Goal: Task Accomplishment & Management: Manage account settings

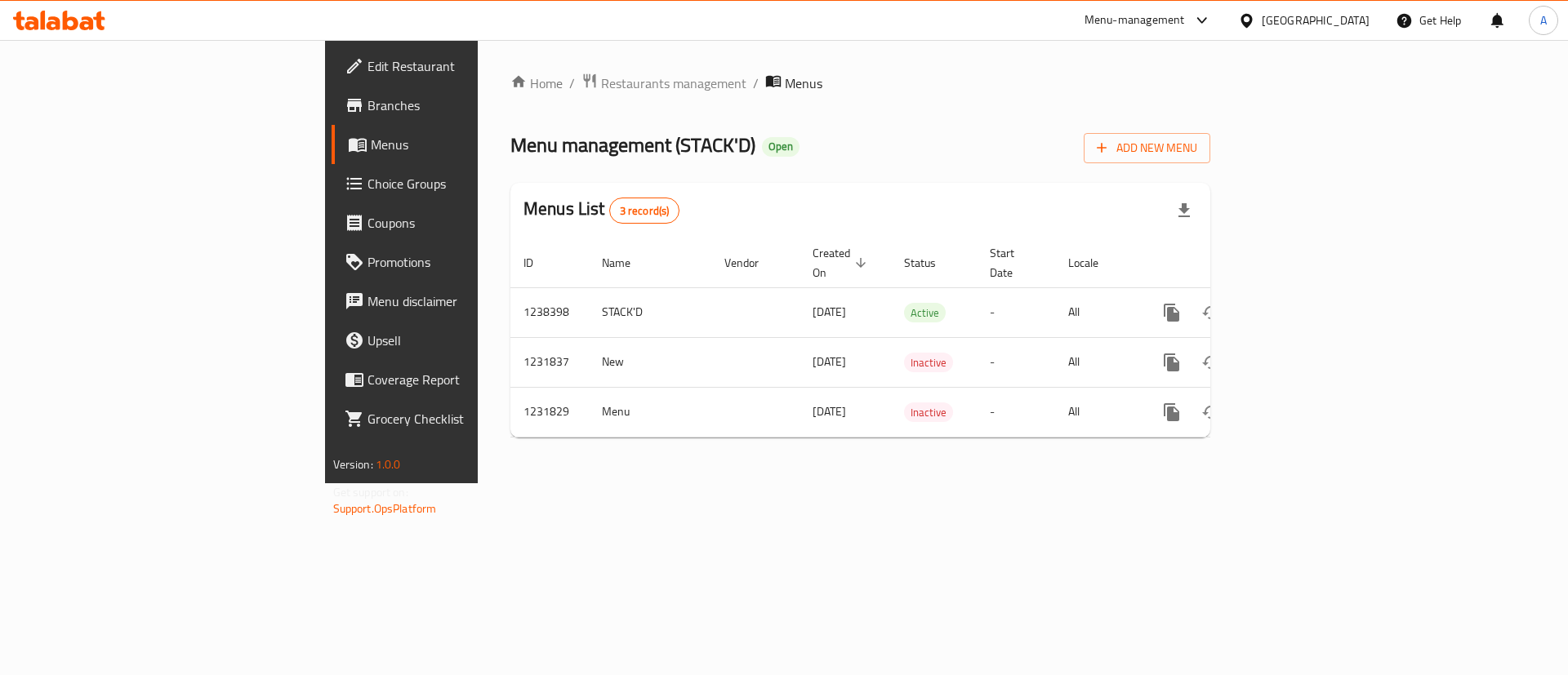
click at [891, 483] on div "Home / Restaurants management / Menus Menu management ( STACK'D ) Open Add New …" at bounding box center [860, 261] width 765 height 443
click at [1124, 483] on div "Home / Restaurants management / Menus Menu management ( STACK'D ) Open Add New …" at bounding box center [860, 261] width 765 height 443
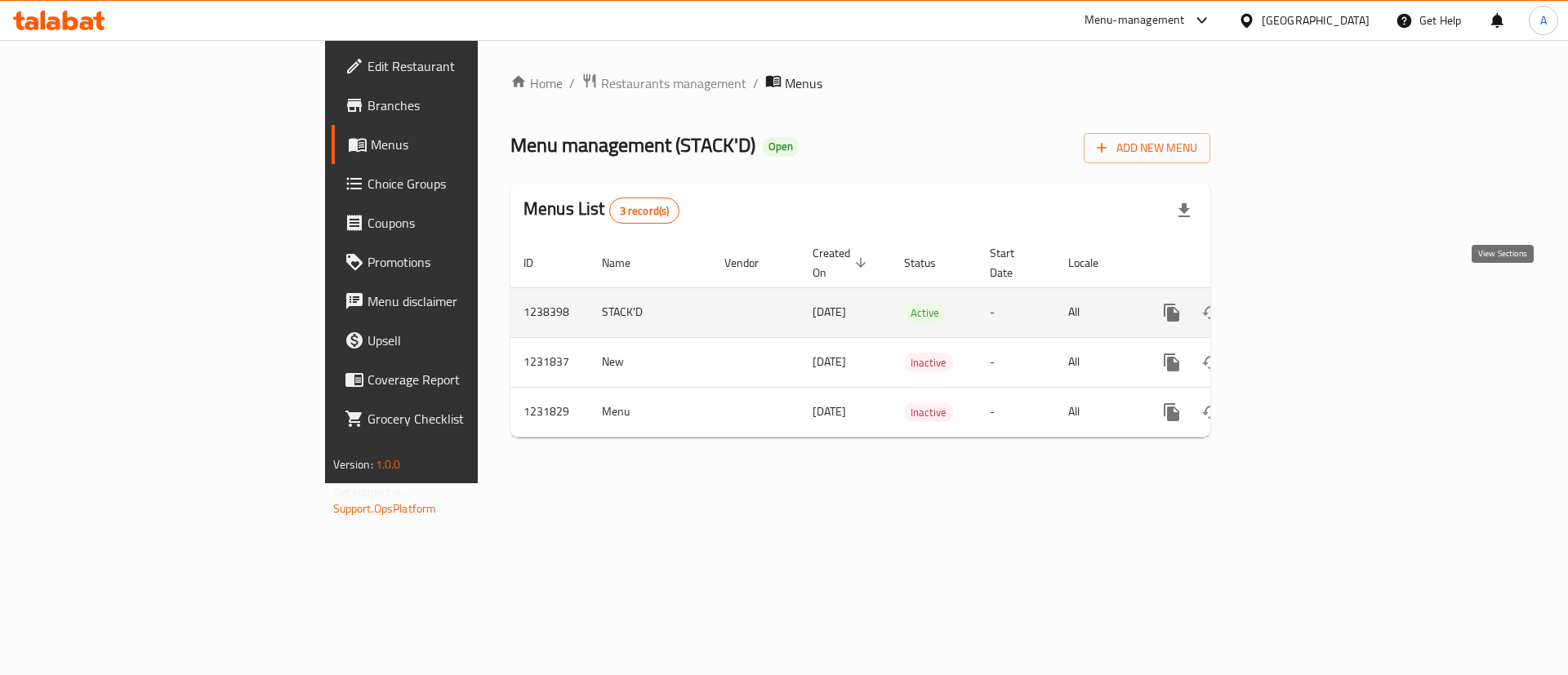
click at [1299, 303] on icon "enhanced table" at bounding box center [1289, 313] width 20 height 20
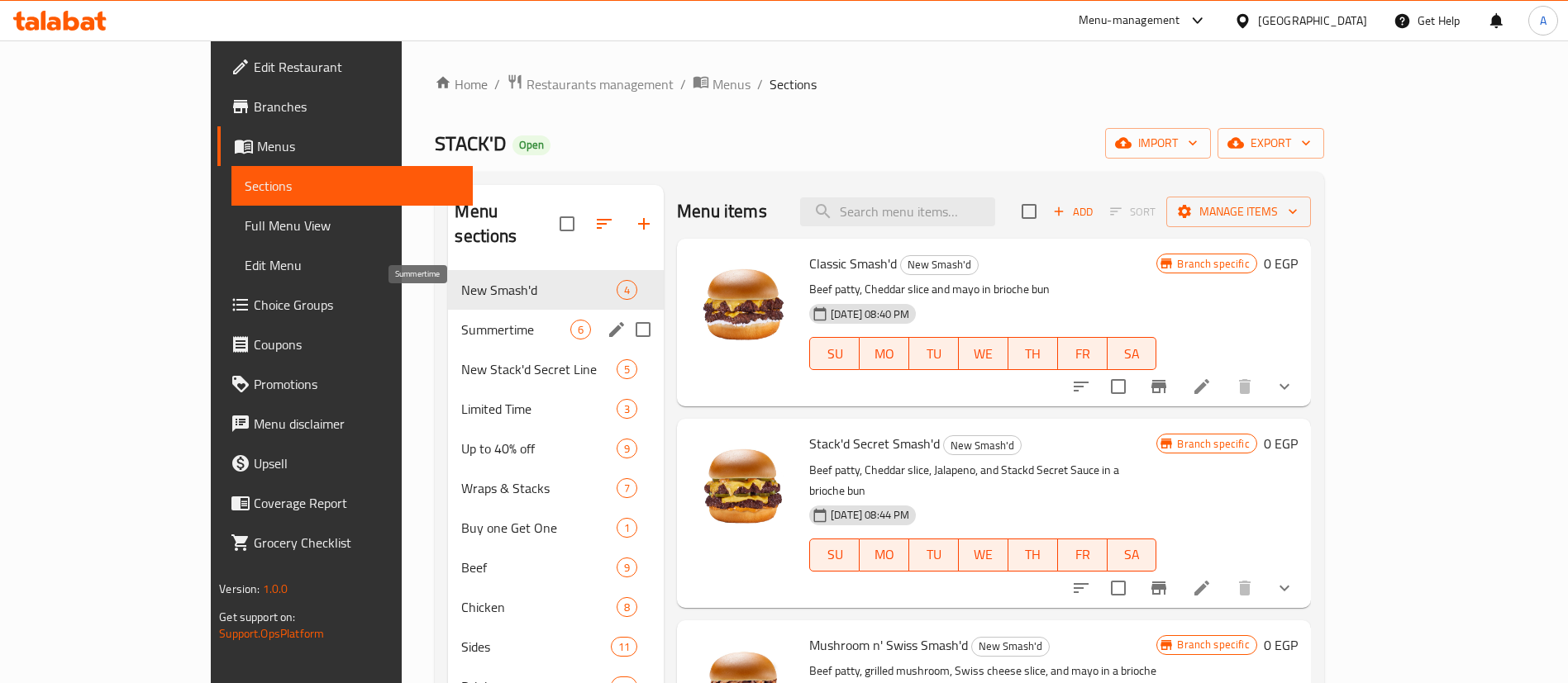
click at [461, 320] on span "Summertime" at bounding box center [515, 330] width 109 height 20
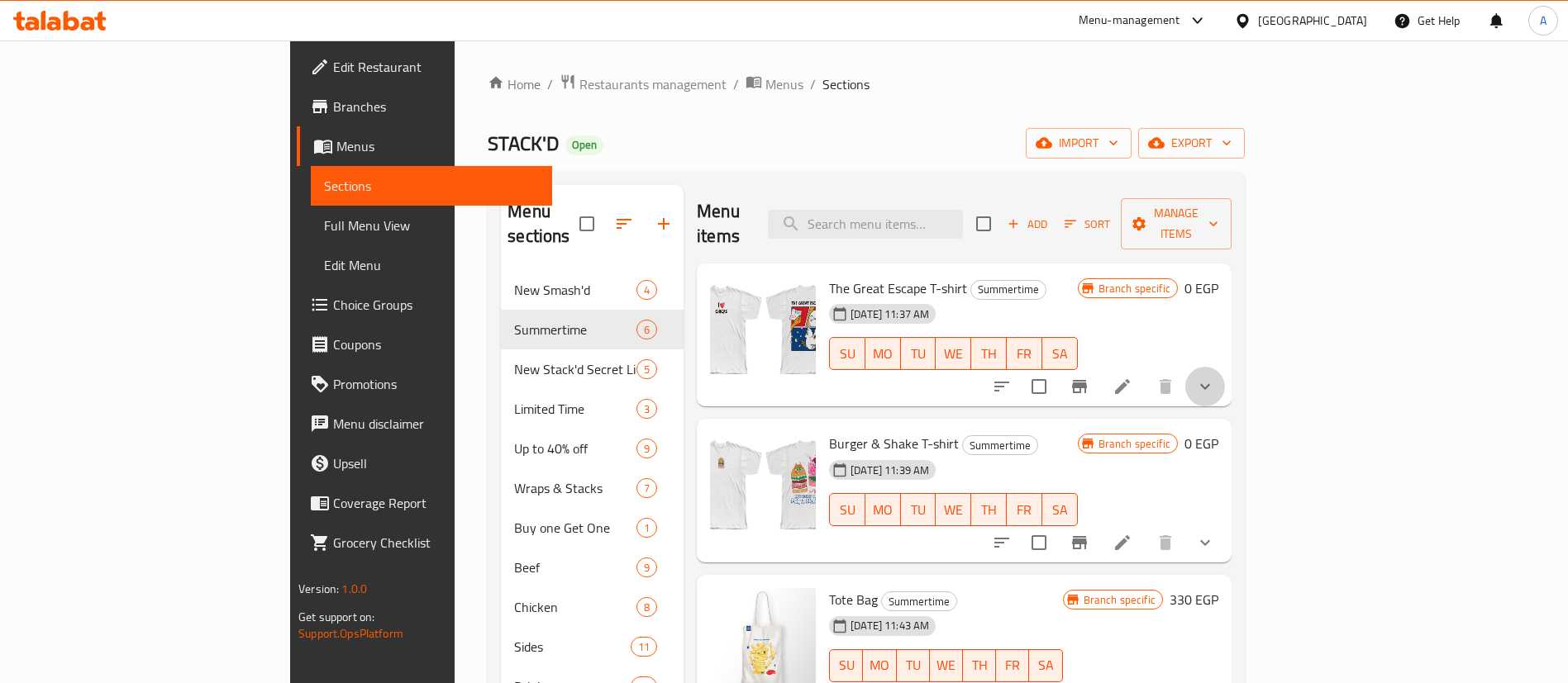
click at [1225, 367] on button "show more" at bounding box center [1205, 386] width 40 height 40
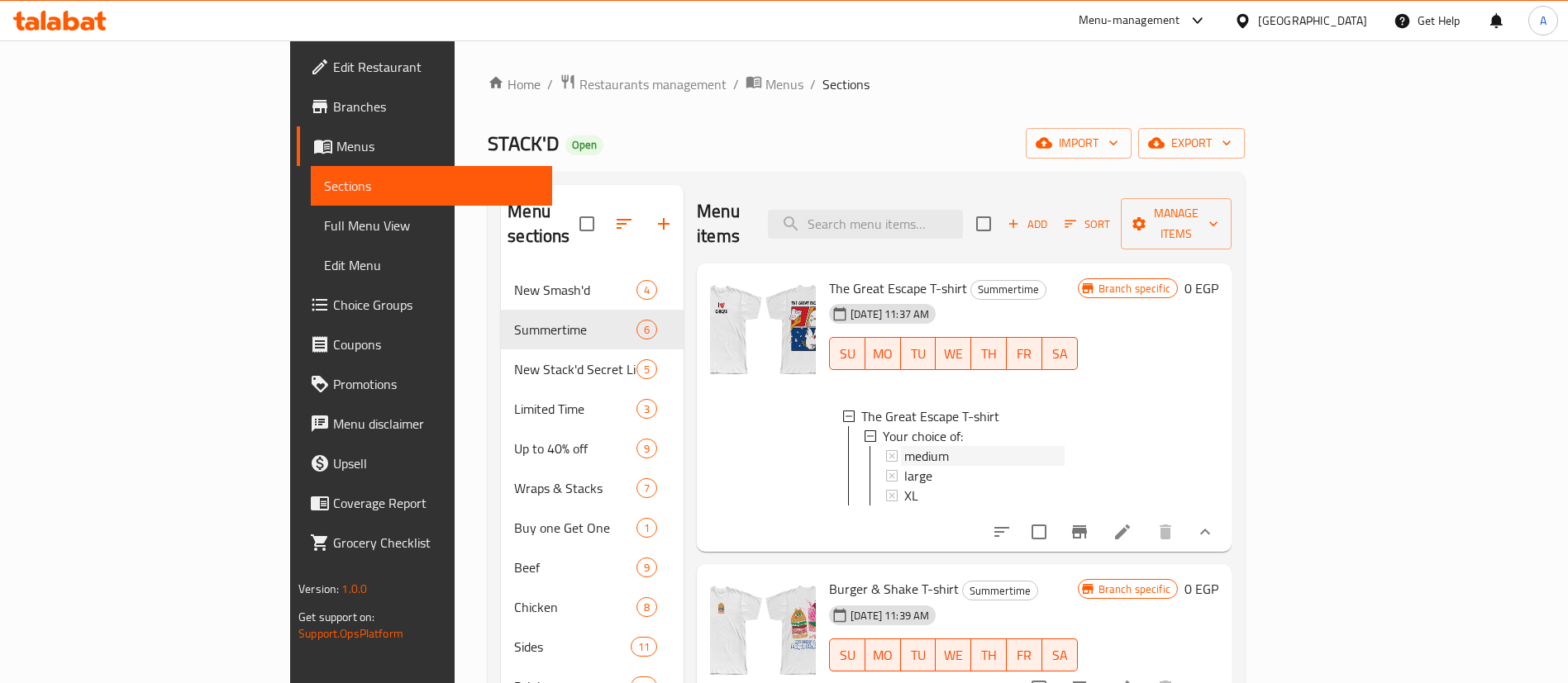
click at [904, 446] on div "medium" at bounding box center [984, 456] width 160 height 20
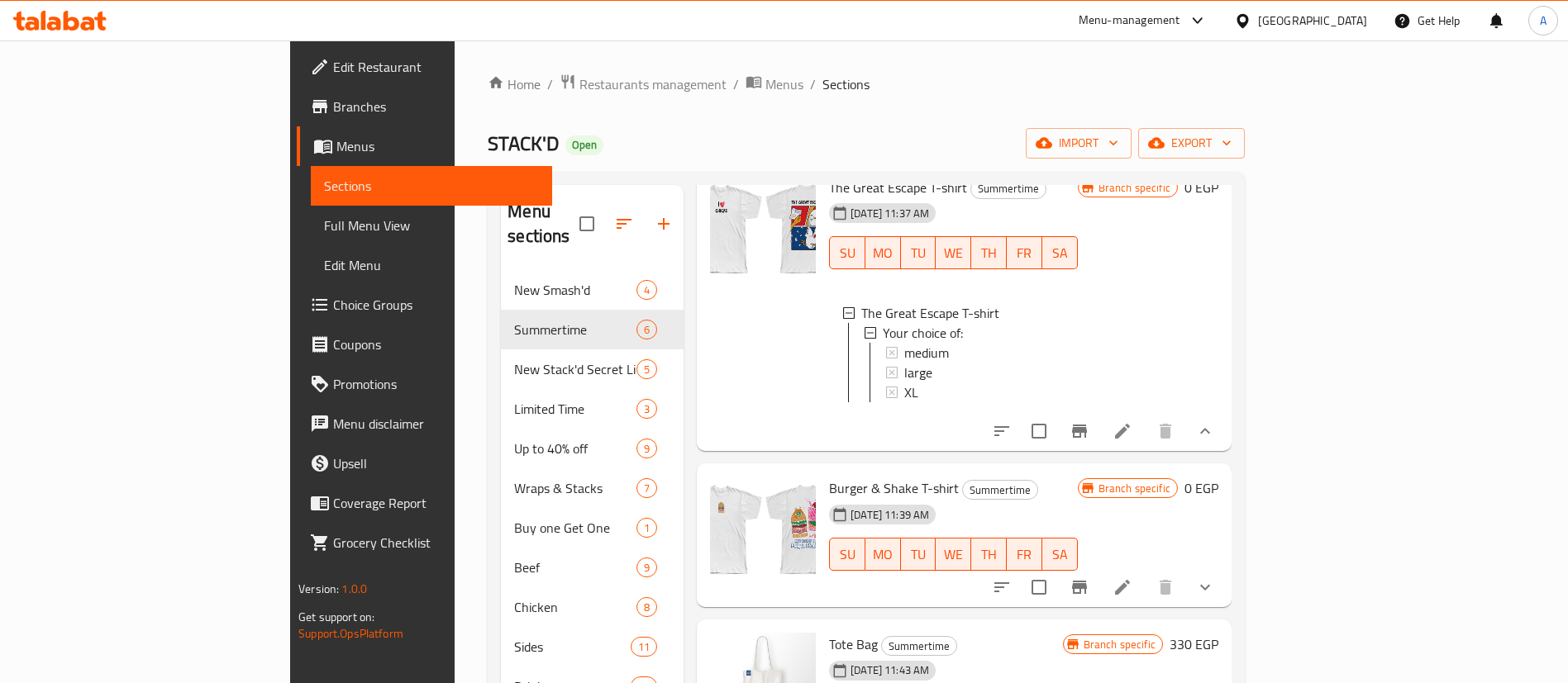
scroll to position [124, 0]
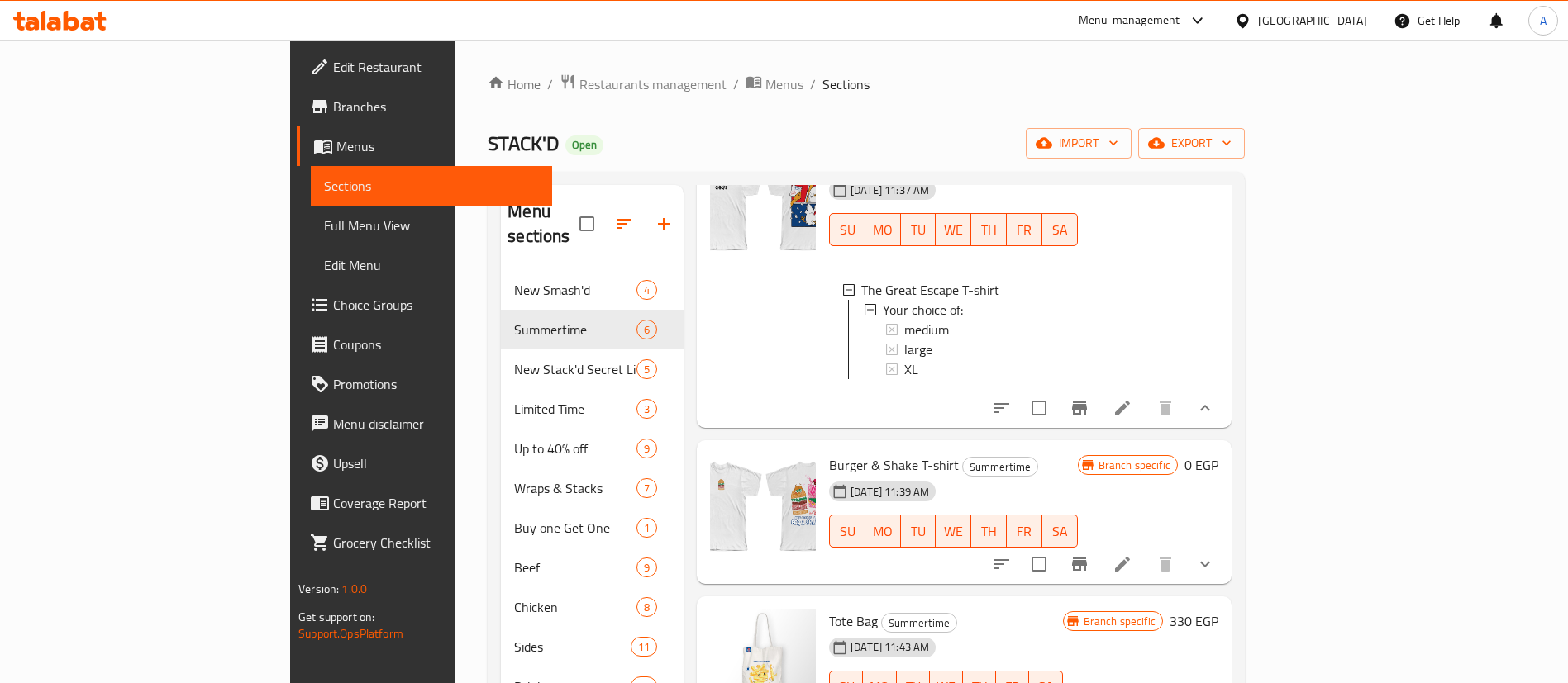
click at [1215, 564] on icon "show more" at bounding box center [1205, 564] width 20 height 20
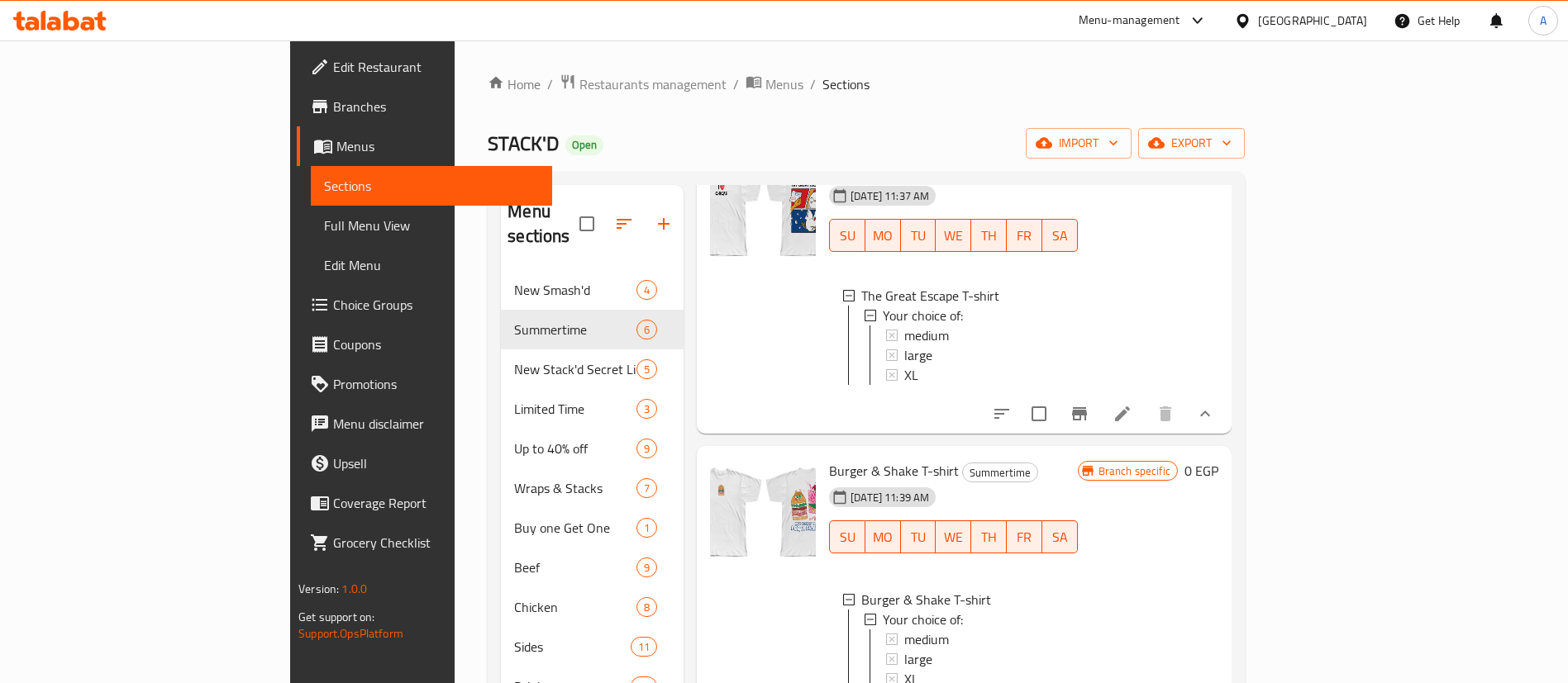
scroll to position [0, 0]
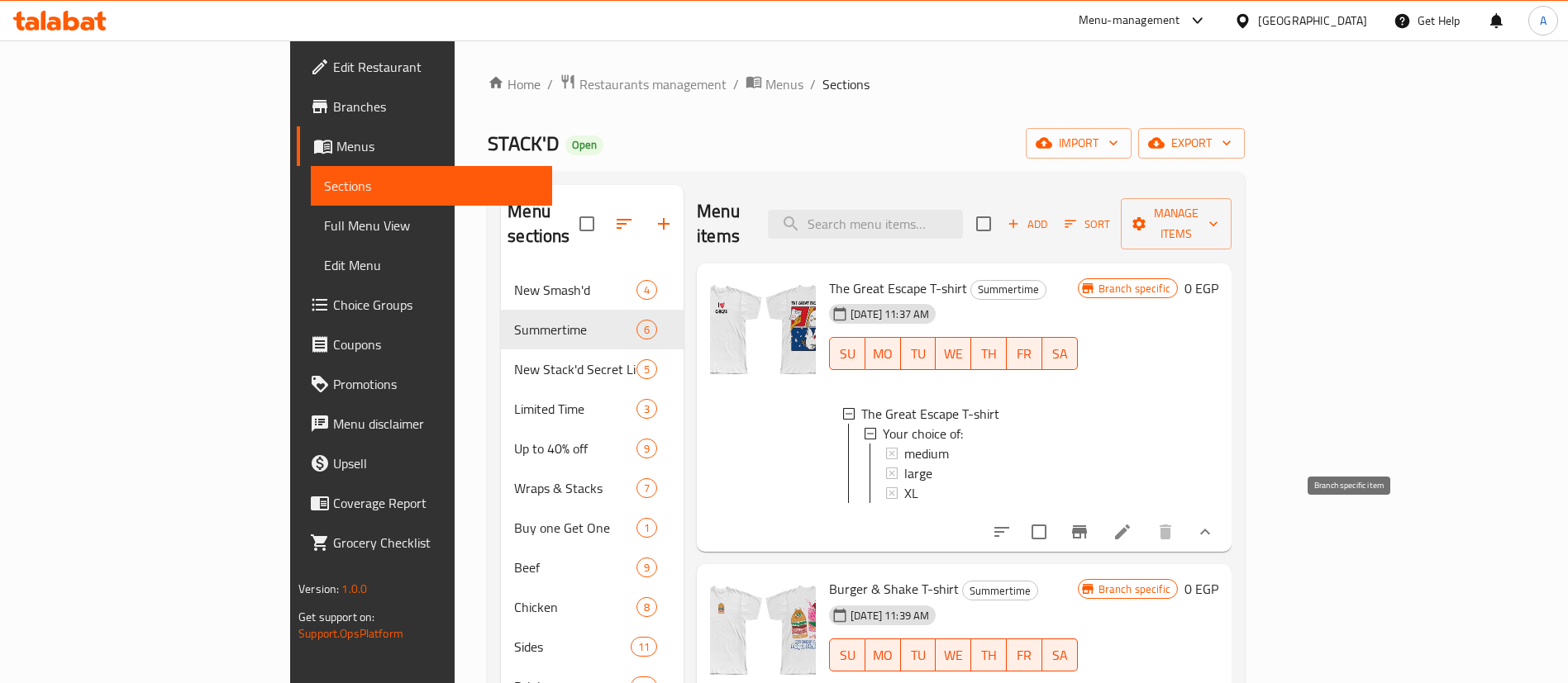
click at [1089, 530] on icon "Branch-specific-item" at bounding box center [1079, 532] width 20 height 20
click at [904, 444] on div "medium" at bounding box center [984, 454] width 160 height 20
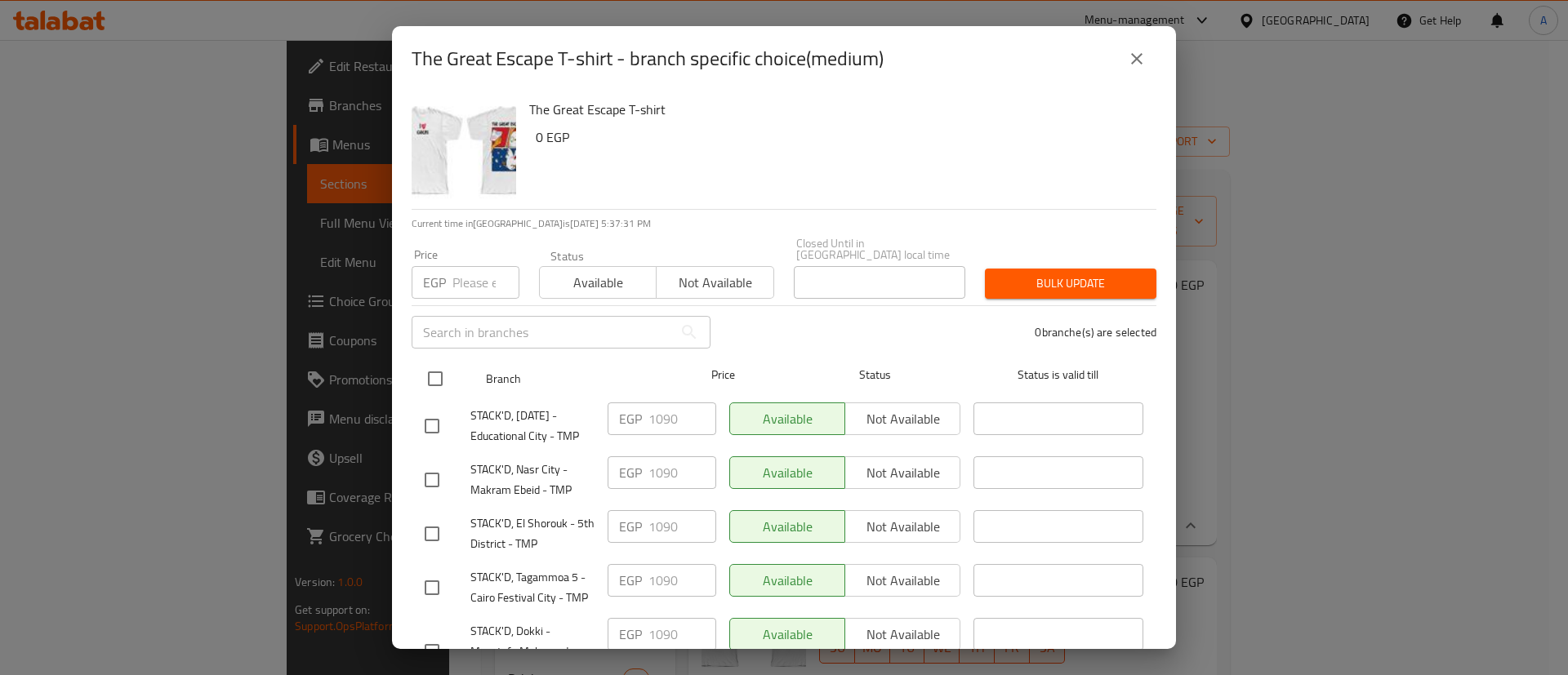
click at [439, 364] on input "checkbox" at bounding box center [435, 378] width 35 height 35
checkbox input "true"
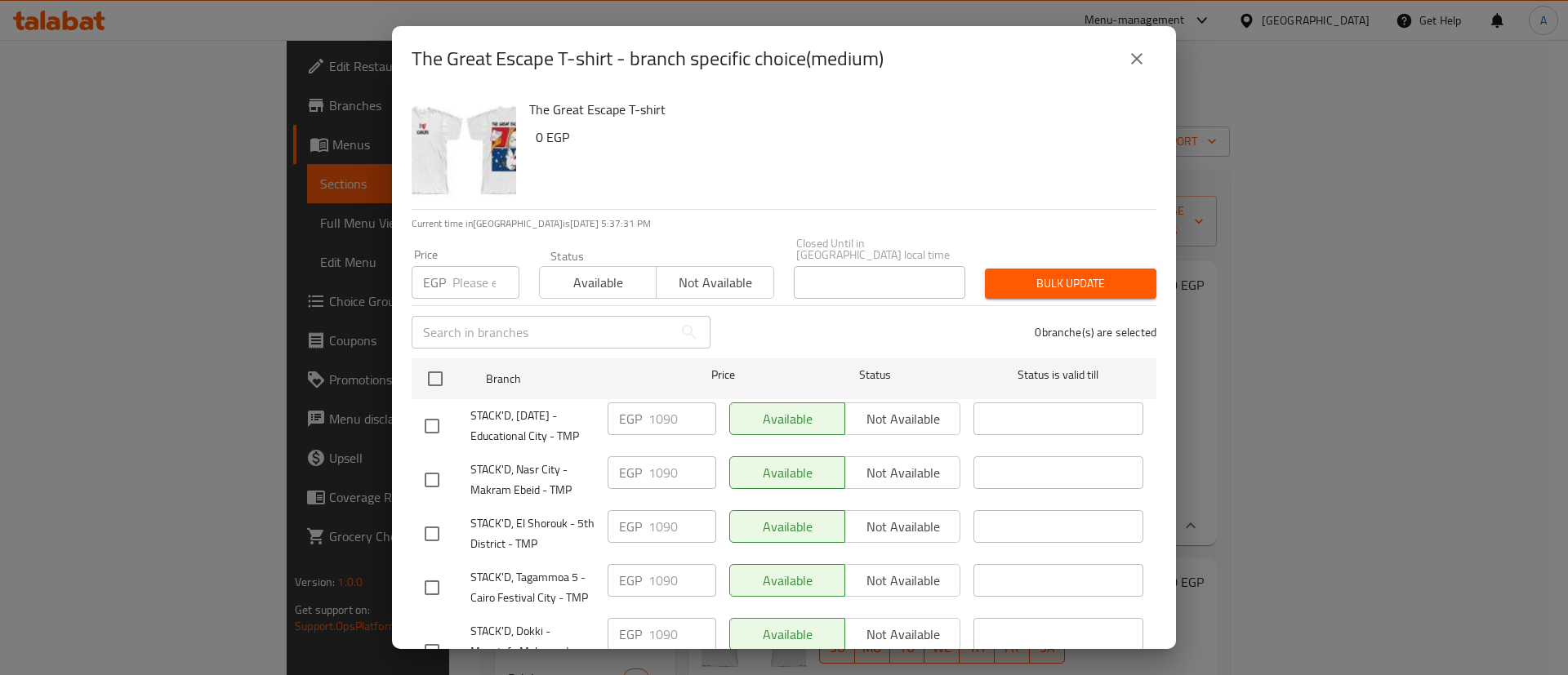
checkbox input "true"
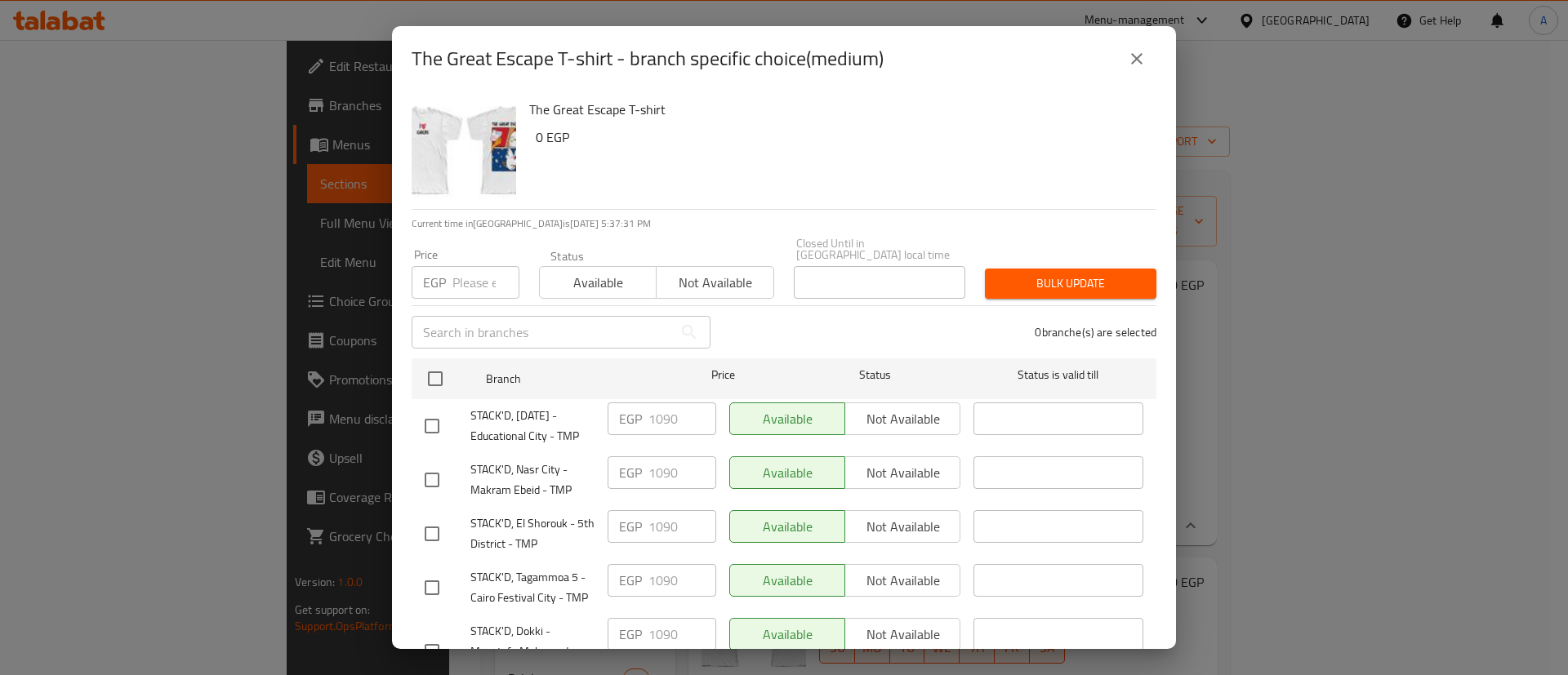
checkbox input "true"
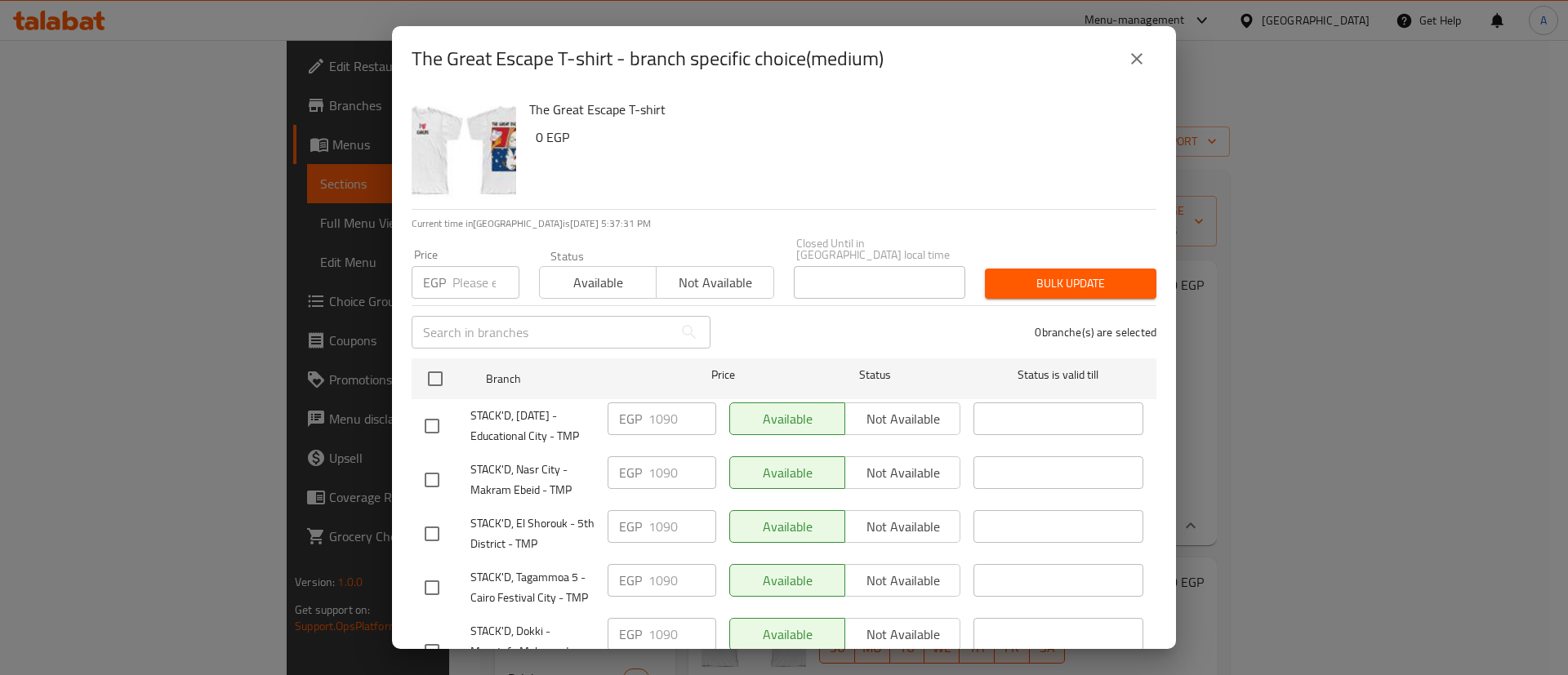
checkbox input "true"
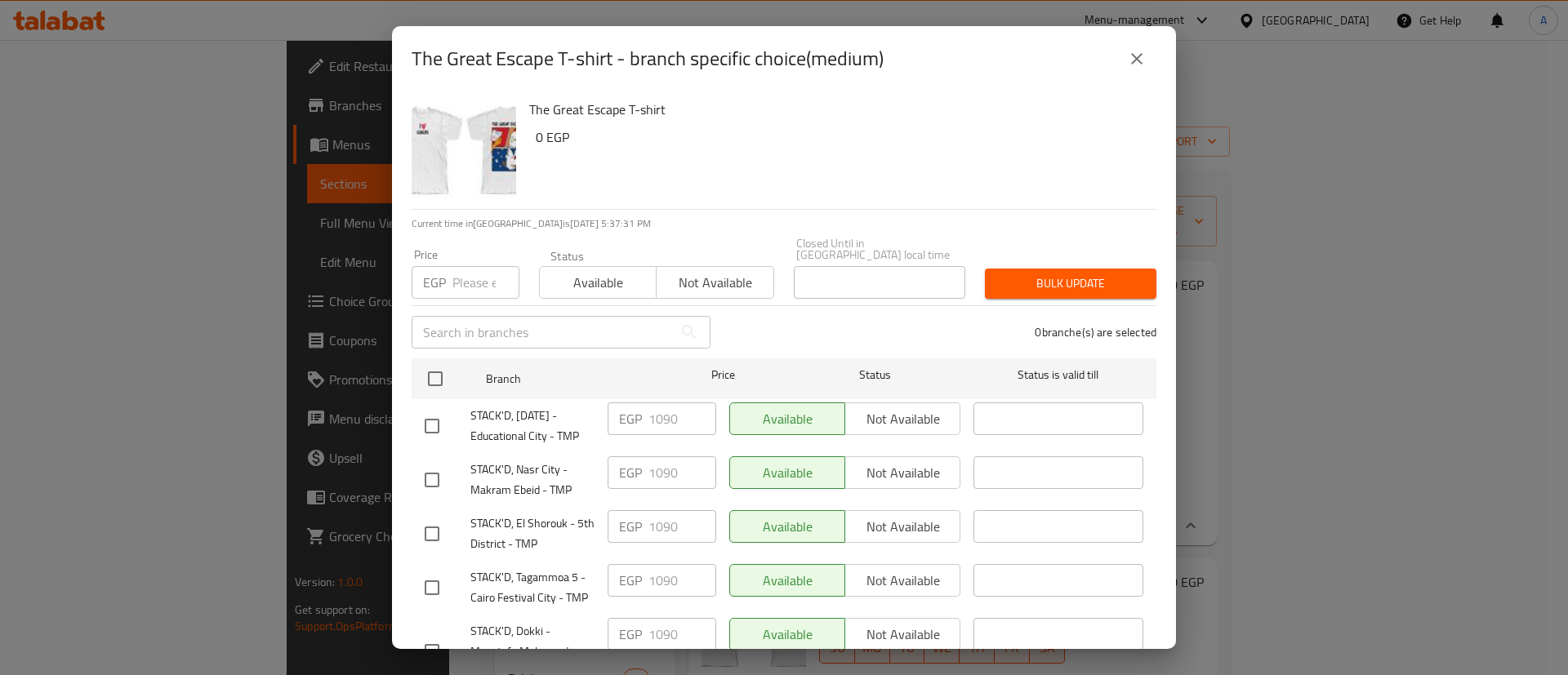
checkbox input "true"
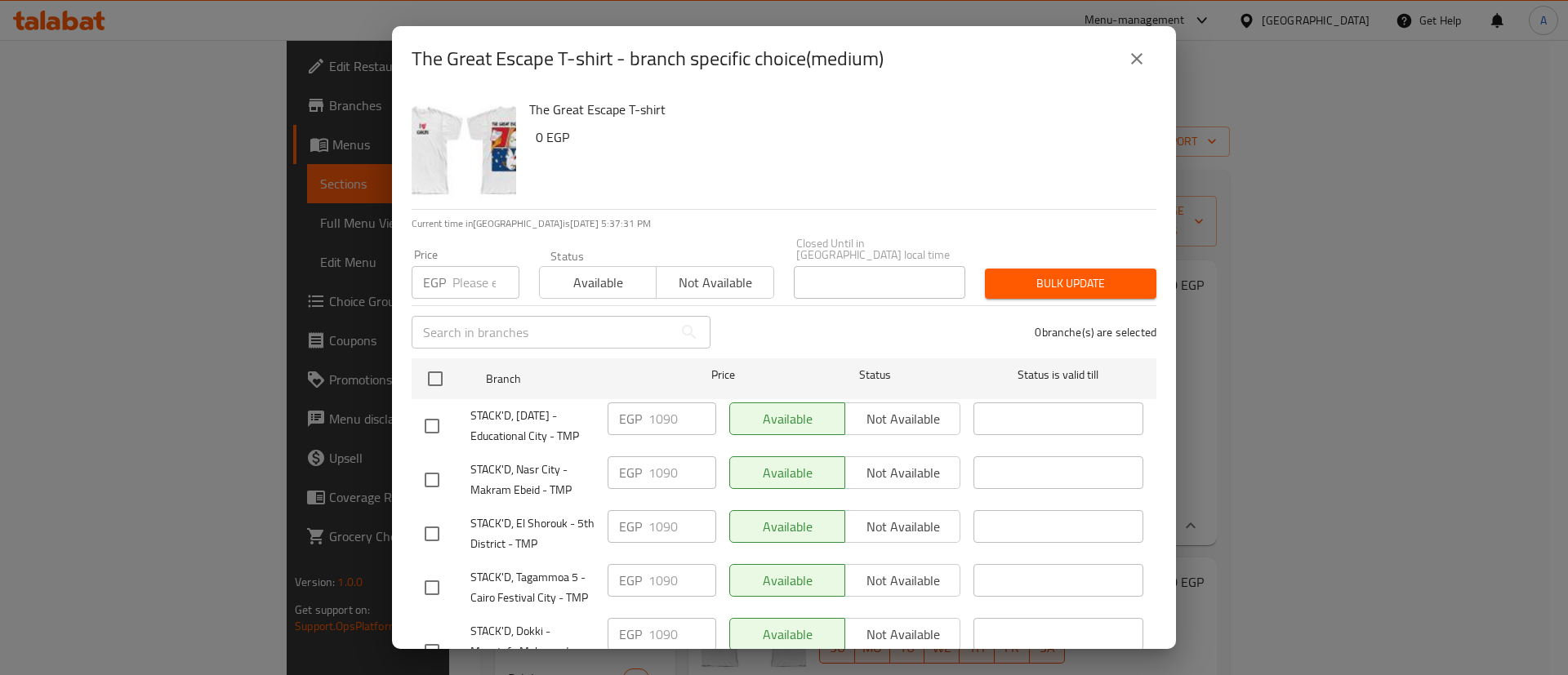
checkbox input "true"
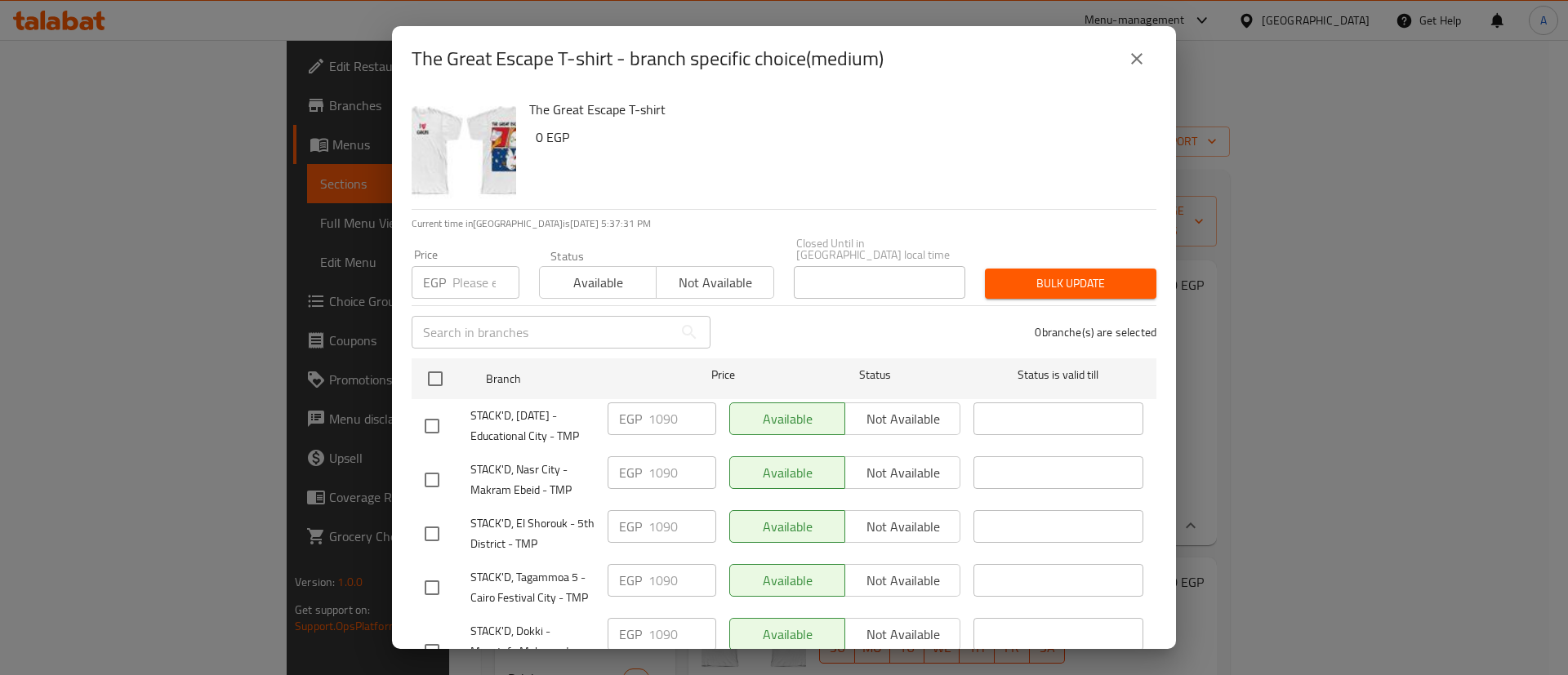
checkbox input "true"
click at [468, 266] on input "number" at bounding box center [485, 282] width 67 height 33
type input "935"
click at [1031, 275] on span "Bulk update" at bounding box center [1071, 283] width 146 height 20
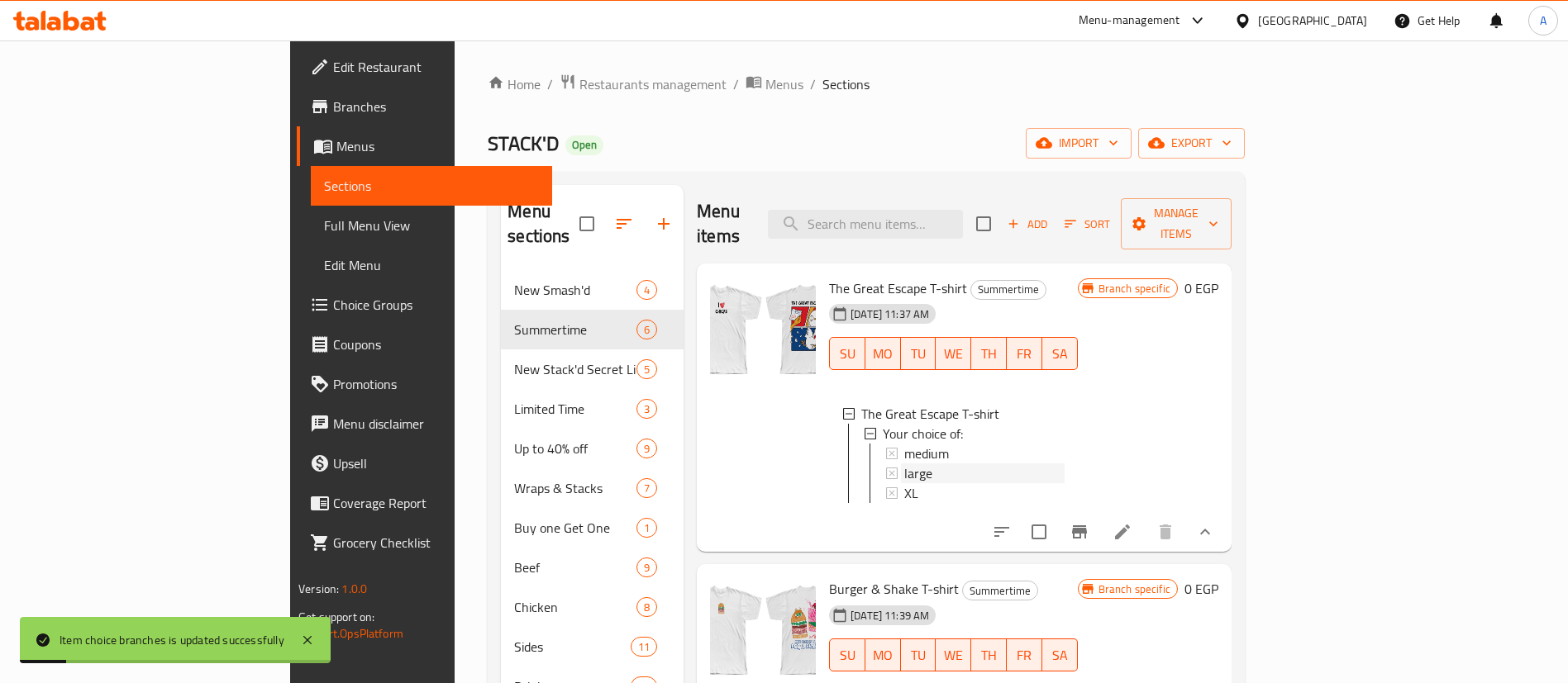
click at [904, 464] on div "large" at bounding box center [984, 474] width 160 height 20
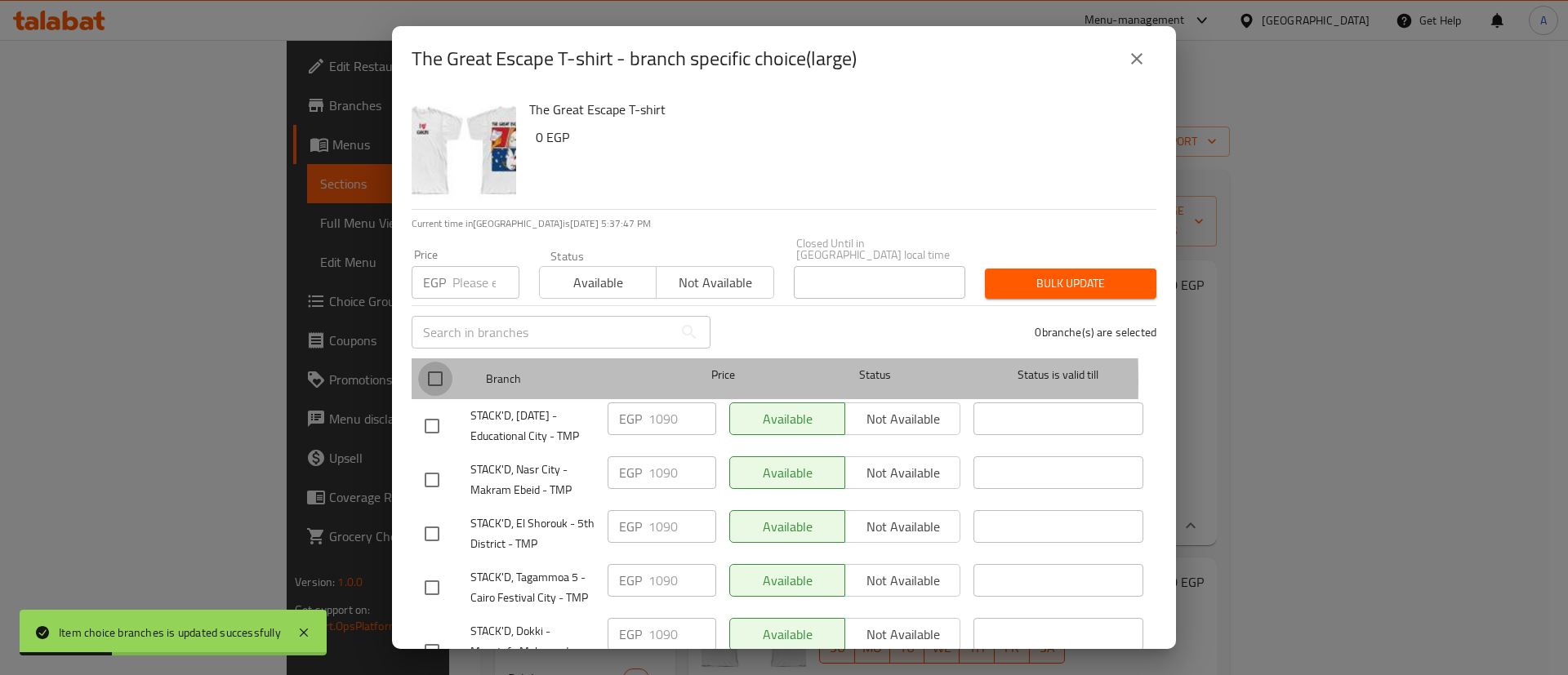
click at [440, 369] on input "checkbox" at bounding box center [435, 378] width 35 height 35
checkbox input "true"
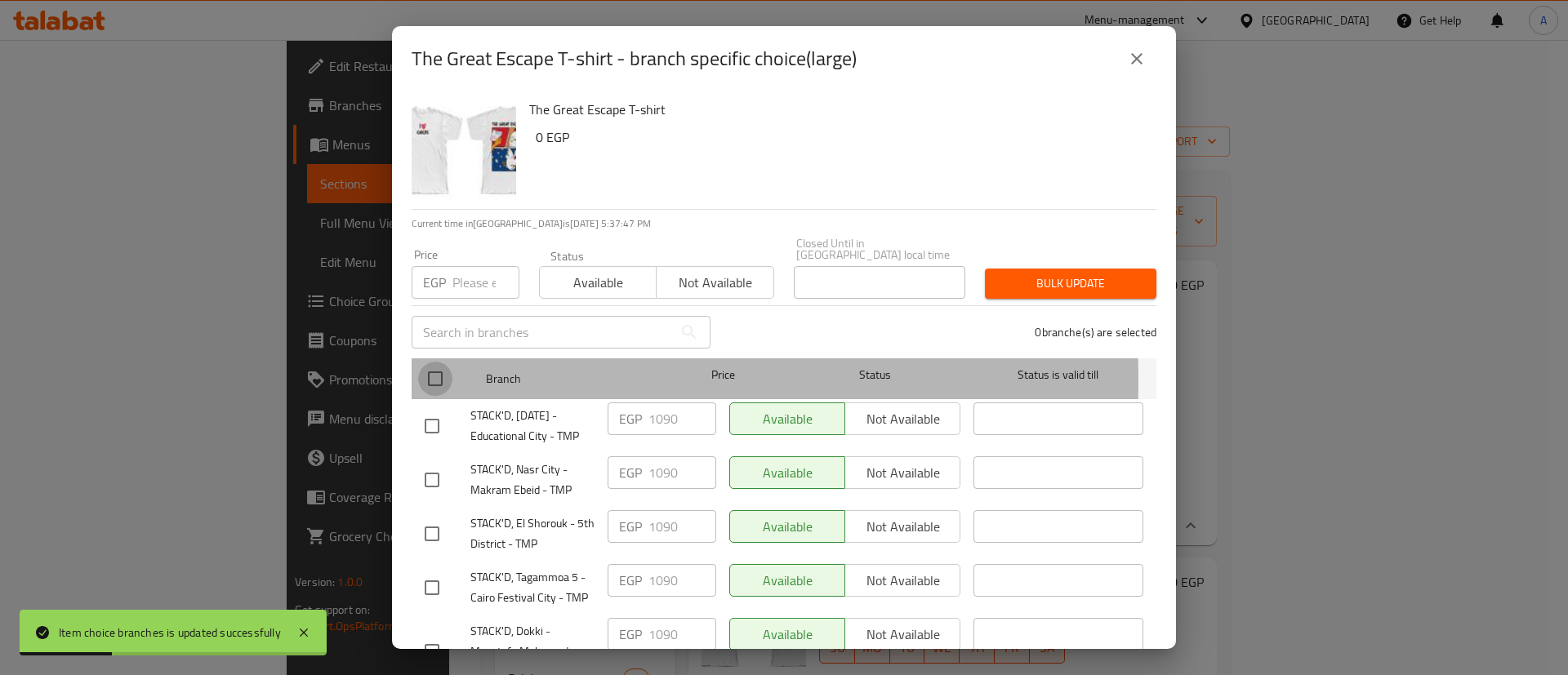
checkbox input "true"
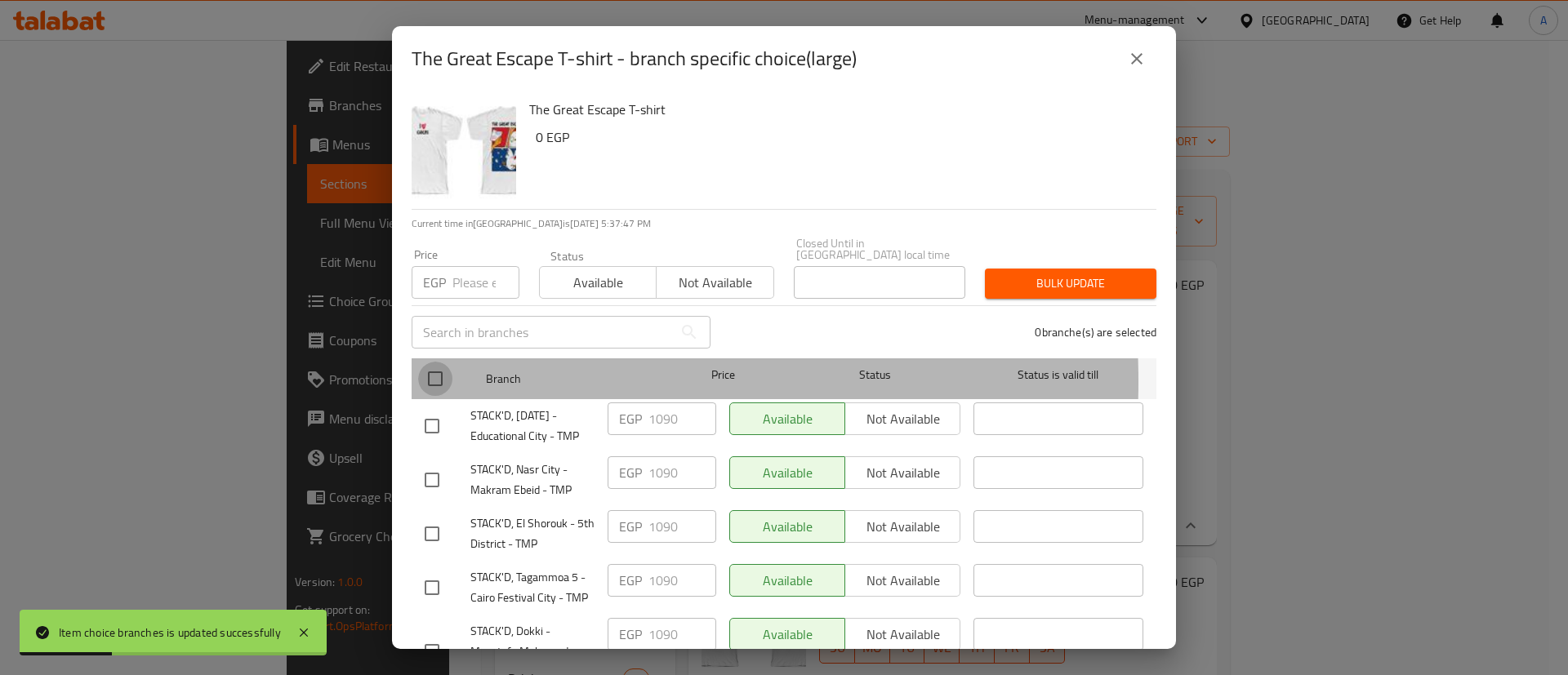
checkbox input "true"
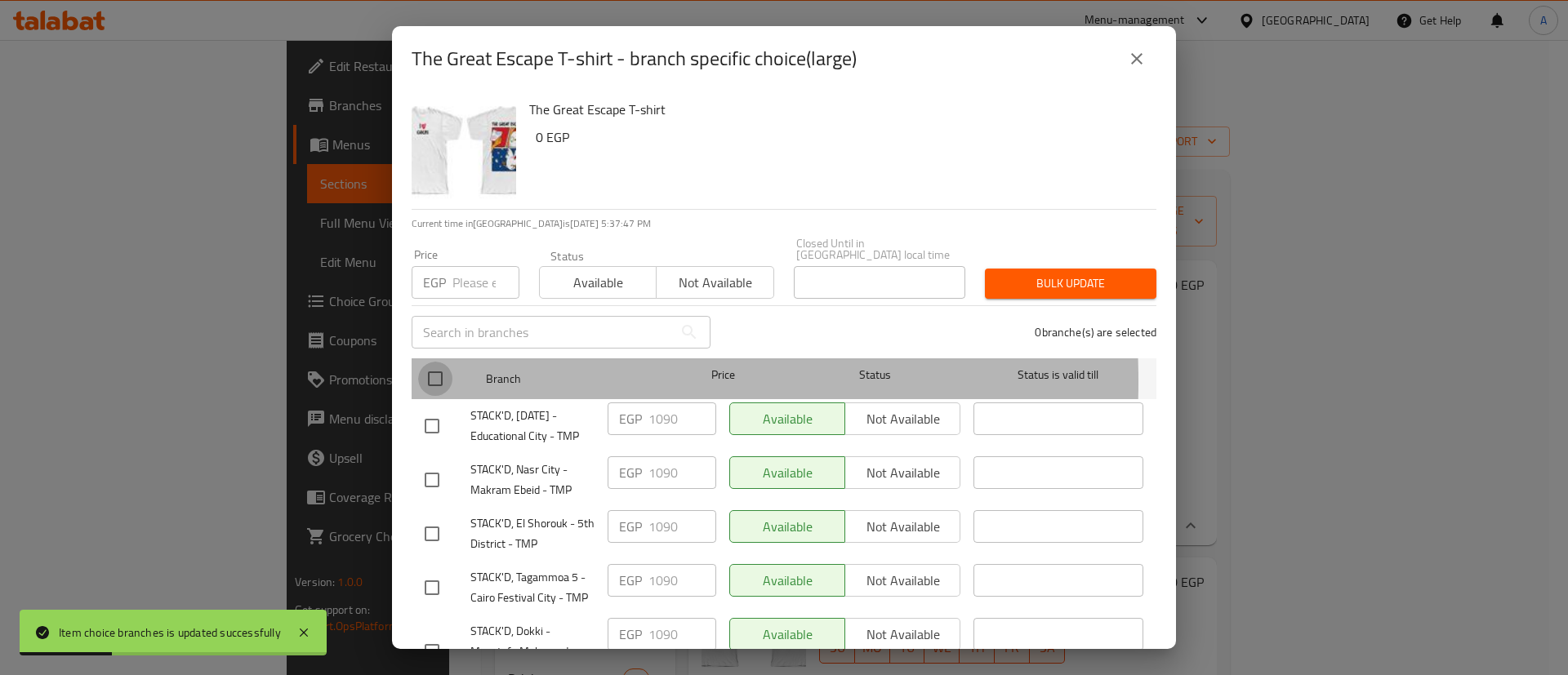
checkbox input "true"
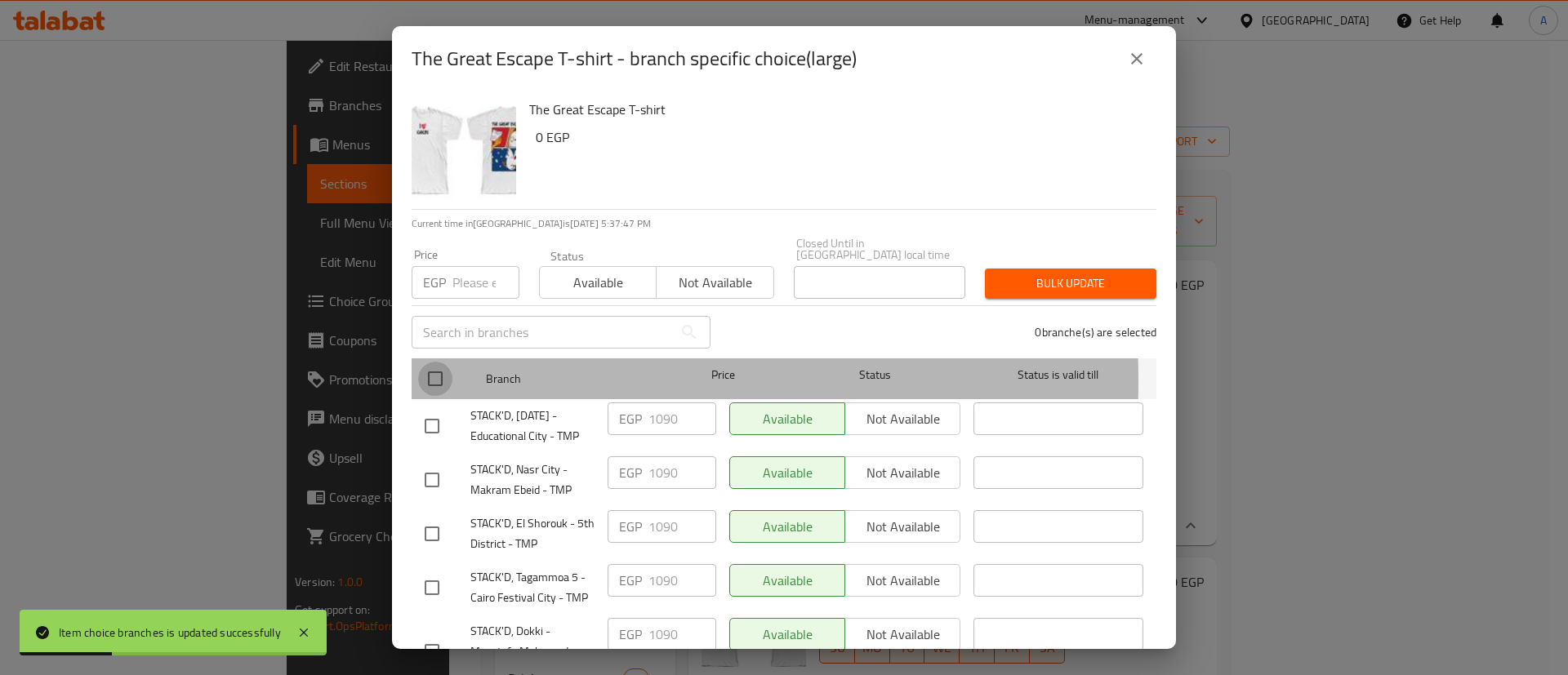
checkbox input "true"
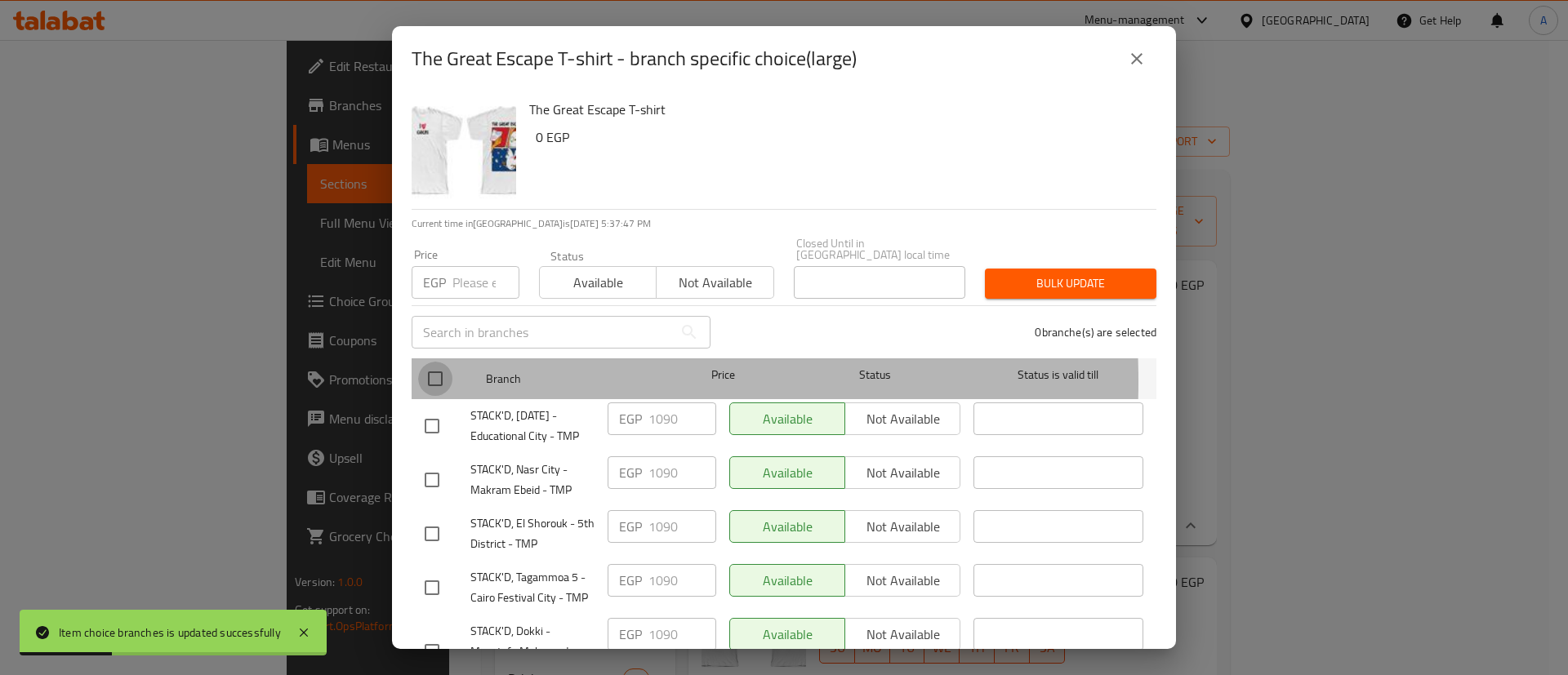
checkbox input "true"
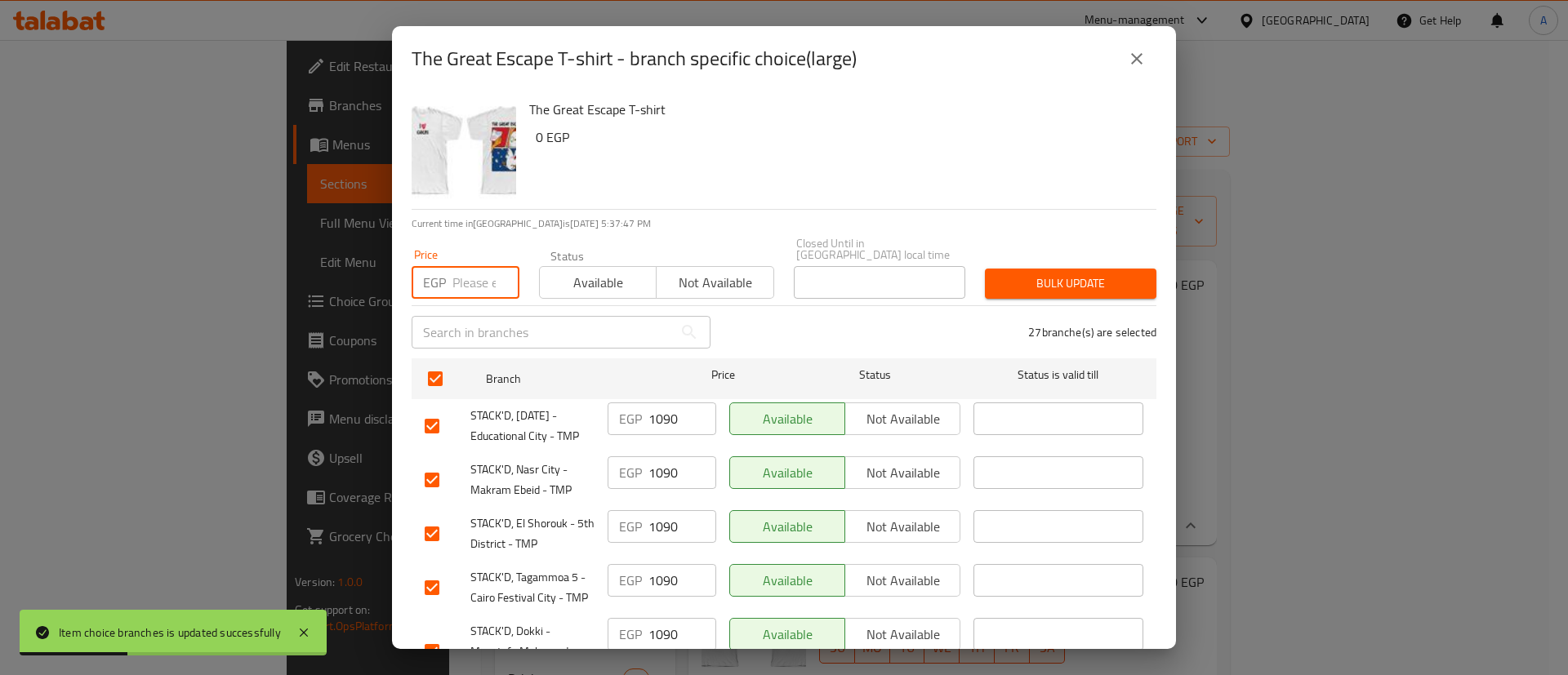
click at [471, 266] on input "number" at bounding box center [485, 282] width 67 height 33
type input "935"
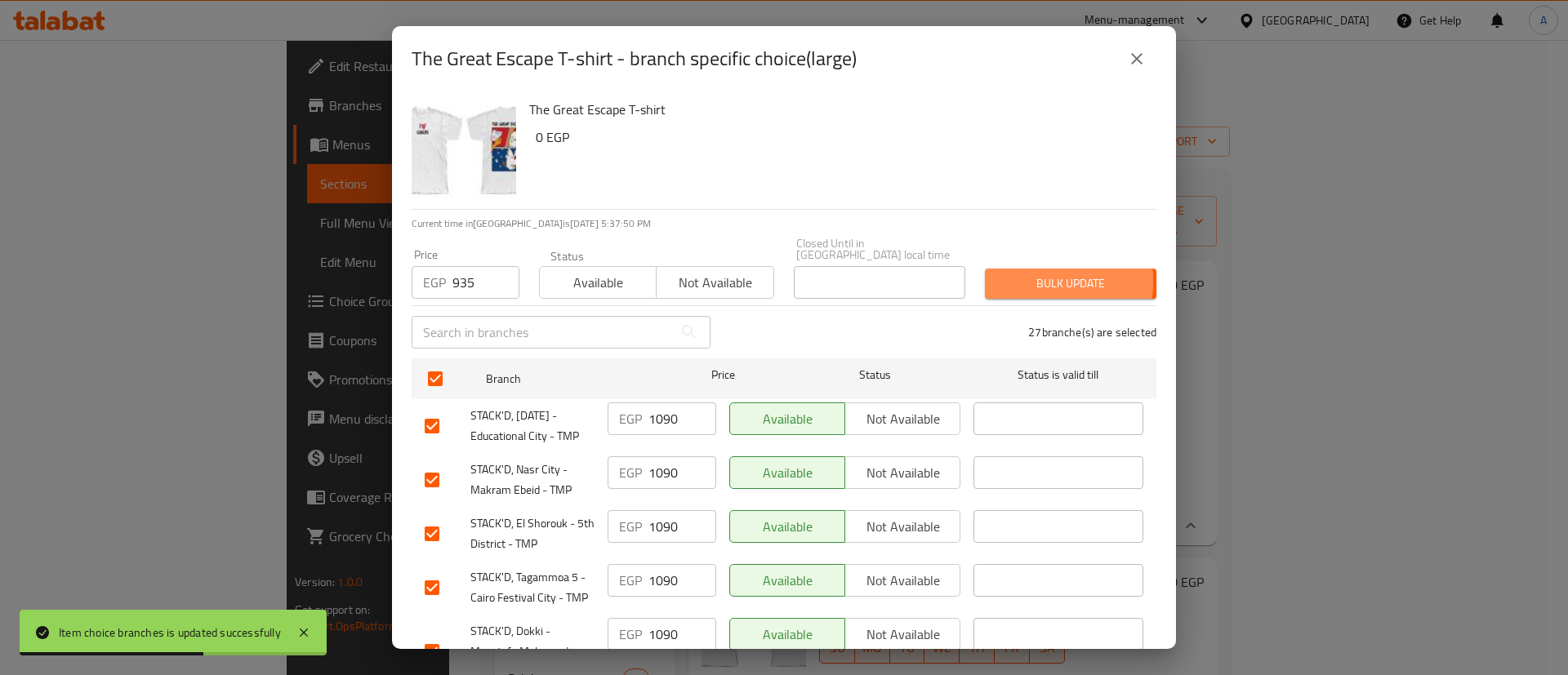
click at [998, 274] on span "Bulk update" at bounding box center [1071, 283] width 146 height 20
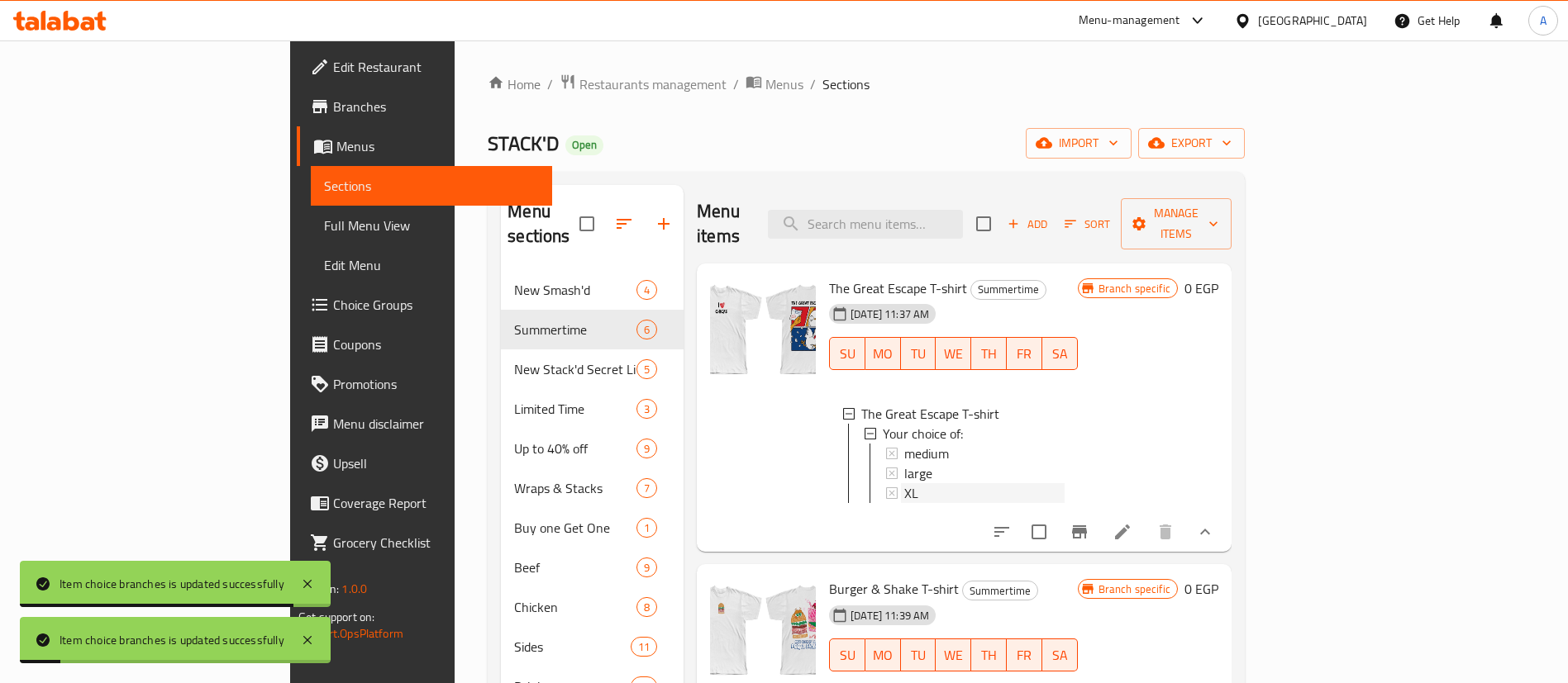
click at [904, 483] on div "XL" at bounding box center [984, 493] width 160 height 20
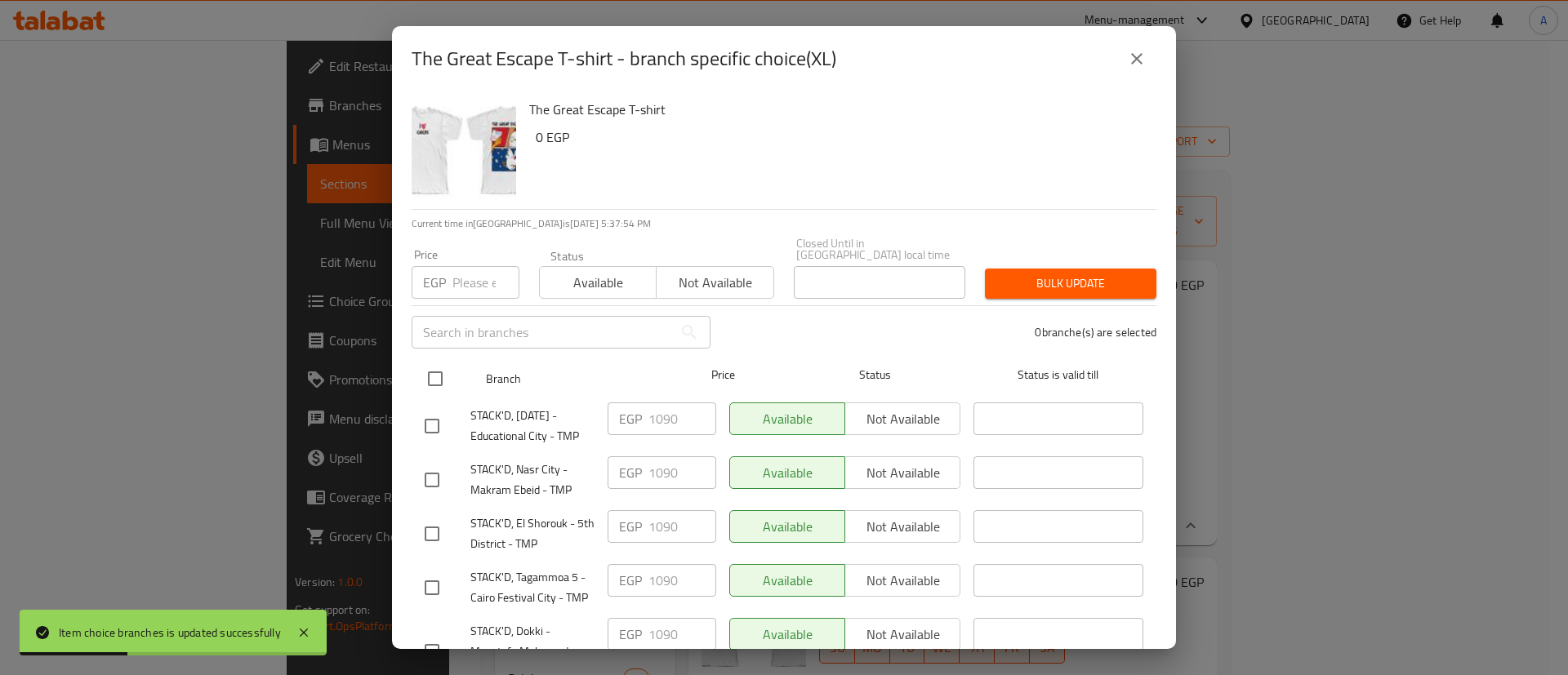
click at [437, 369] on input "checkbox" at bounding box center [435, 378] width 35 height 35
checkbox input "true"
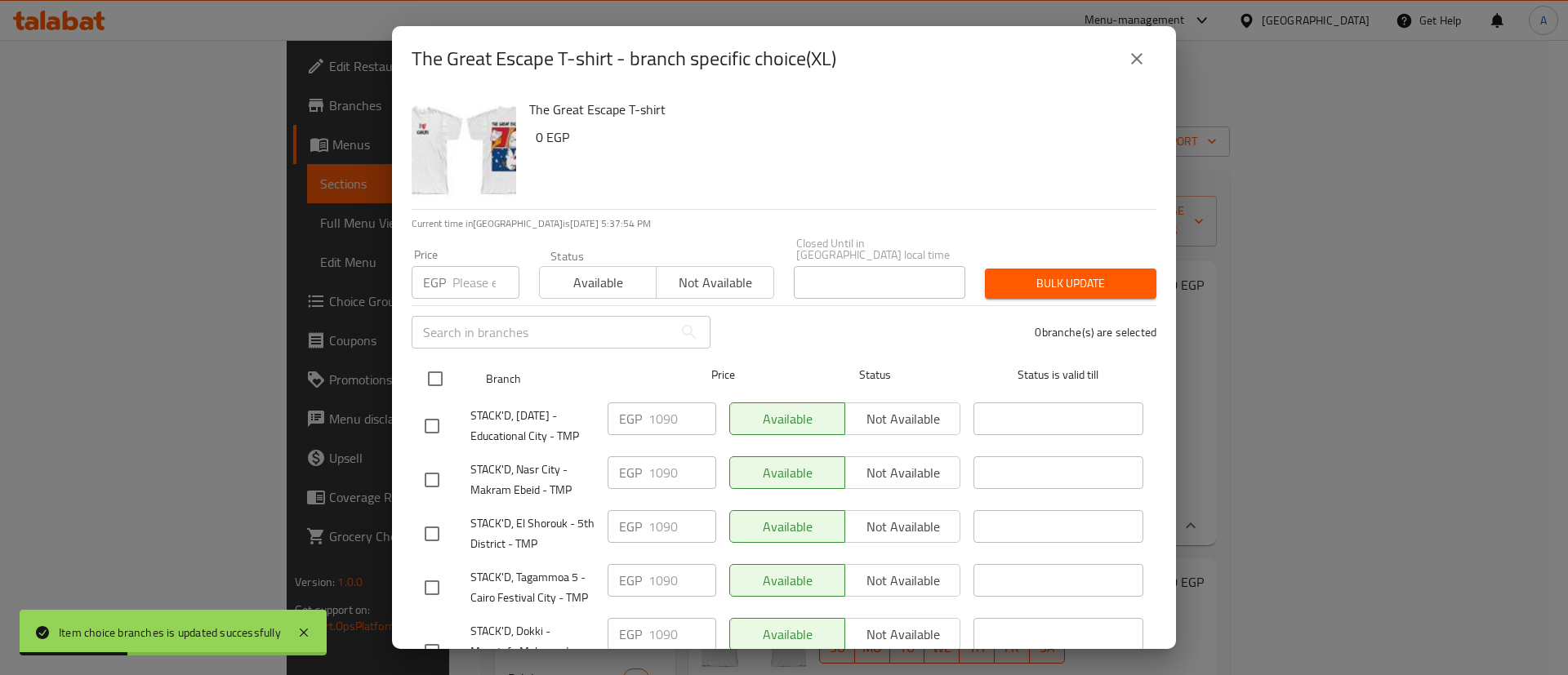
checkbox input "true"
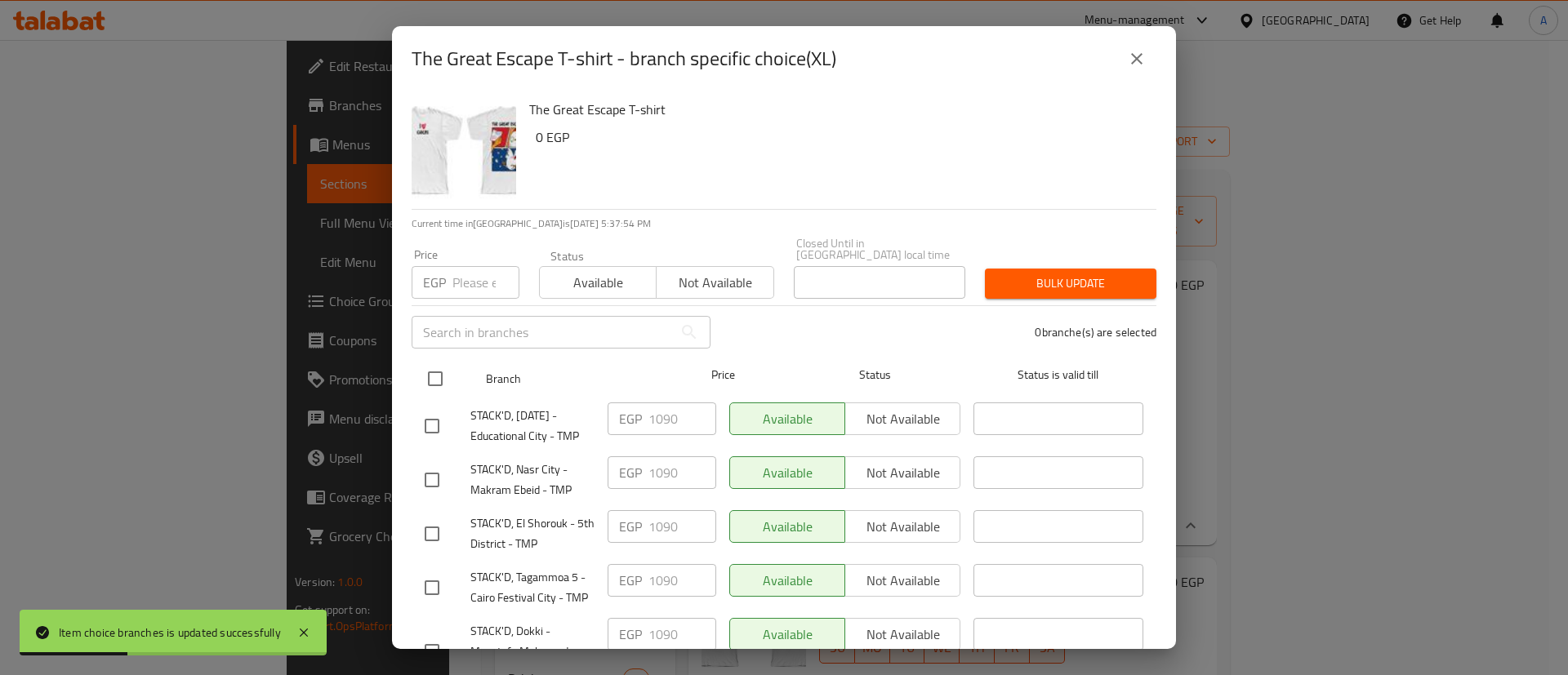
checkbox input "true"
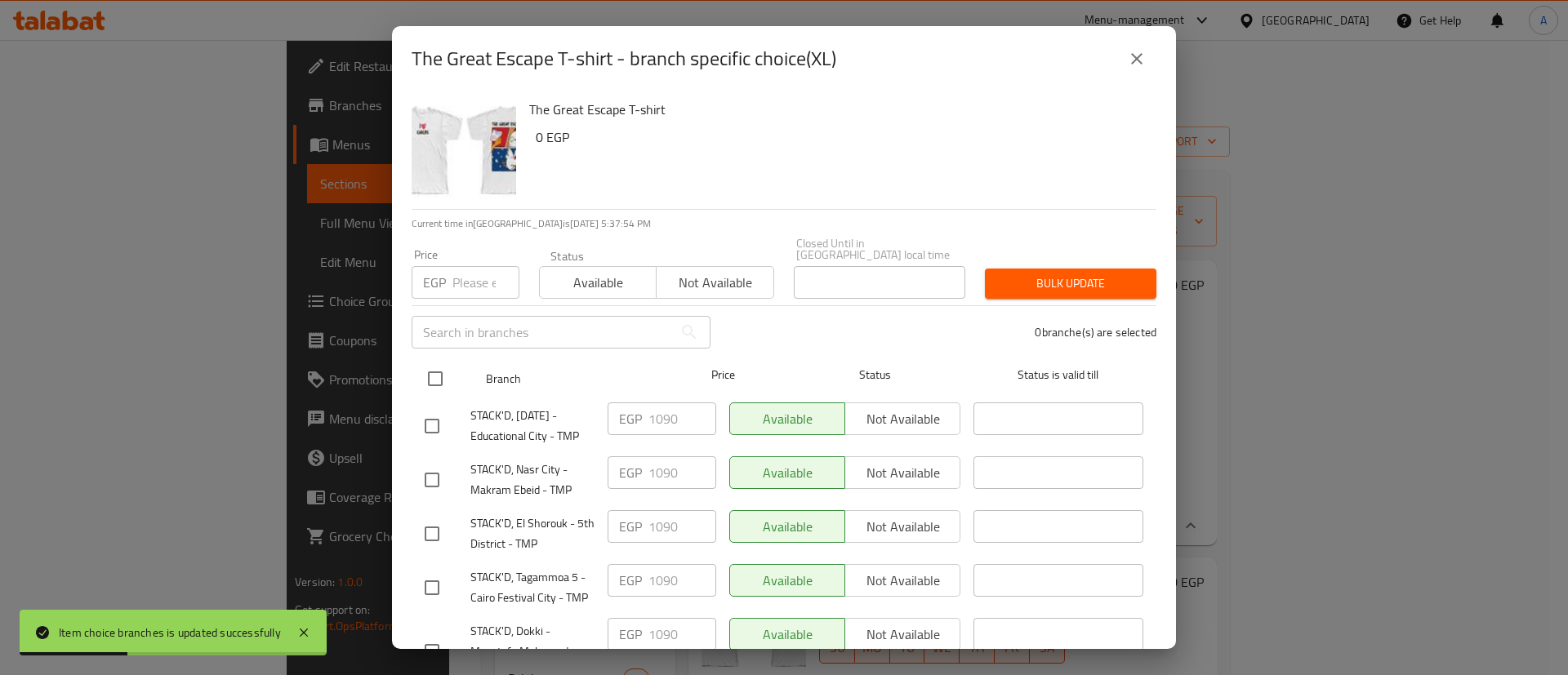
checkbox input "true"
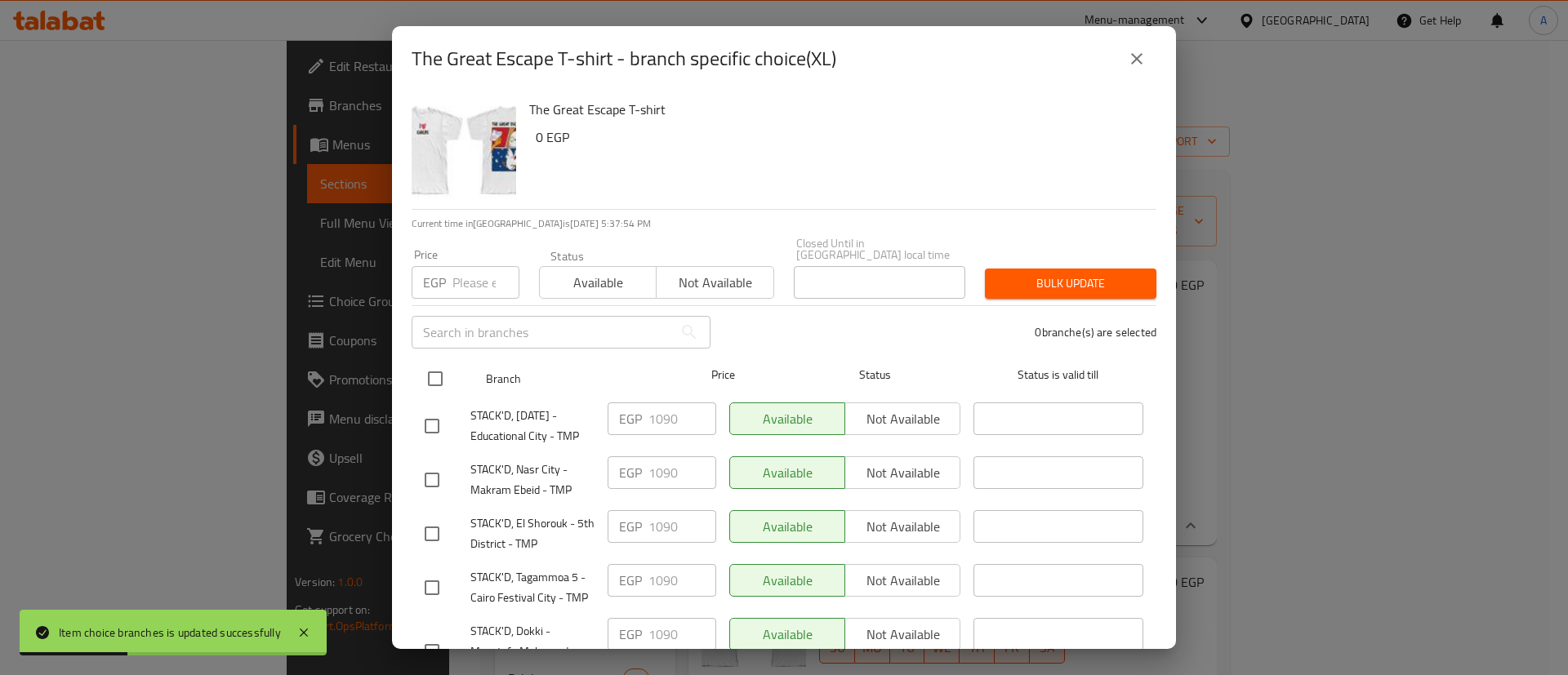
checkbox input "true"
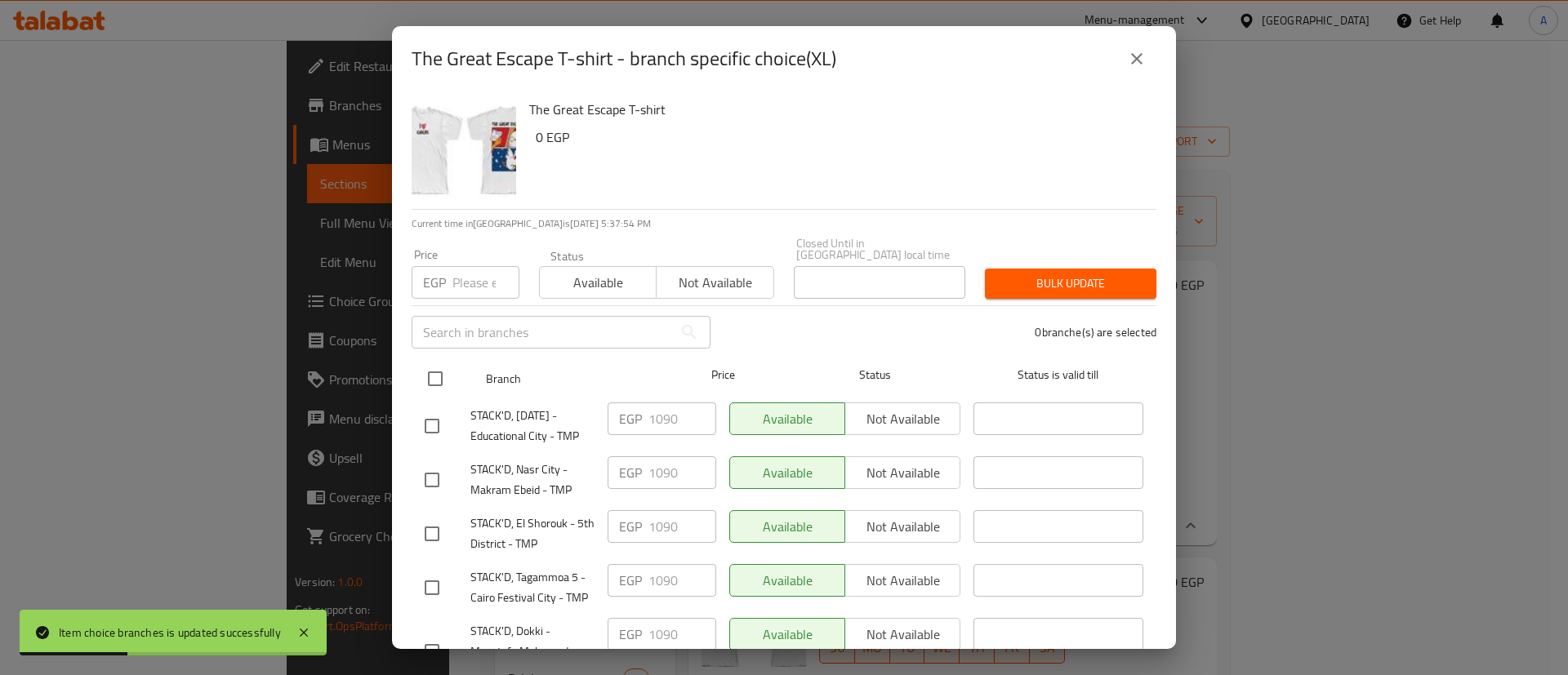
checkbox input "true"
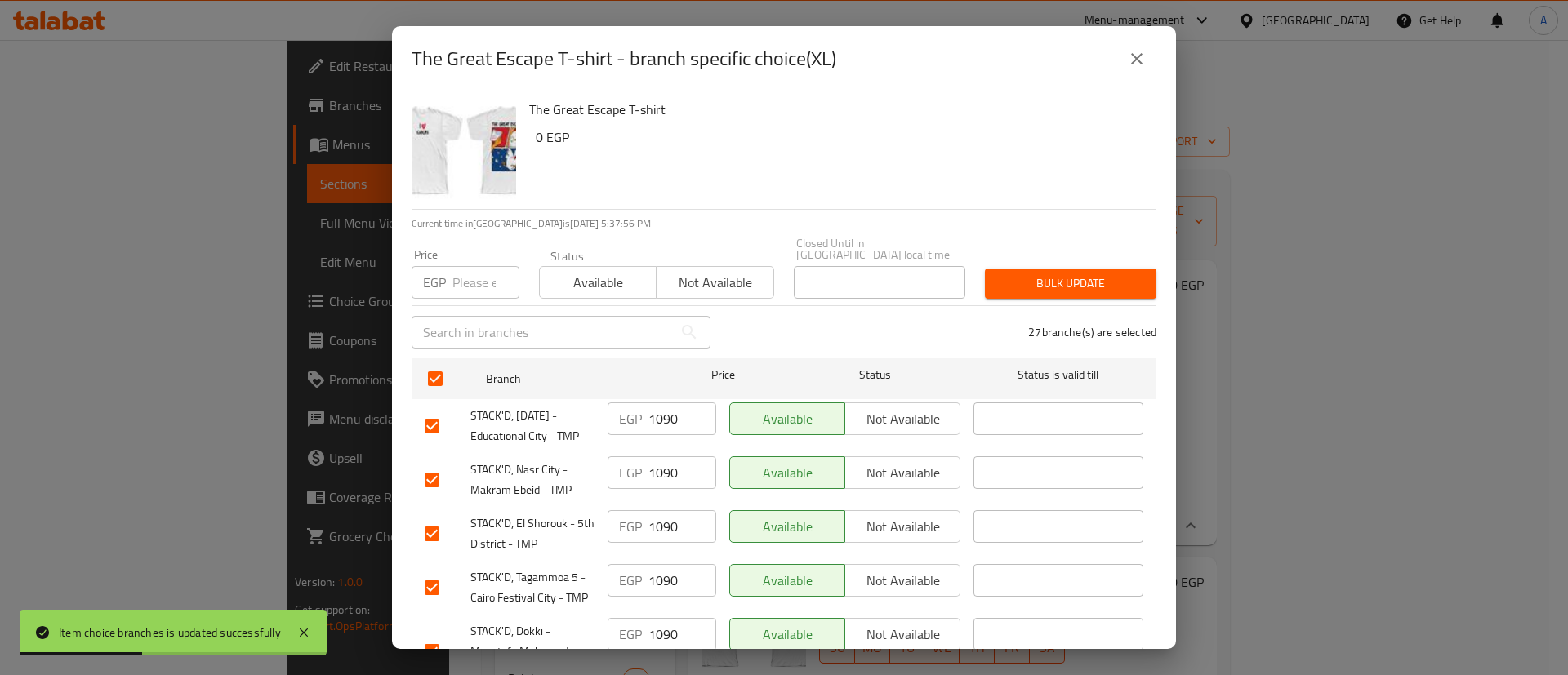
click at [466, 274] on input "number" at bounding box center [485, 282] width 67 height 33
type input "935"
click at [1065, 274] on span "Bulk update" at bounding box center [1071, 283] width 146 height 20
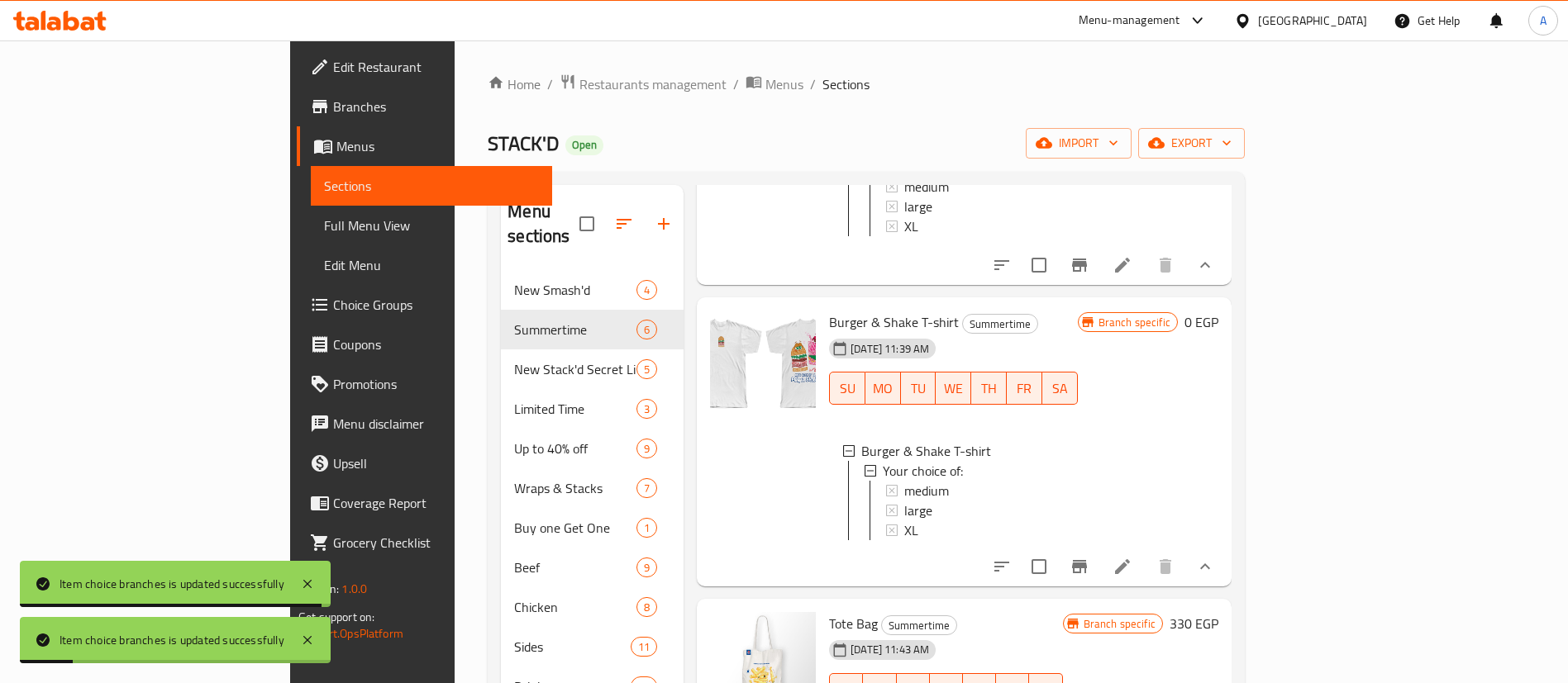
scroll to position [289, 0]
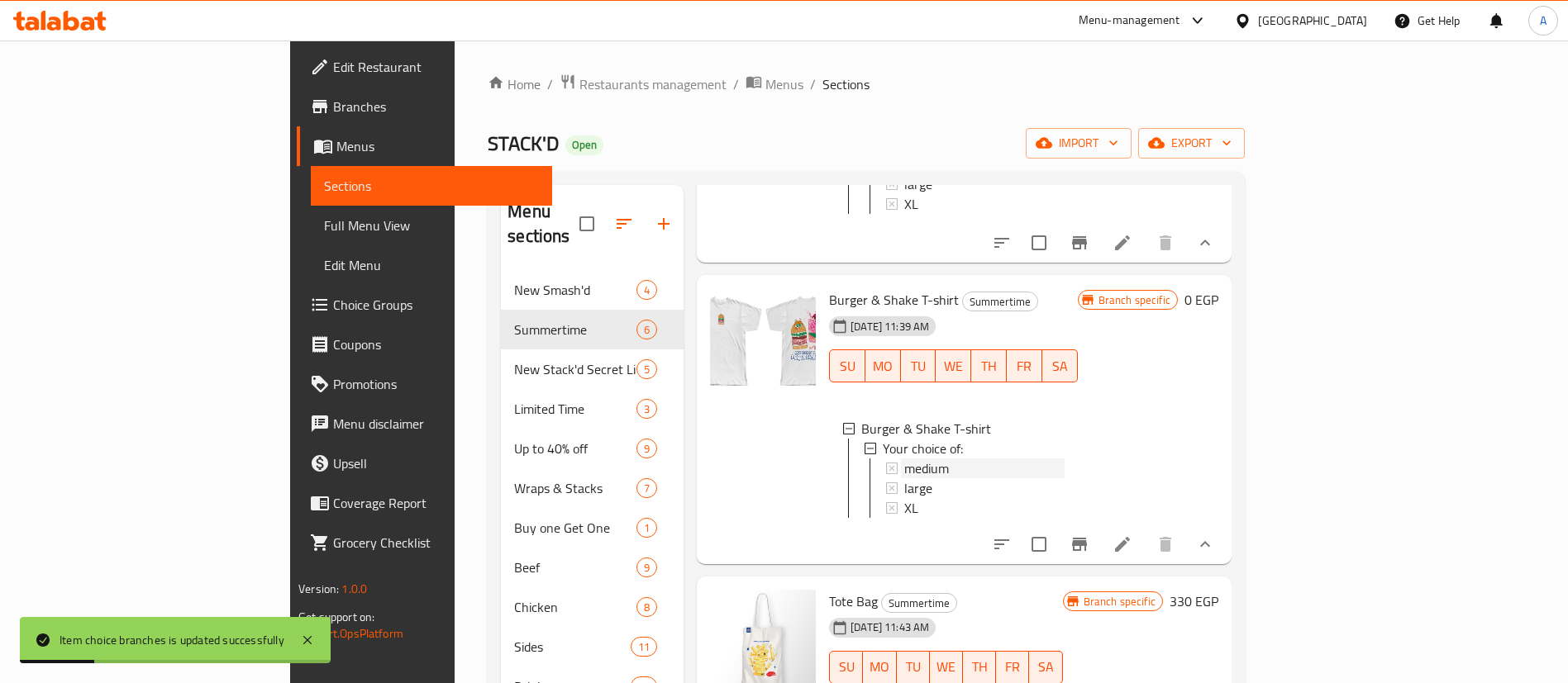
click at [904, 465] on span "medium" at bounding box center [927, 468] width 45 height 20
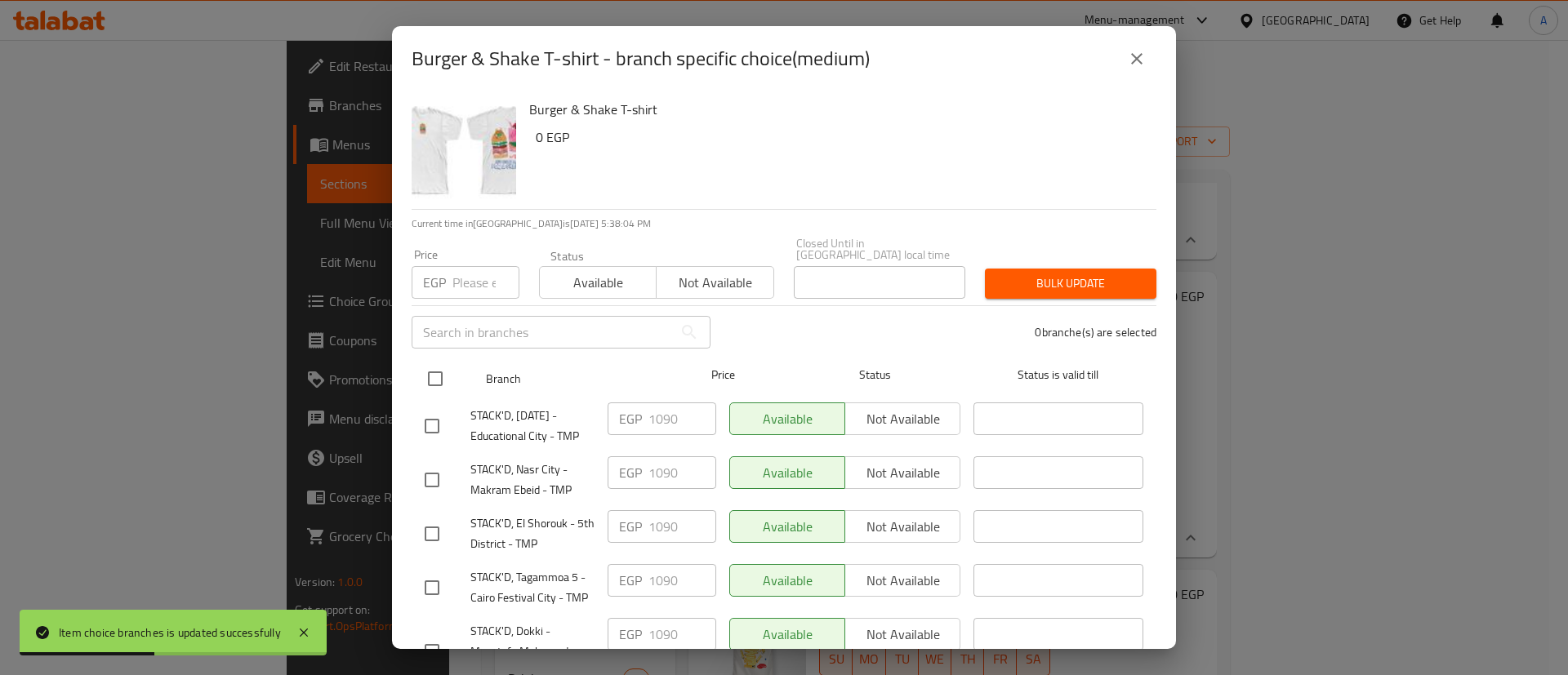
click at [449, 368] on input "checkbox" at bounding box center [435, 378] width 35 height 35
checkbox input "true"
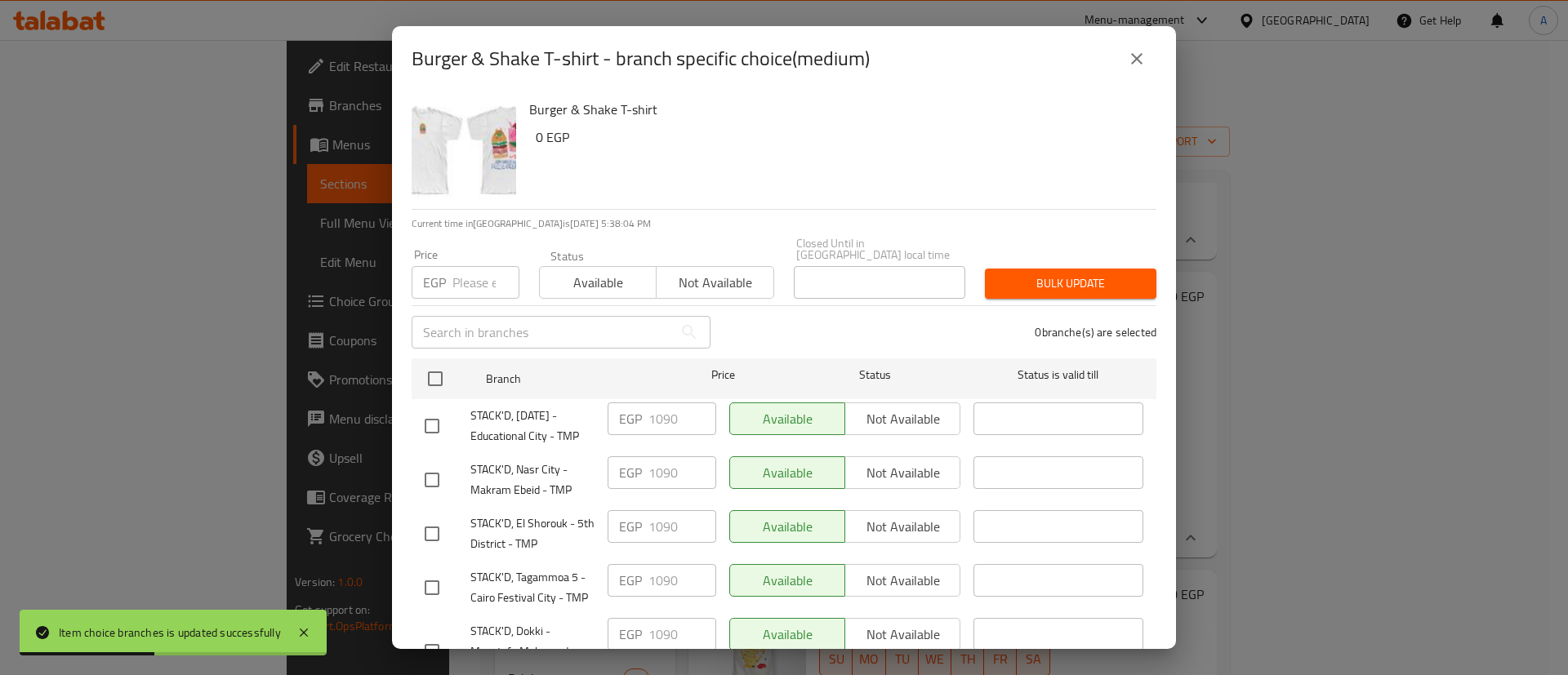
checkbox input "true"
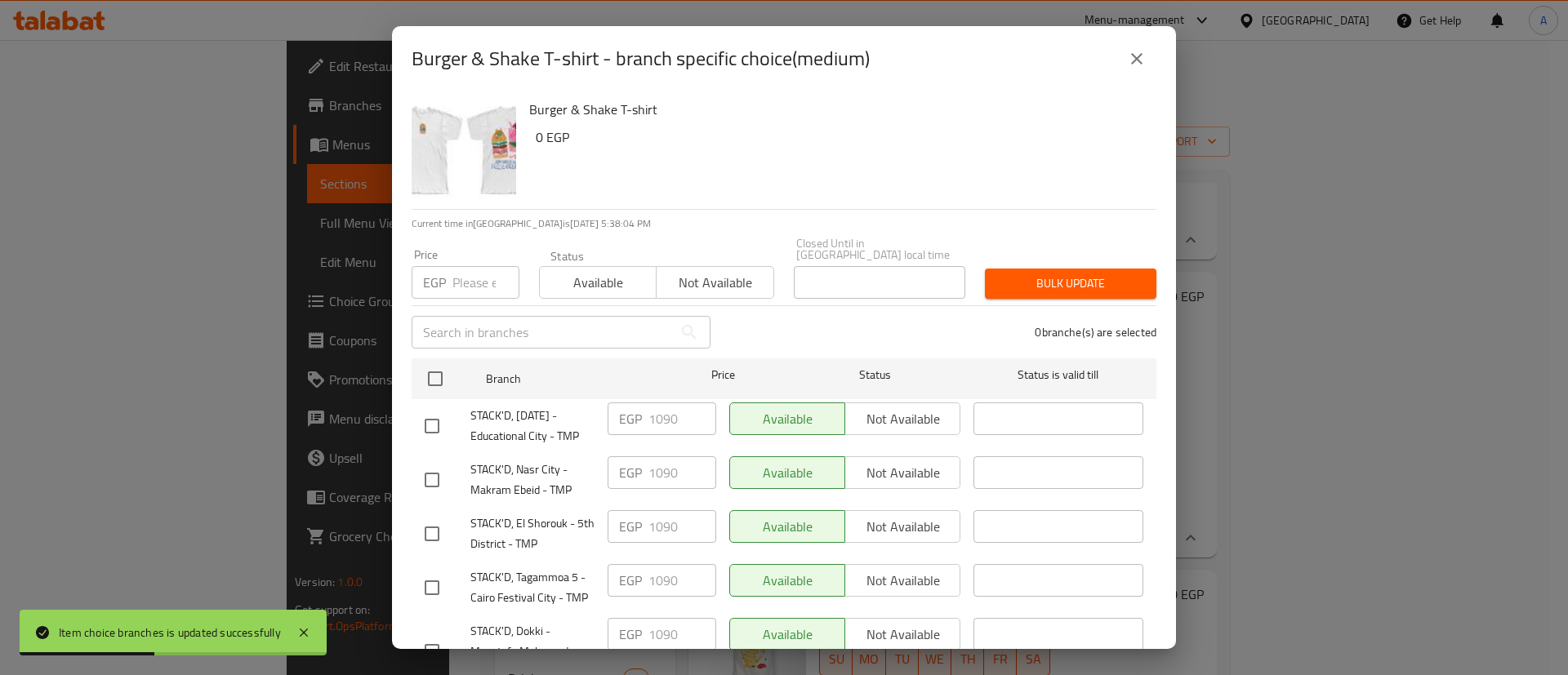
checkbox input "true"
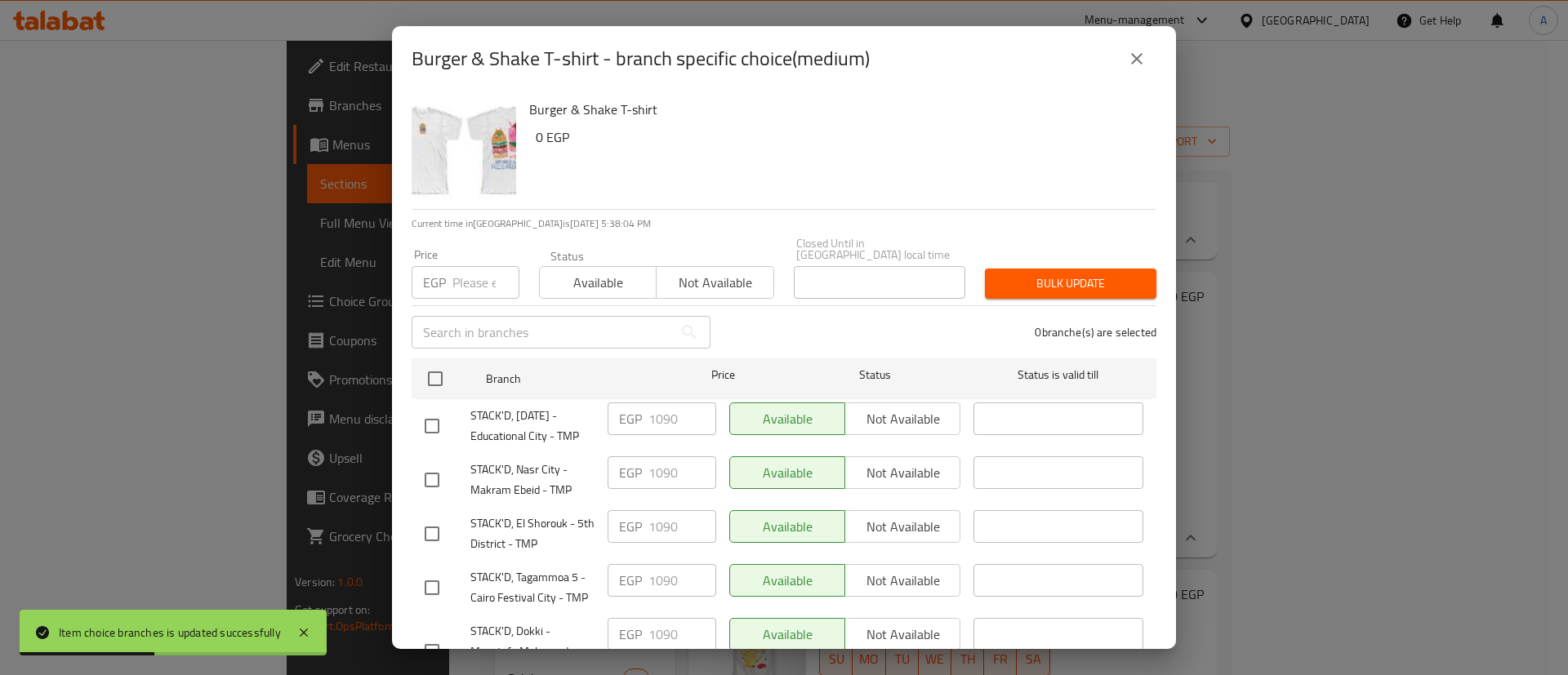
checkbox input "true"
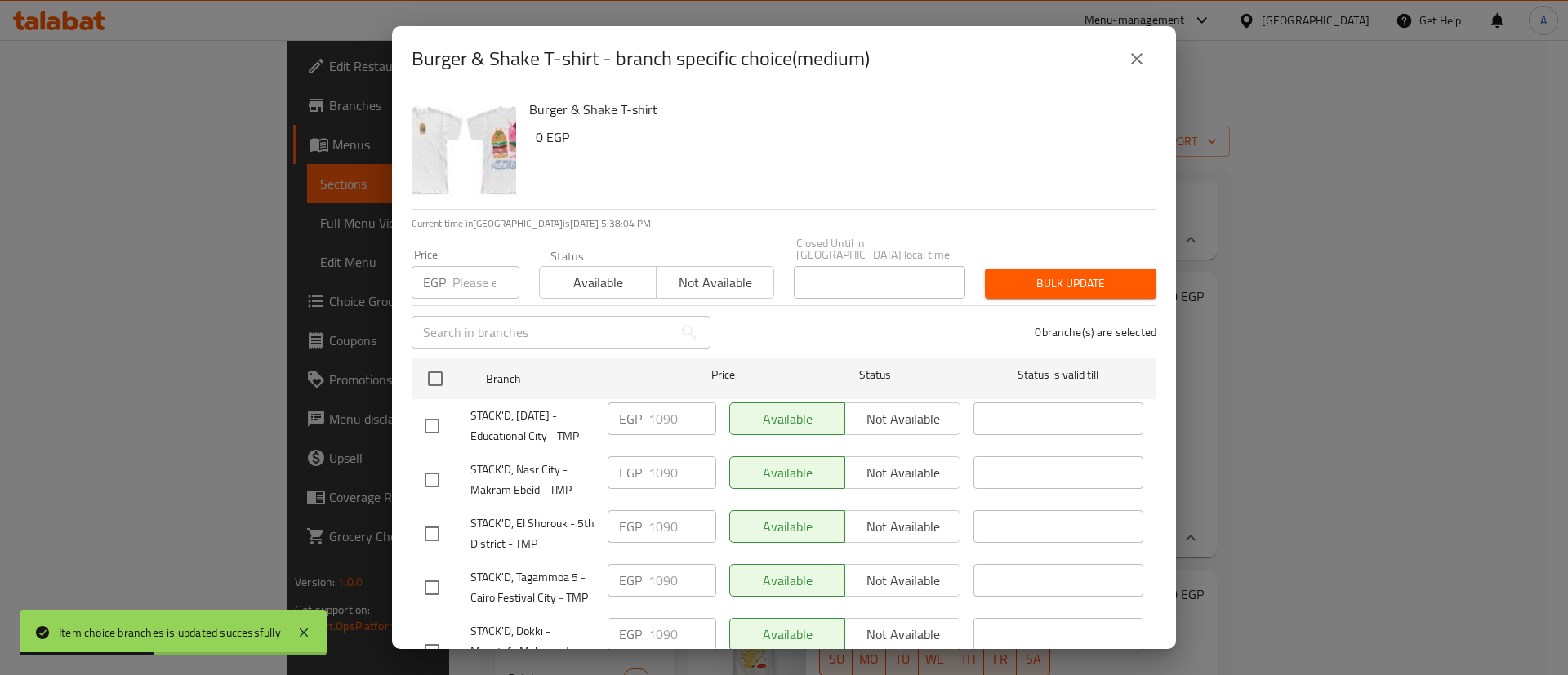
checkbox input "true"
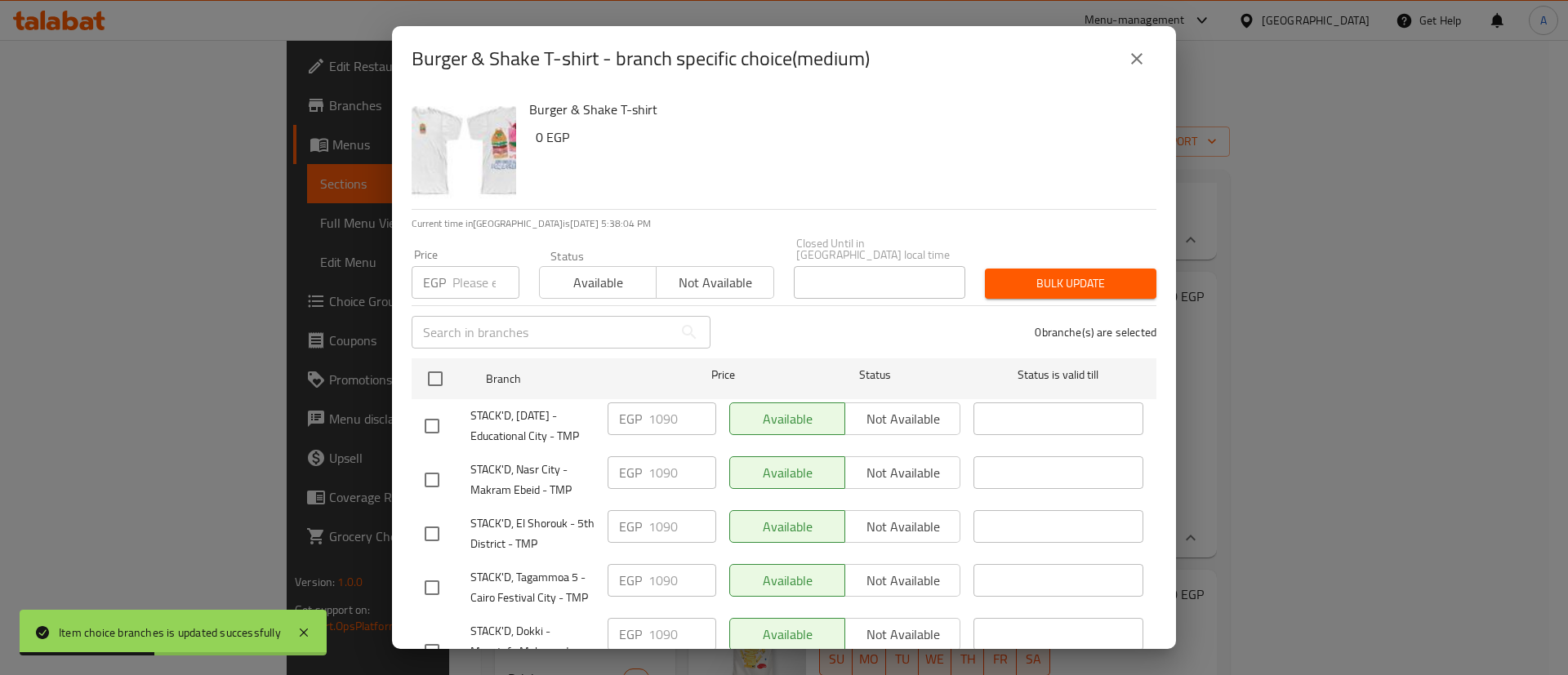
checkbox input "true"
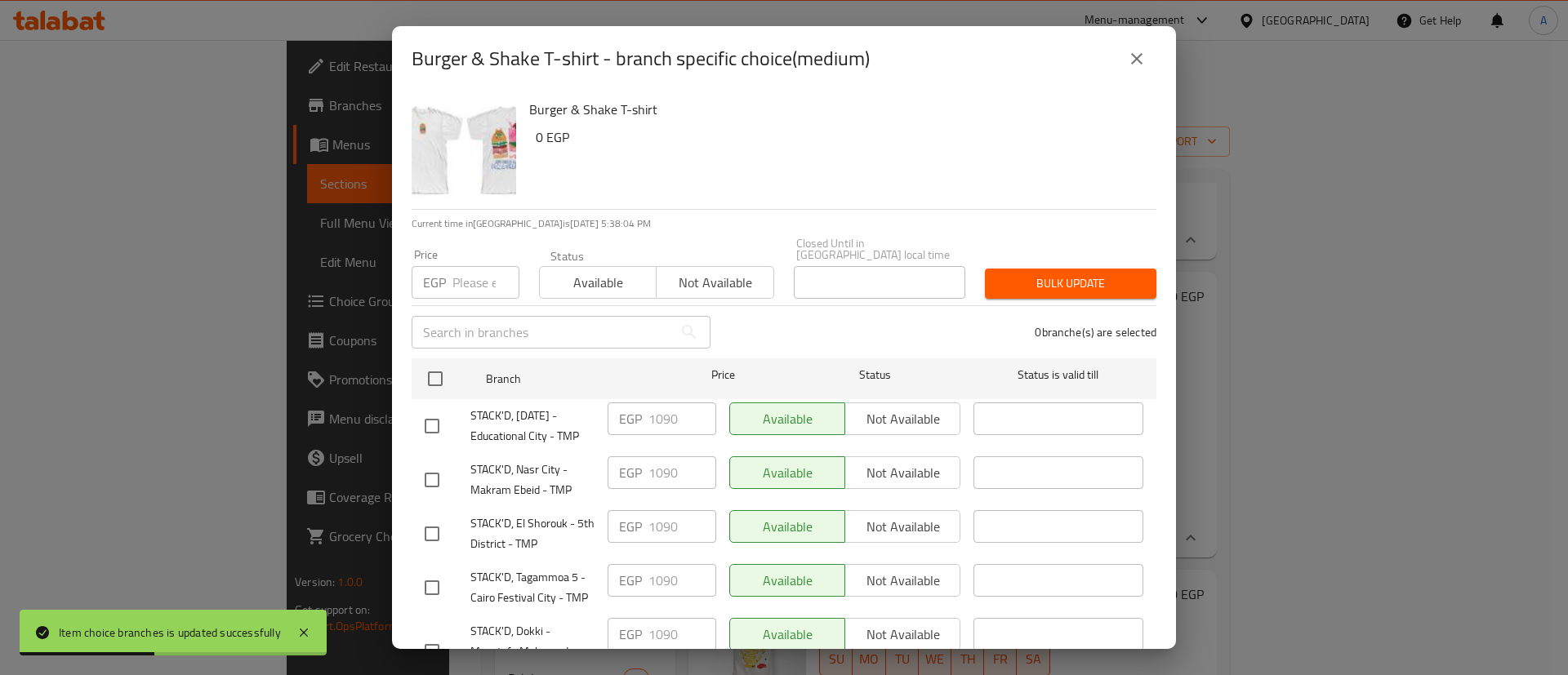
checkbox input "true"
click at [476, 266] on input "number" at bounding box center [485, 282] width 67 height 33
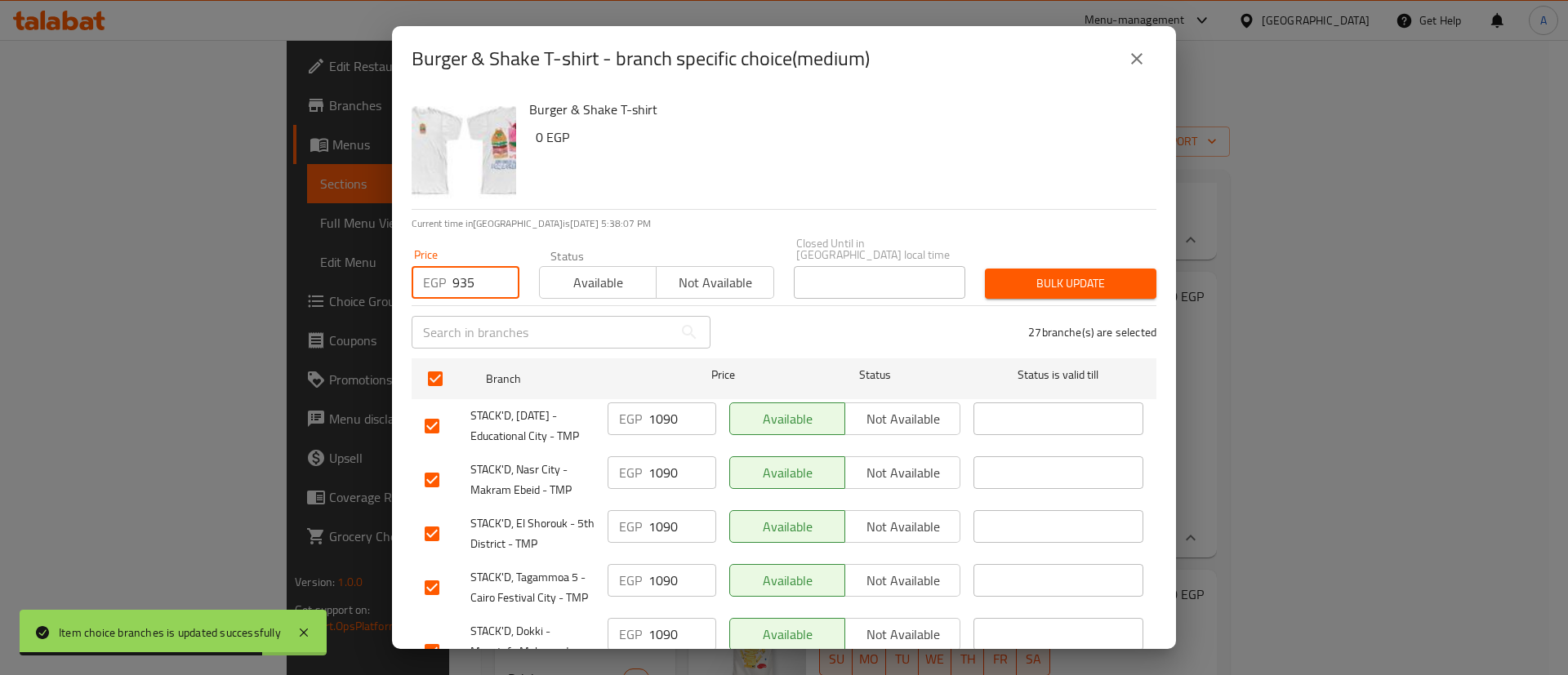
type input "935"
click at [1053, 274] on span "Bulk update" at bounding box center [1071, 283] width 146 height 20
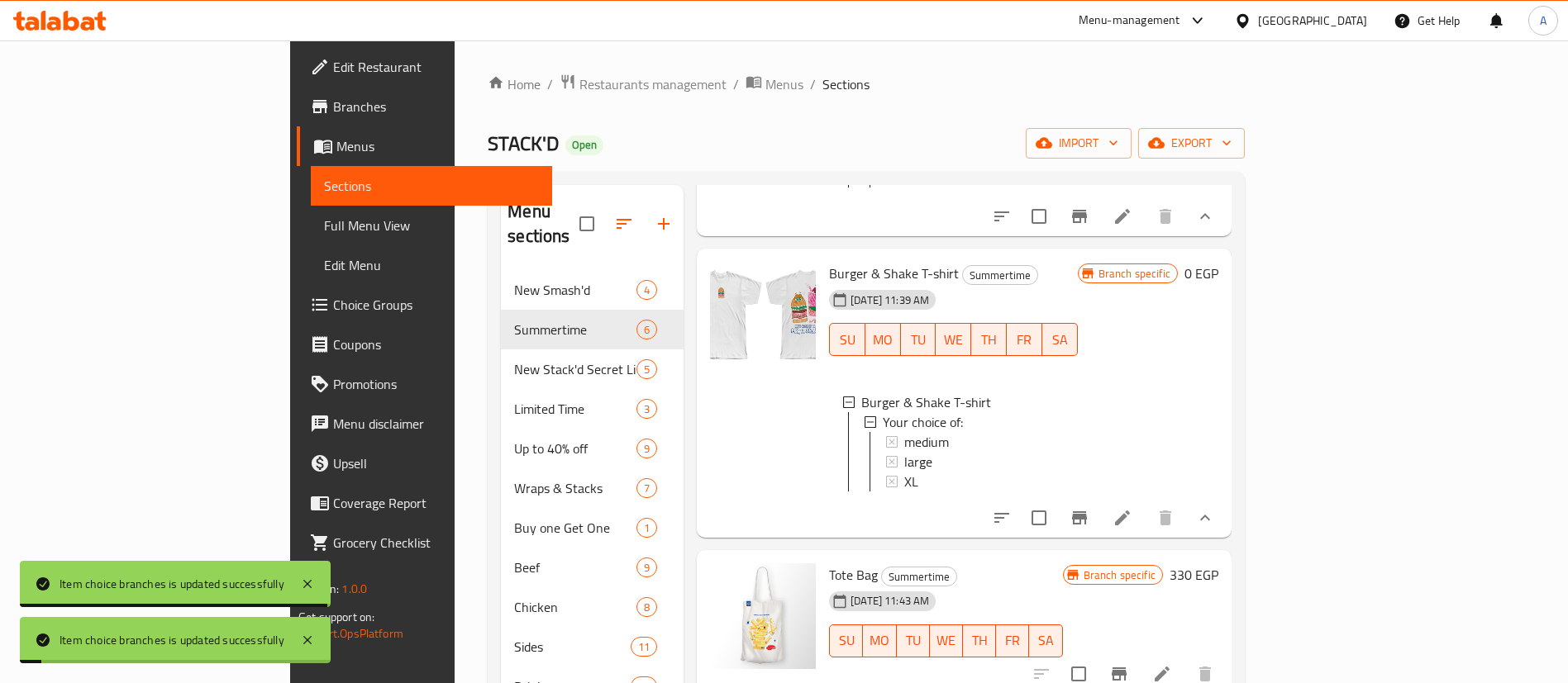
scroll to position [331, 0]
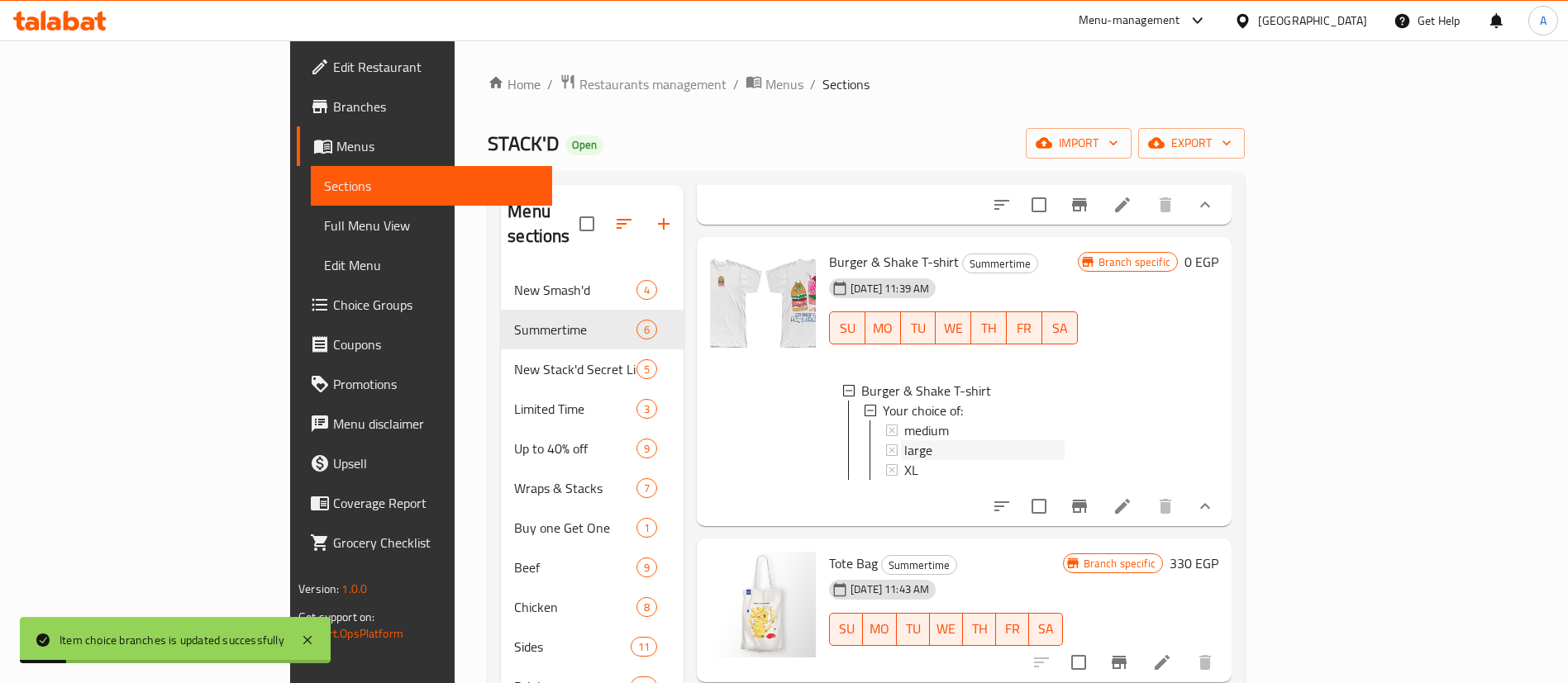
click at [904, 441] on div "large" at bounding box center [984, 450] width 160 height 20
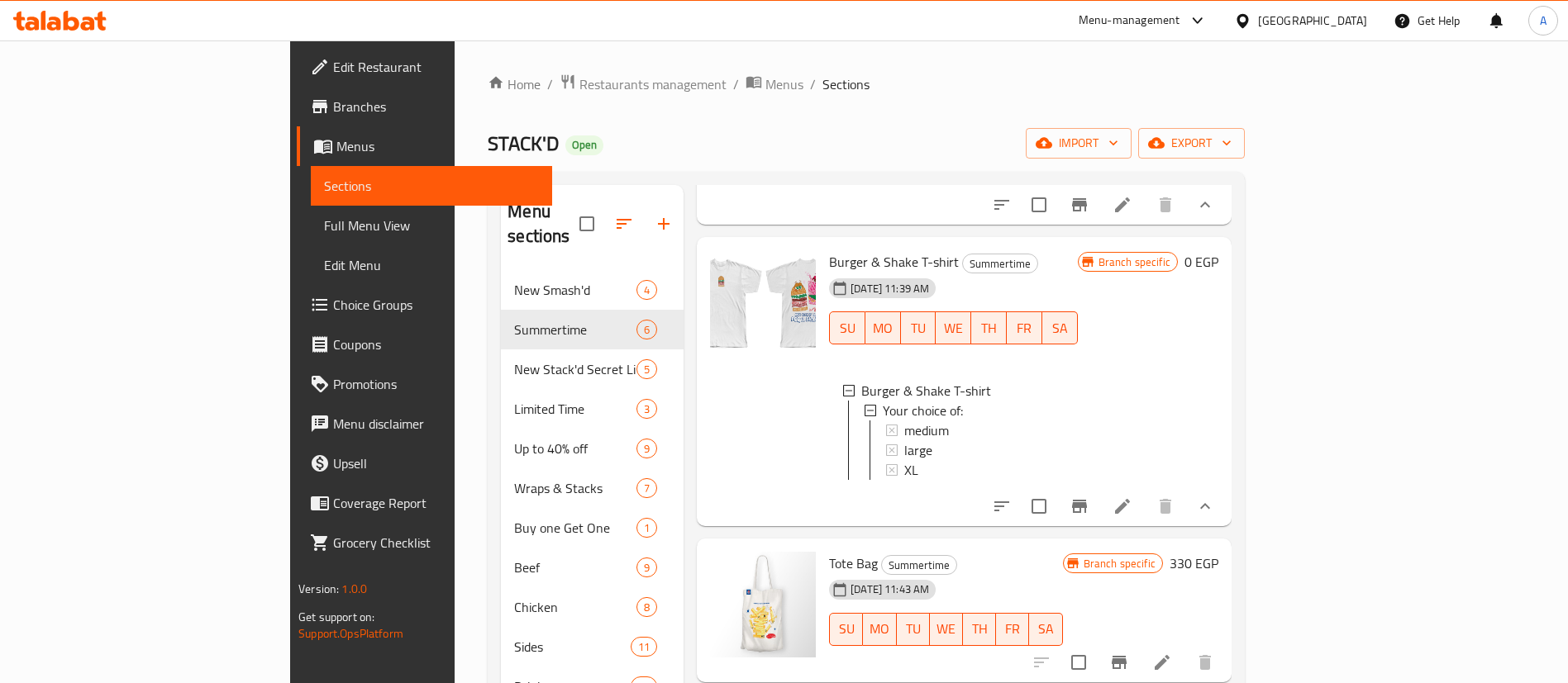
click at [904, 448] on div "large" at bounding box center [984, 450] width 160 height 20
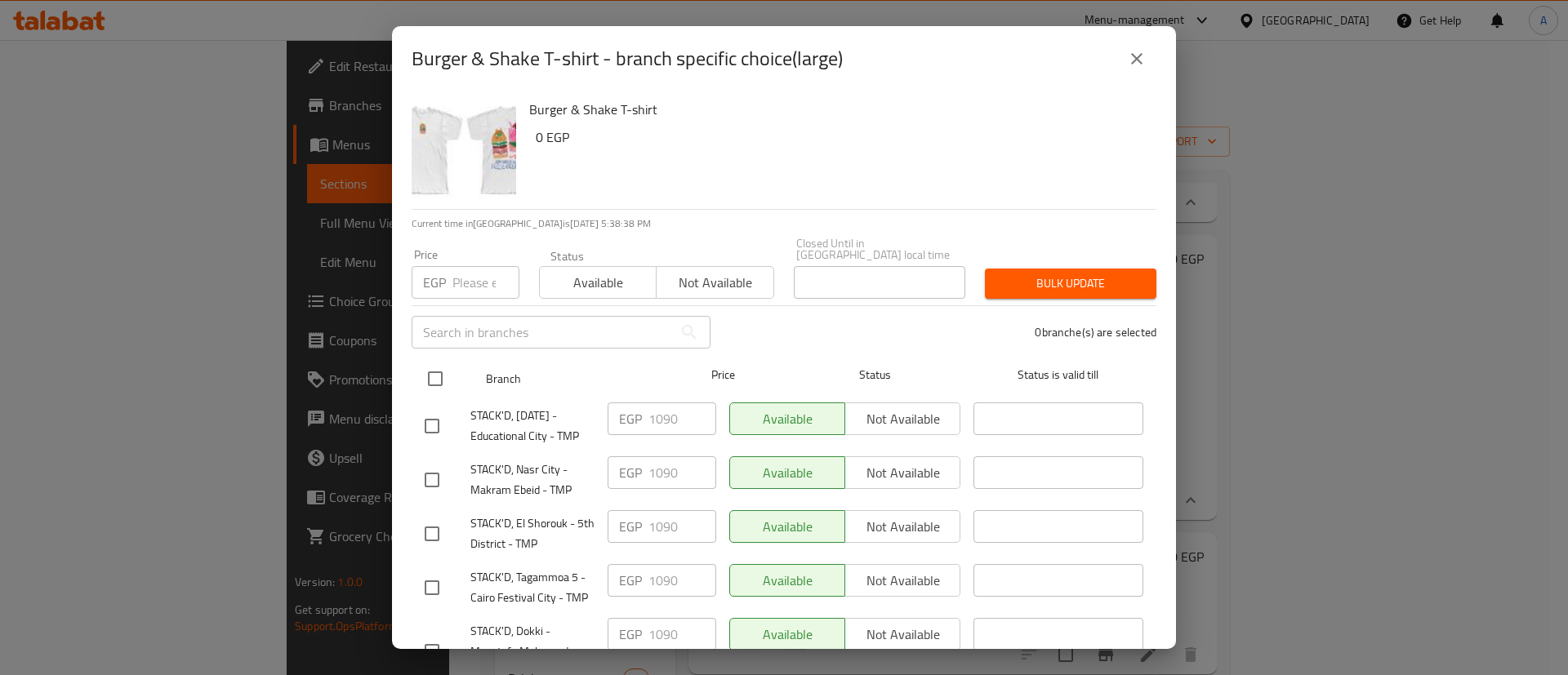
click at [429, 369] on input "checkbox" at bounding box center [435, 378] width 35 height 35
checkbox input "true"
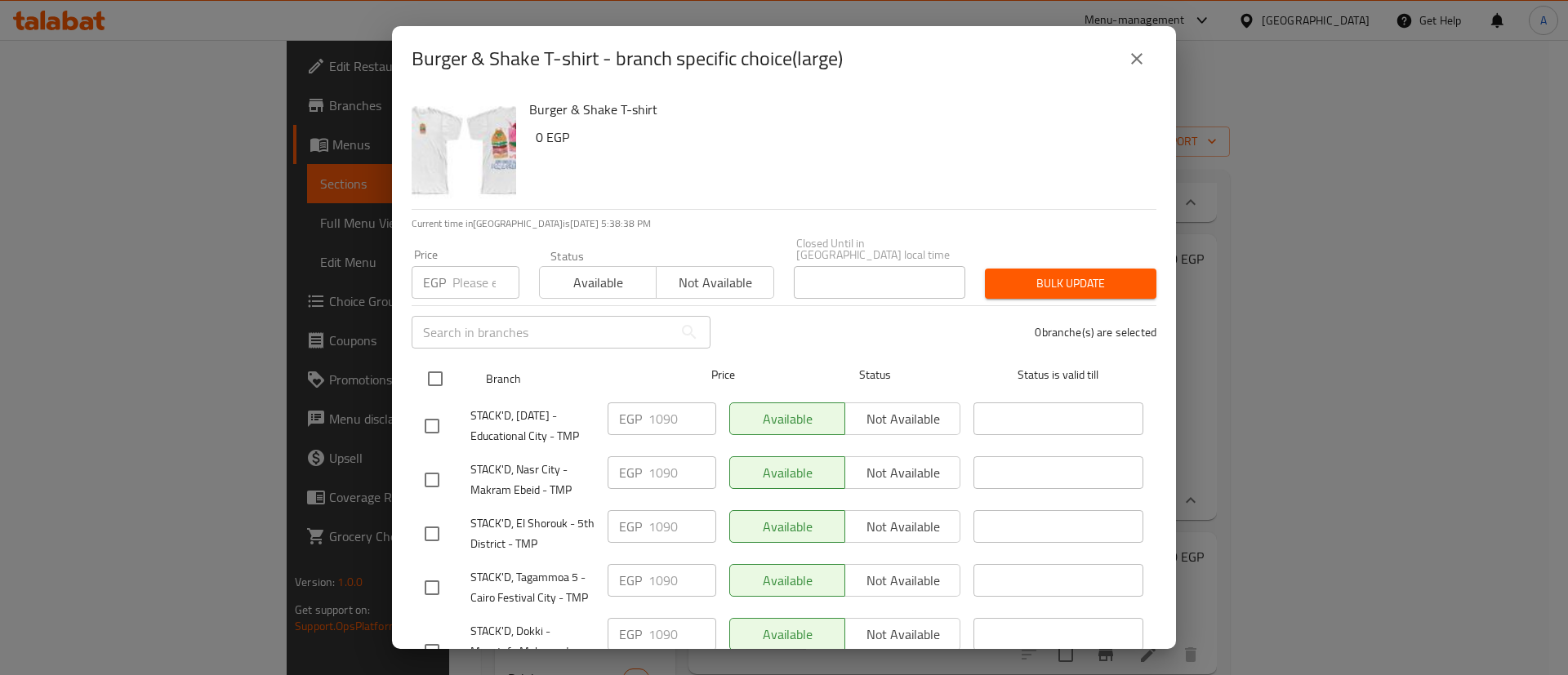
checkbox input "true"
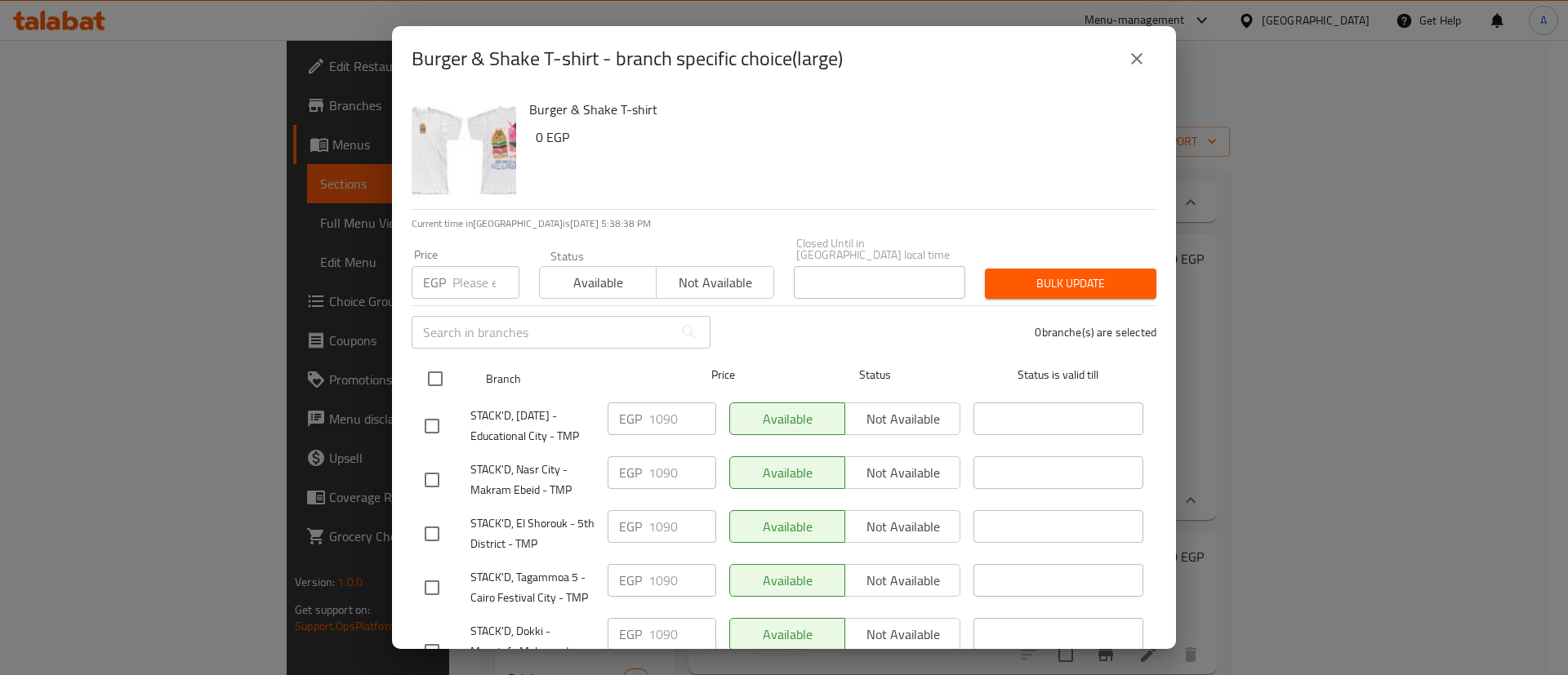
checkbox input "true"
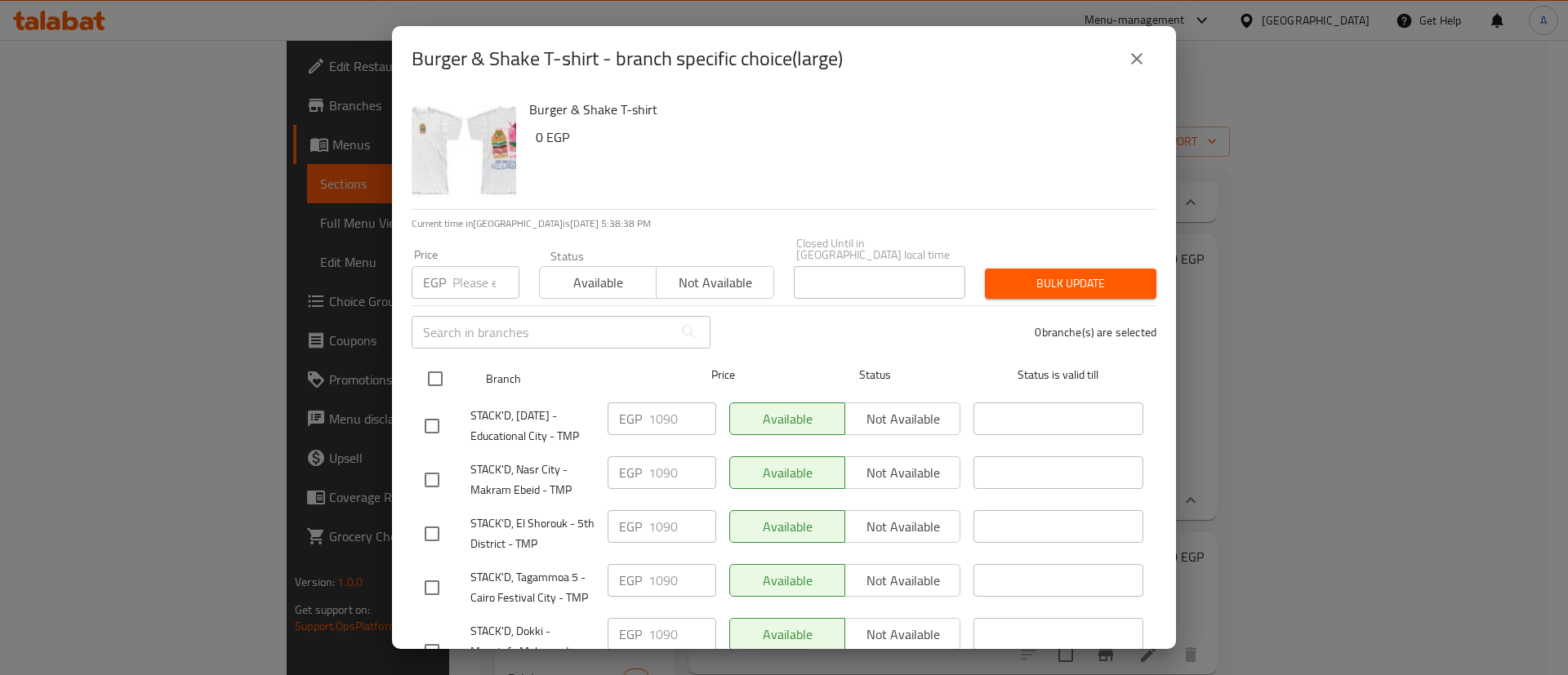
checkbox input "true"
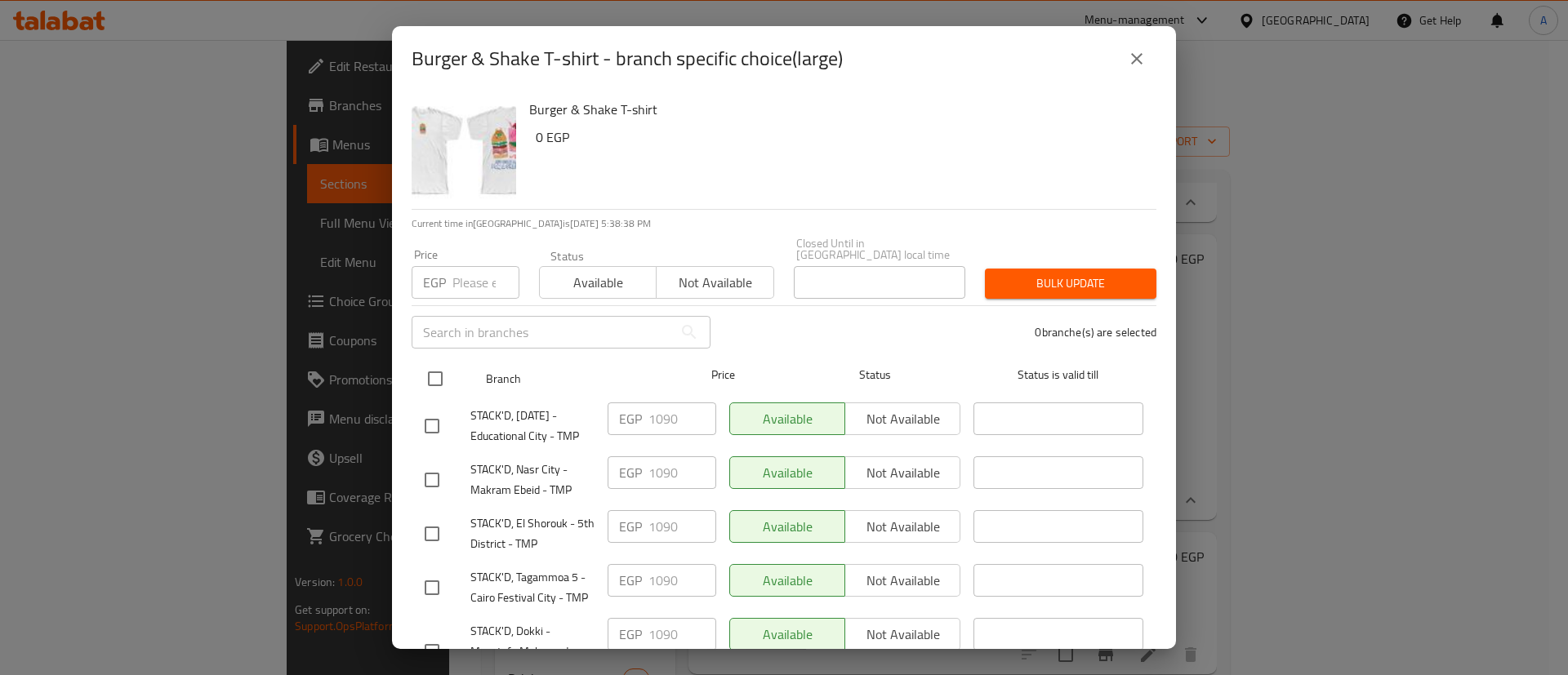
checkbox input "true"
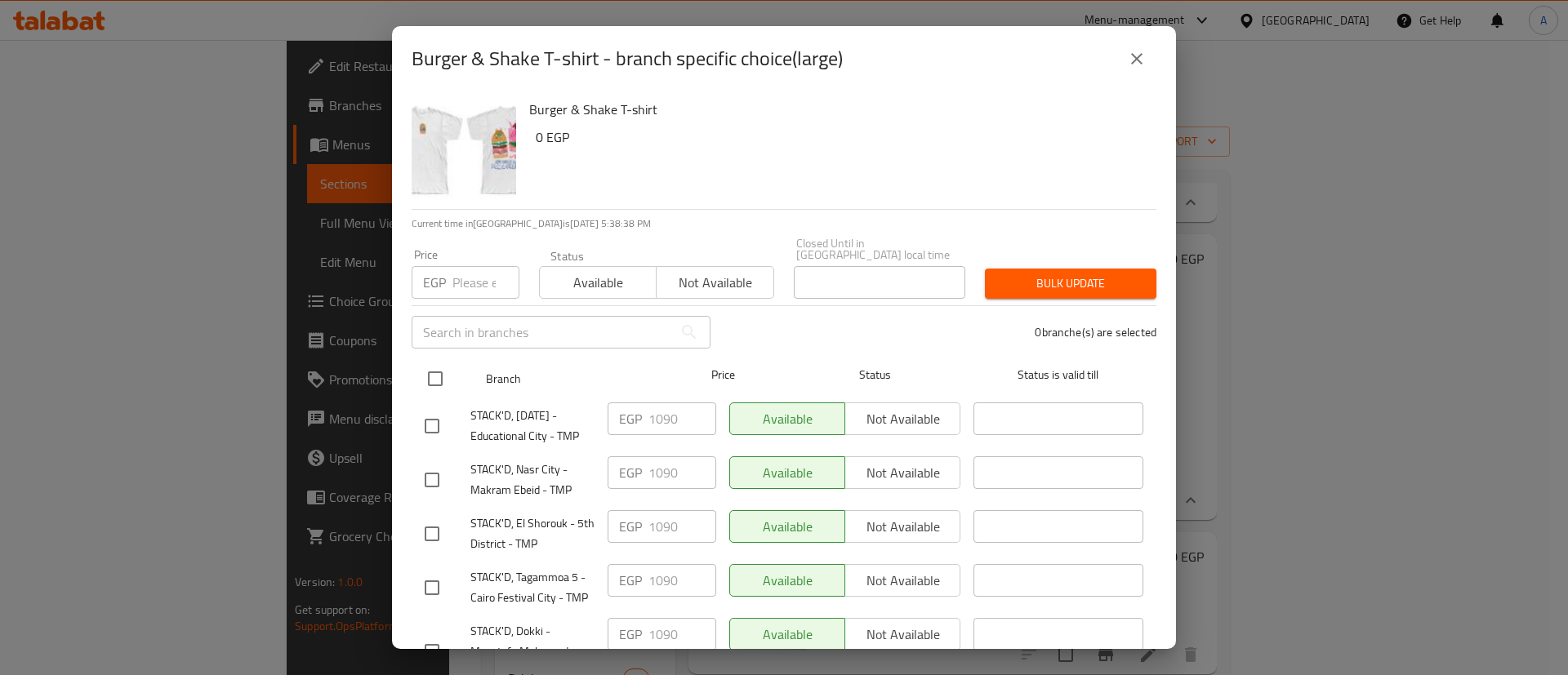
checkbox input "true"
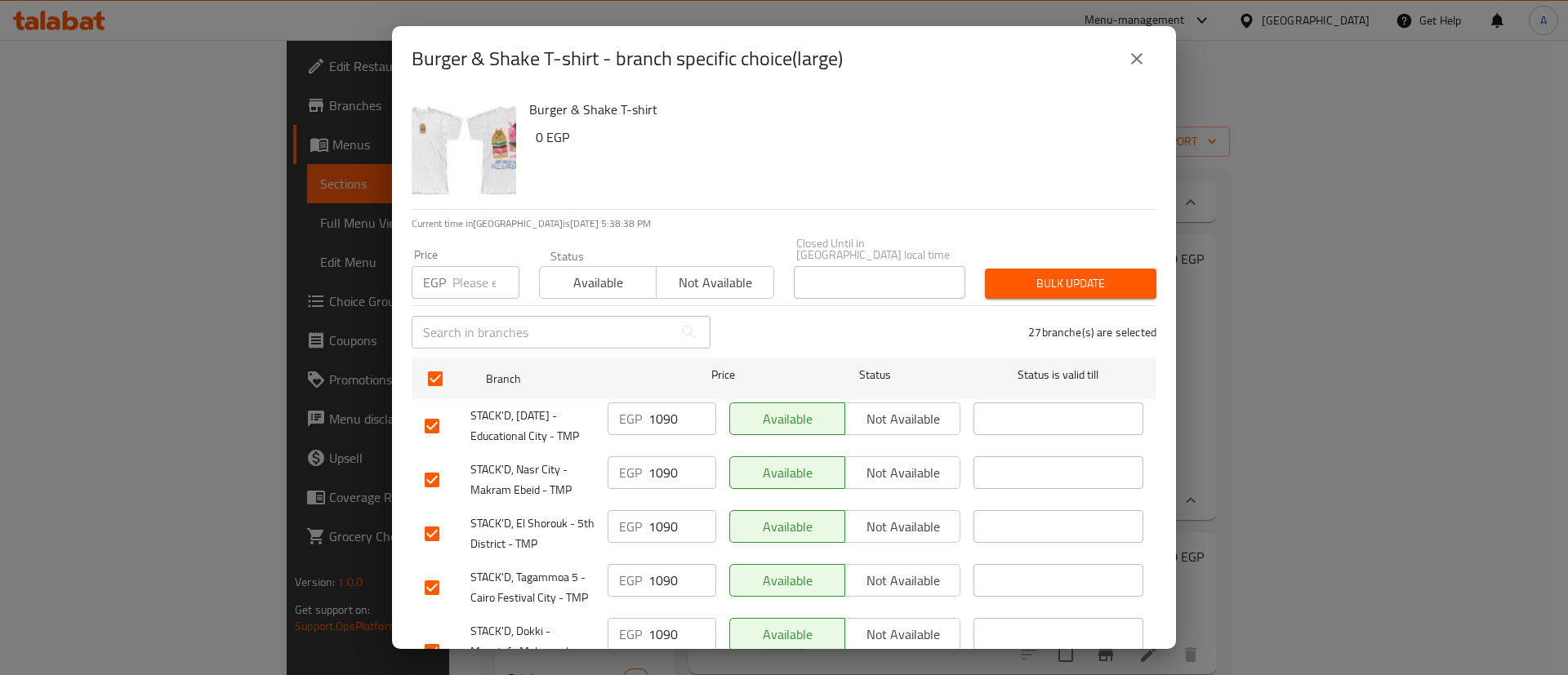
click at [454, 266] on input "number" at bounding box center [485, 282] width 67 height 33
type input "935"
click at [1079, 278] on span "Bulk update" at bounding box center [1071, 283] width 146 height 20
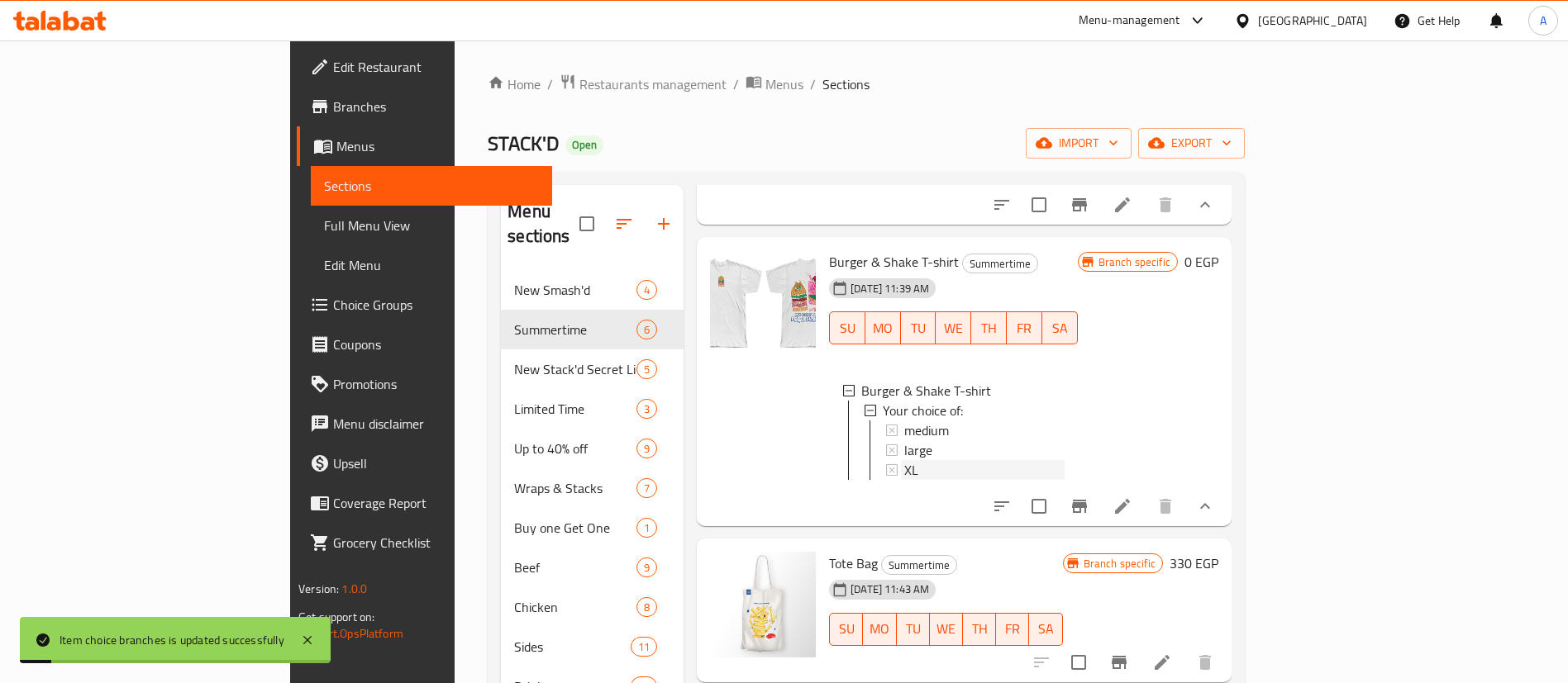
click at [904, 465] on div "XL" at bounding box center [984, 470] width 160 height 20
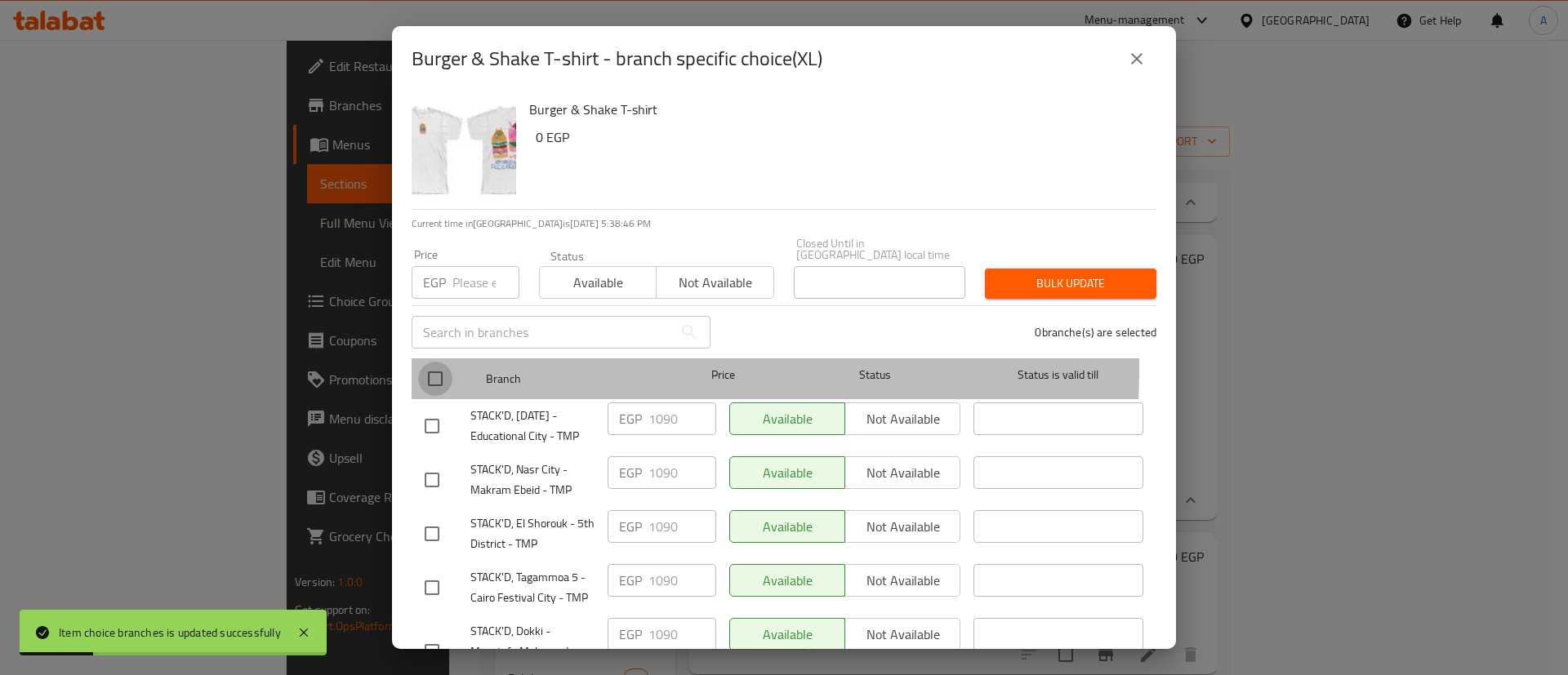
click at [439, 361] on input "checkbox" at bounding box center [435, 378] width 35 height 35
checkbox input "true"
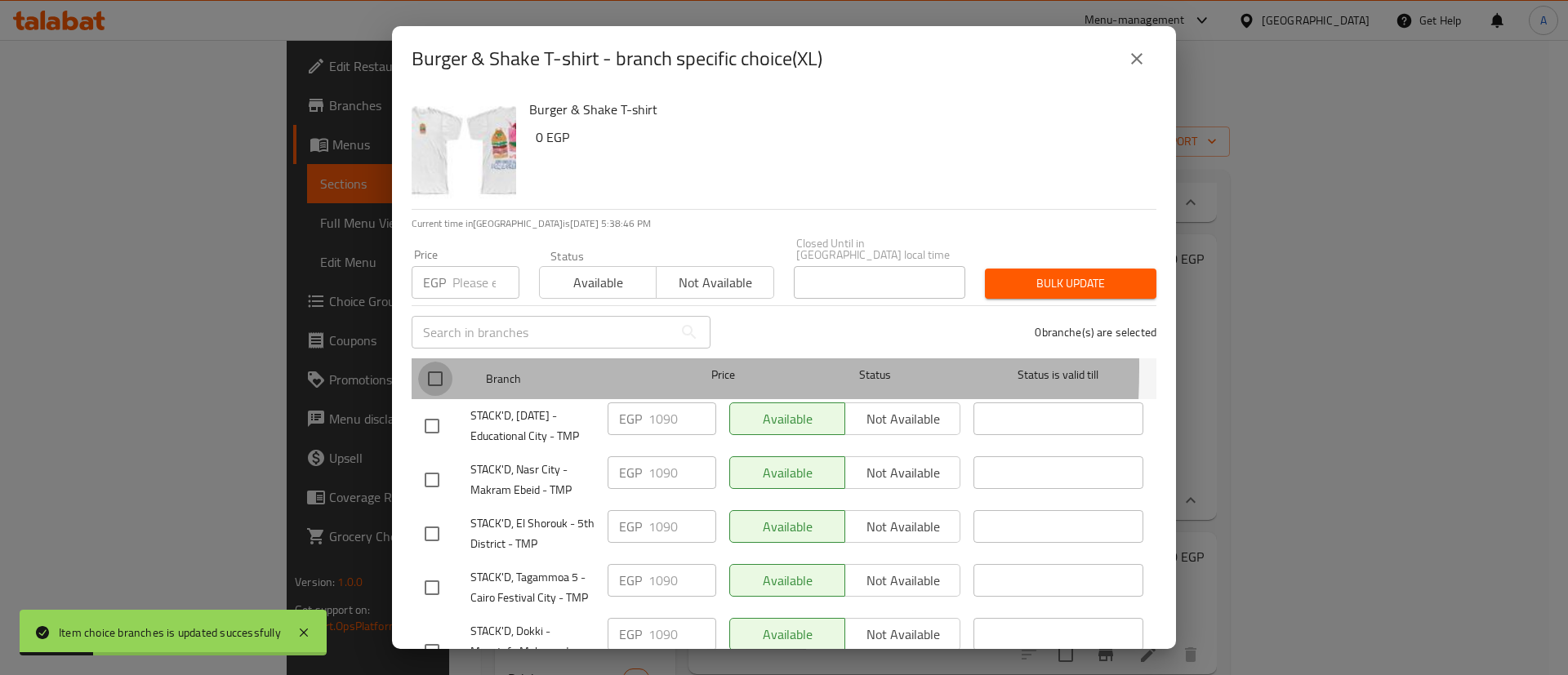
checkbox input "true"
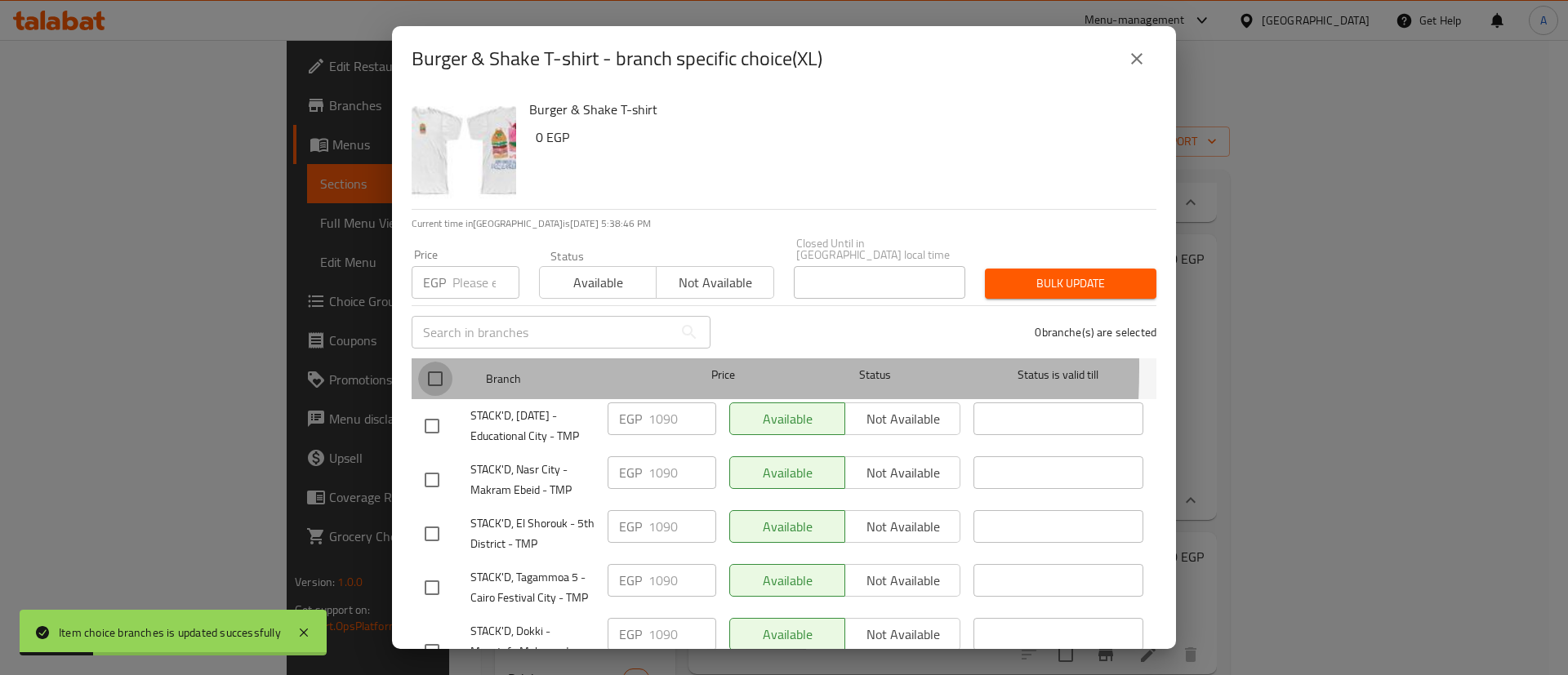
checkbox input "true"
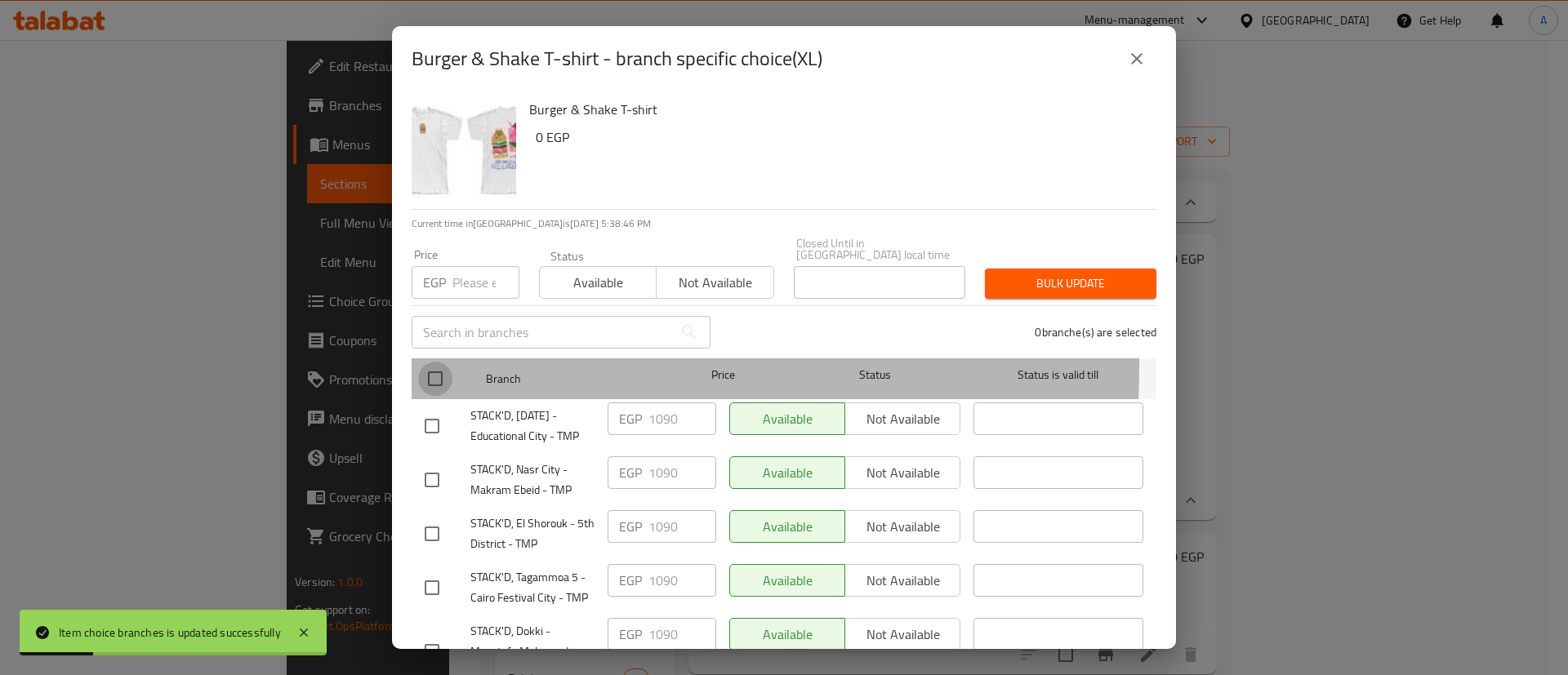
checkbox input "true"
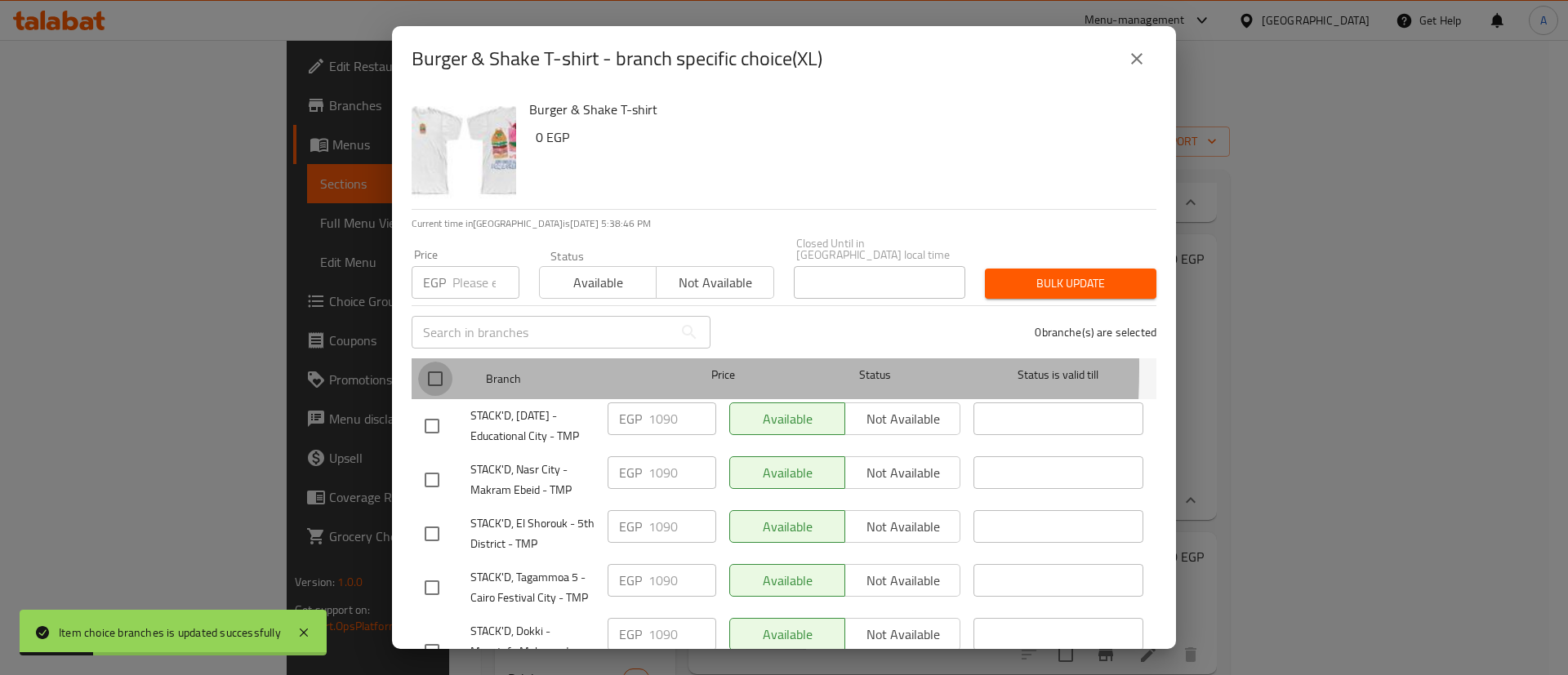
checkbox input "true"
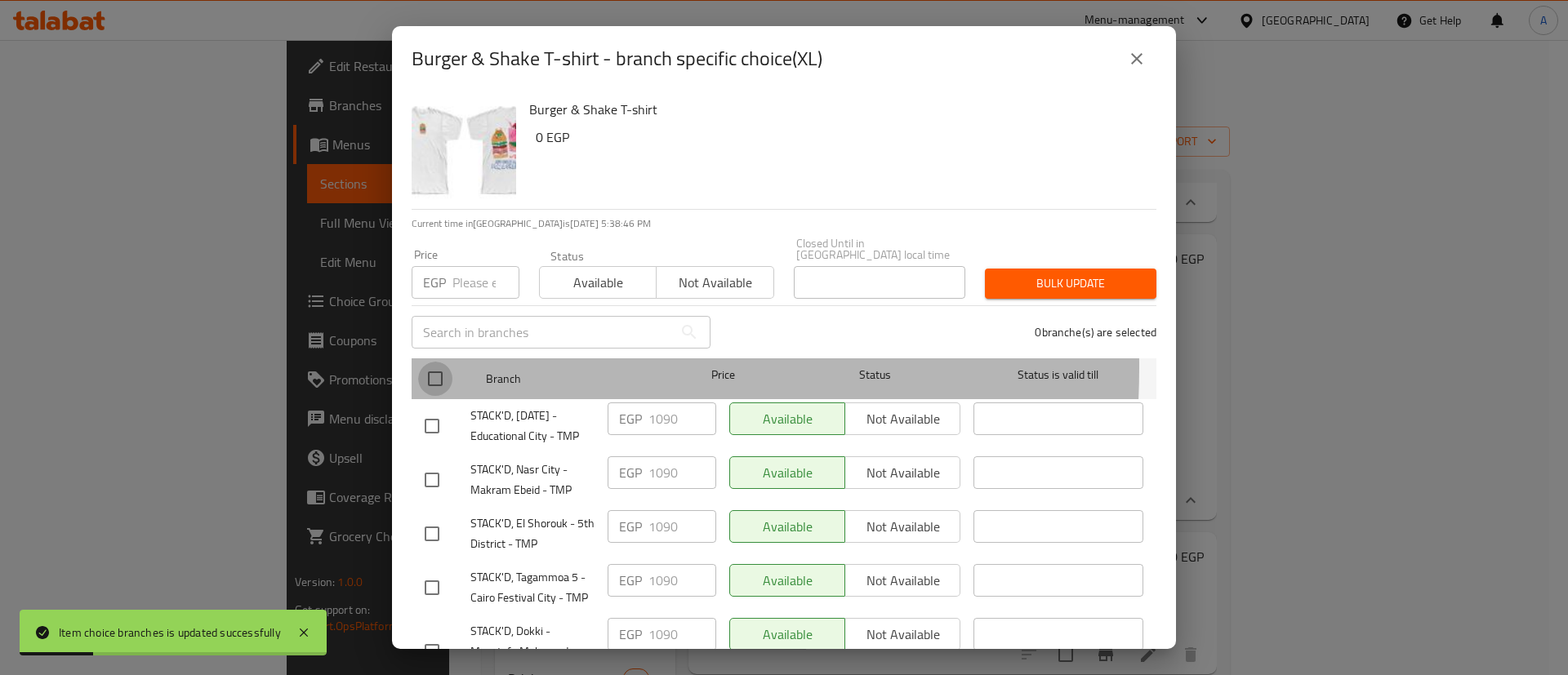
checkbox input "true"
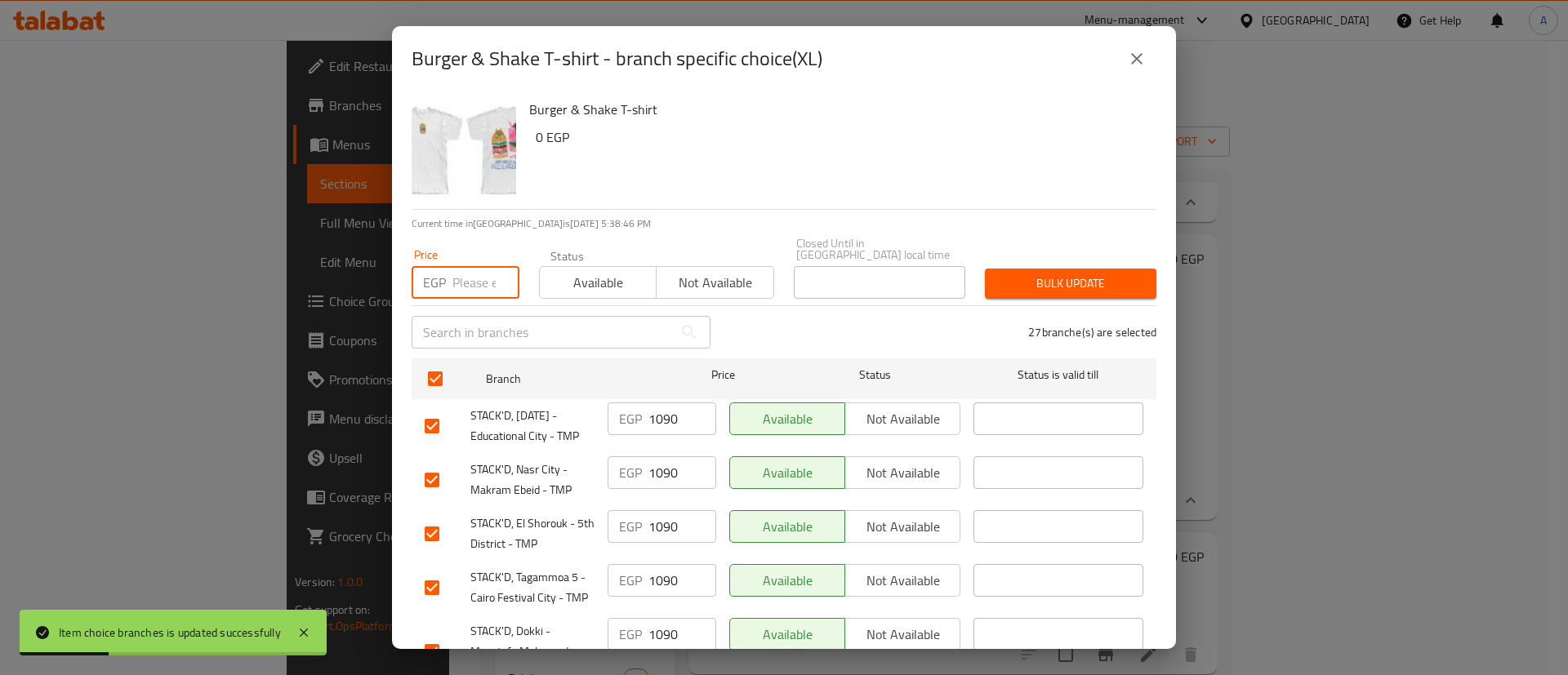
click at [461, 280] on input "number" at bounding box center [485, 282] width 67 height 33
type input "935"
click at [1047, 279] on span "Bulk update" at bounding box center [1071, 283] width 146 height 20
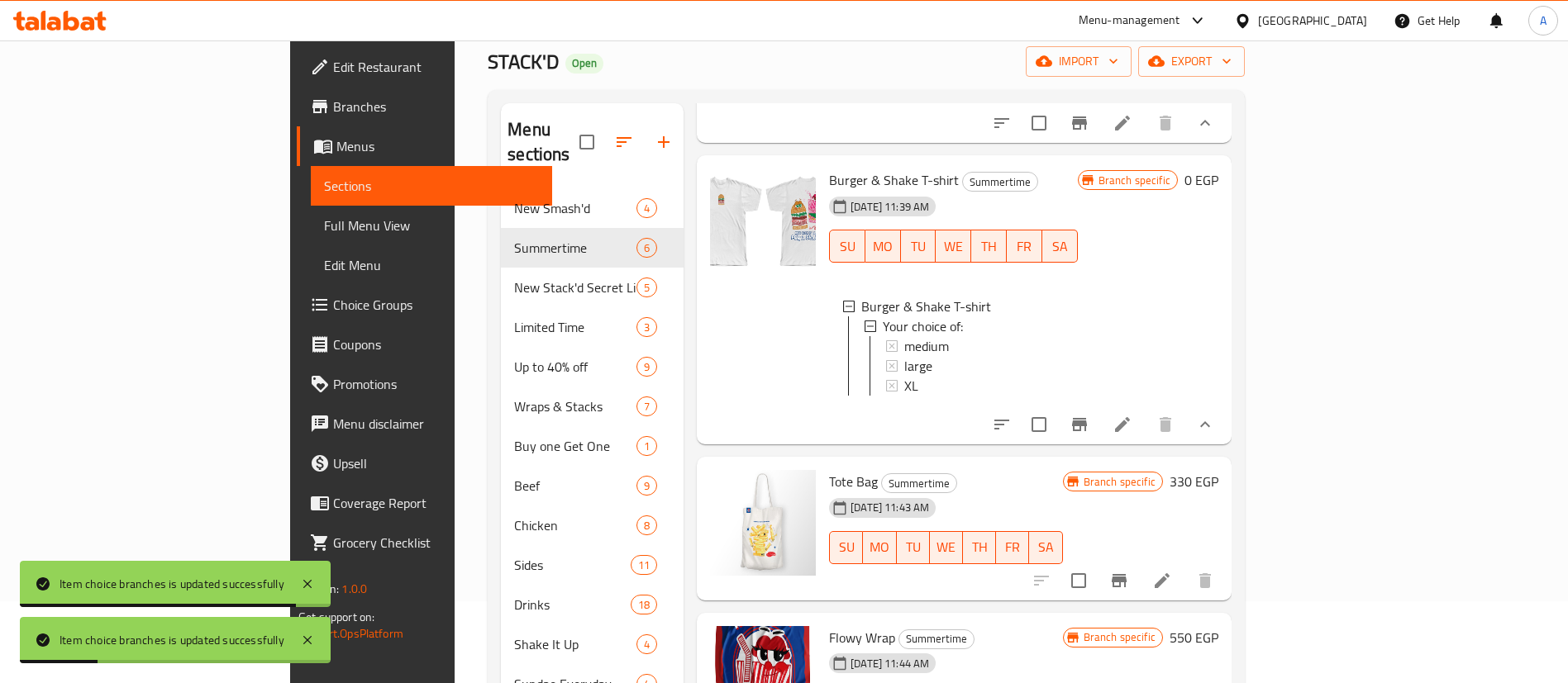
scroll to position [83, 0]
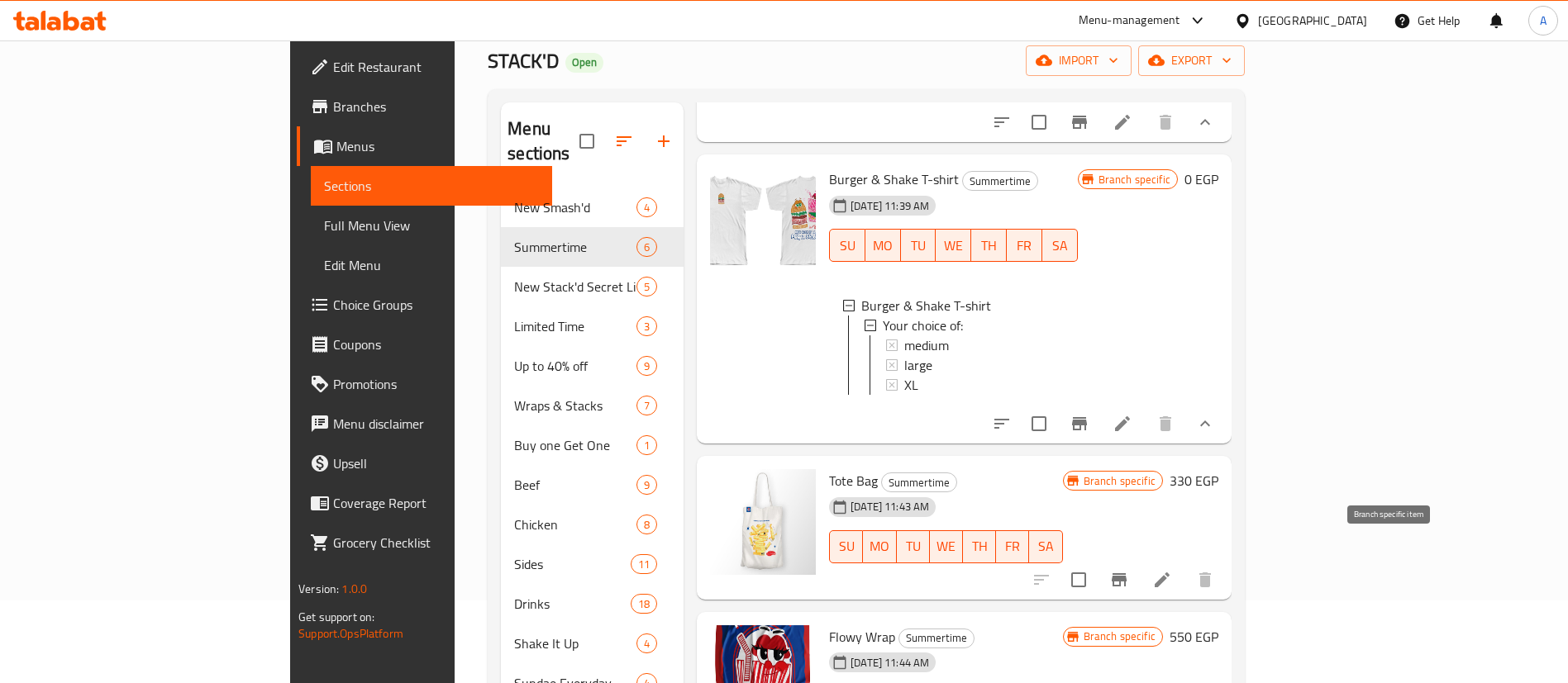
click at [1127, 573] on icon "Branch-specific-item" at bounding box center [1118, 580] width 15 height 13
click at [1218, 469] on h6 "330 EGP" at bounding box center [1194, 481] width 49 height 23
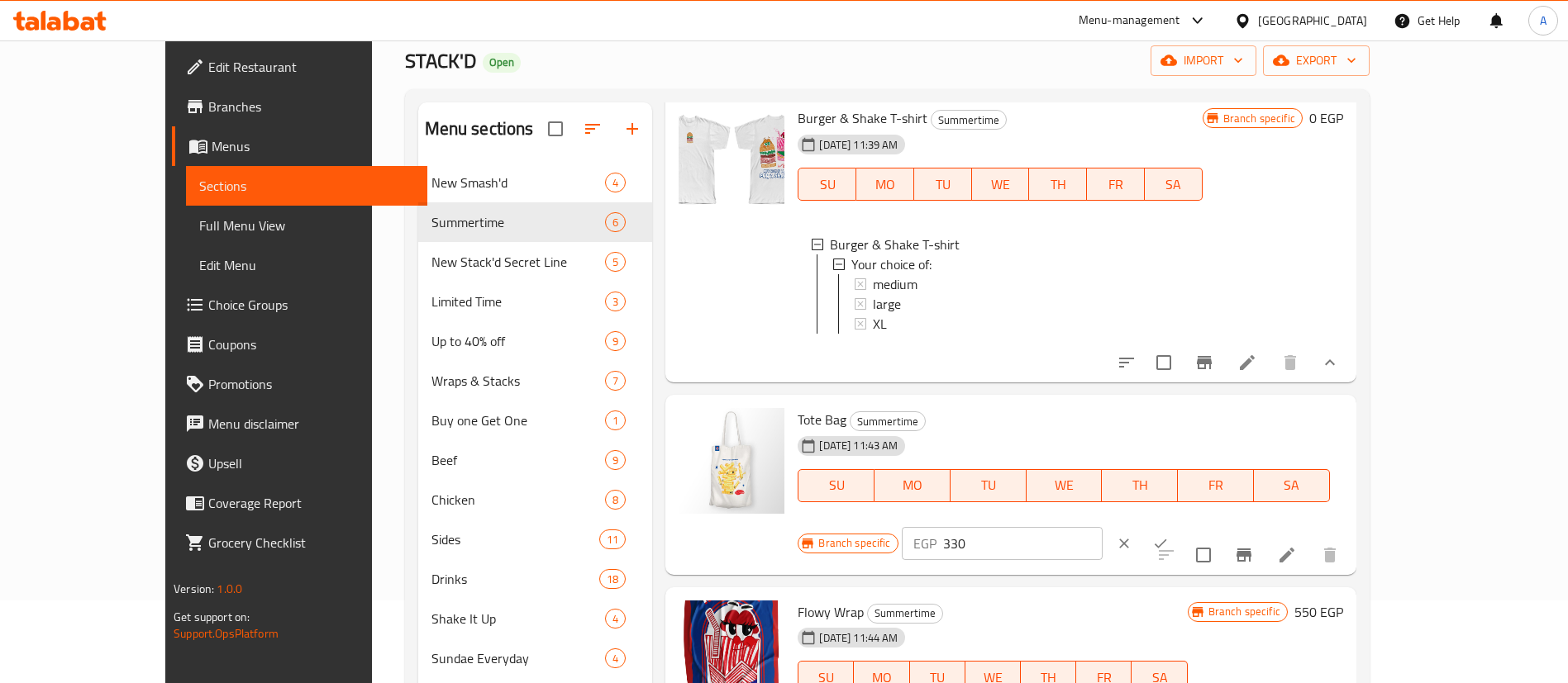
click at [1102, 527] on input "330" at bounding box center [1022, 543] width 159 height 33
type input "385"
click at [1179, 526] on button "ok" at bounding box center [1160, 544] width 36 height 36
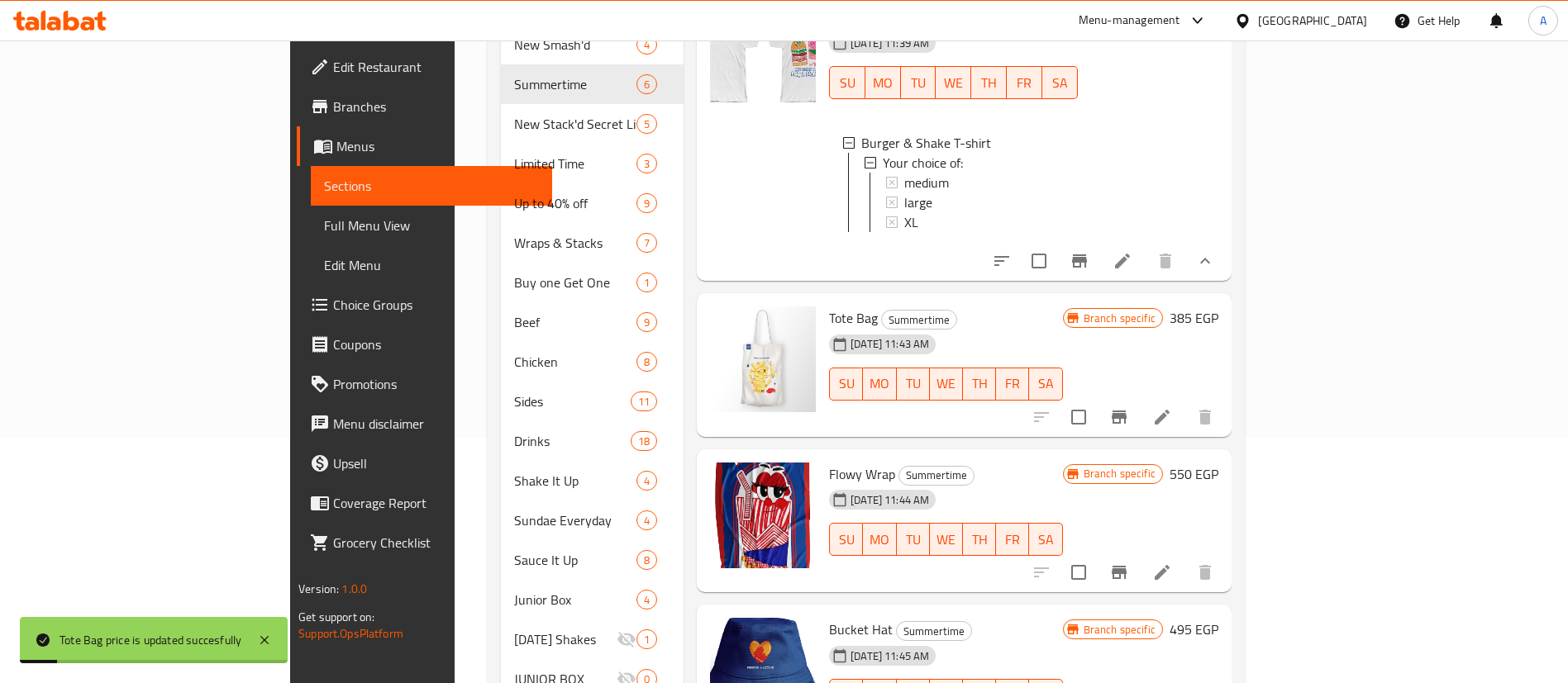
scroll to position [248, 0]
click at [1139, 395] on button "Branch-specific-item" at bounding box center [1118, 414] width 40 height 40
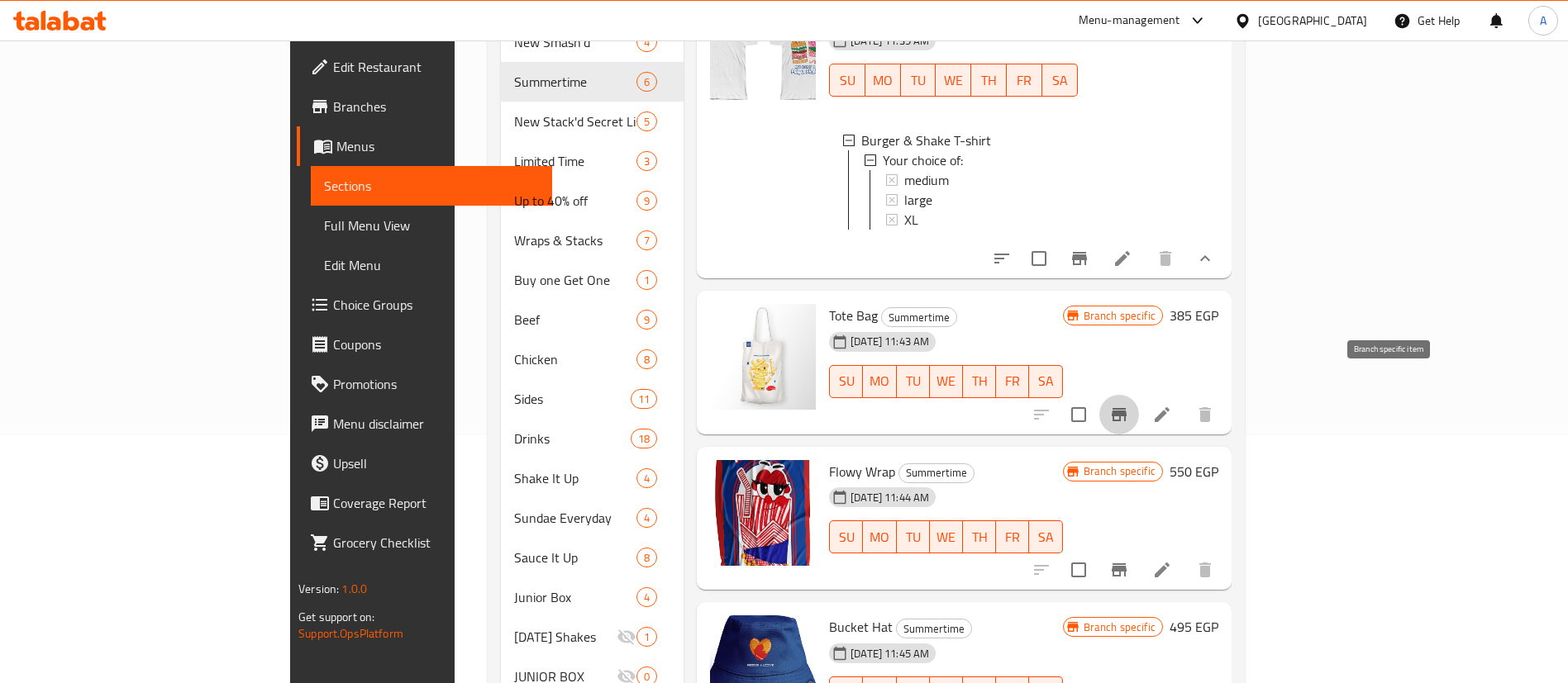
click at [1218, 460] on h6 "550 EGP" at bounding box center [1194, 472] width 49 height 23
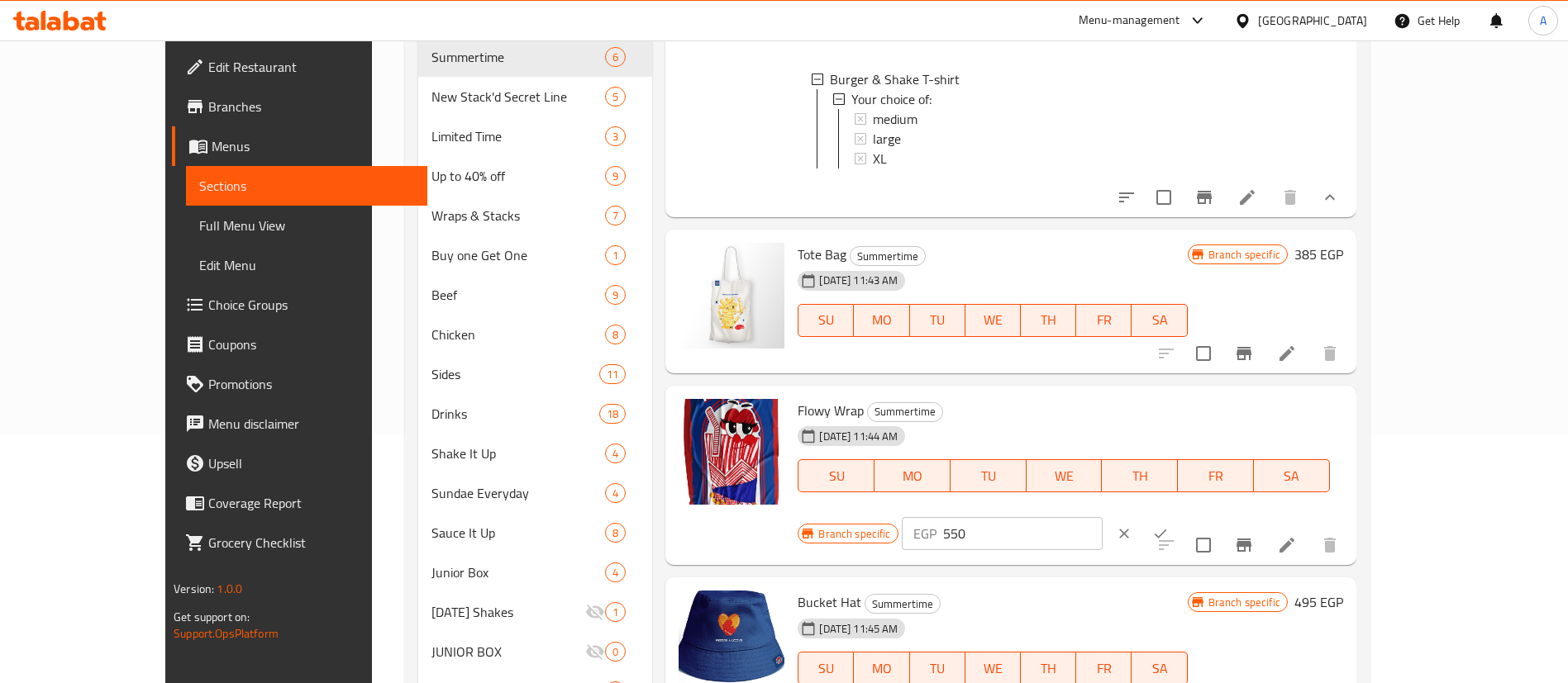
click at [1102, 517] on input "550" at bounding box center [1022, 533] width 159 height 33
type input "495"
click at [1169, 526] on icon "ok" at bounding box center [1160, 534] width 16 height 16
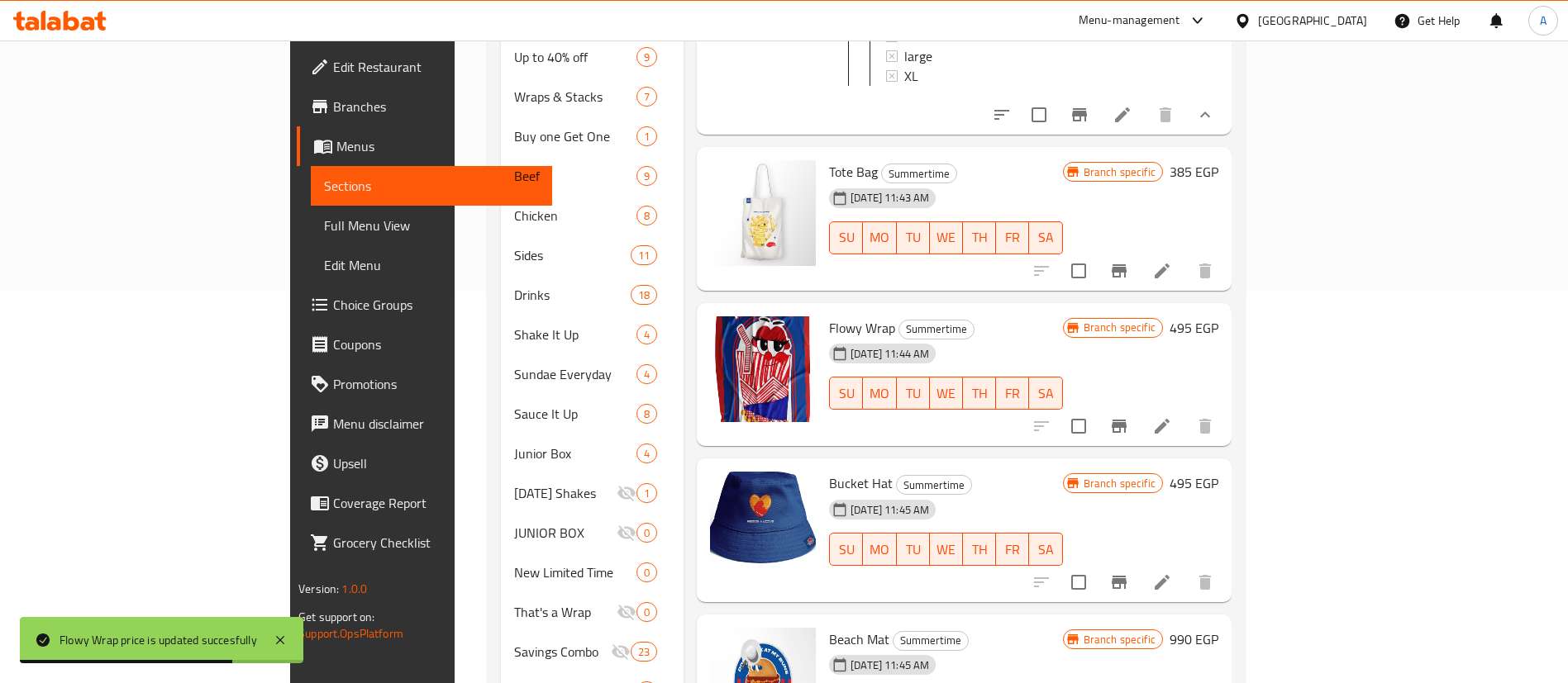
scroll to position [413, 0]
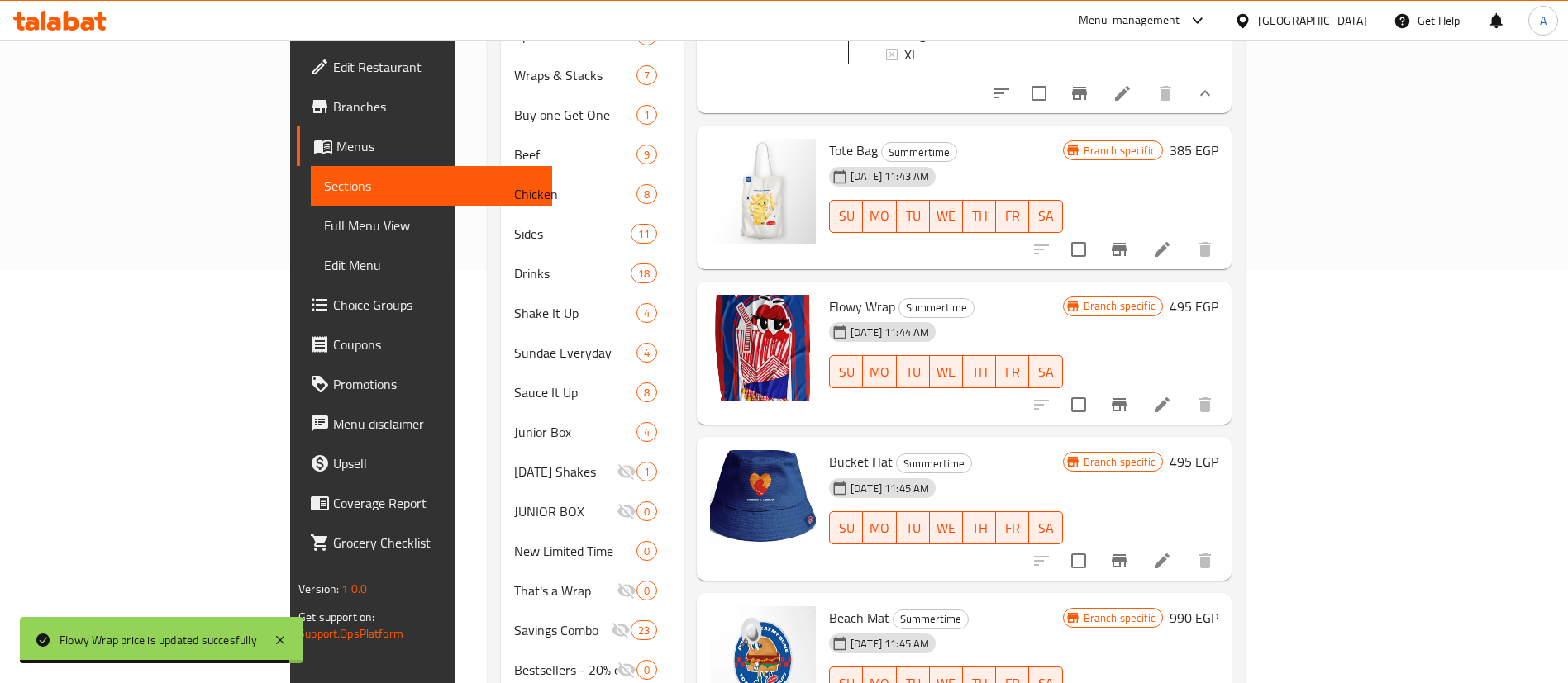
click at [1218, 450] on h6 "495 EGP" at bounding box center [1194, 462] width 49 height 23
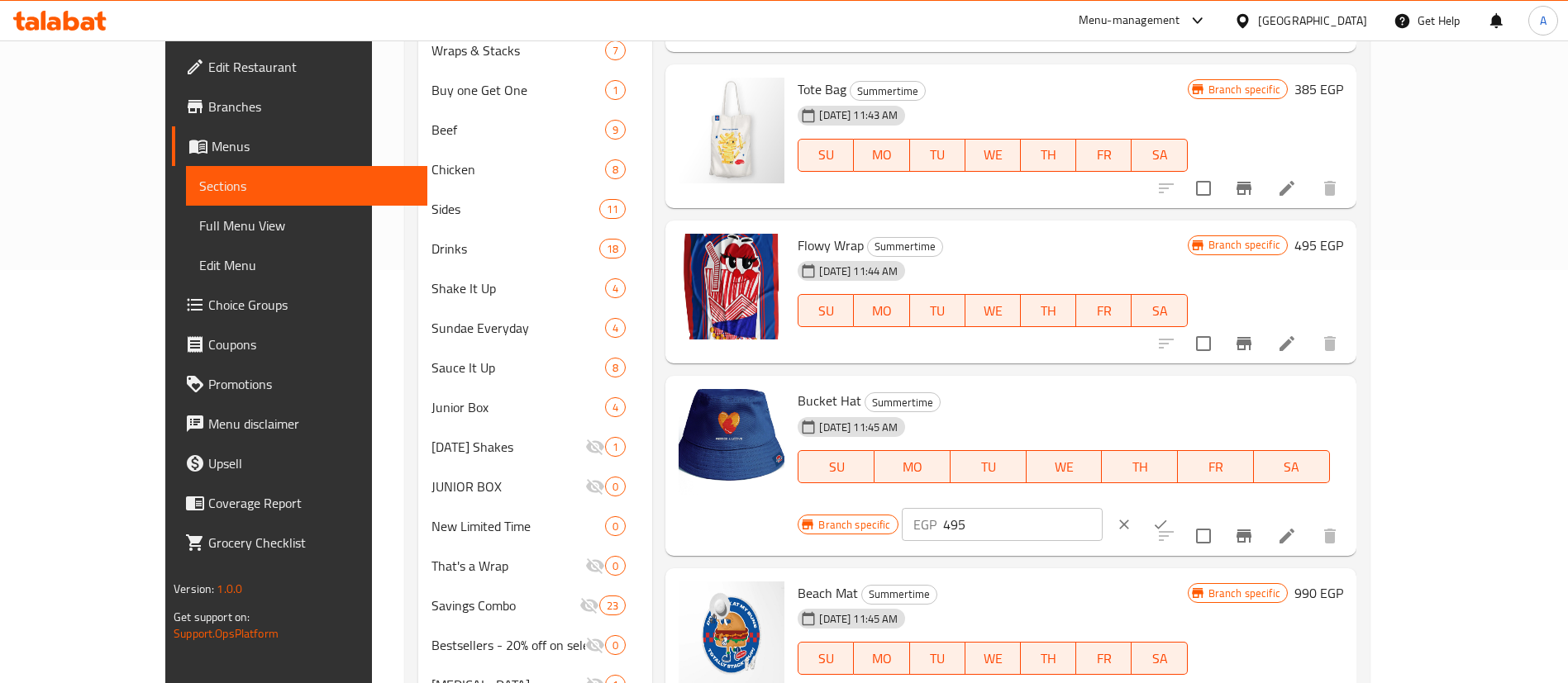
click at [1102, 508] on input "495" at bounding box center [1022, 524] width 159 height 33
type input "440"
click at [1169, 516] on icon "ok" at bounding box center [1160, 524] width 16 height 16
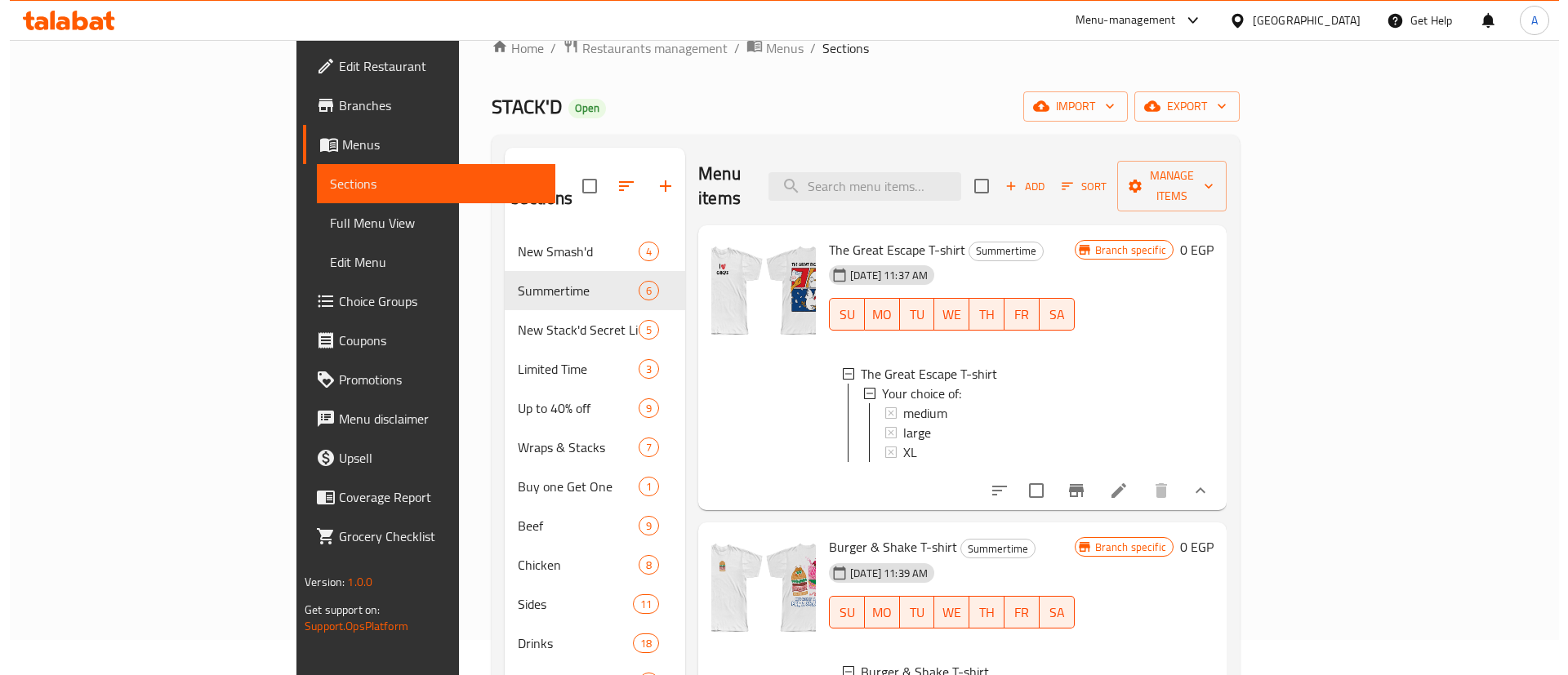
scroll to position [0, 0]
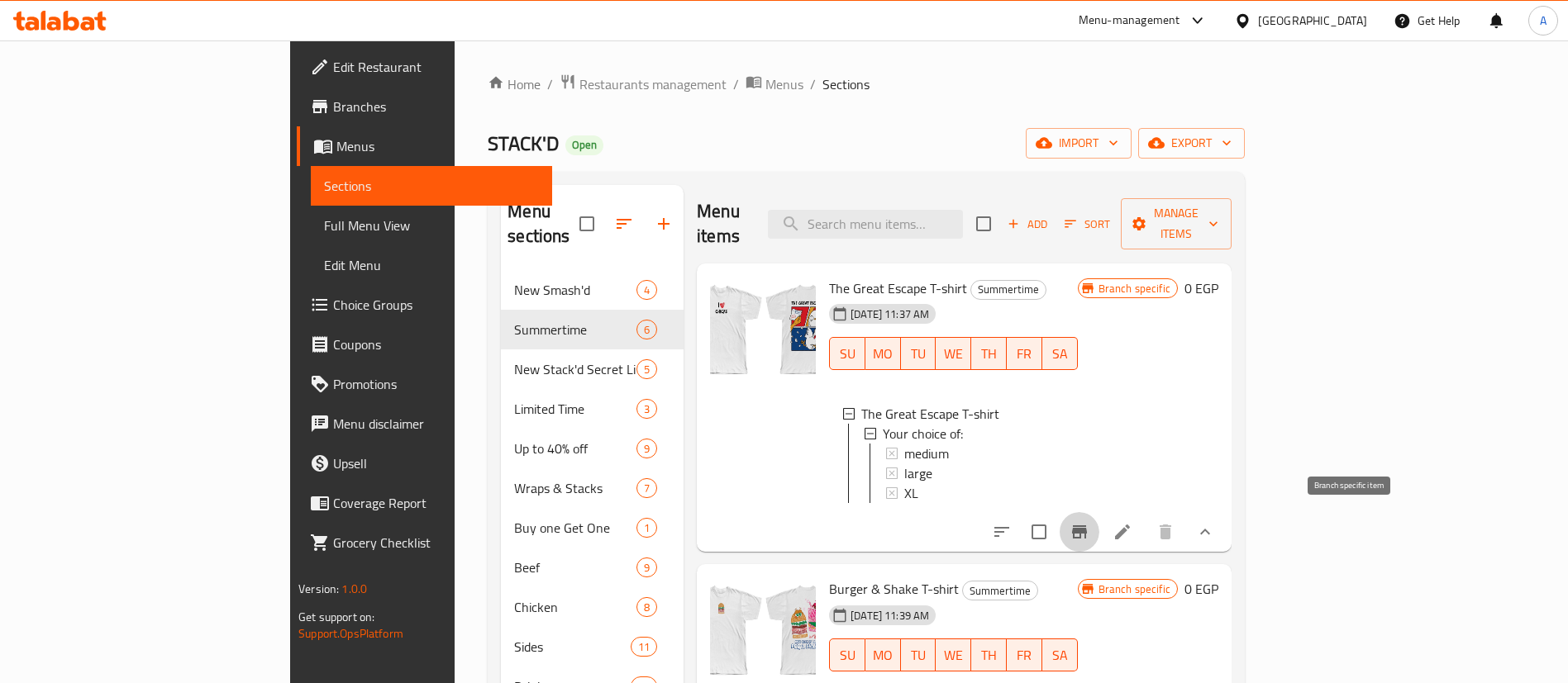
click at [1089, 528] on icon "Branch-specific-item" at bounding box center [1079, 532] width 20 height 20
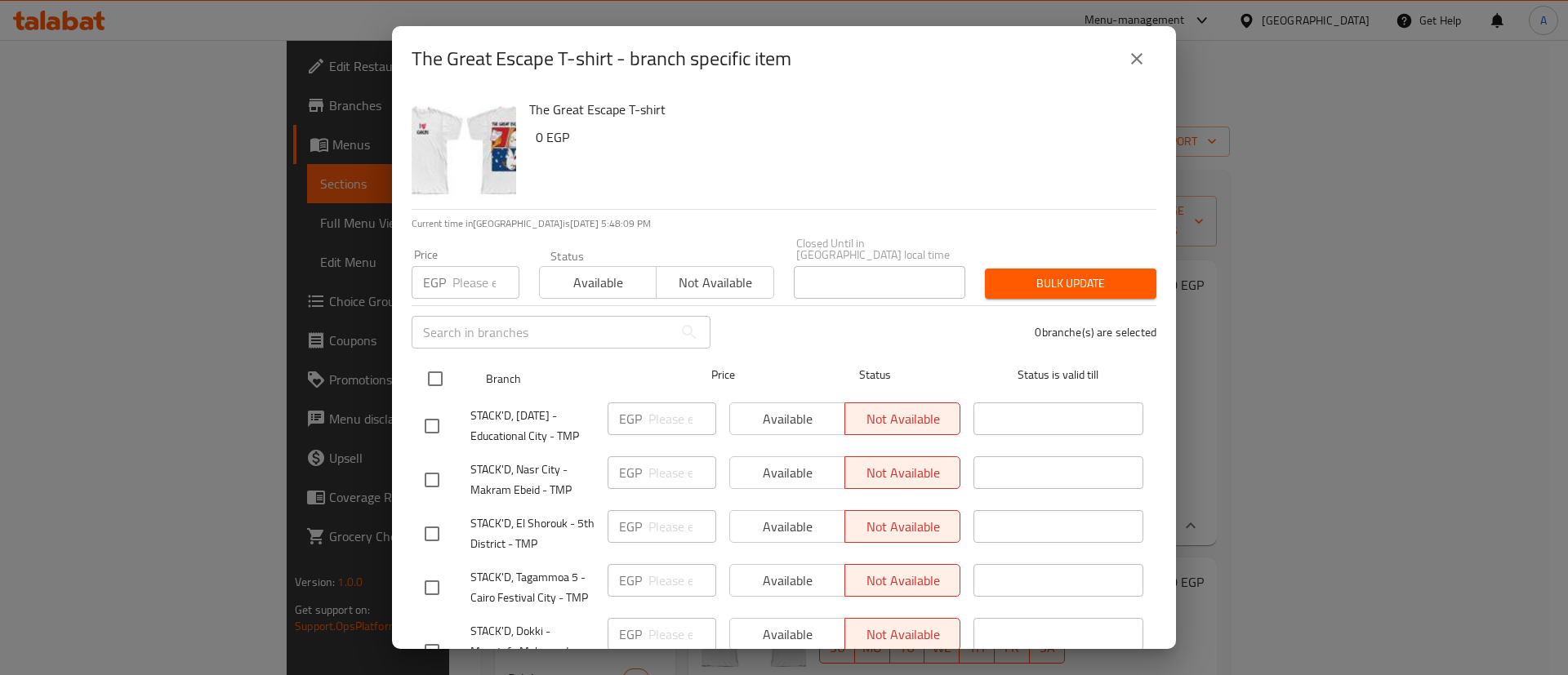
click at [429, 366] on input "checkbox" at bounding box center [435, 378] width 35 height 35
checkbox input "true"
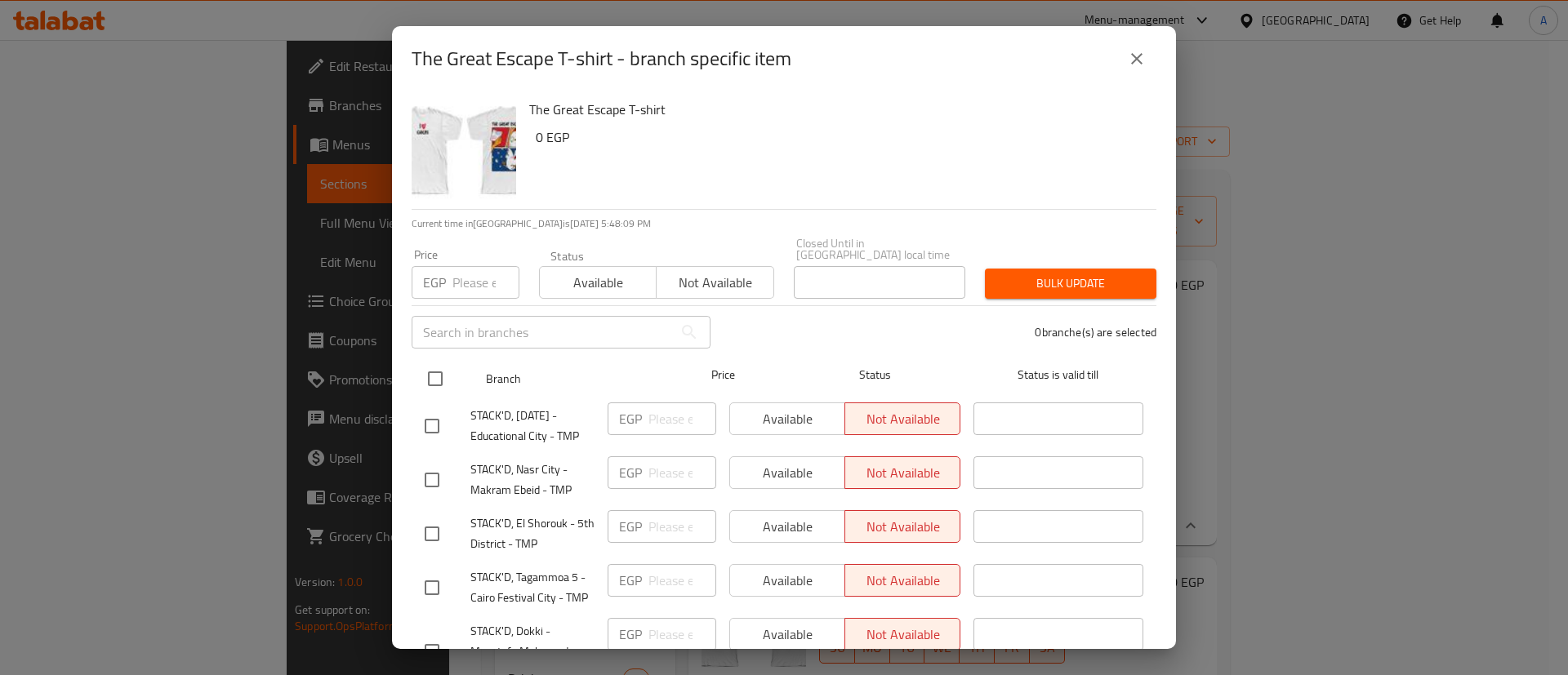
checkbox input "true"
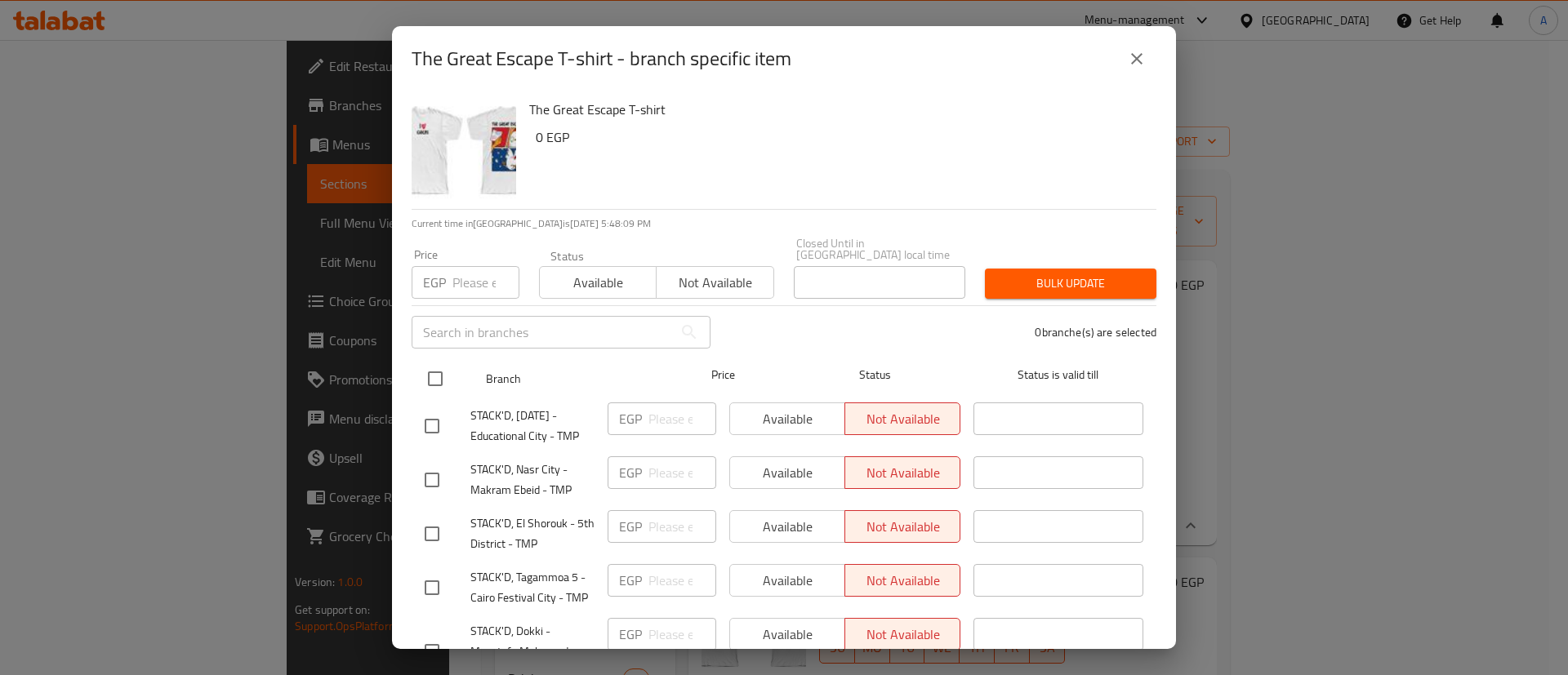
checkbox input "true"
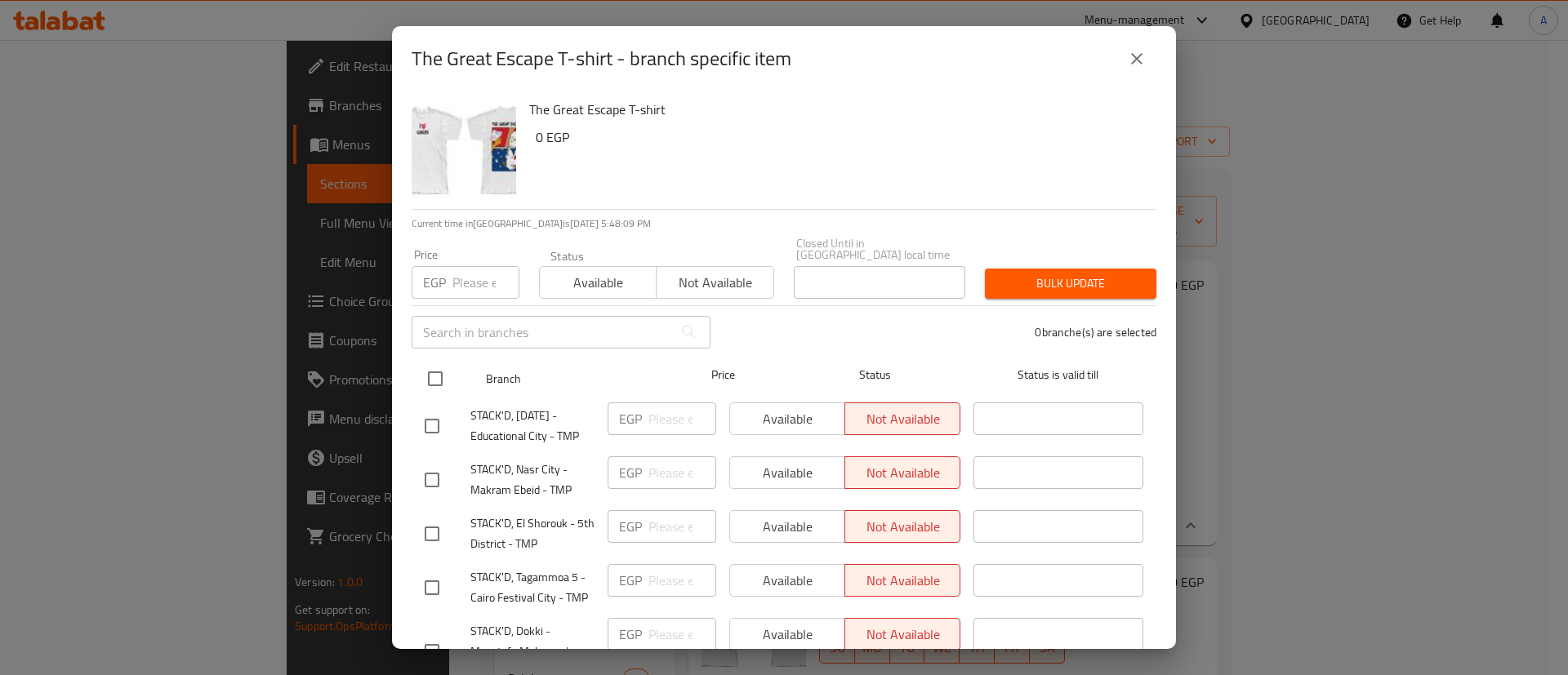
checkbox input "true"
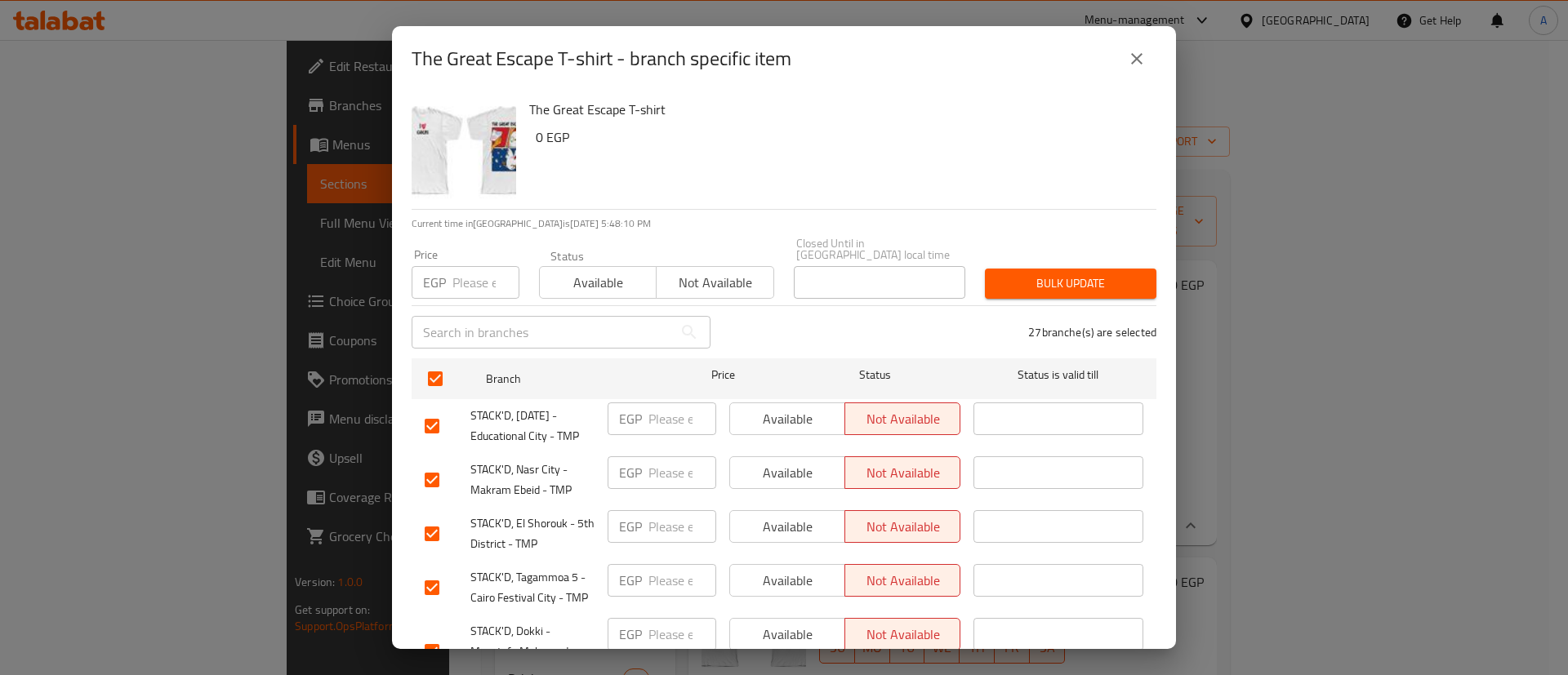
click at [426, 529] on input "checkbox" at bounding box center [432, 534] width 35 height 35
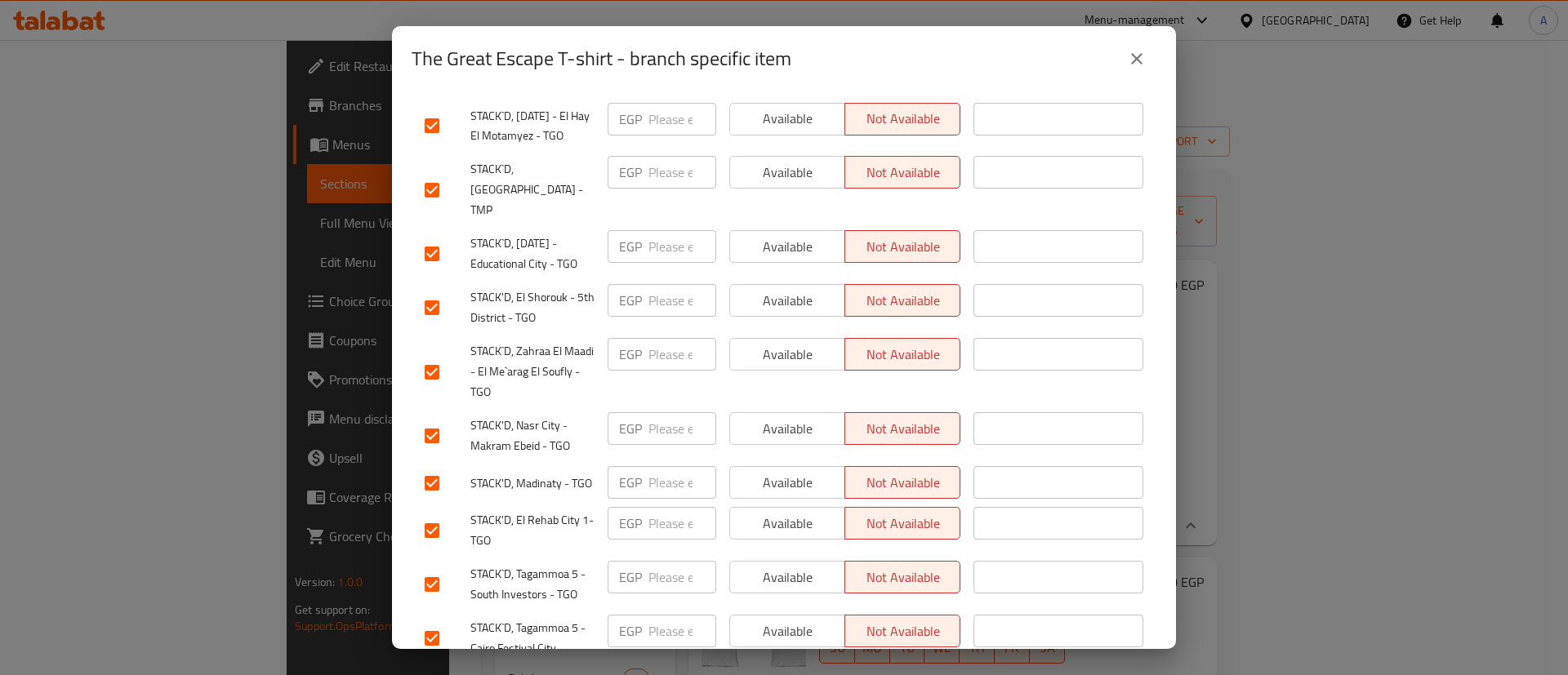
scroll to position [1169, 0]
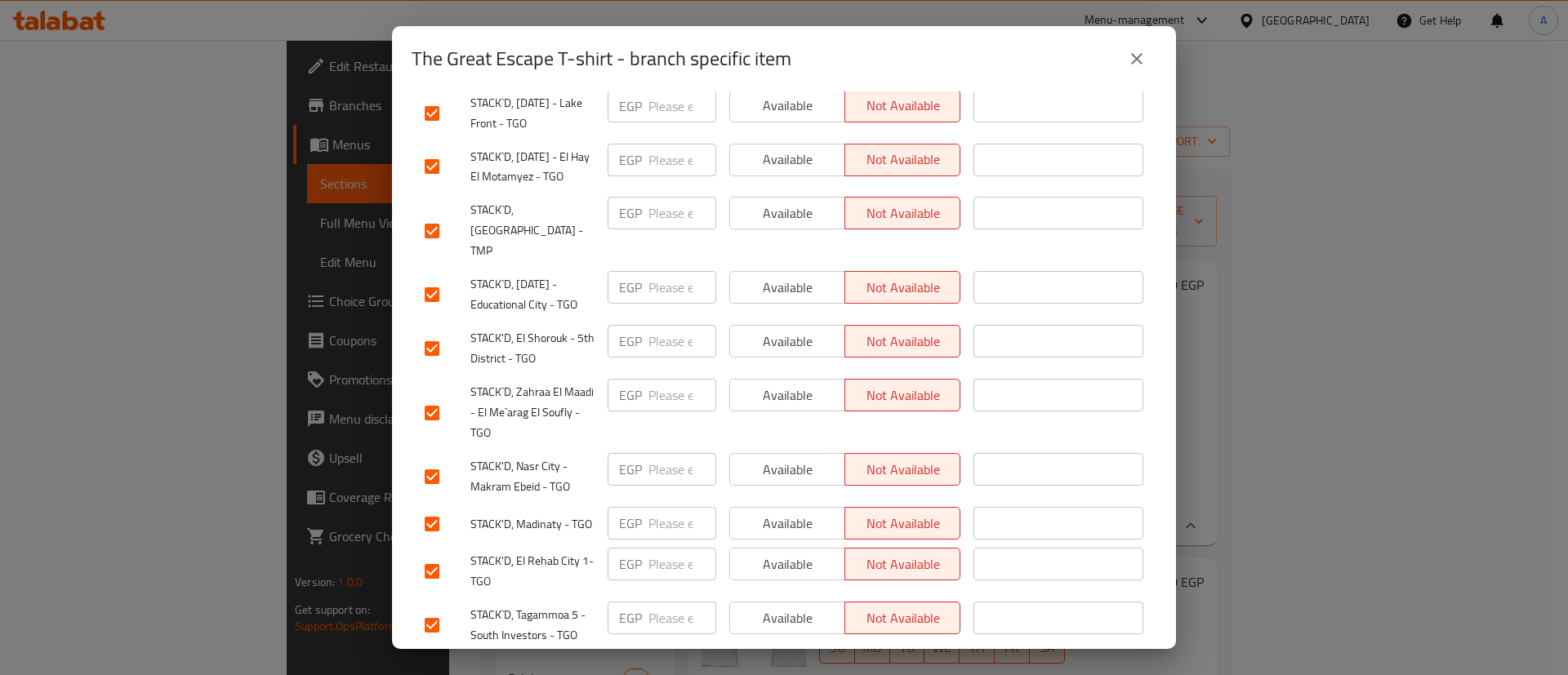
click at [438, 331] on input "checkbox" at bounding box center [432, 348] width 35 height 35
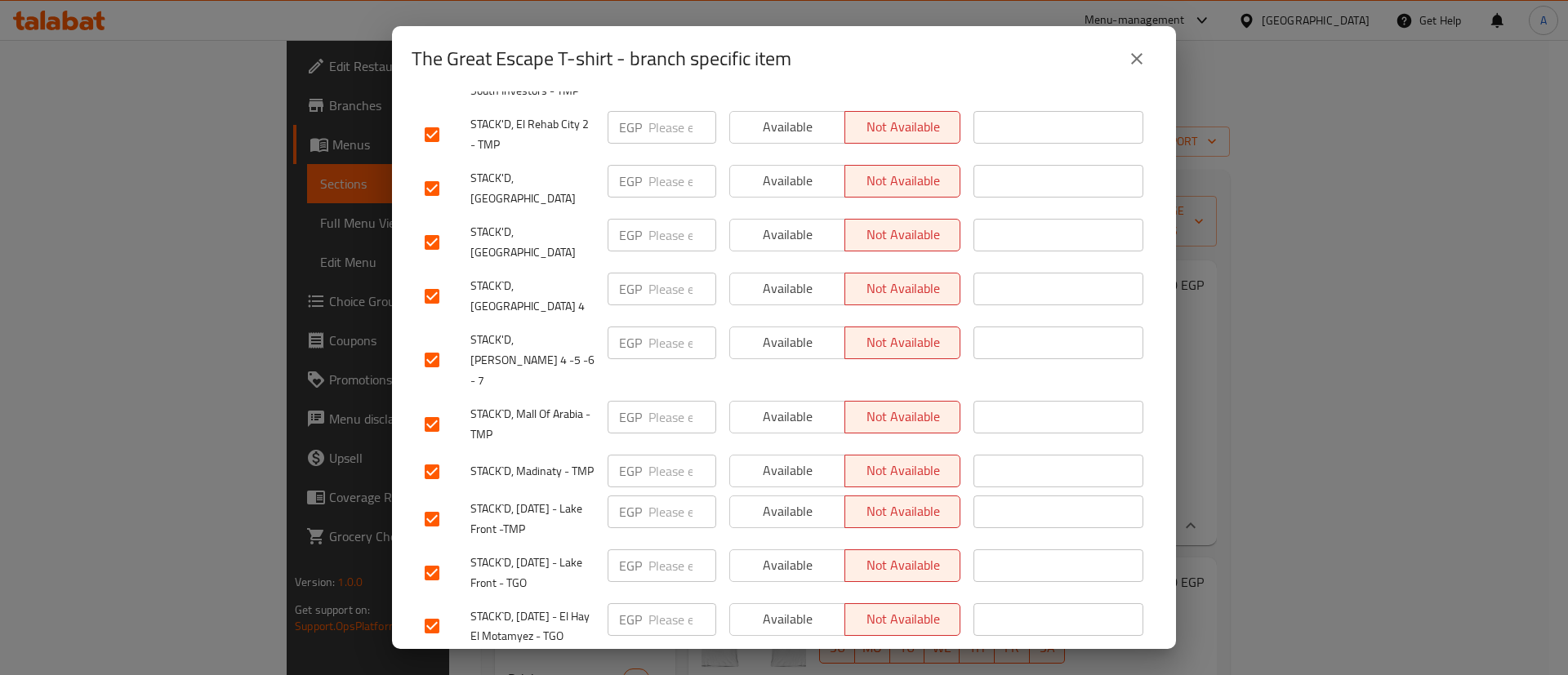
scroll to position [775, 0]
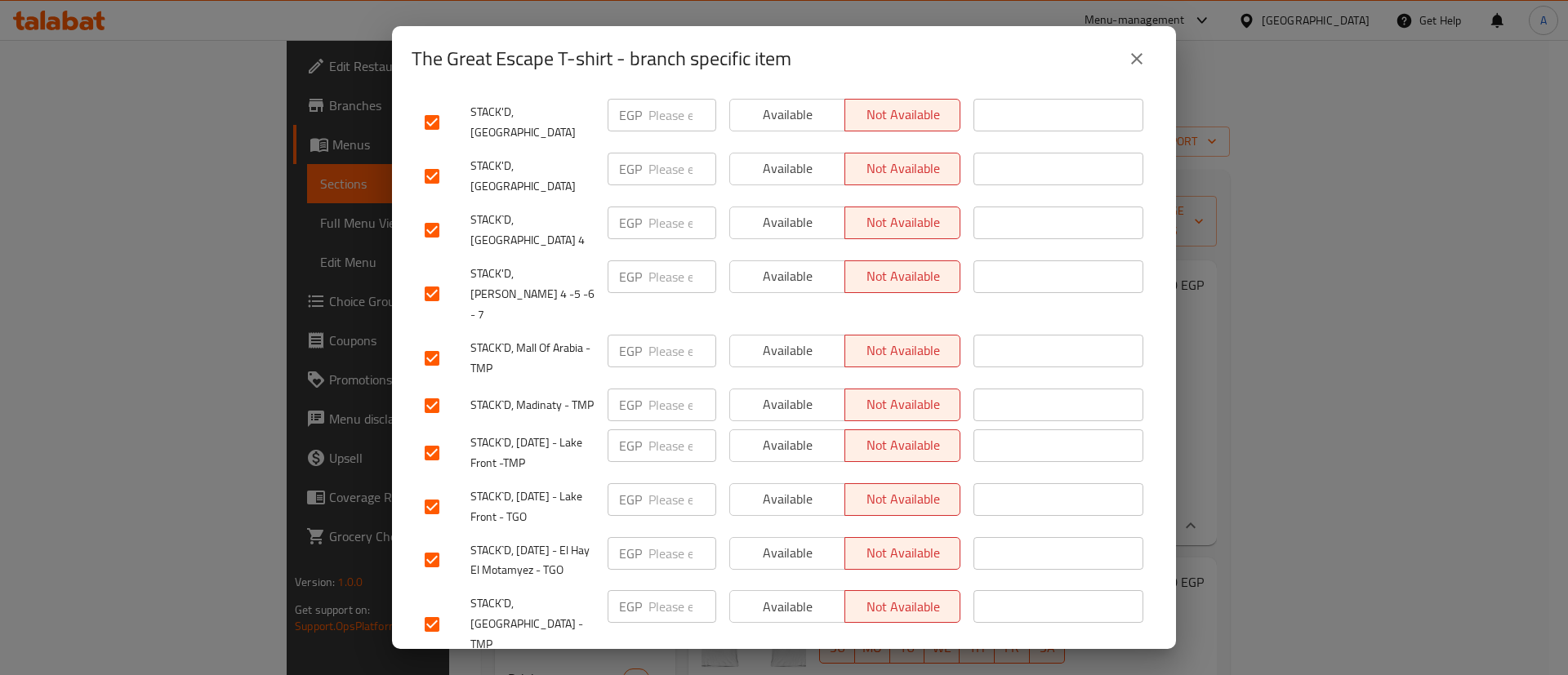
click at [436, 436] on input "checkbox" at bounding box center [432, 453] width 35 height 35
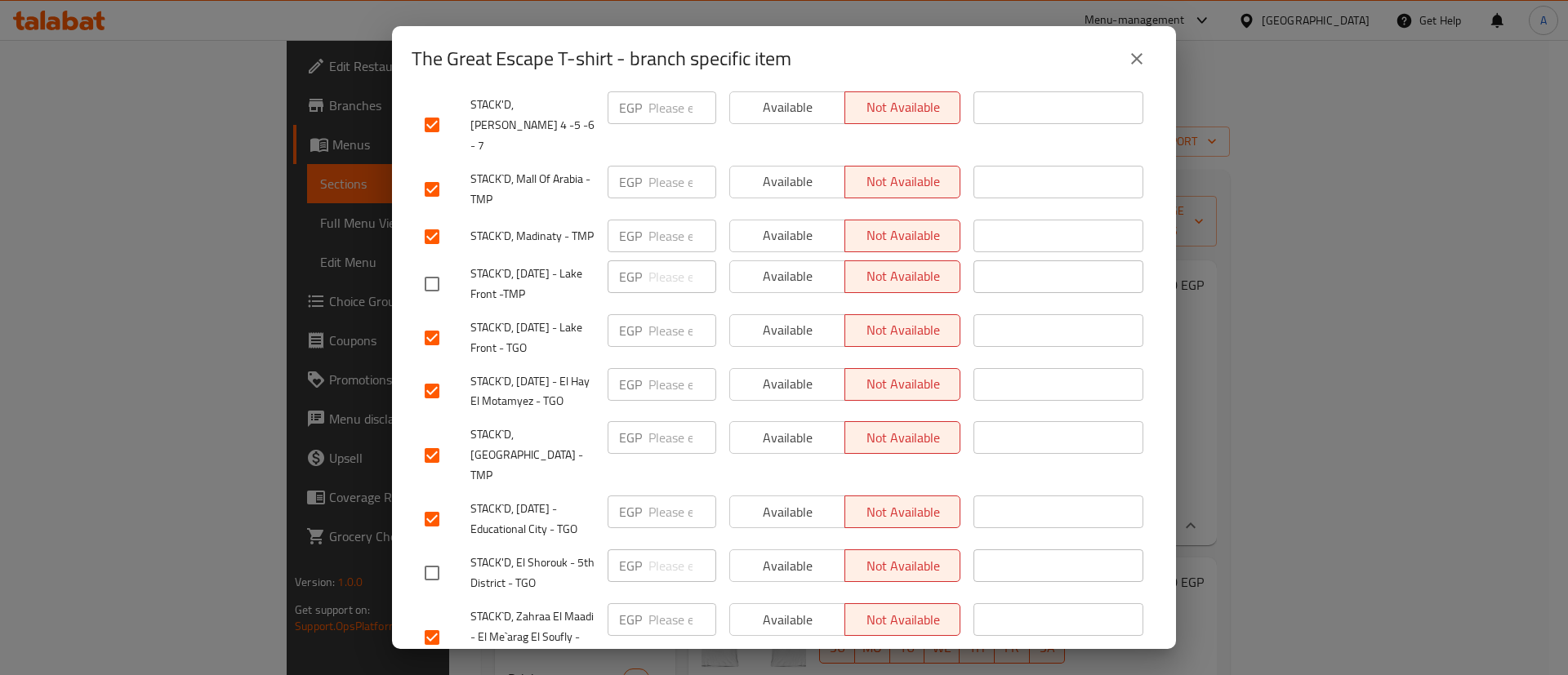
scroll to position [924, 0]
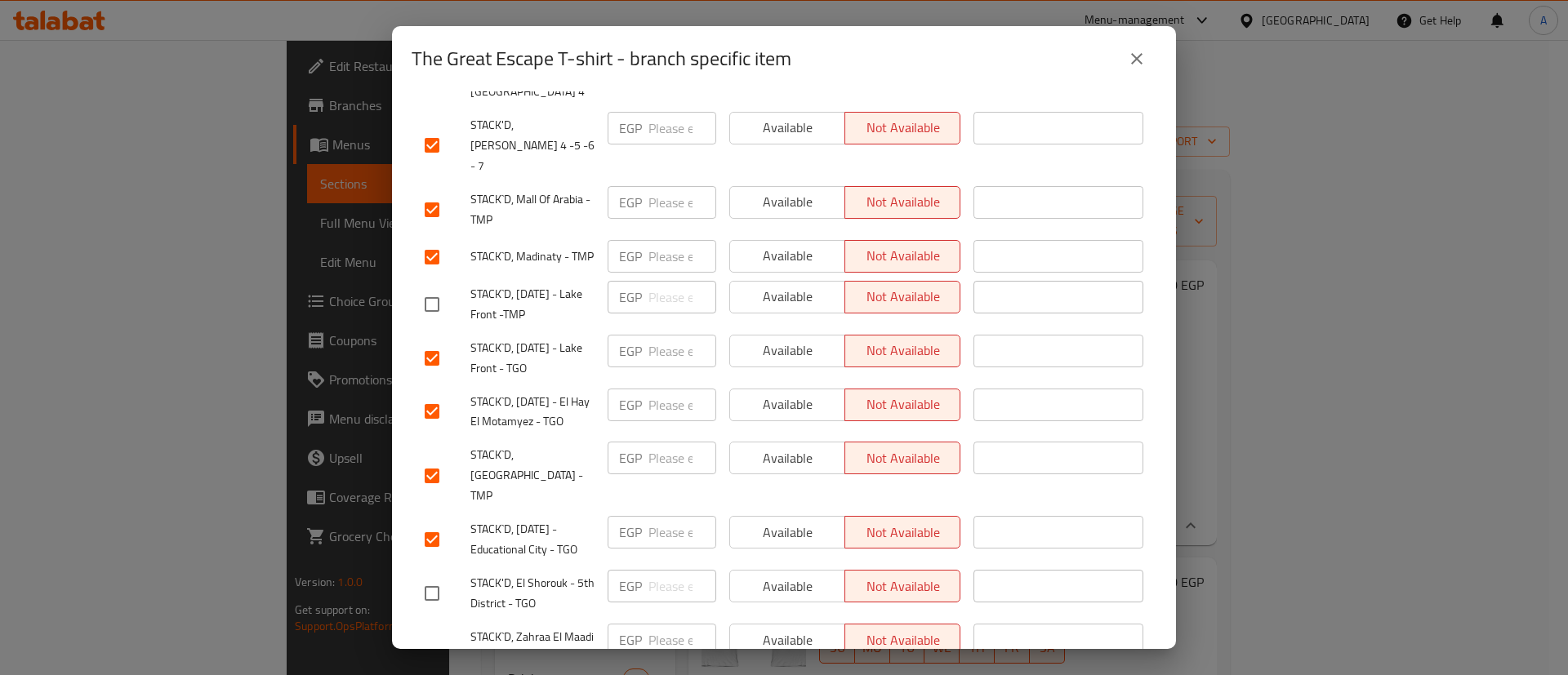
click at [434, 341] on input "checkbox" at bounding box center [432, 358] width 35 height 35
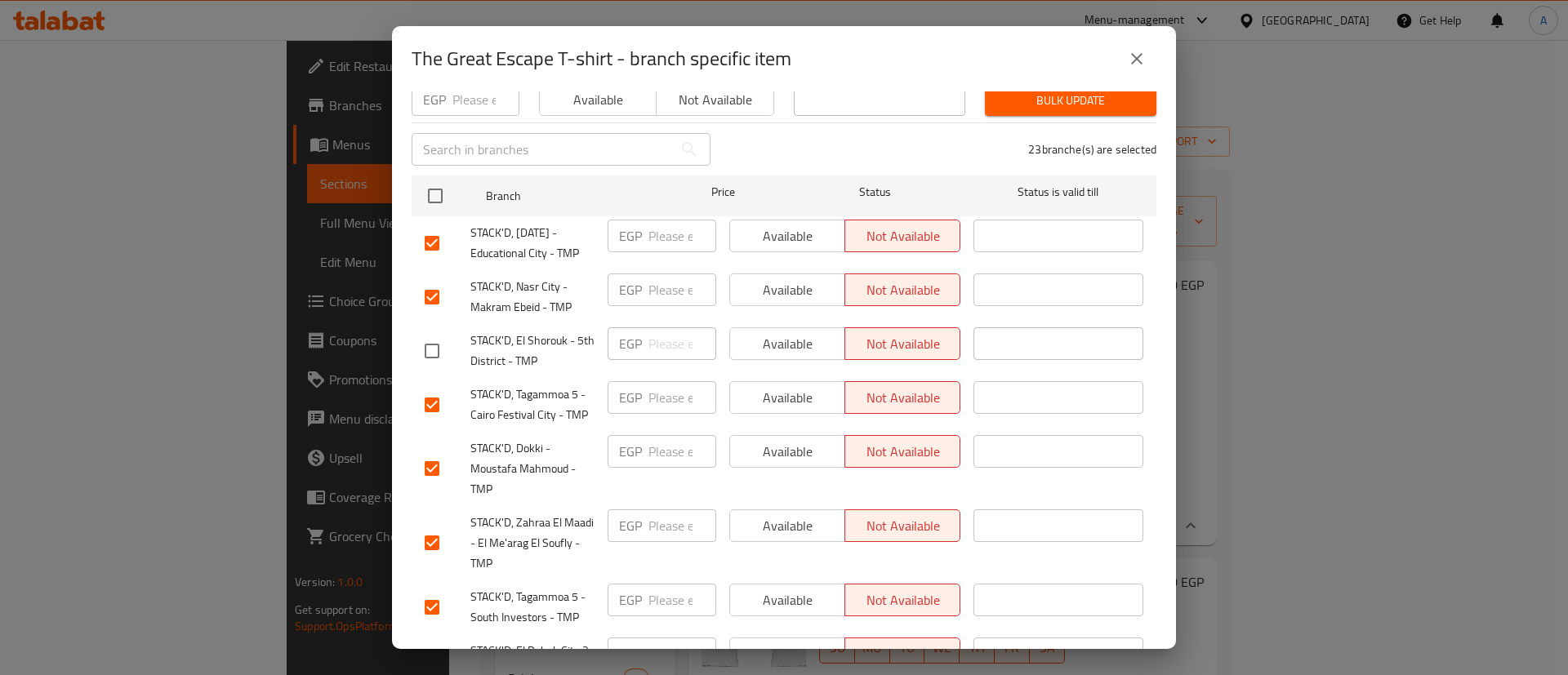
scroll to position [148, 0]
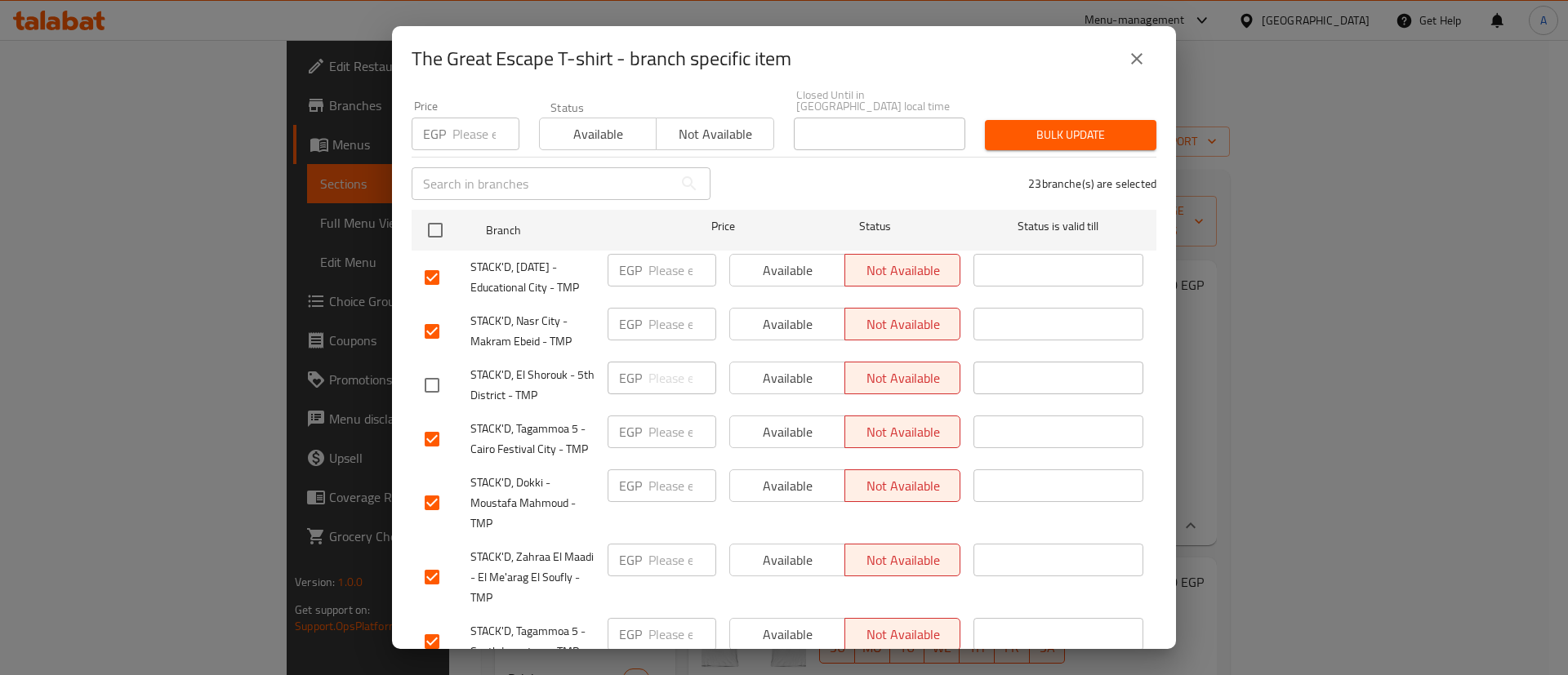
click at [434, 328] on input "checkbox" at bounding box center [432, 331] width 35 height 35
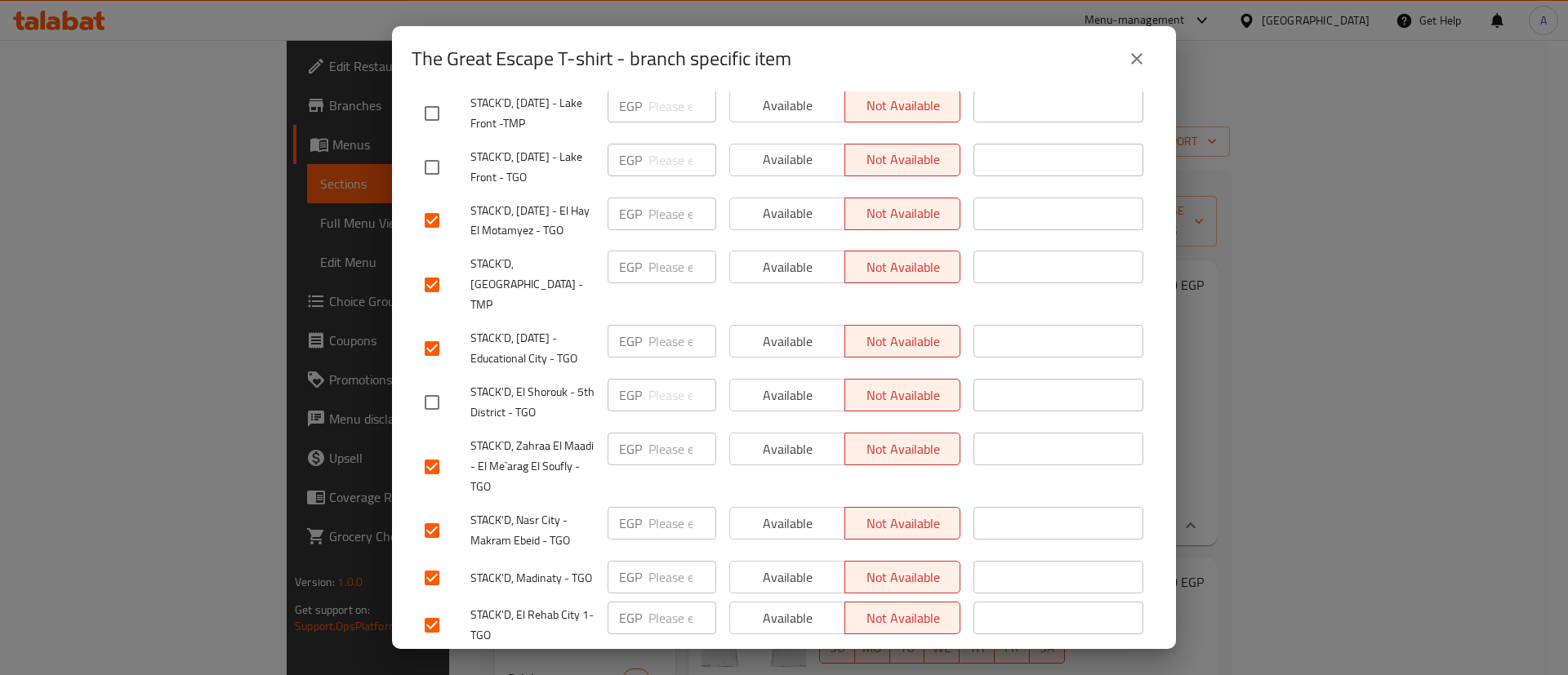
scroll to position [1128, 0]
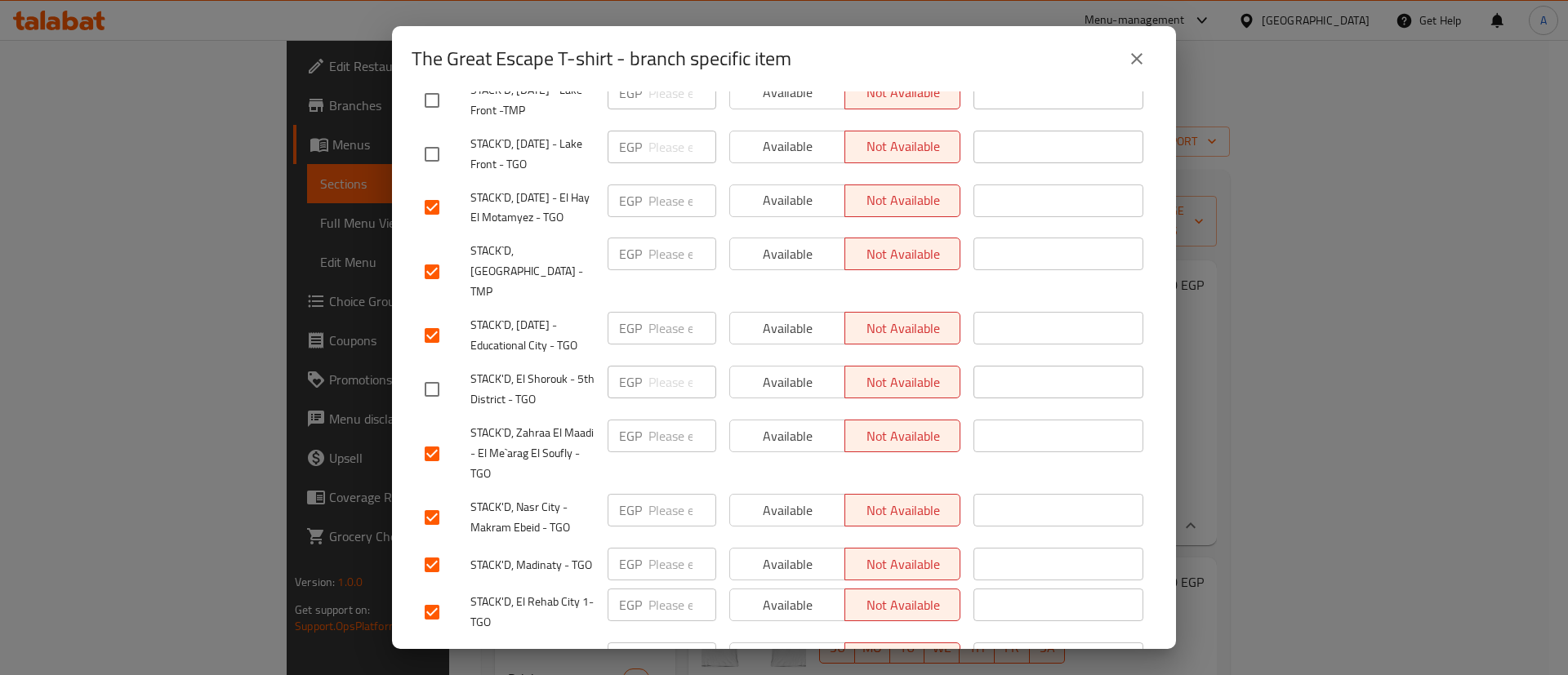
click at [431, 500] on input "checkbox" at bounding box center [432, 517] width 35 height 35
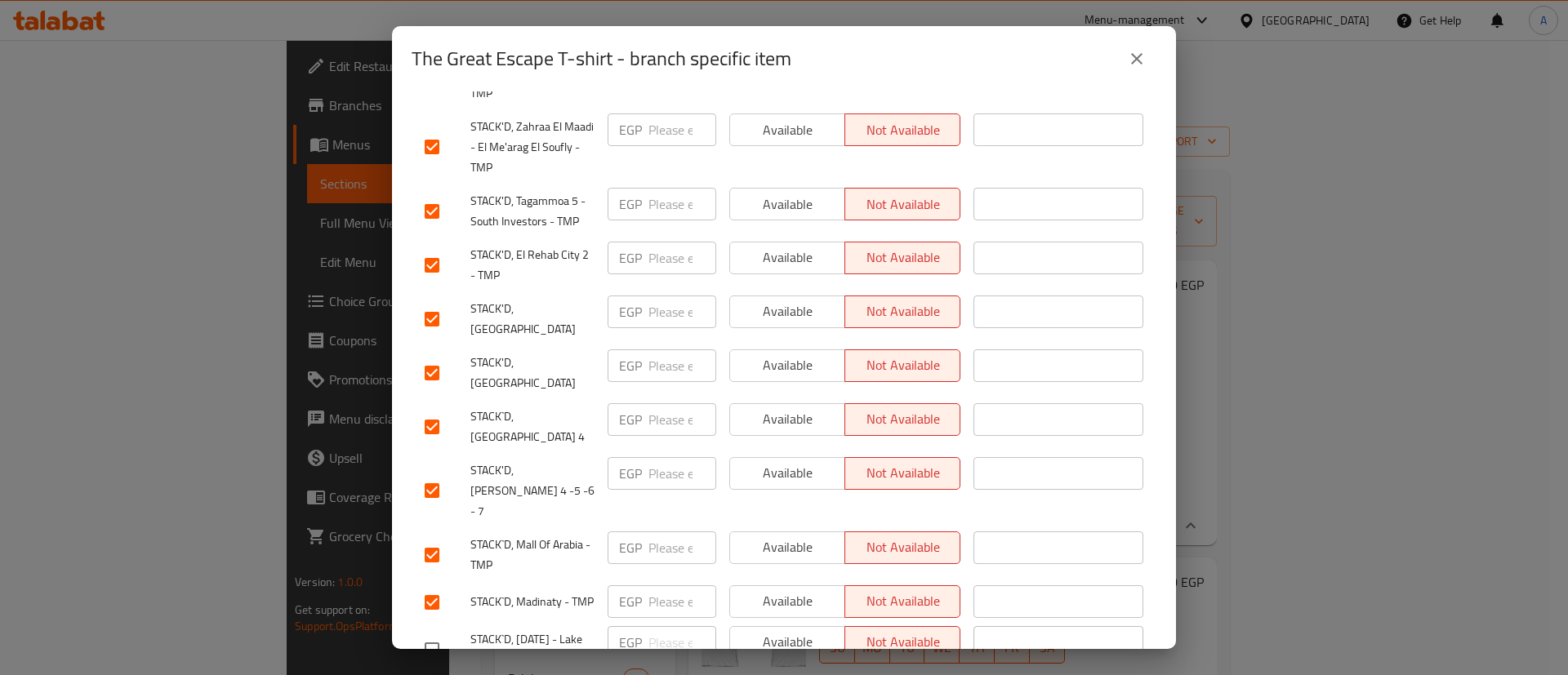
scroll to position [530, 0]
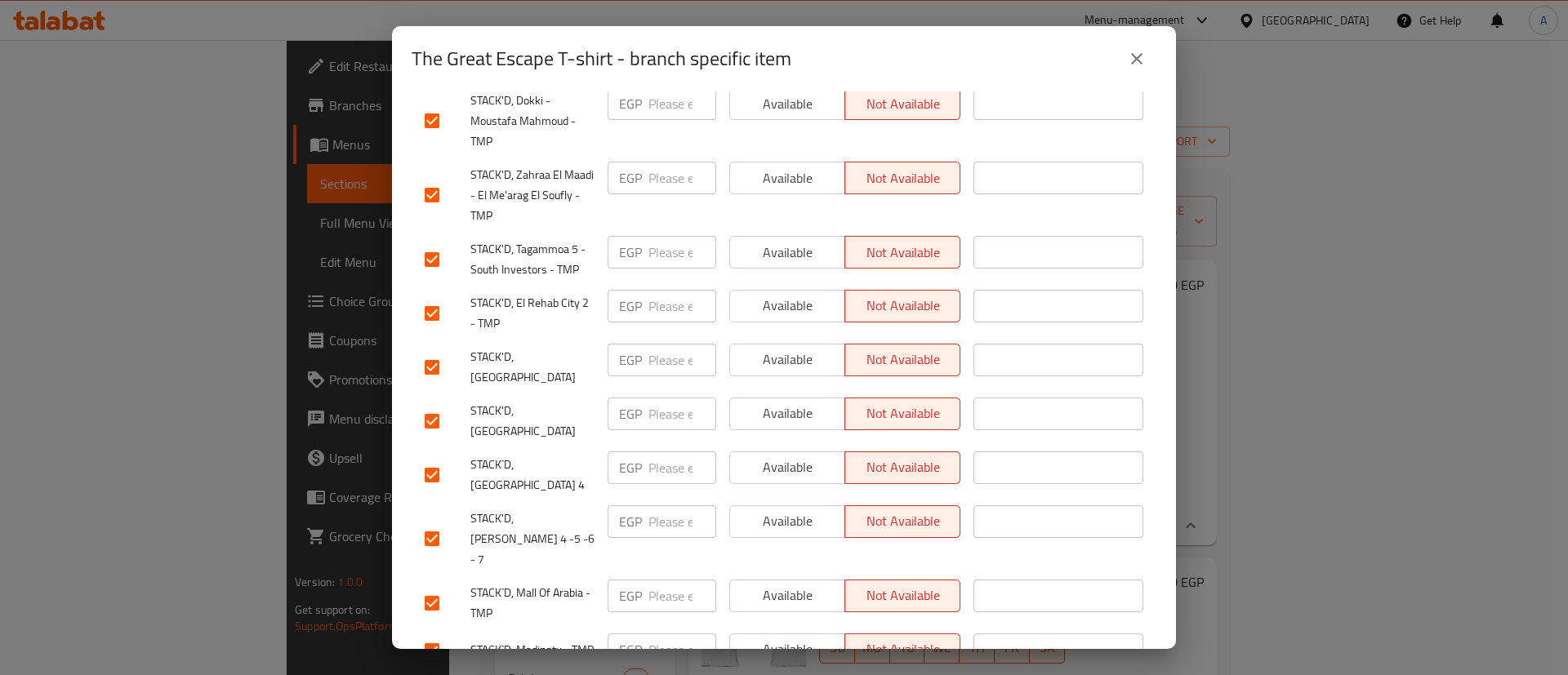
click at [441, 521] on input "checkbox" at bounding box center [432, 538] width 35 height 35
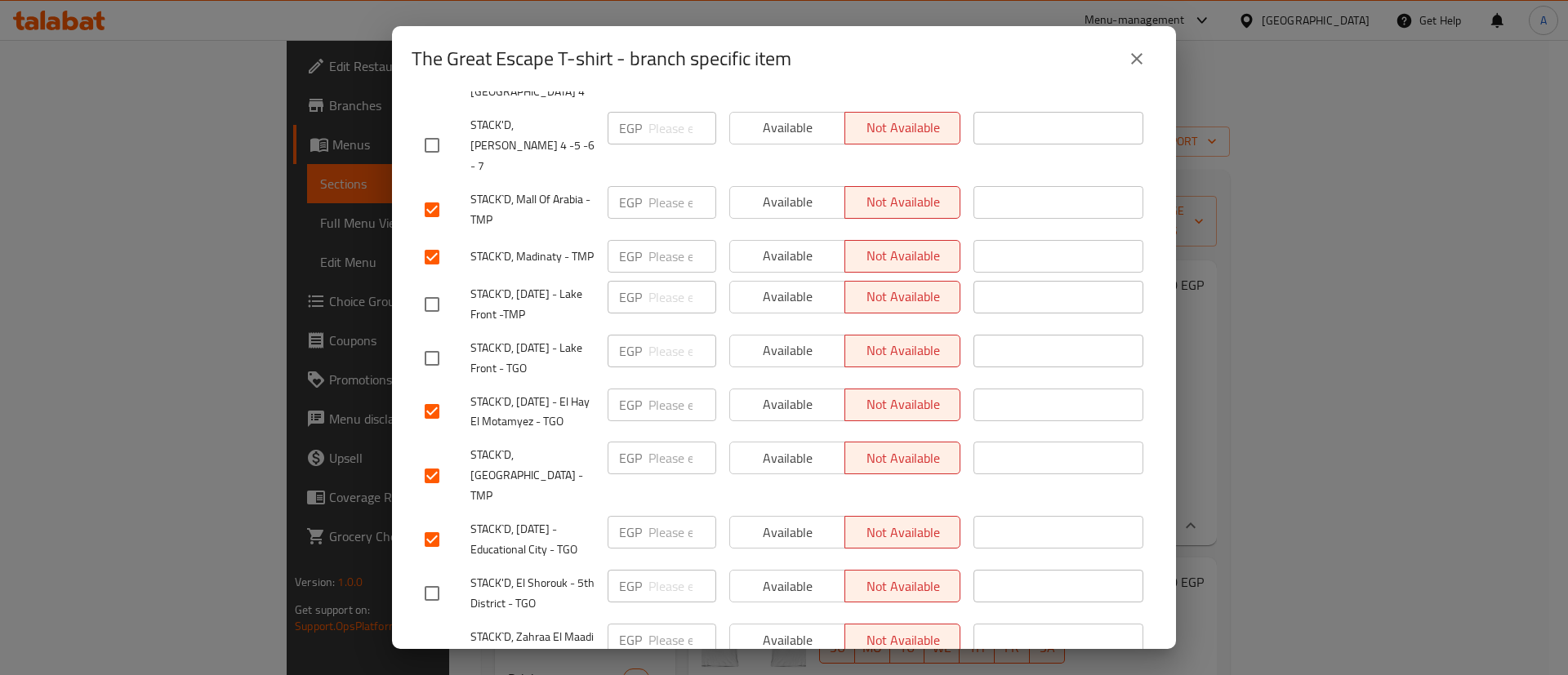
scroll to position [0, 0]
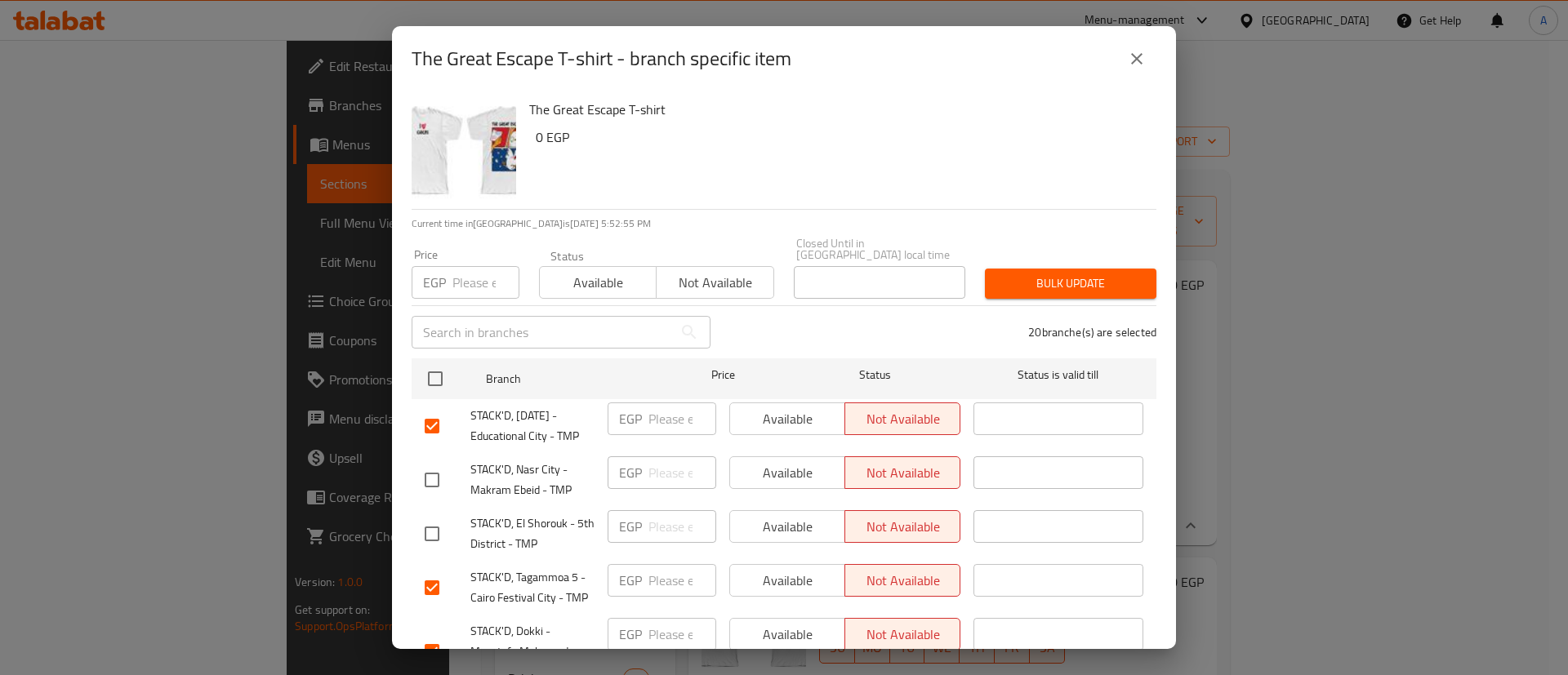
click at [620, 271] on span "Available" at bounding box center [598, 282] width 104 height 24
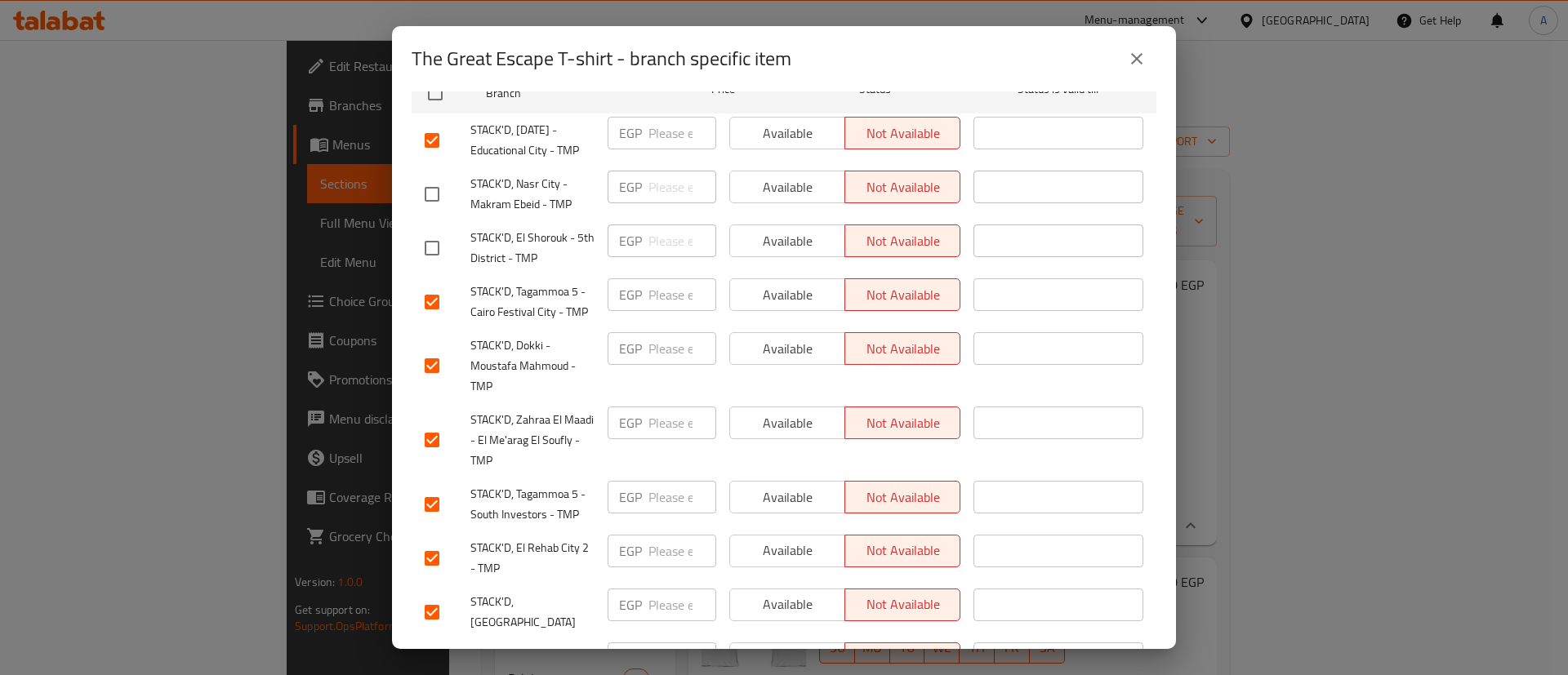
drag, startPoint x: 754, startPoint y: 493, endPoint x: 910, endPoint y: 280, distance: 264.0
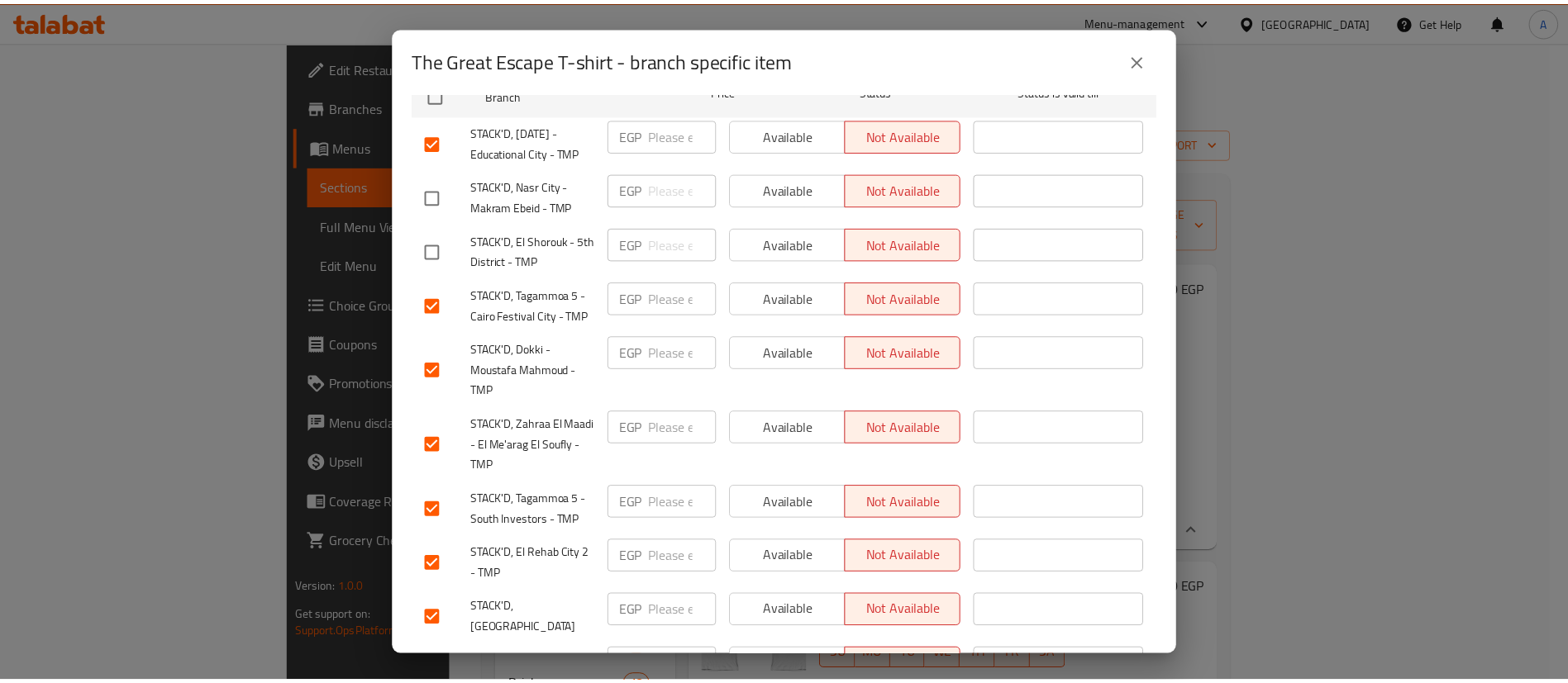
scroll to position [1307, 0]
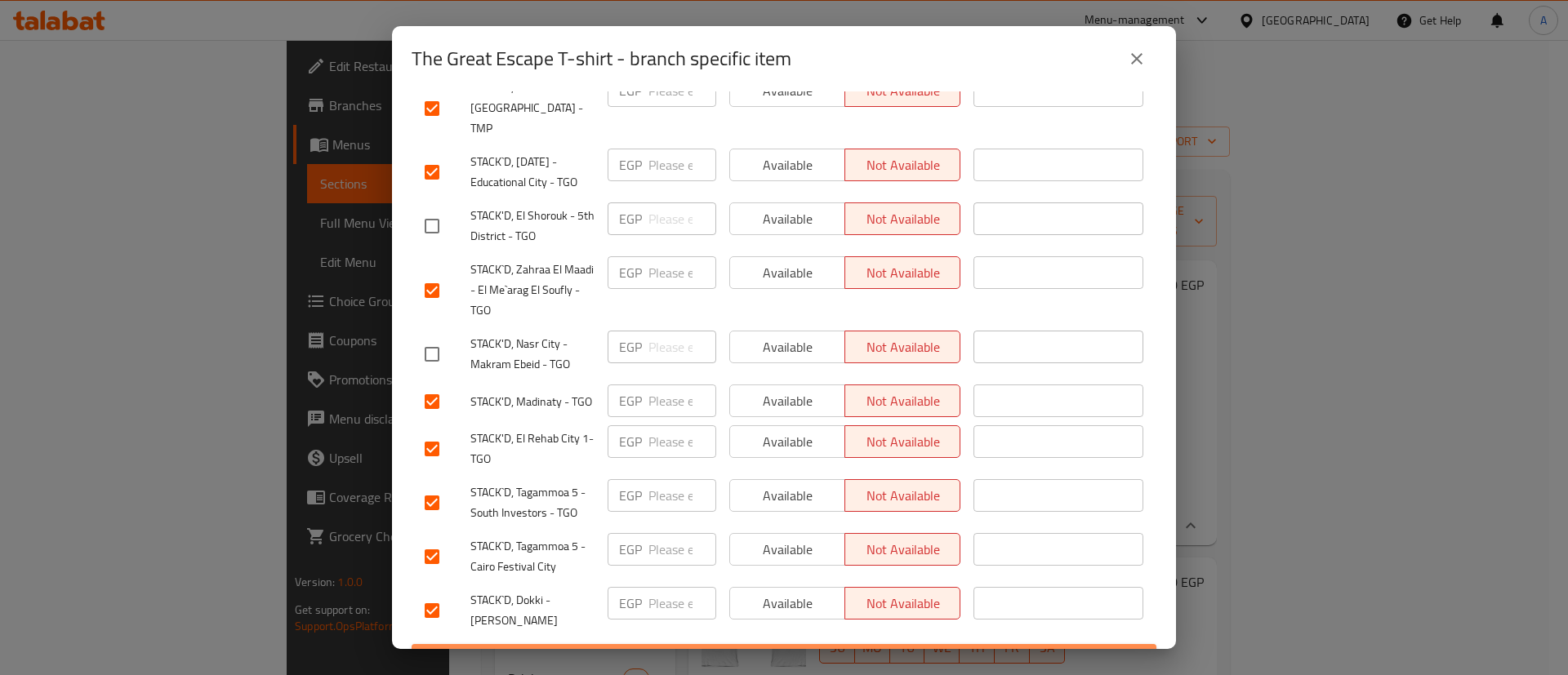
click at [783, 649] on span "Save" at bounding box center [784, 659] width 719 height 20
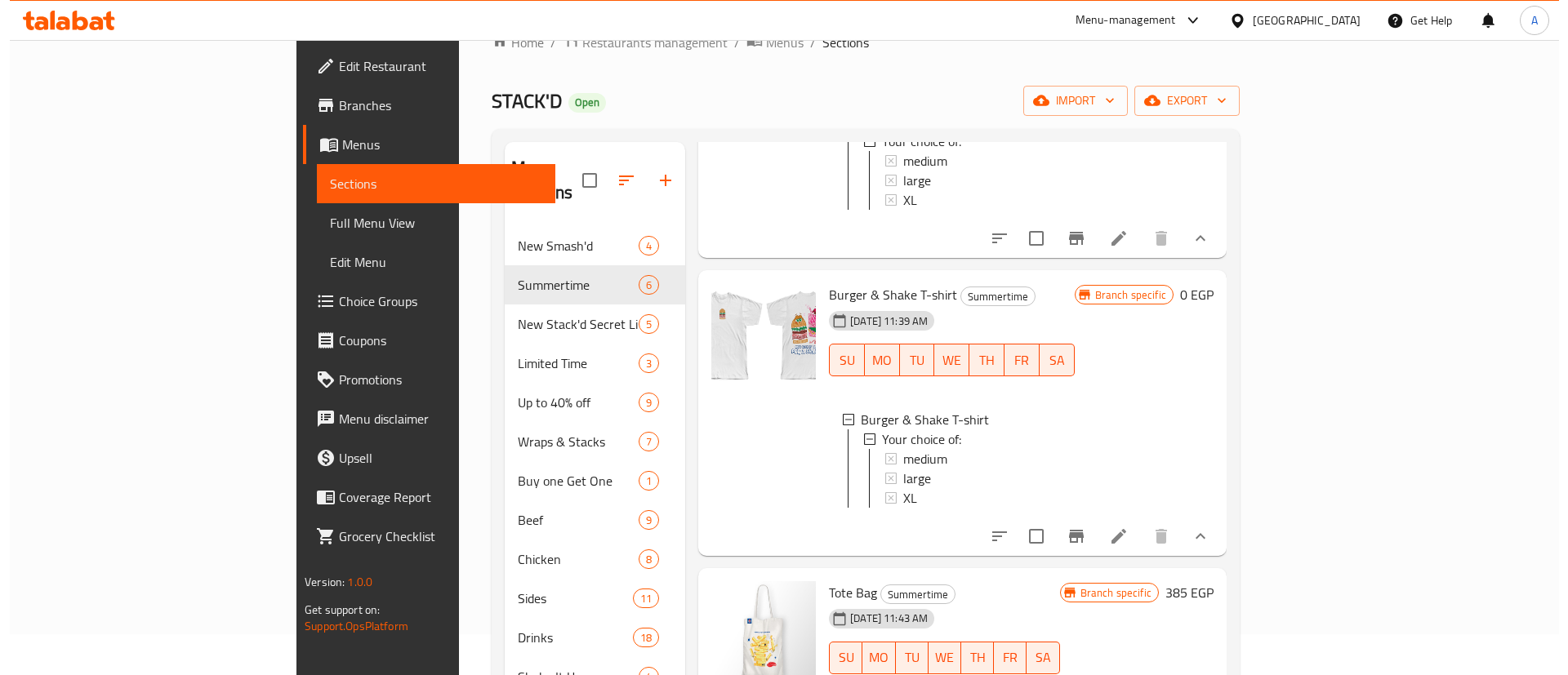
scroll to position [238, 0]
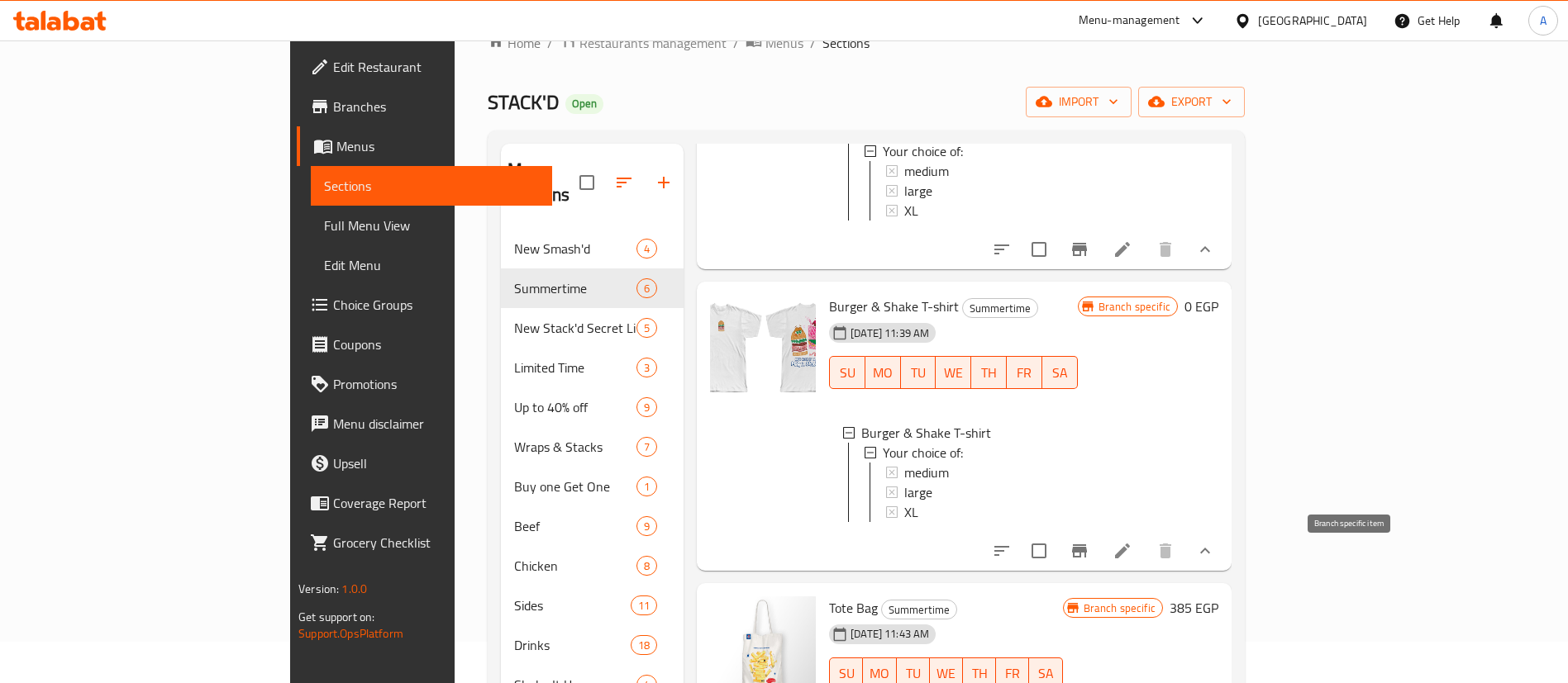
click at [1089, 557] on icon "Branch-specific-item" at bounding box center [1079, 551] width 20 height 20
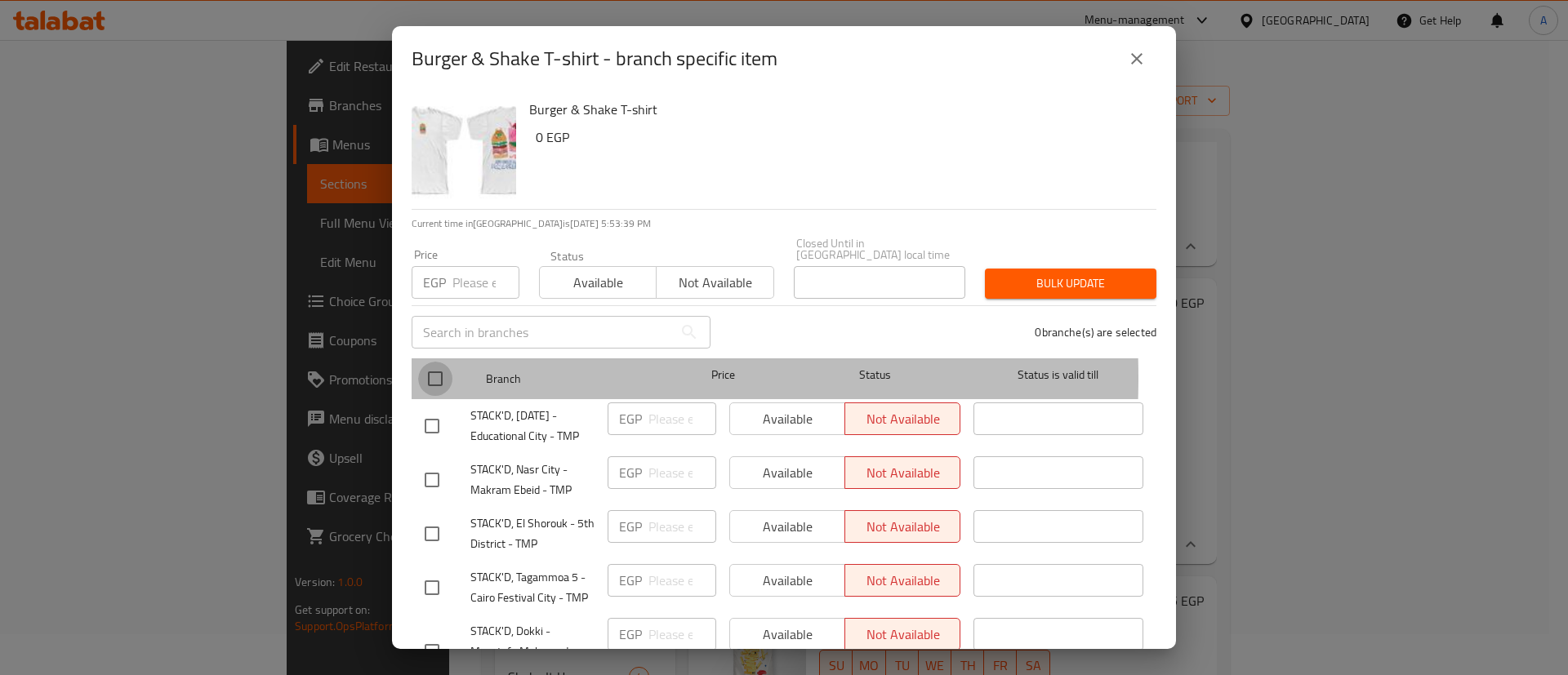
click at [433, 367] on input "checkbox" at bounding box center [435, 378] width 35 height 35
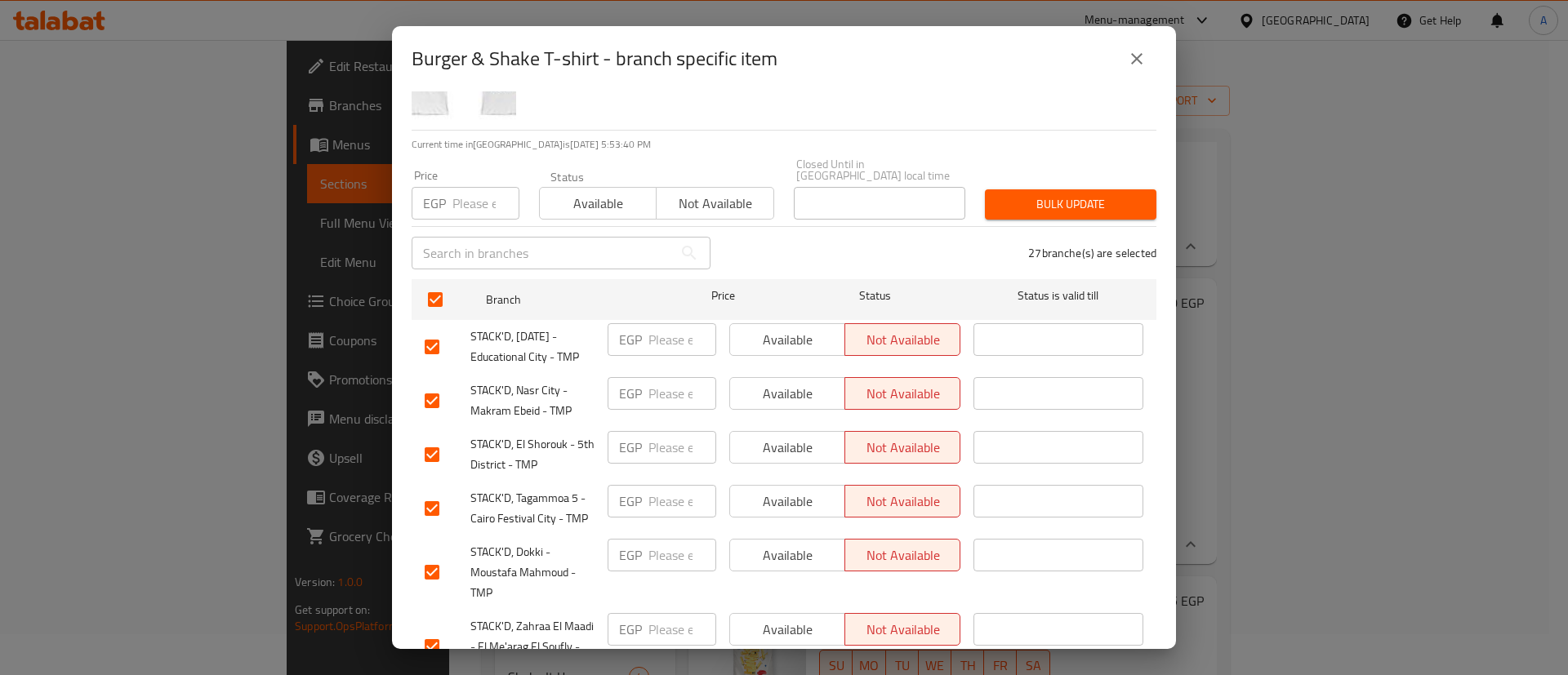
scroll to position [82, 0]
click at [438, 385] on input "checkbox" at bounding box center [432, 398] width 35 height 35
click at [438, 440] on input "checkbox" at bounding box center [432, 452] width 35 height 35
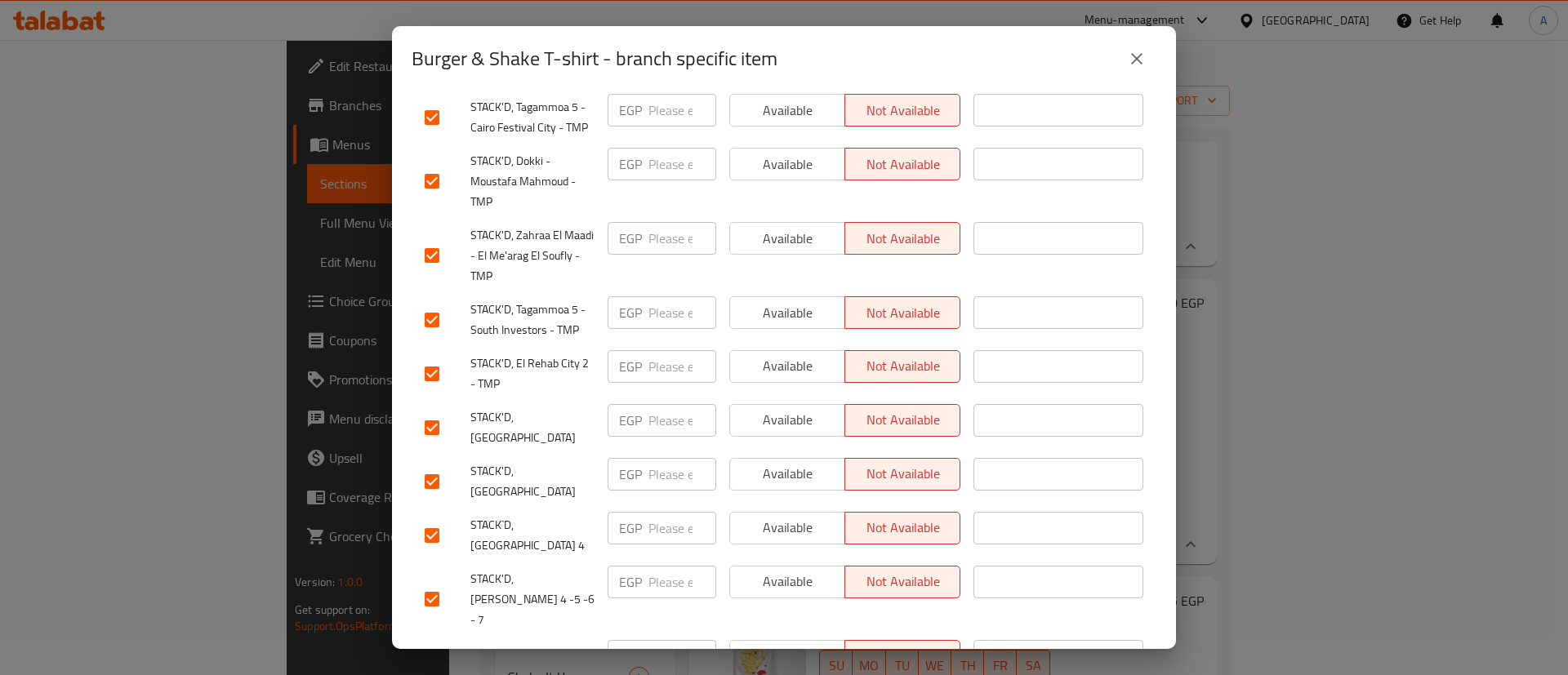
scroll to position [489, 0]
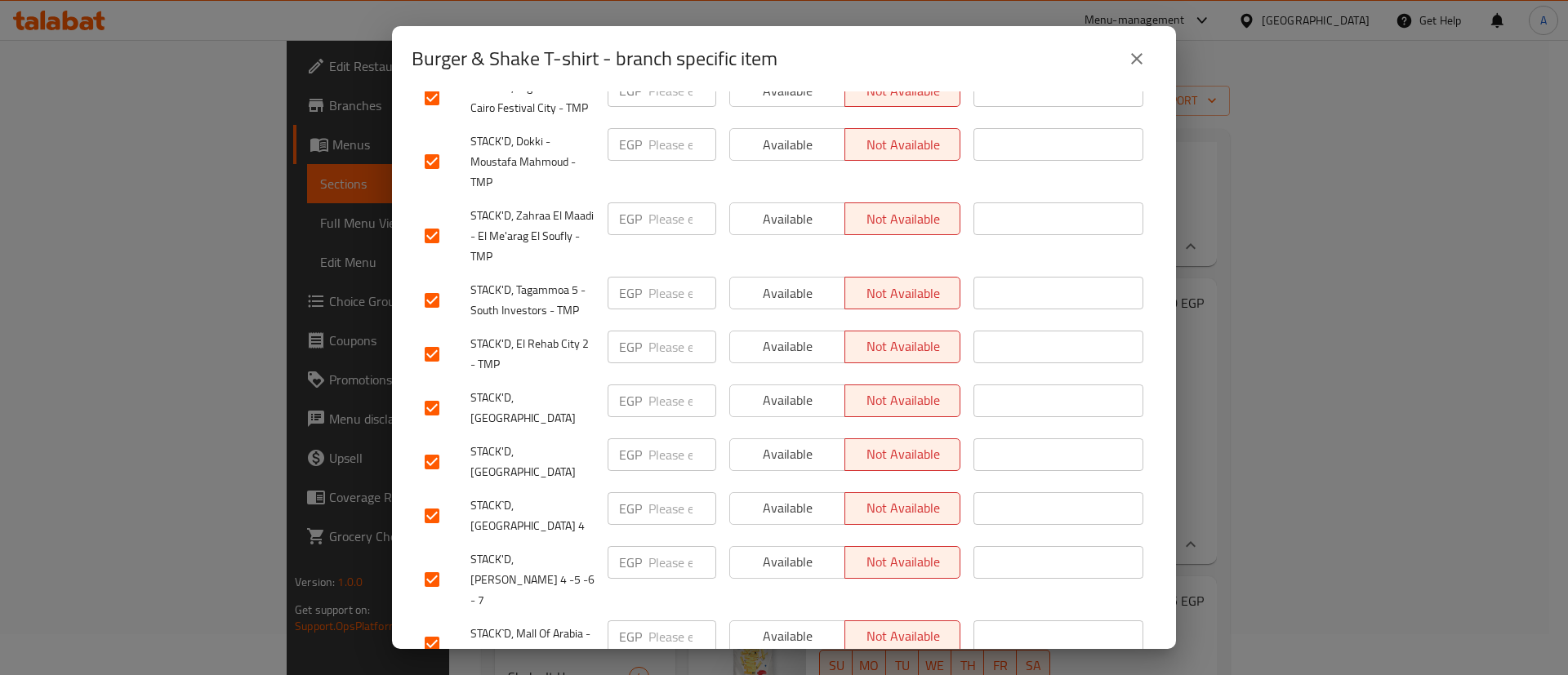
click at [426, 562] on input "checkbox" at bounding box center [432, 579] width 35 height 35
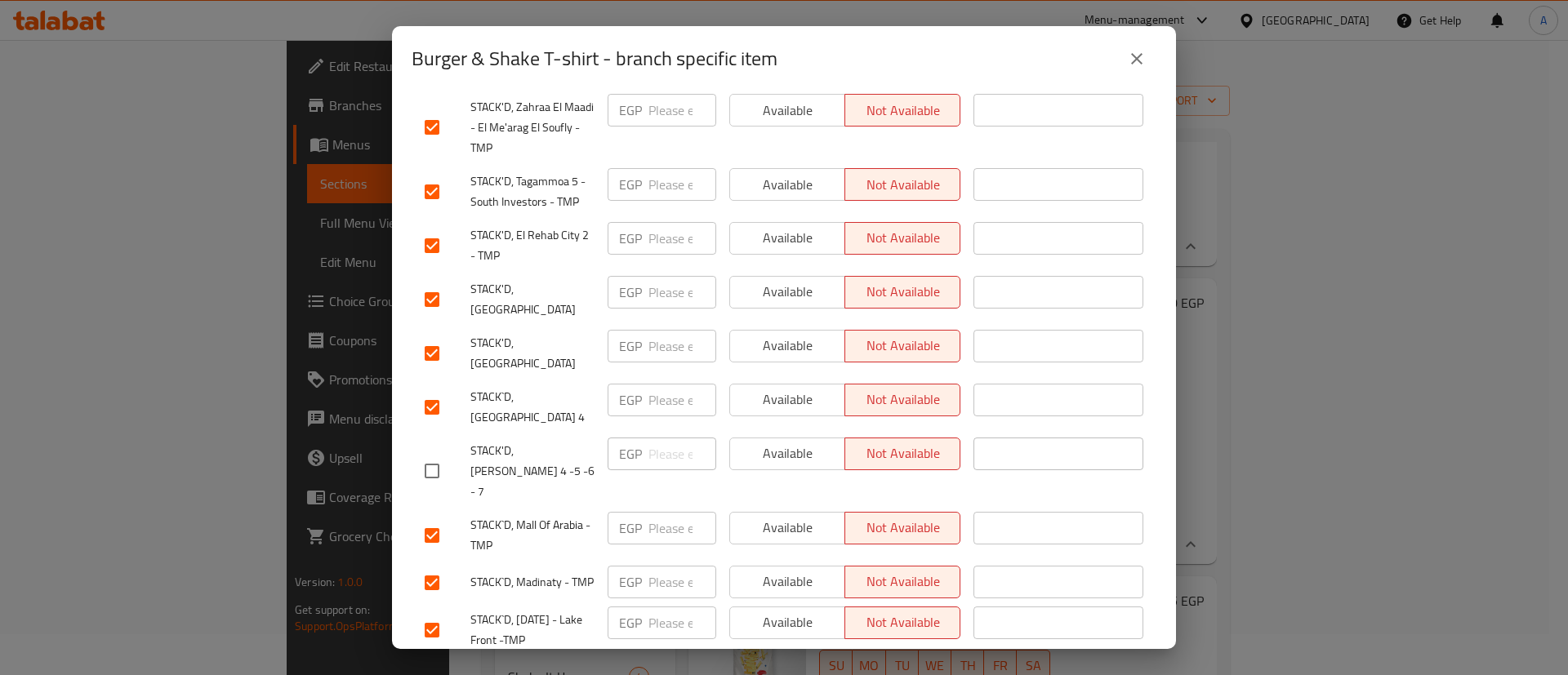
scroll to position [612, 0]
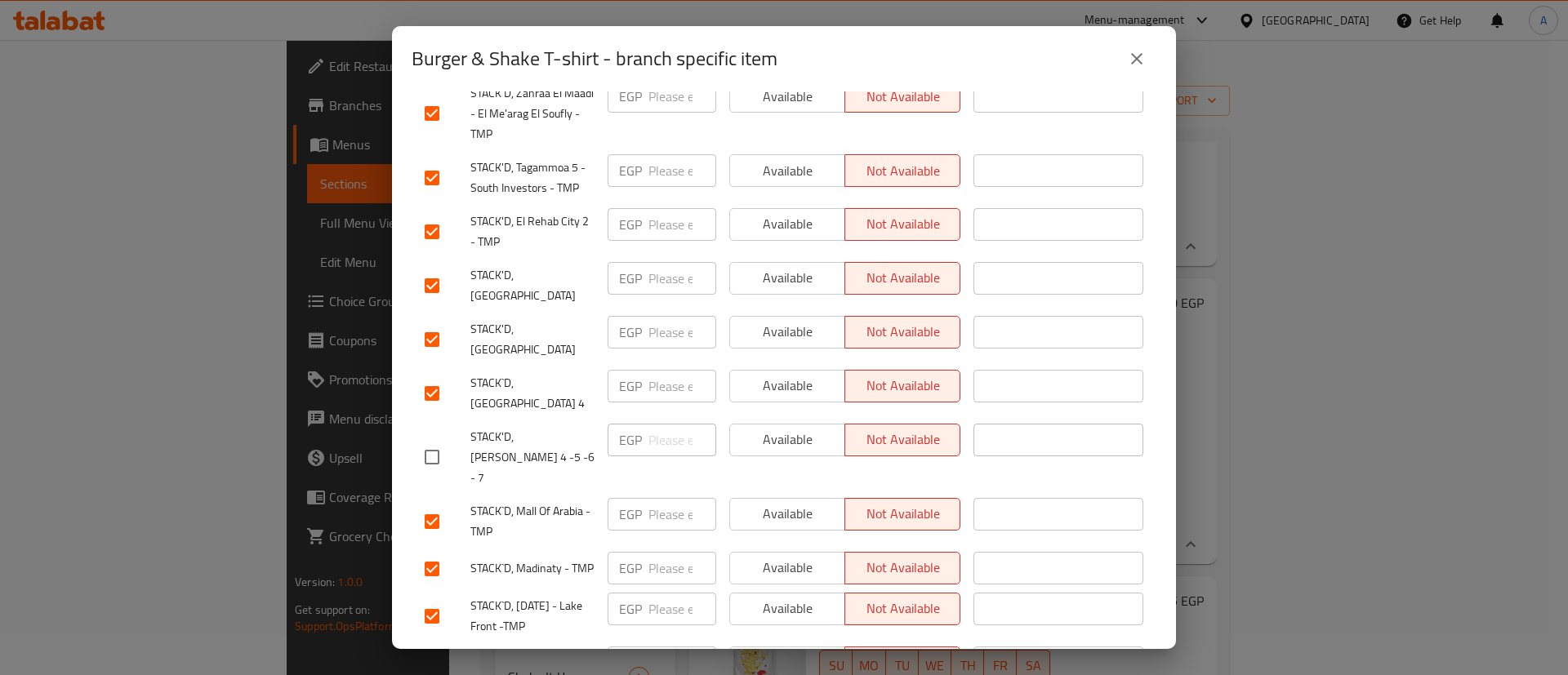
click at [434, 600] on input "checkbox" at bounding box center [432, 616] width 35 height 35
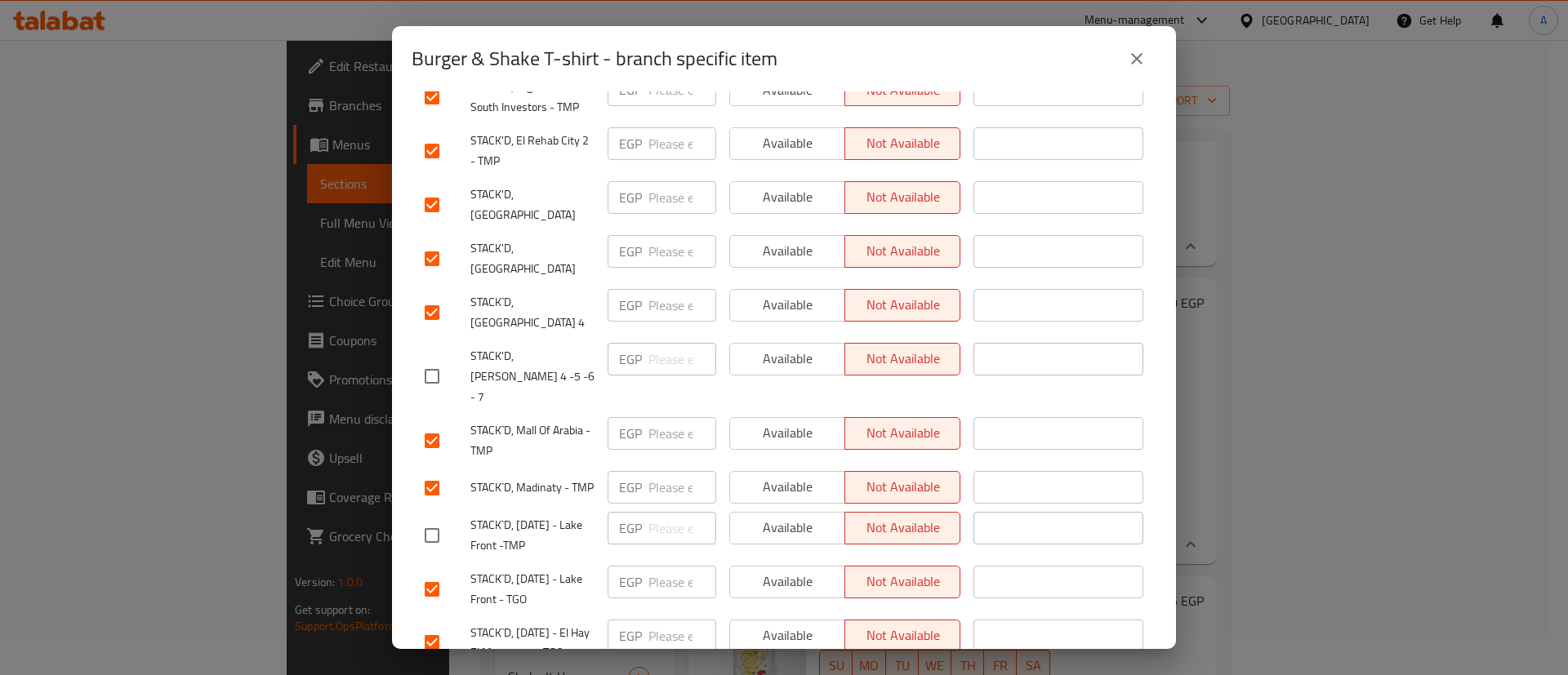
scroll to position [694, 0]
click at [430, 571] on input "checkbox" at bounding box center [432, 588] width 35 height 35
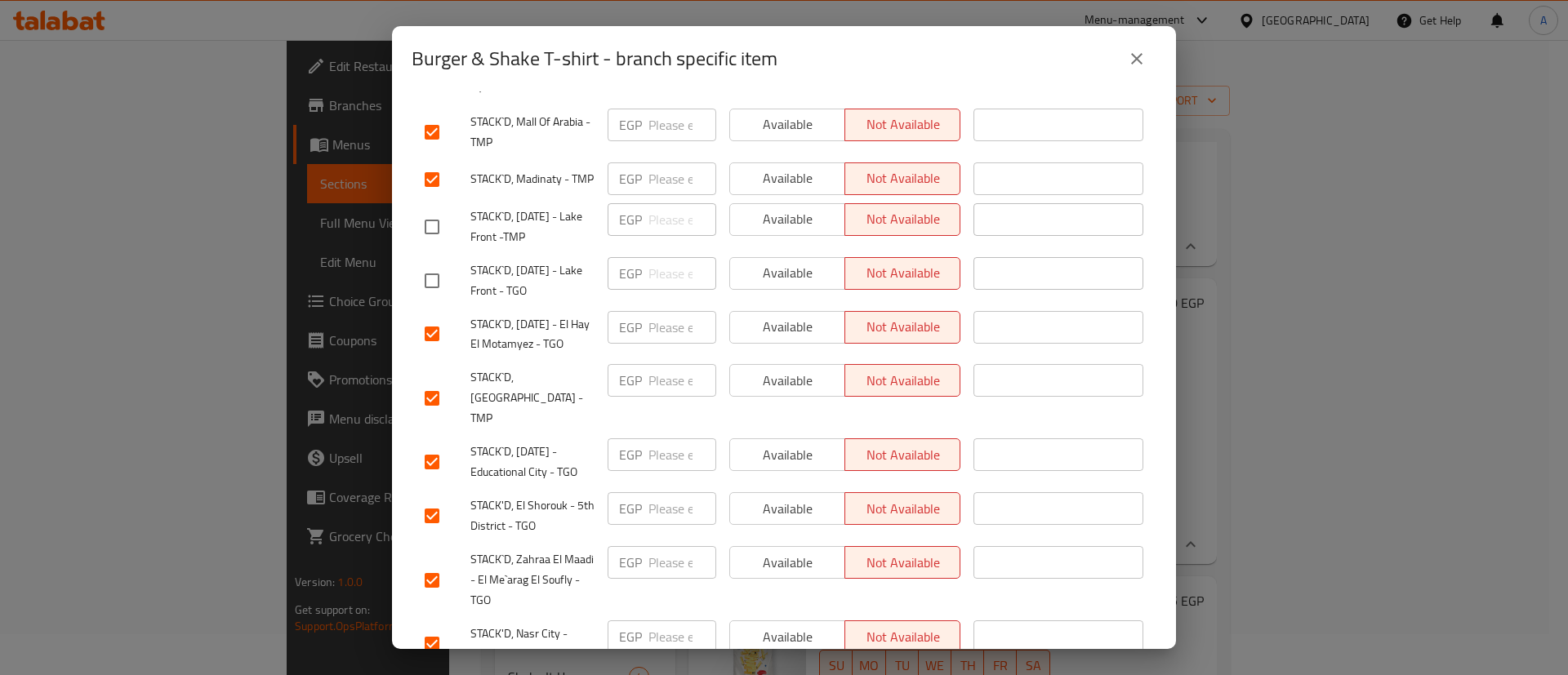
scroll to position [1020, 0]
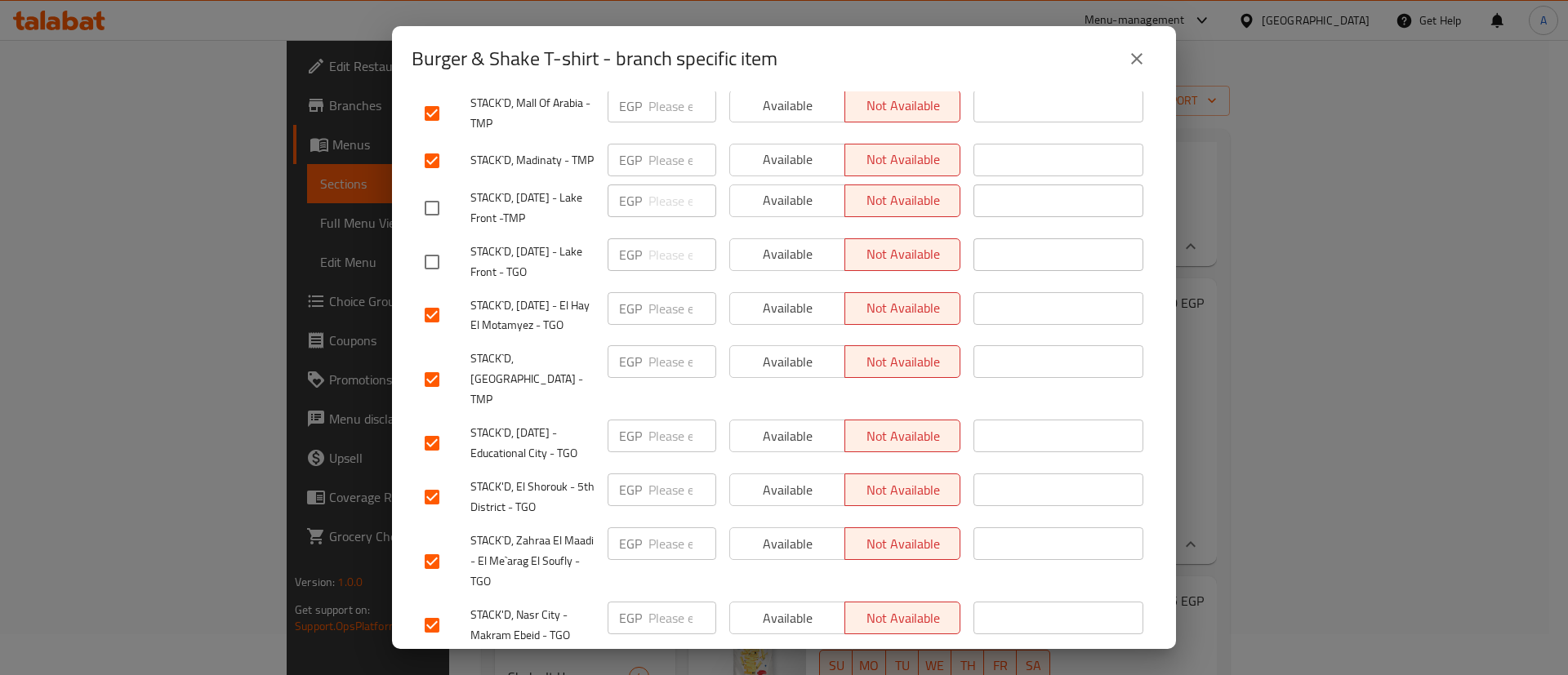
click at [432, 480] on input "checkbox" at bounding box center [432, 496] width 35 height 35
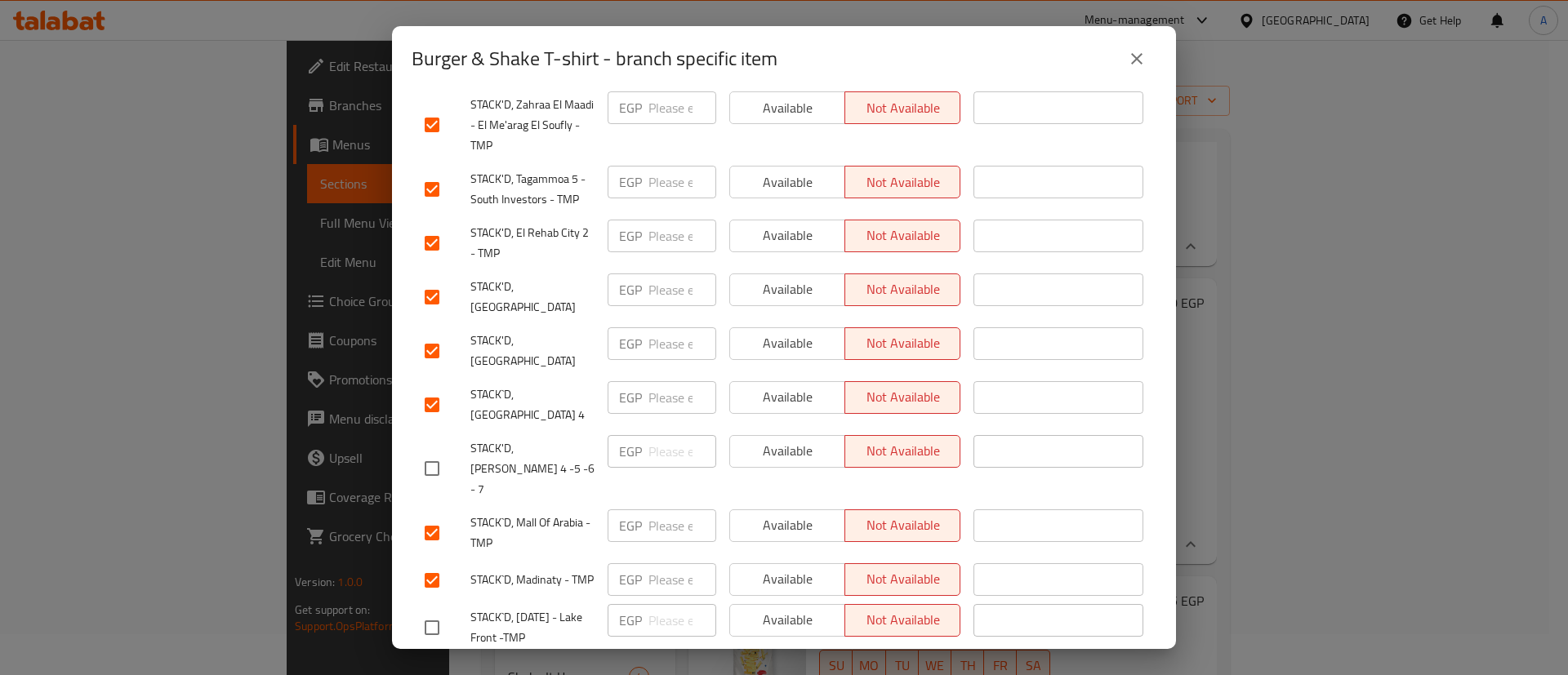
scroll to position [0, 0]
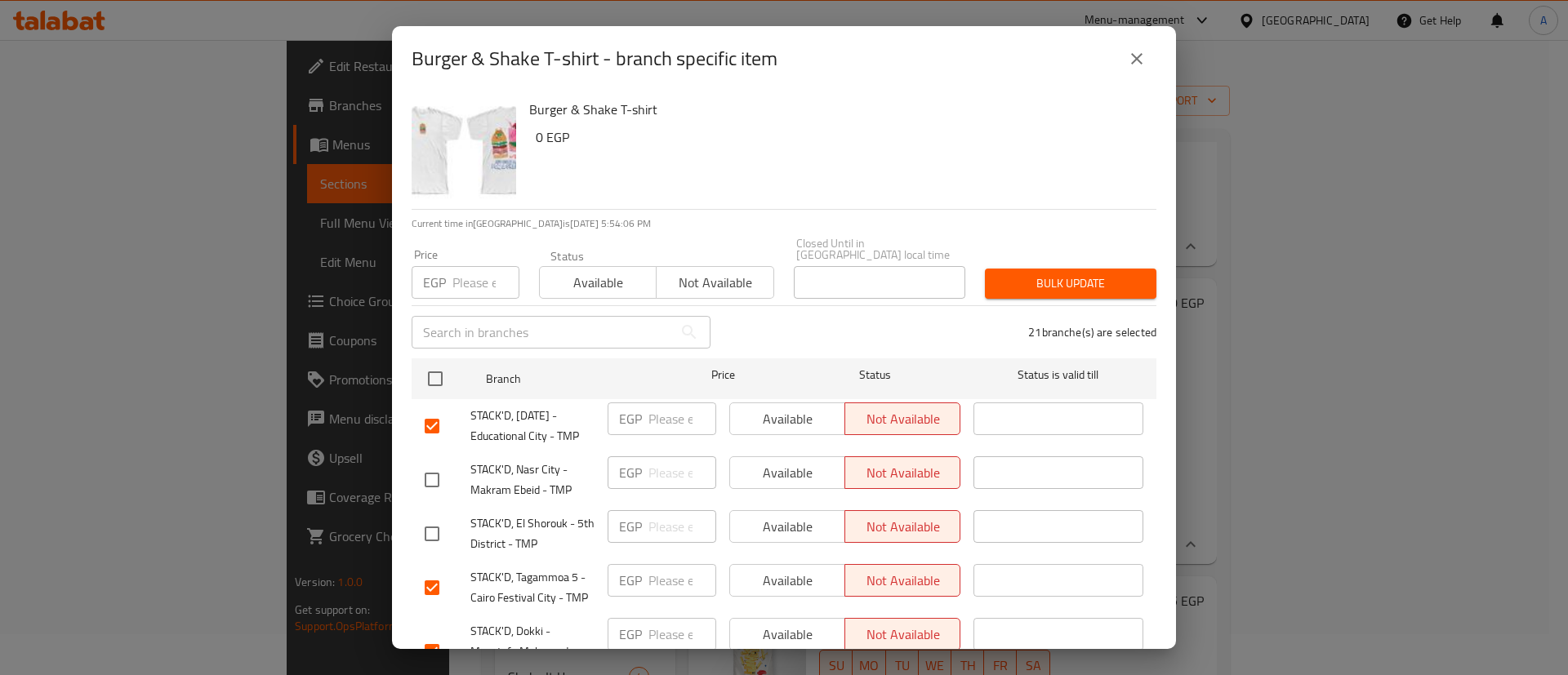
click at [612, 283] on button "Available" at bounding box center [598, 282] width 117 height 33
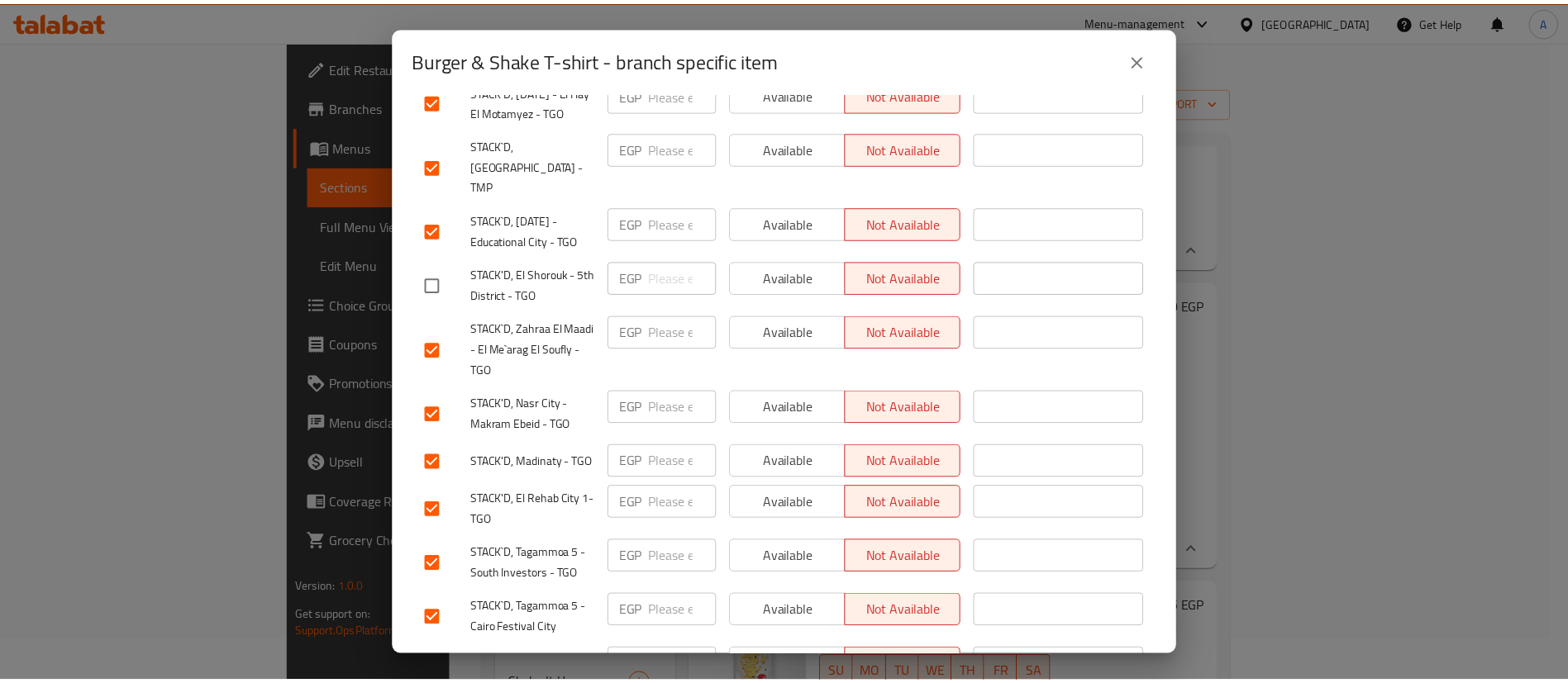
scroll to position [1307, 0]
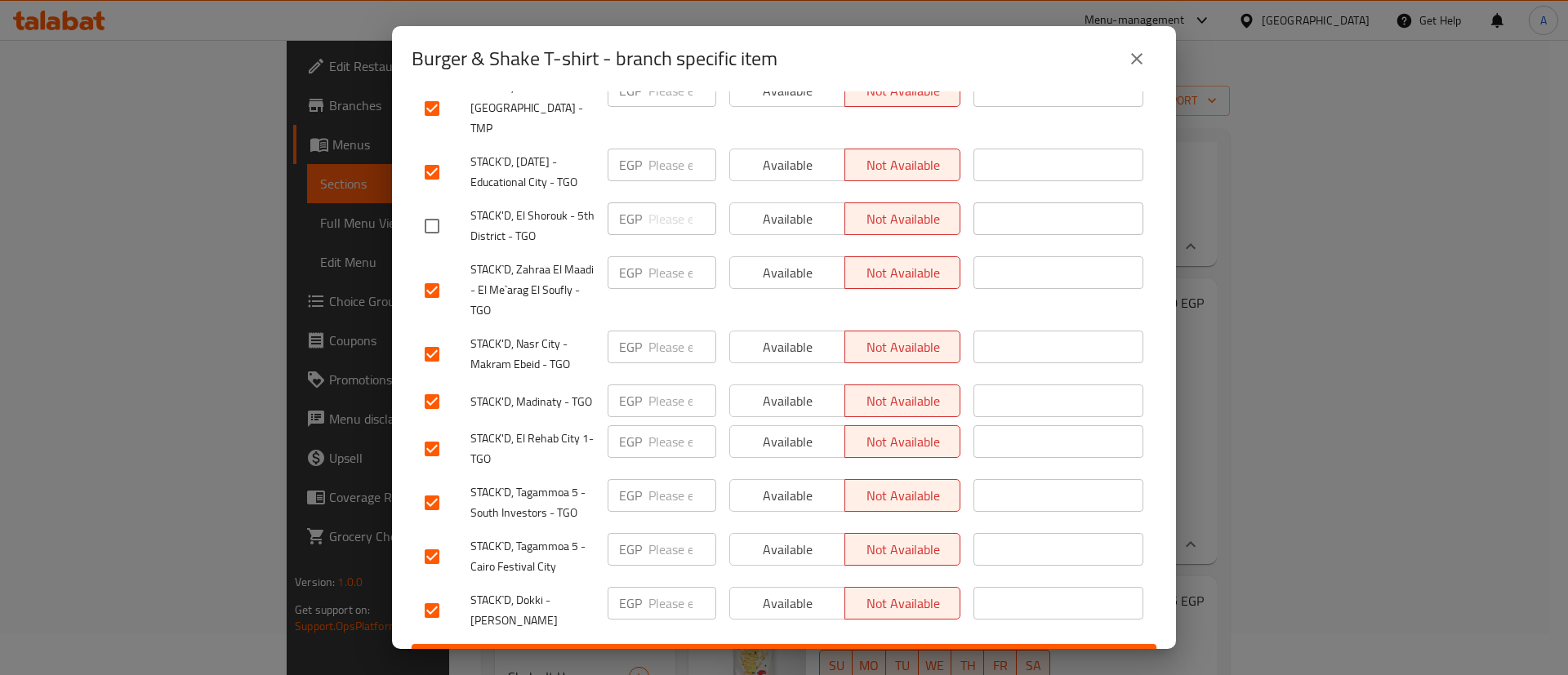
click at [432, 338] on input "checkbox" at bounding box center [432, 354] width 35 height 35
click at [792, 649] on span "Save" at bounding box center [784, 659] width 719 height 20
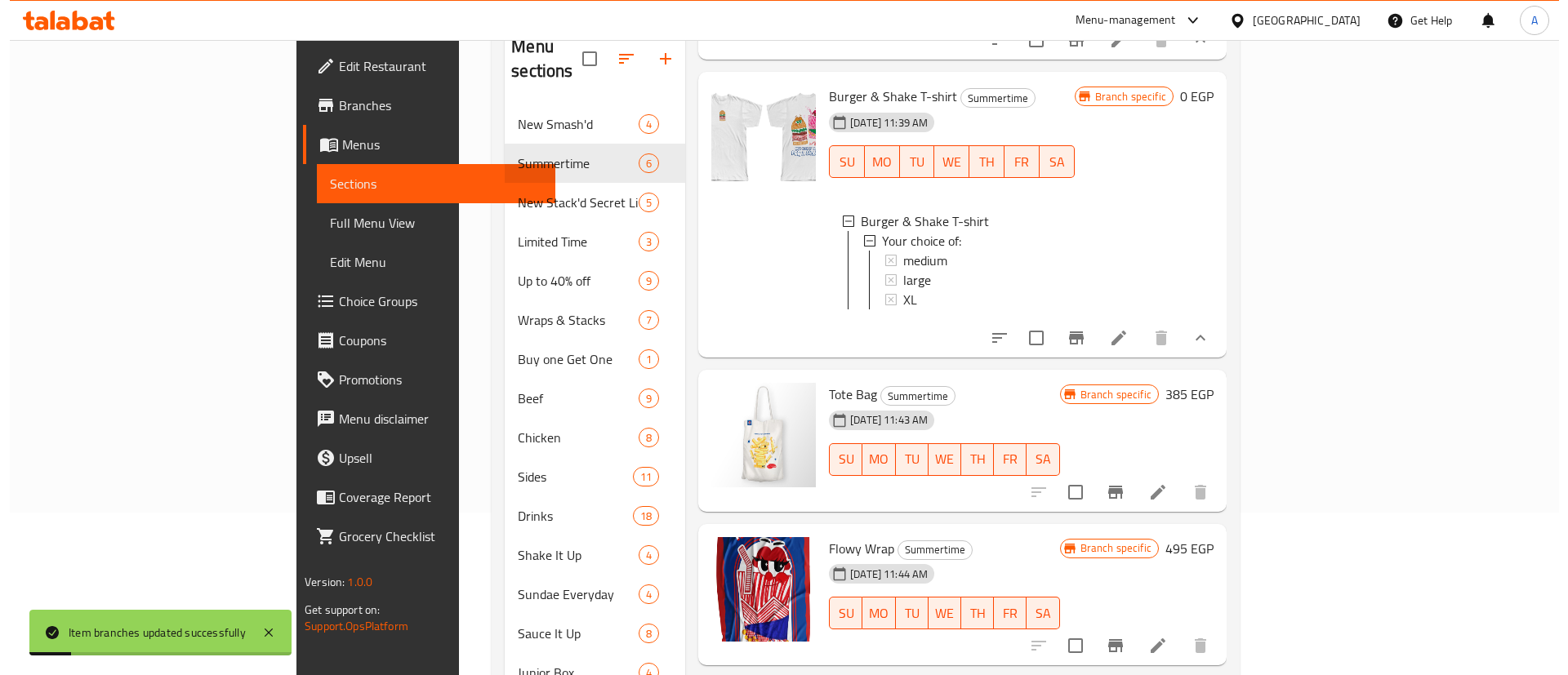
scroll to position [204, 0]
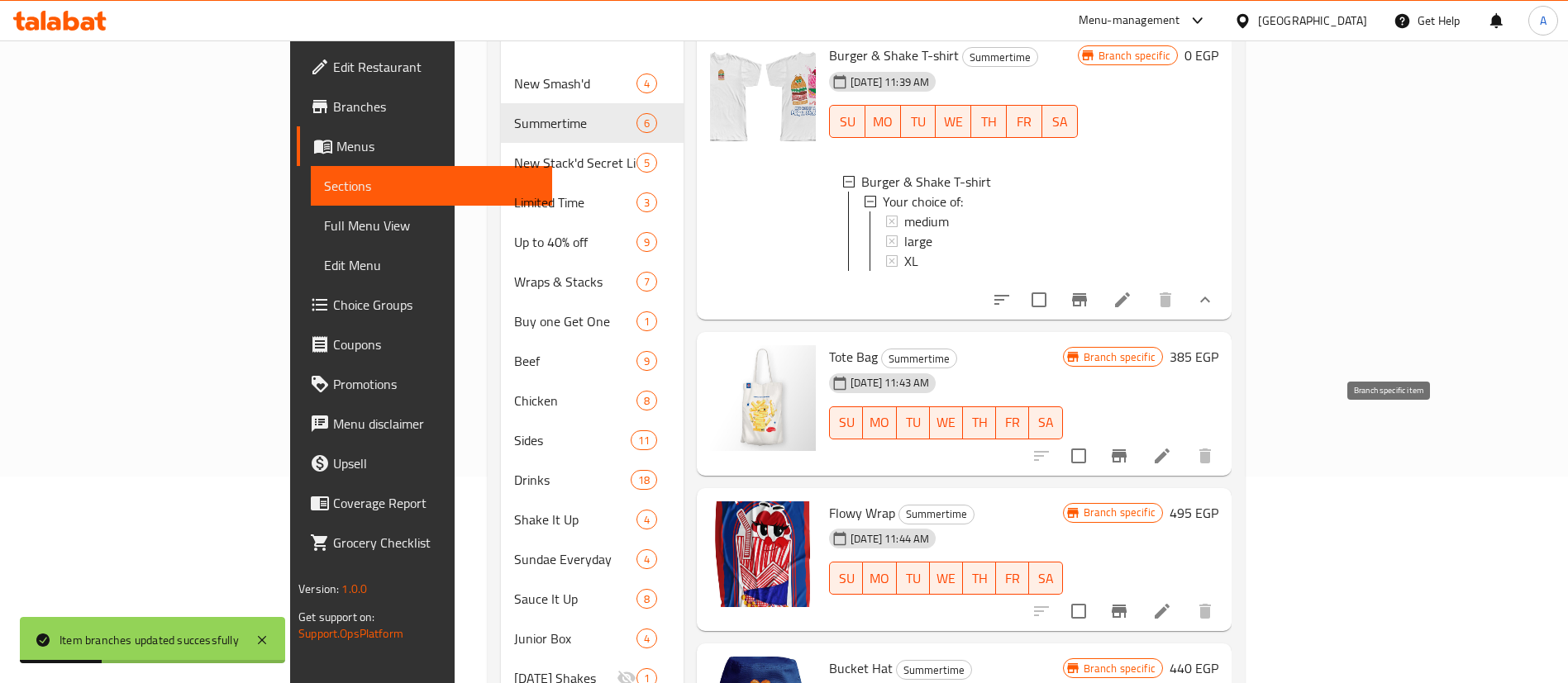
click at [1127, 449] on icon "Branch-specific-item" at bounding box center [1118, 456] width 15 height 13
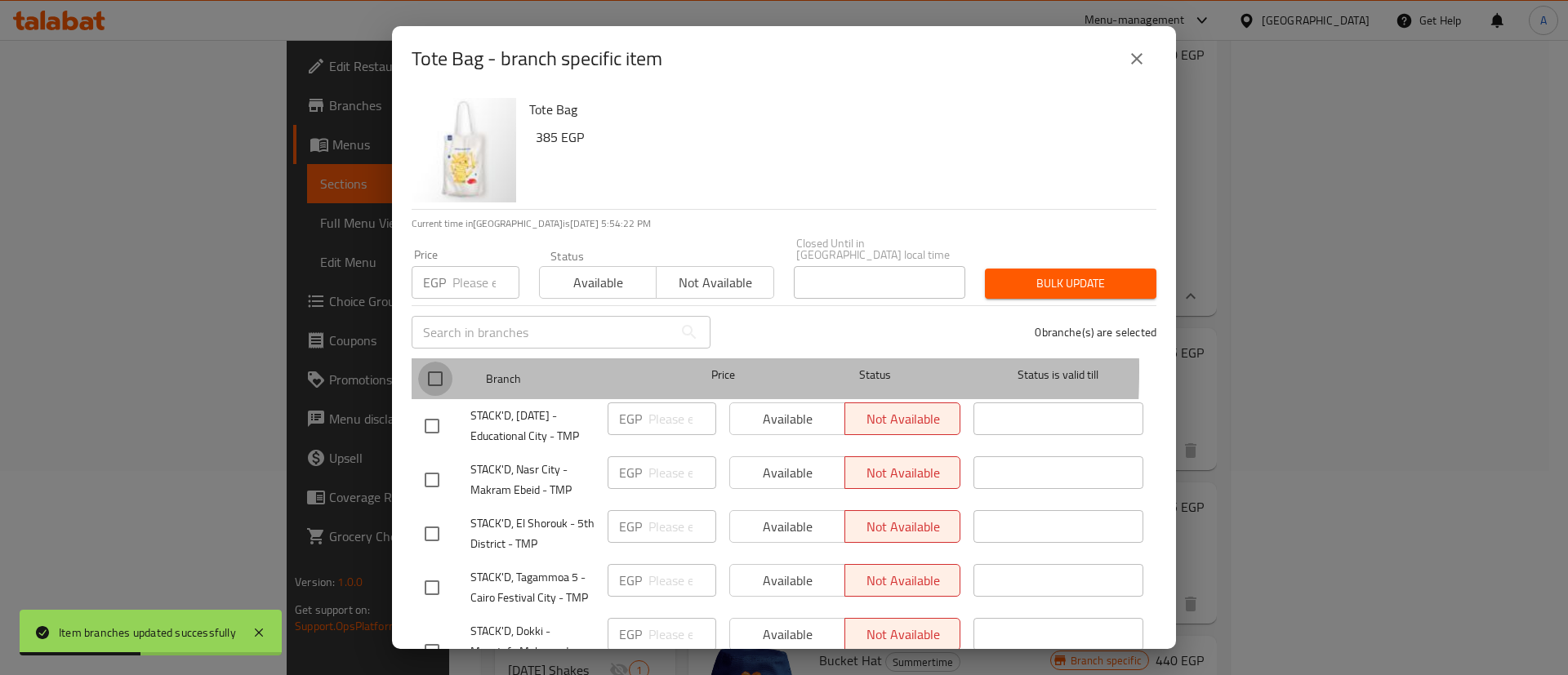
click at [438, 361] on input "checkbox" at bounding box center [435, 378] width 35 height 35
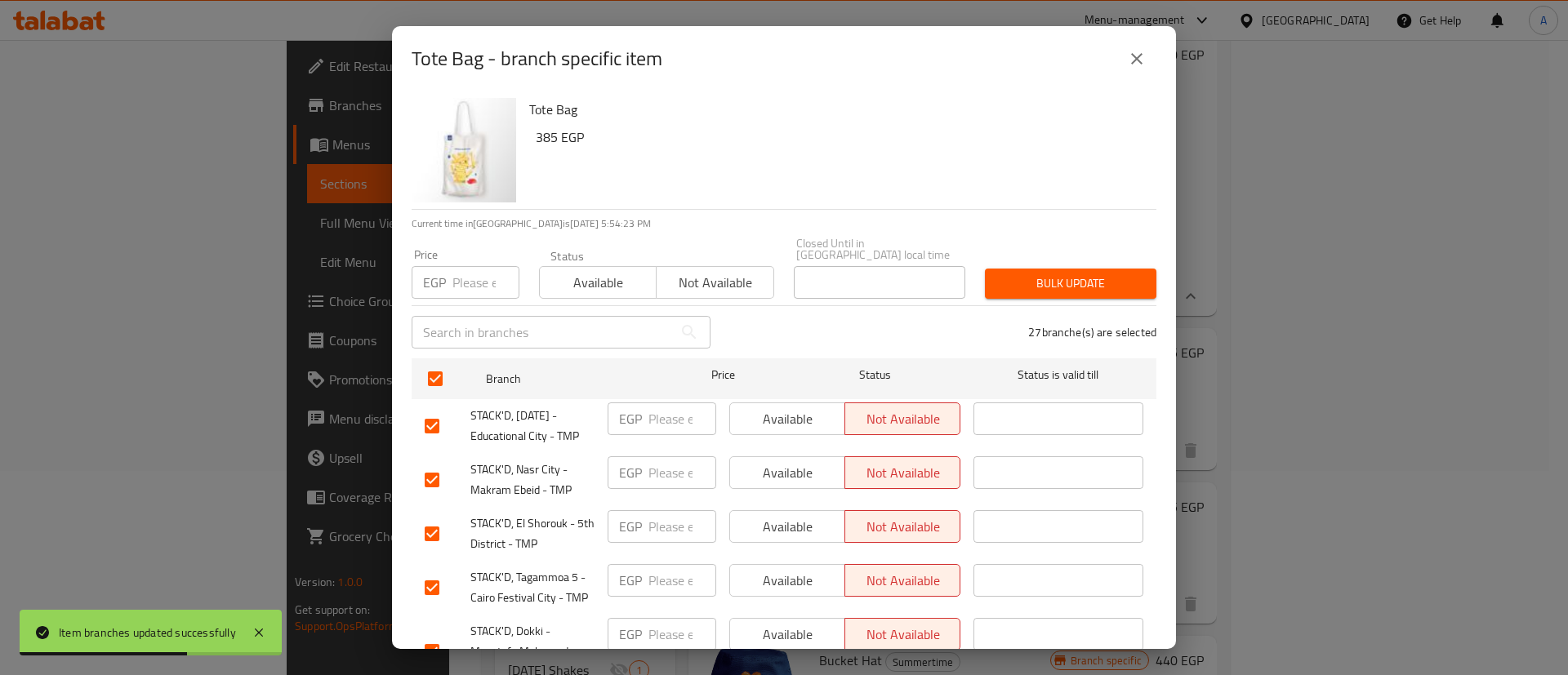
click at [441, 463] on input "checkbox" at bounding box center [432, 480] width 35 height 35
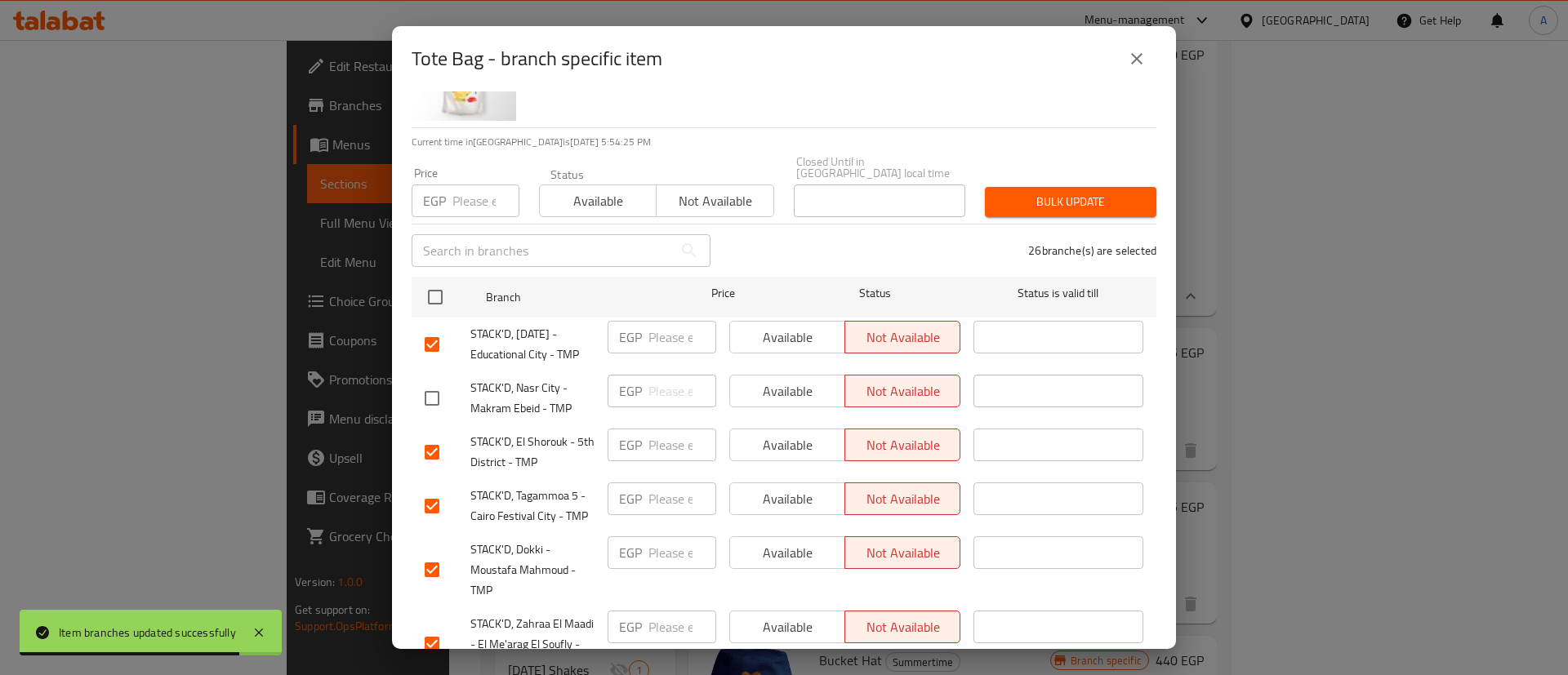
click at [426, 438] on input "checkbox" at bounding box center [432, 452] width 35 height 35
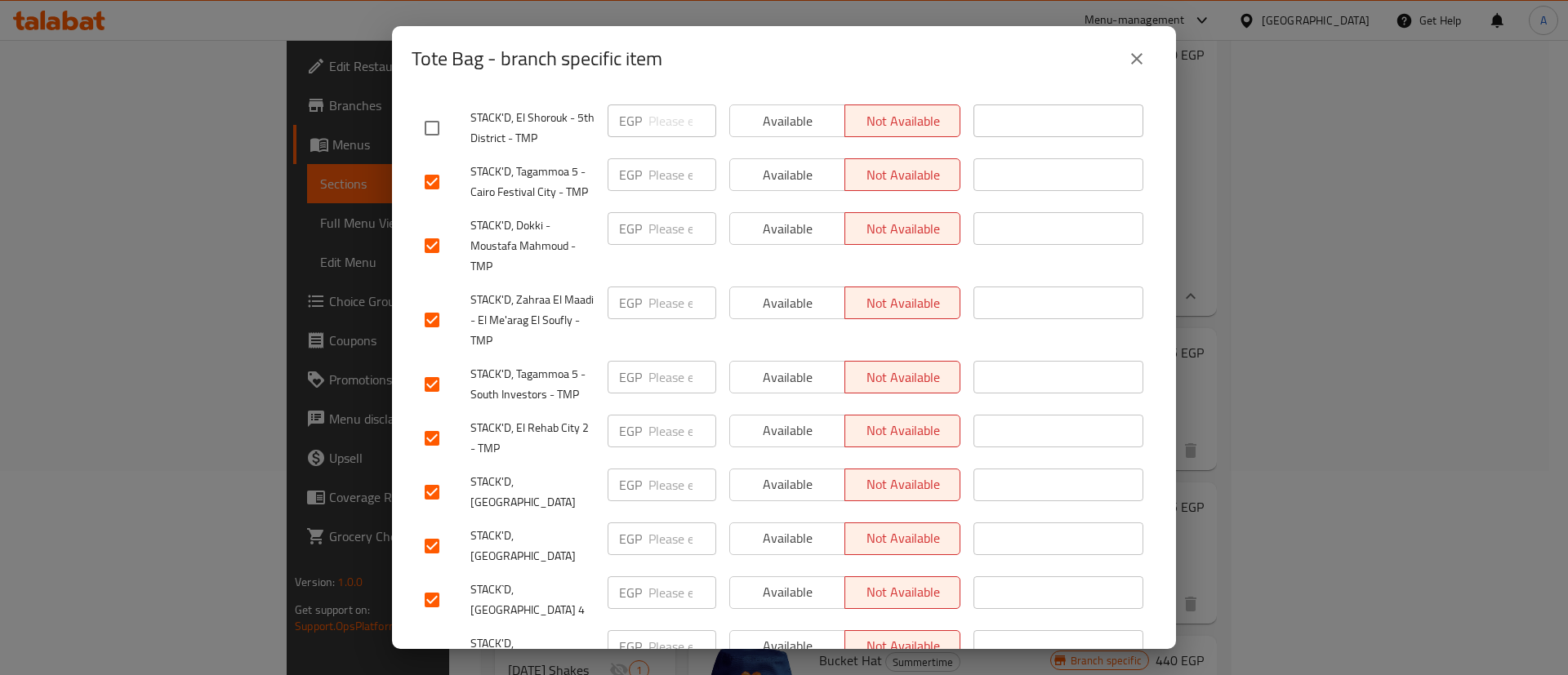
scroll to position [409, 0]
click at [424, 644] on input "checkbox" at bounding box center [432, 661] width 35 height 35
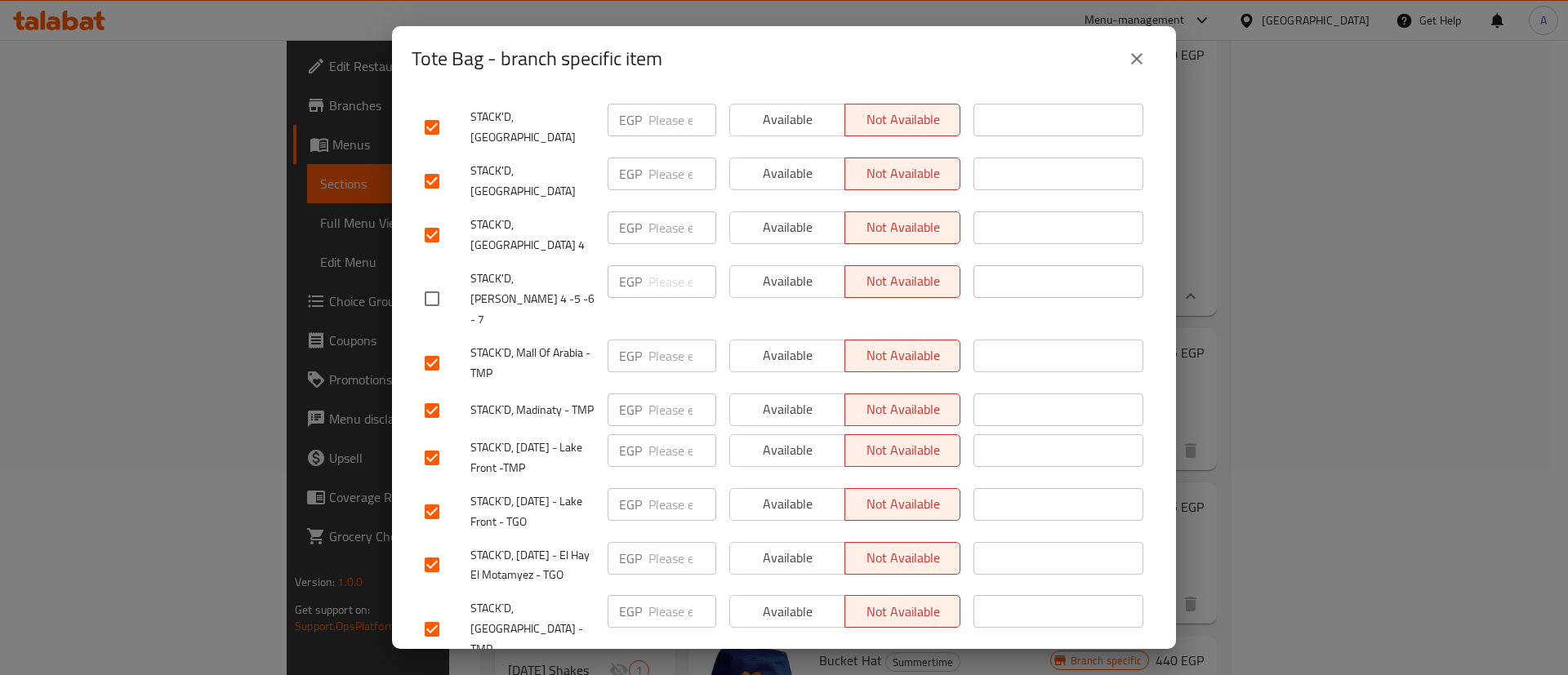
scroll to position [775, 0]
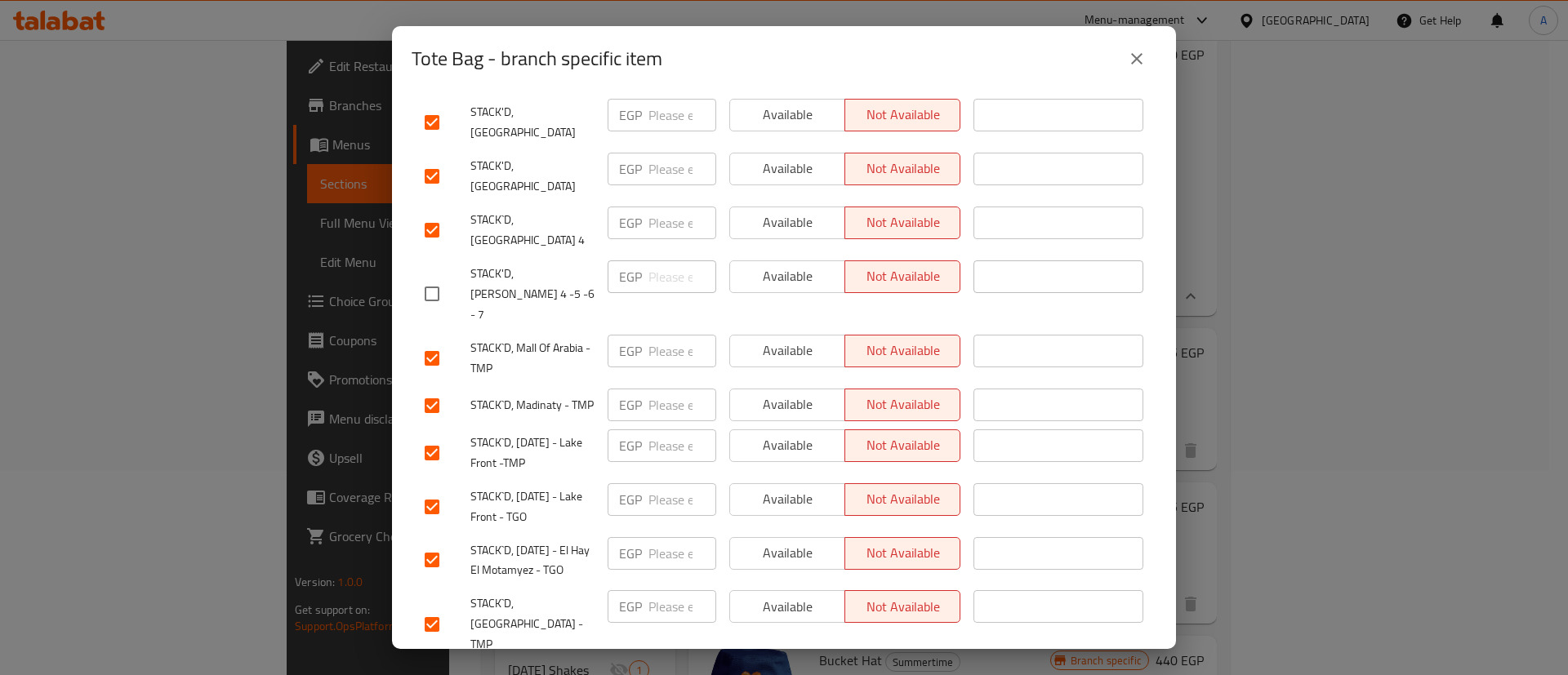
drag, startPoint x: 431, startPoint y: 459, endPoint x: 482, endPoint y: 438, distance: 55.2
click at [431, 489] on input "checkbox" at bounding box center [432, 506] width 35 height 35
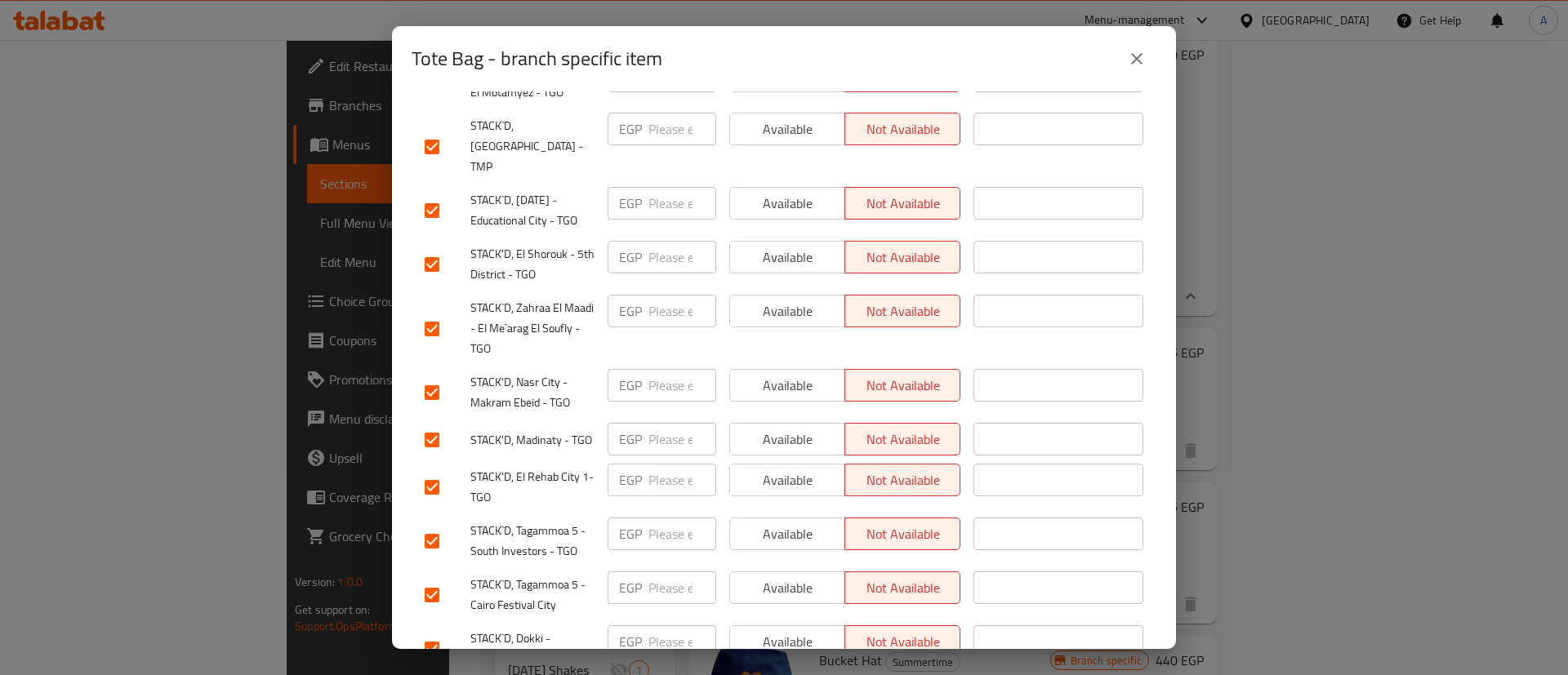
scroll to position [1291, 0]
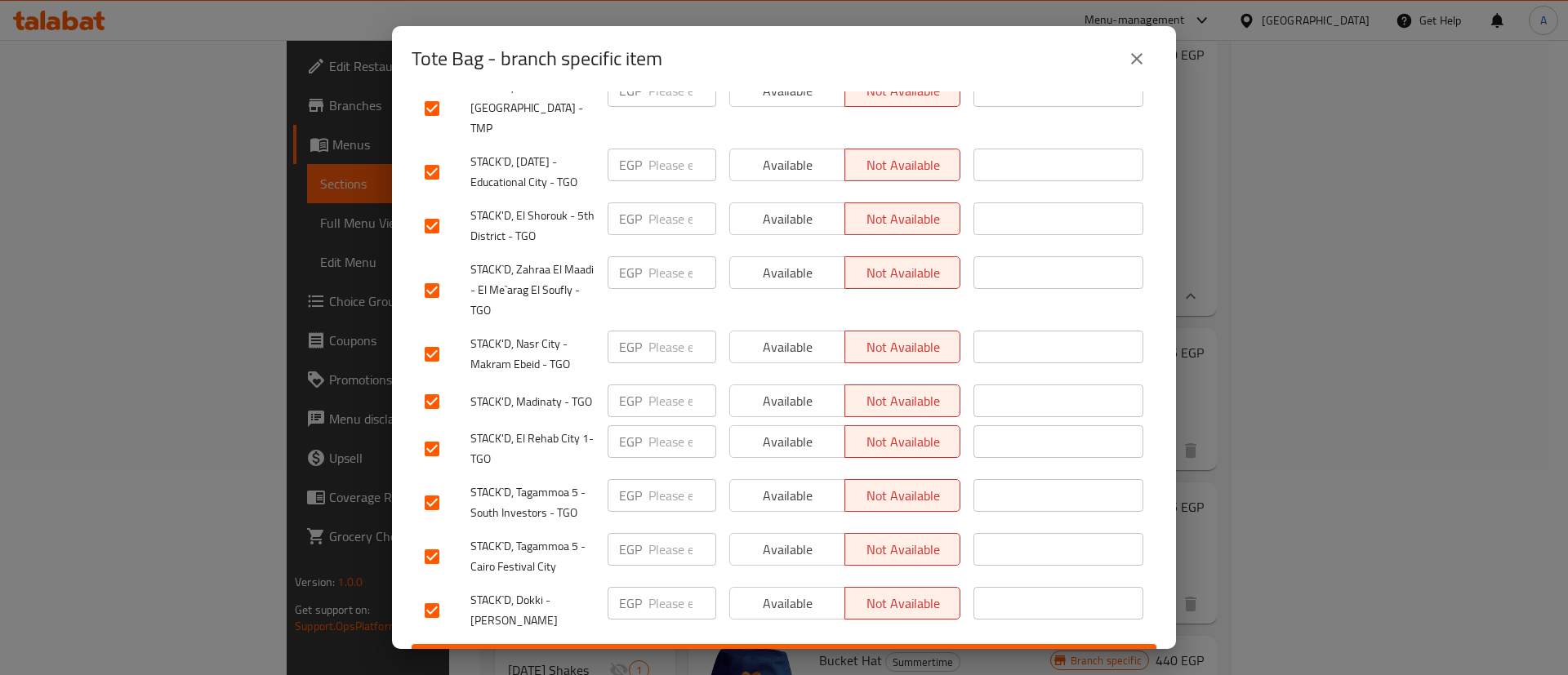
click at [437, 338] on input "checkbox" at bounding box center [432, 354] width 35 height 35
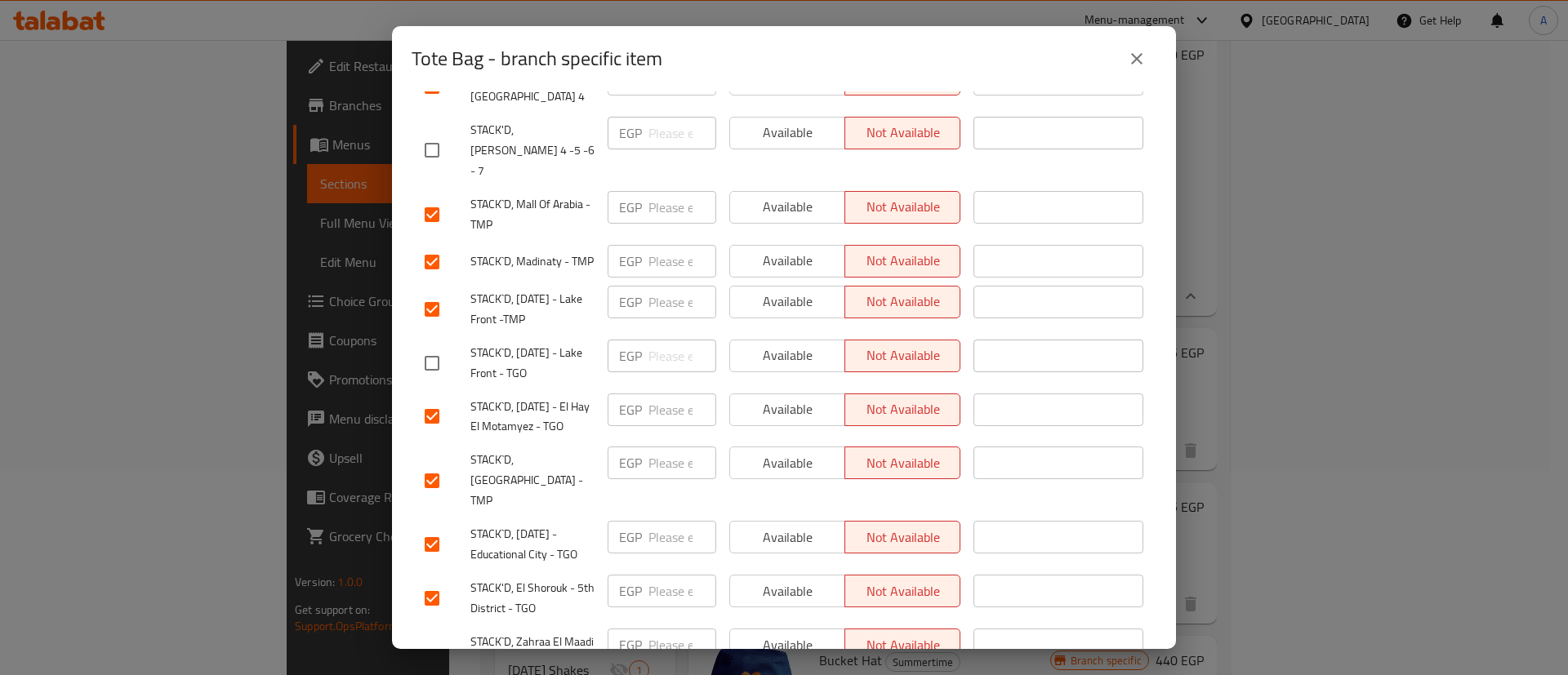
scroll to position [884, 0]
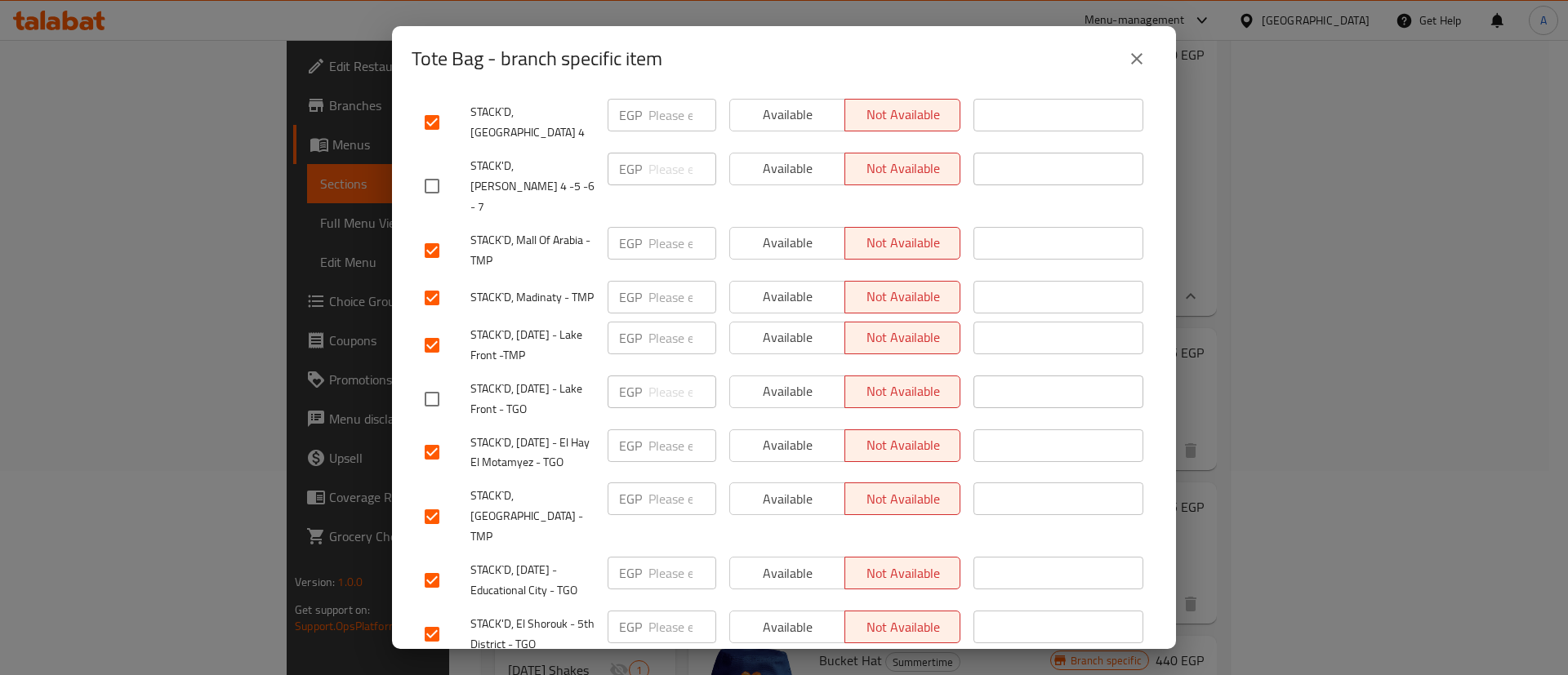
click at [434, 328] on input "checkbox" at bounding box center [432, 345] width 35 height 35
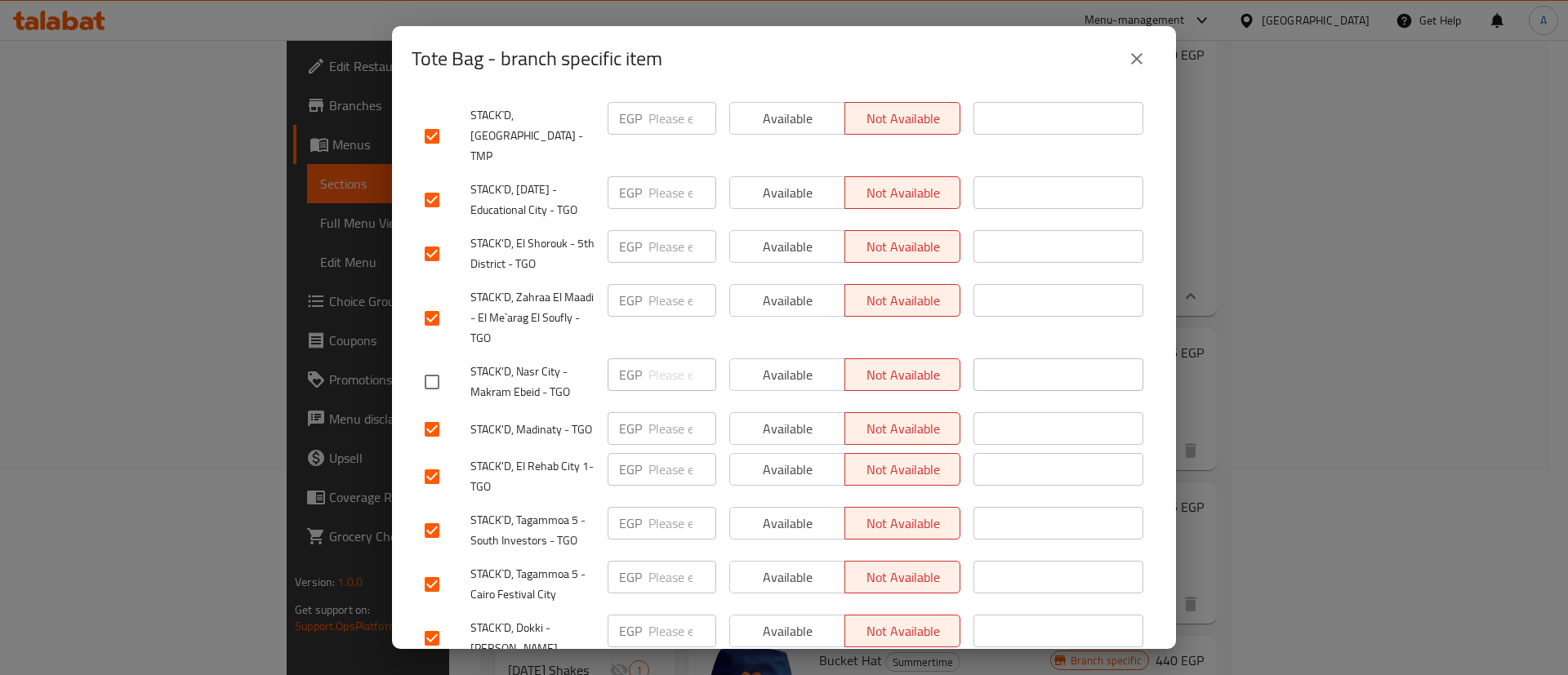
scroll to position [1251, 0]
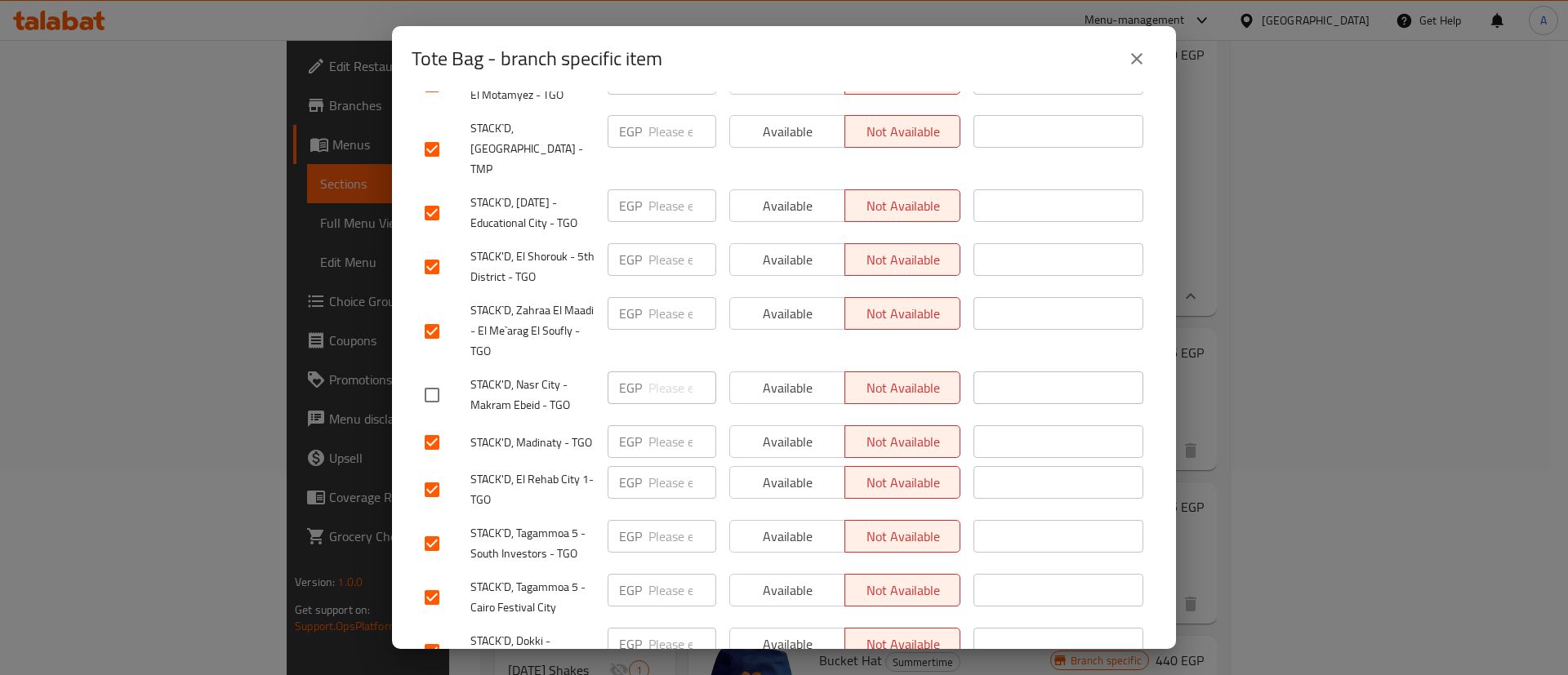
click at [434, 250] on input "checkbox" at bounding box center [432, 266] width 35 height 35
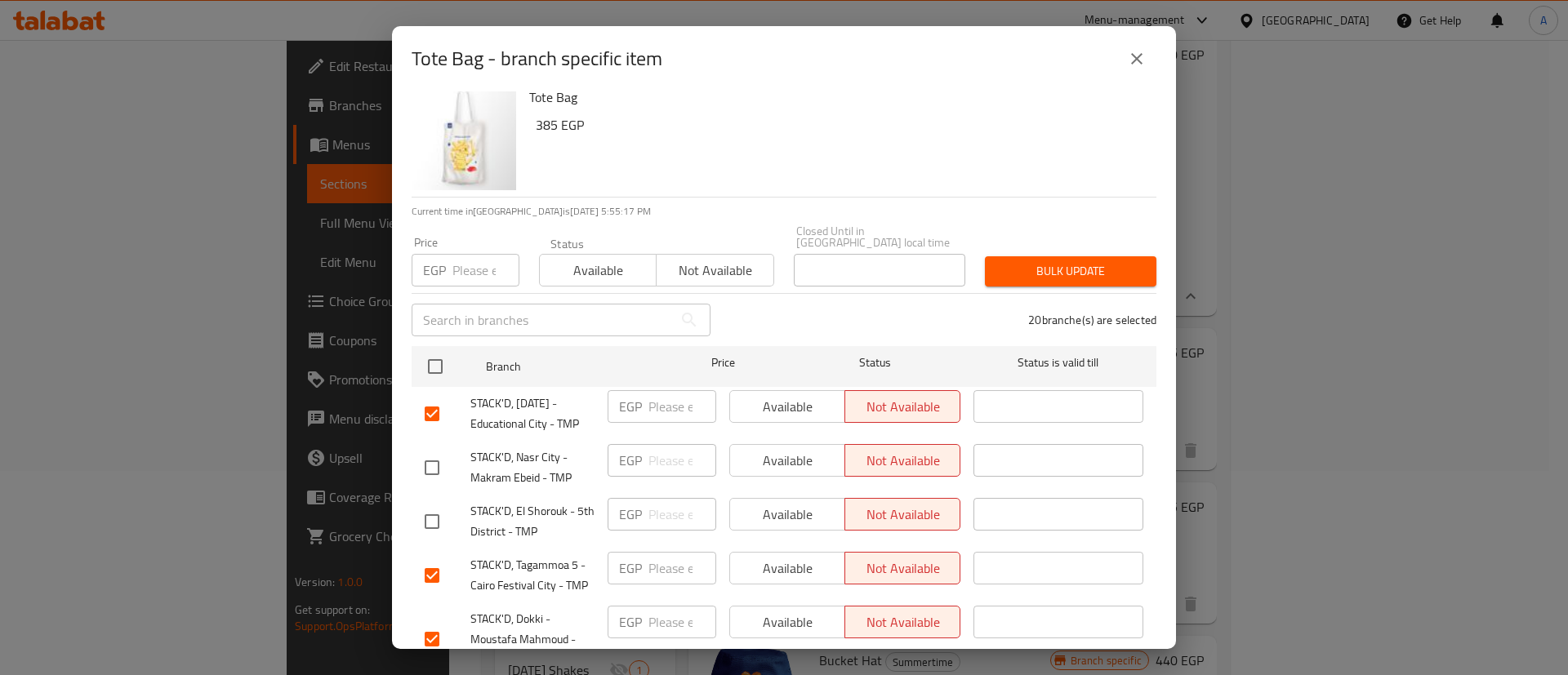
scroll to position [0, 0]
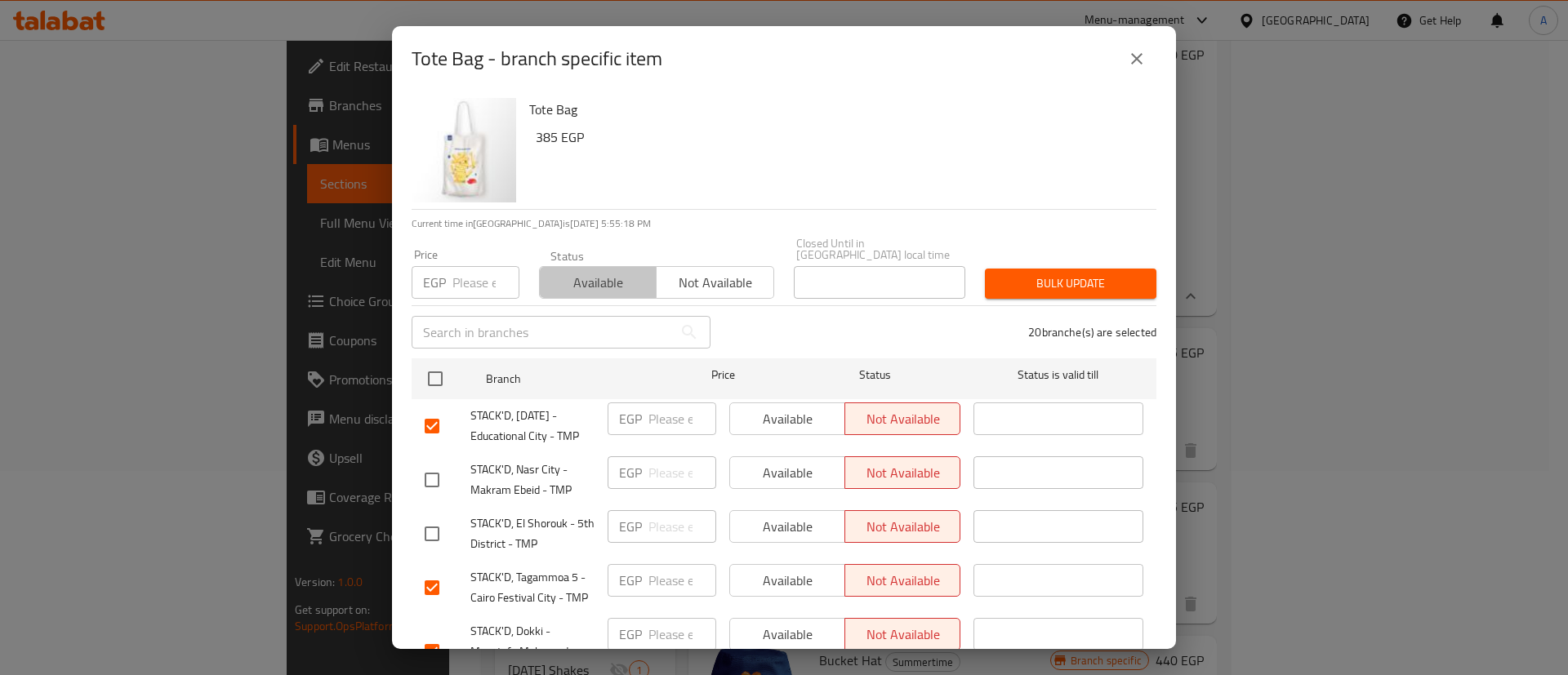
click at [600, 271] on span "Available" at bounding box center [598, 282] width 104 height 24
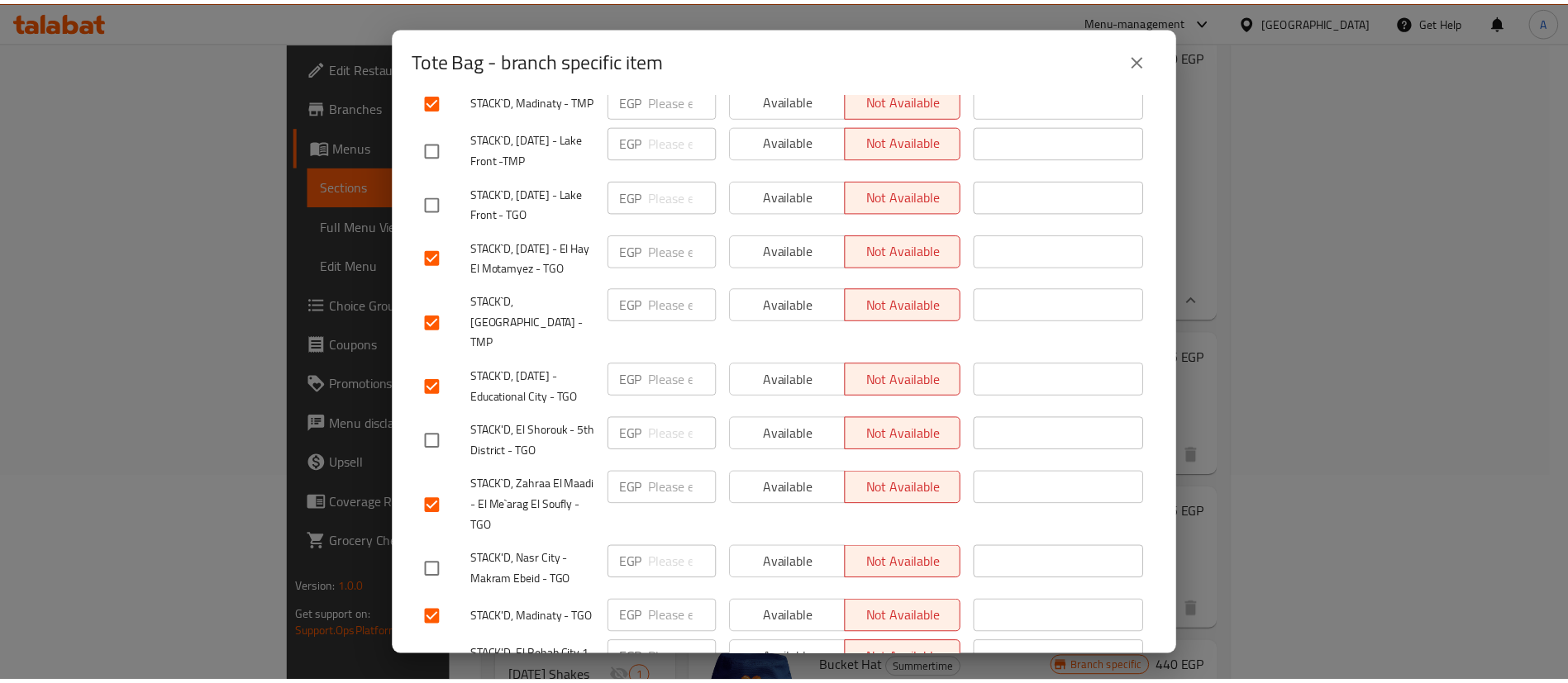
scroll to position [1307, 0]
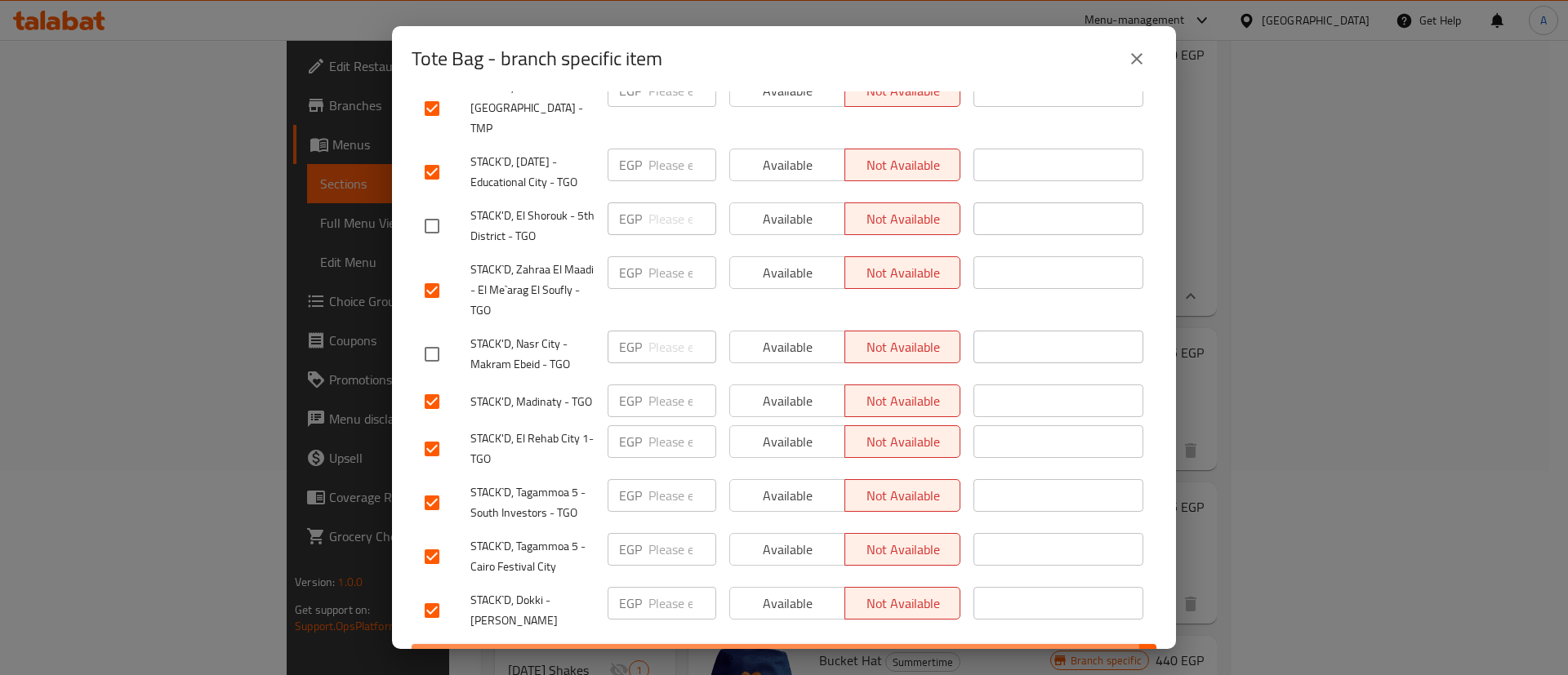
click at [751, 649] on span "Save" at bounding box center [784, 659] width 719 height 20
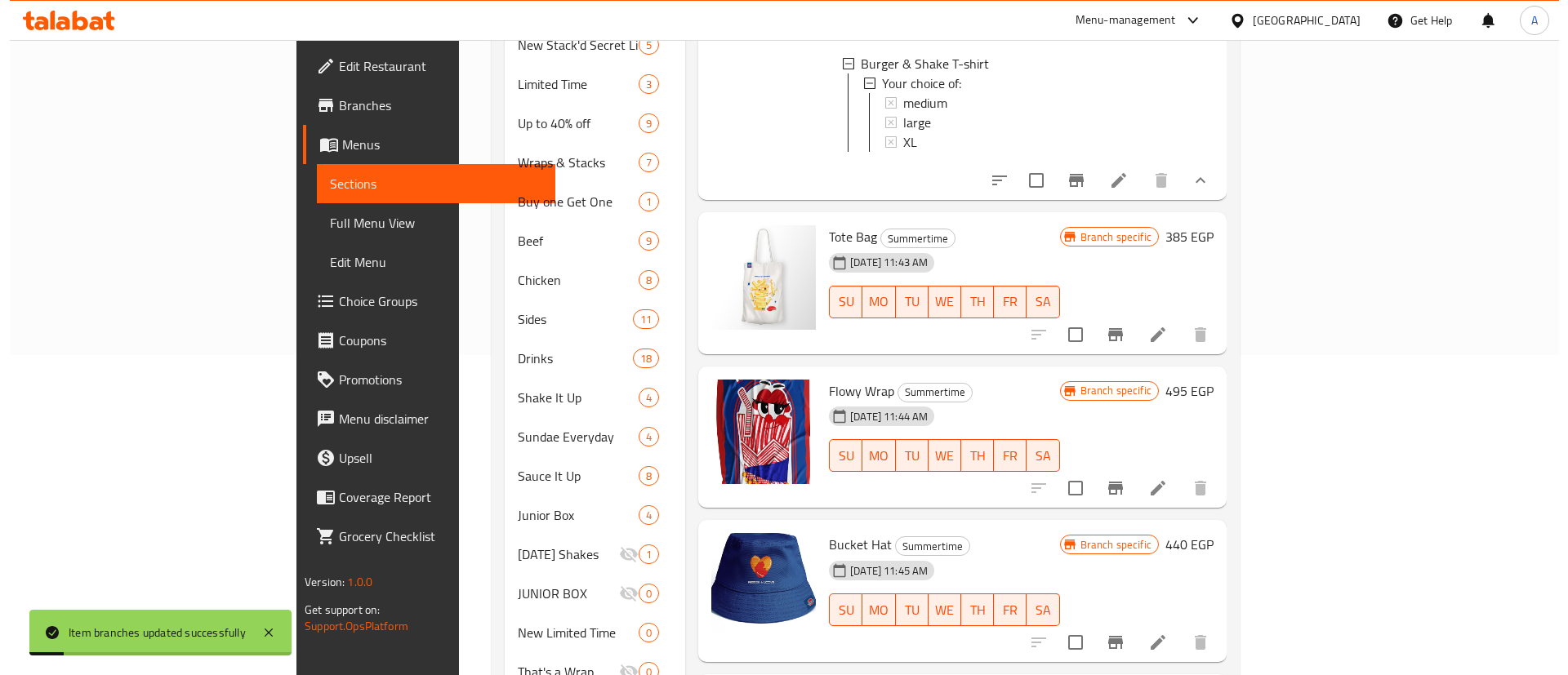
scroll to position [327, 0]
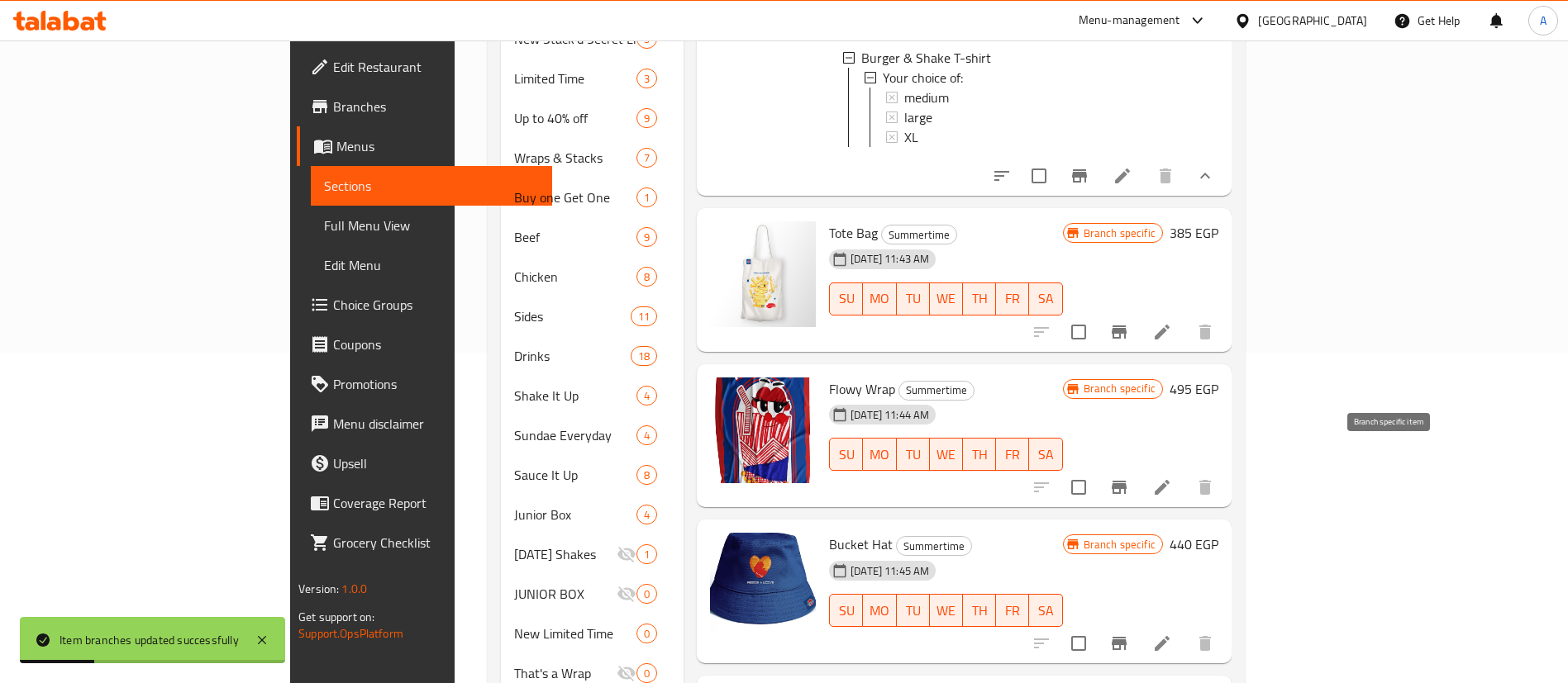
click at [1129, 477] on icon "Branch-specific-item" at bounding box center [1118, 487] width 20 height 20
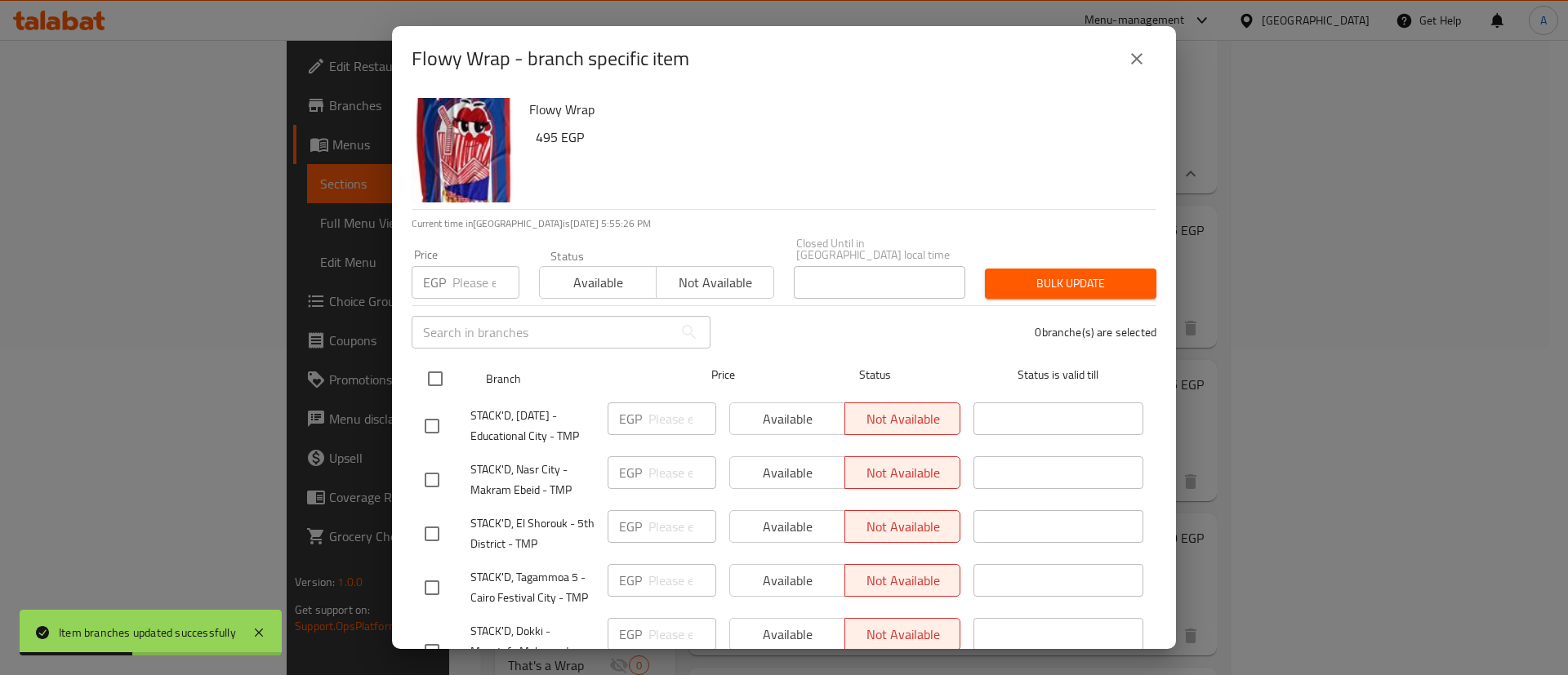
click at [429, 370] on input "checkbox" at bounding box center [435, 378] width 35 height 35
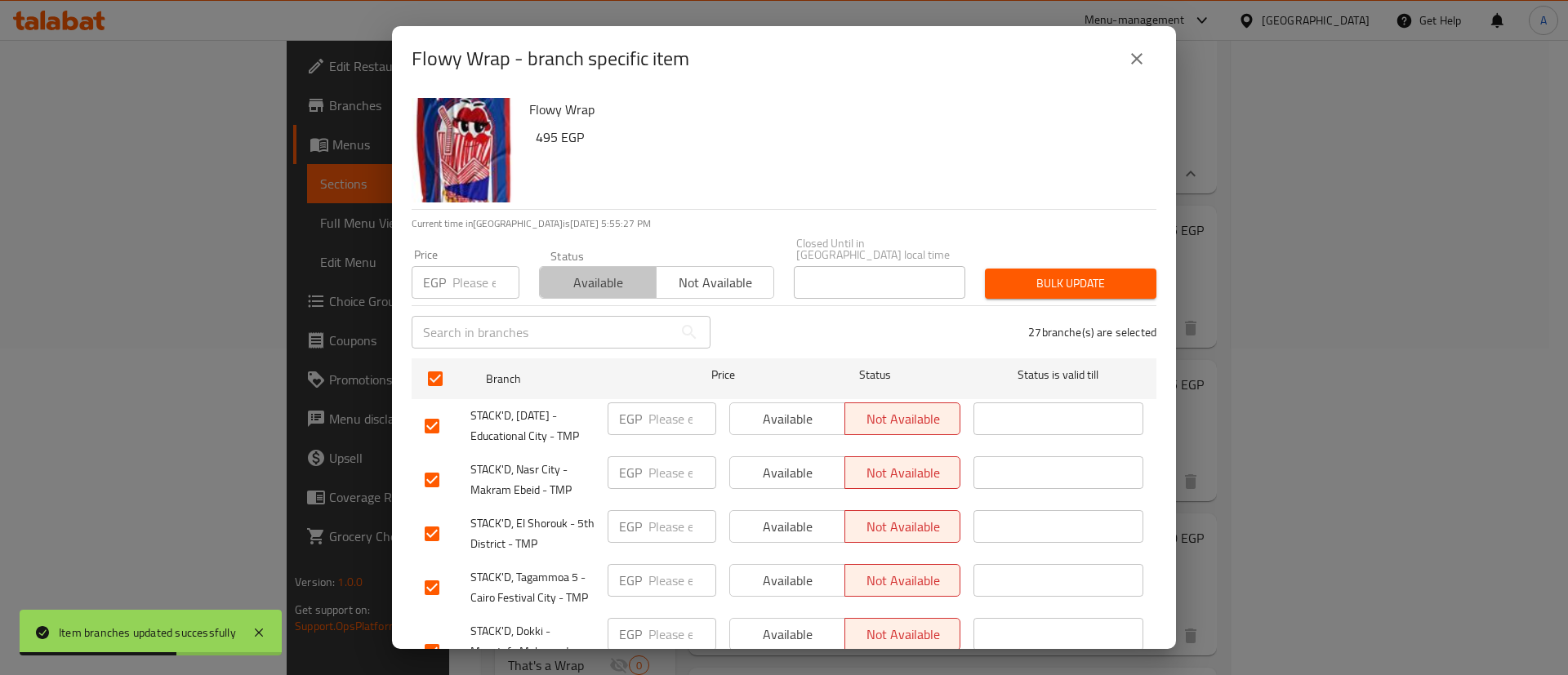
click at [603, 273] on span "Available" at bounding box center [598, 282] width 104 height 24
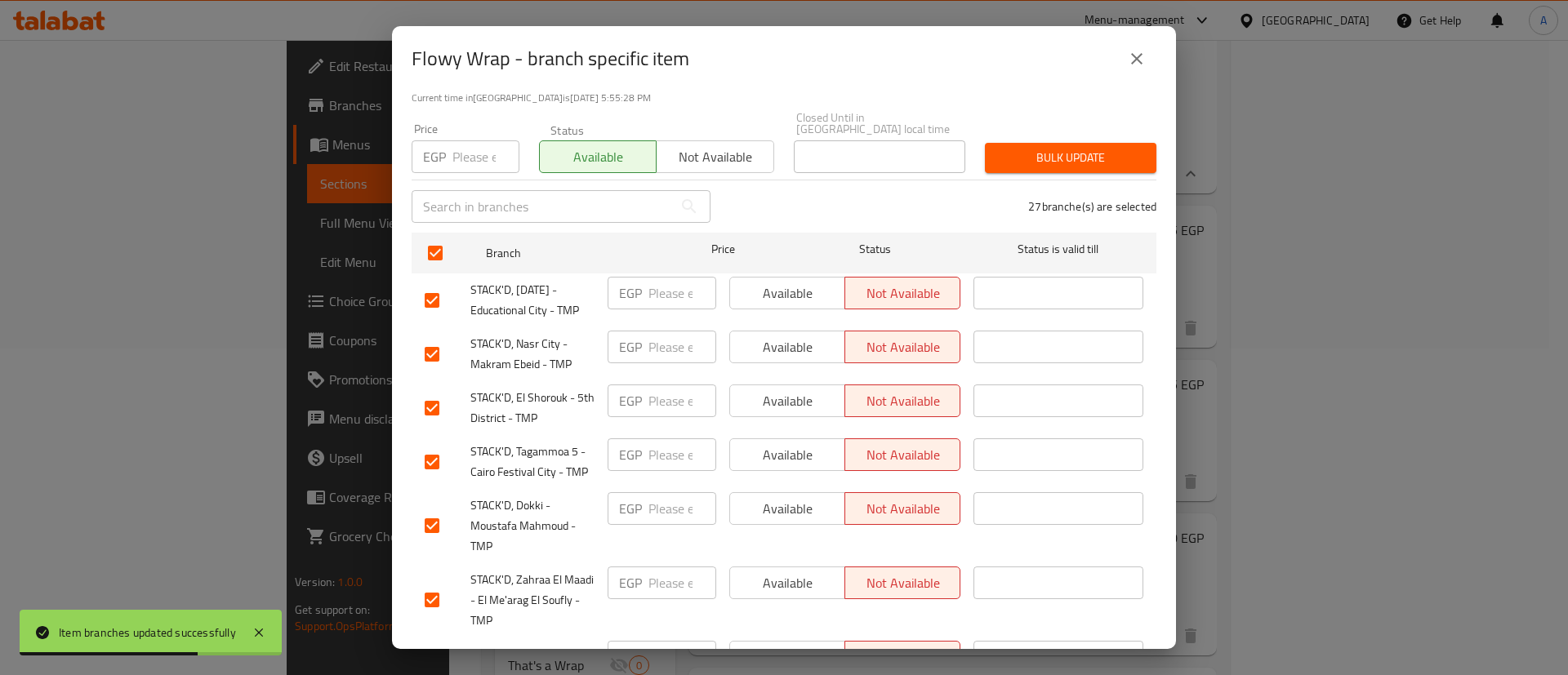
scroll to position [163, 0]
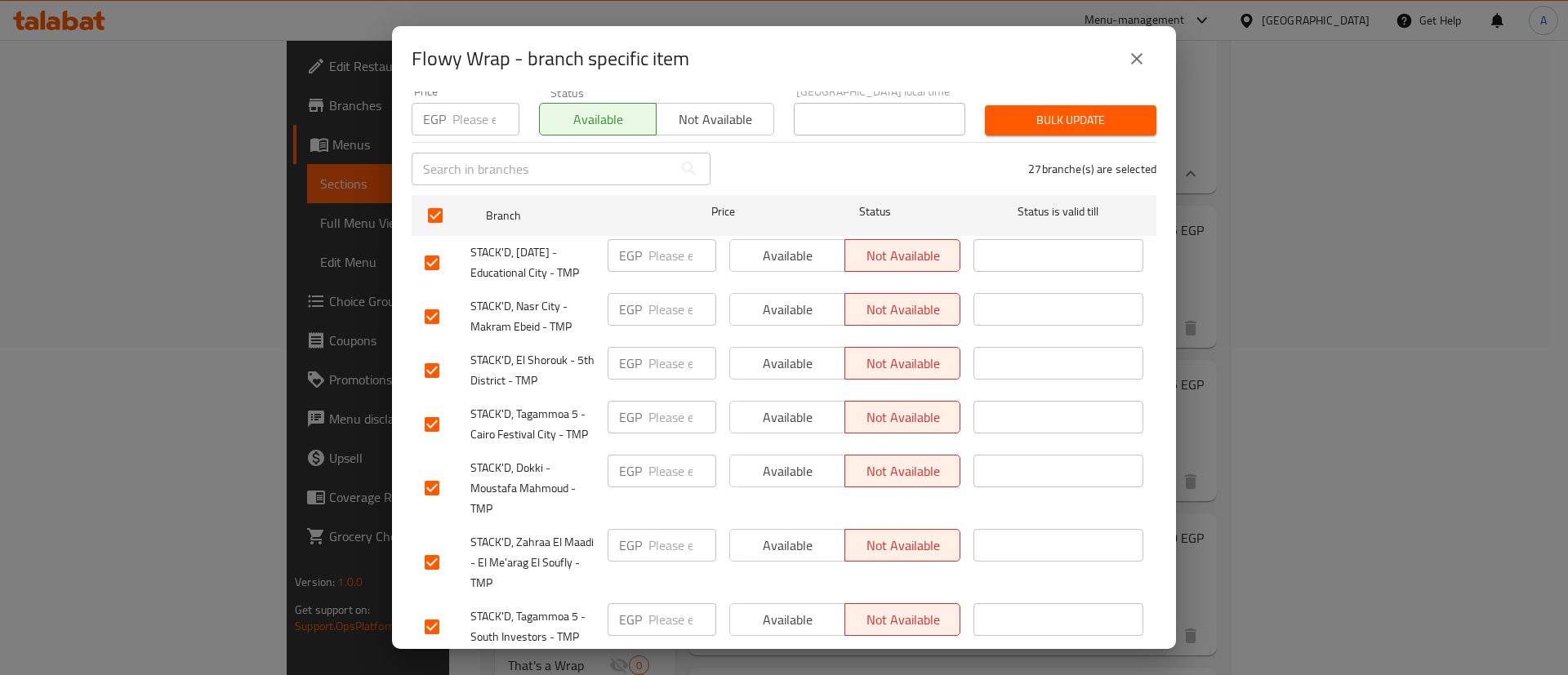
click at [437, 303] on input "checkbox" at bounding box center [432, 316] width 35 height 35
click at [444, 355] on input "checkbox" at bounding box center [432, 370] width 35 height 35
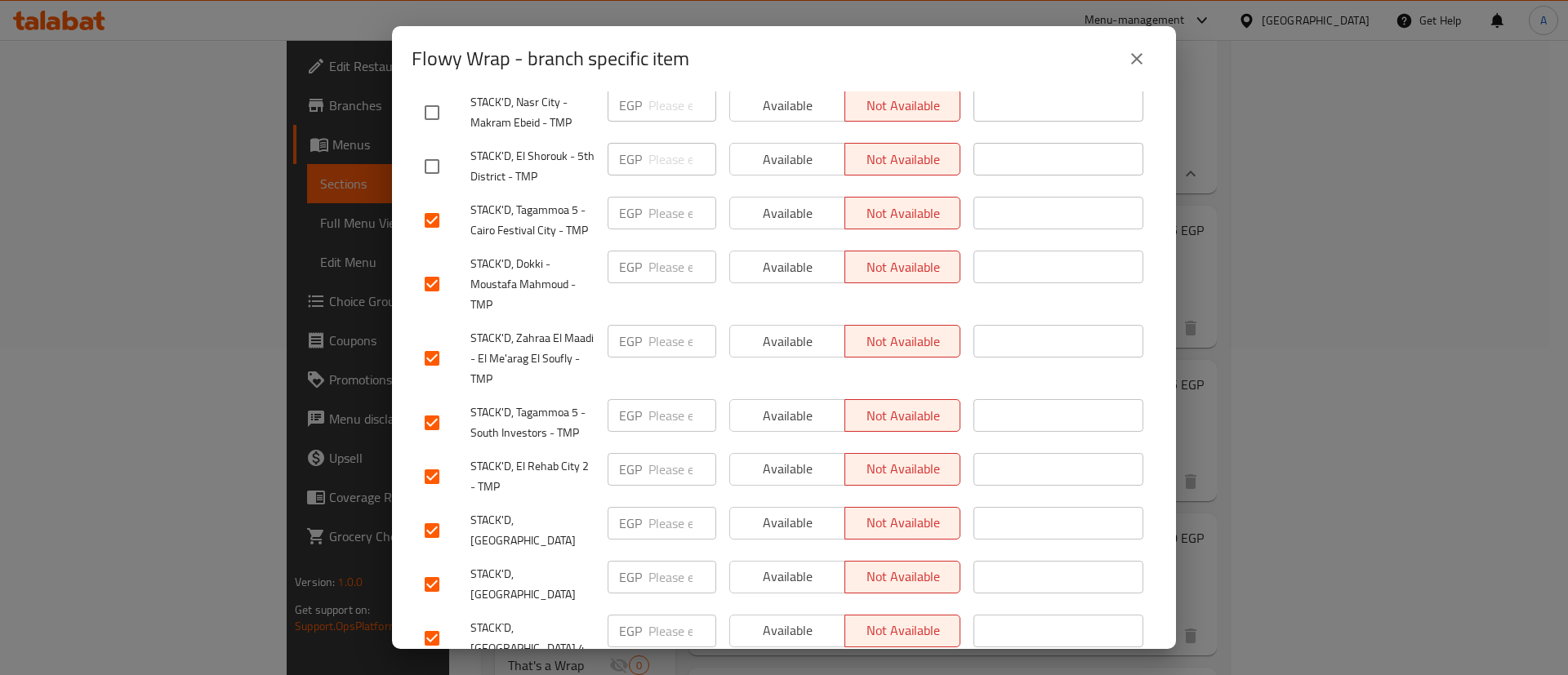
scroll to position [449, 0]
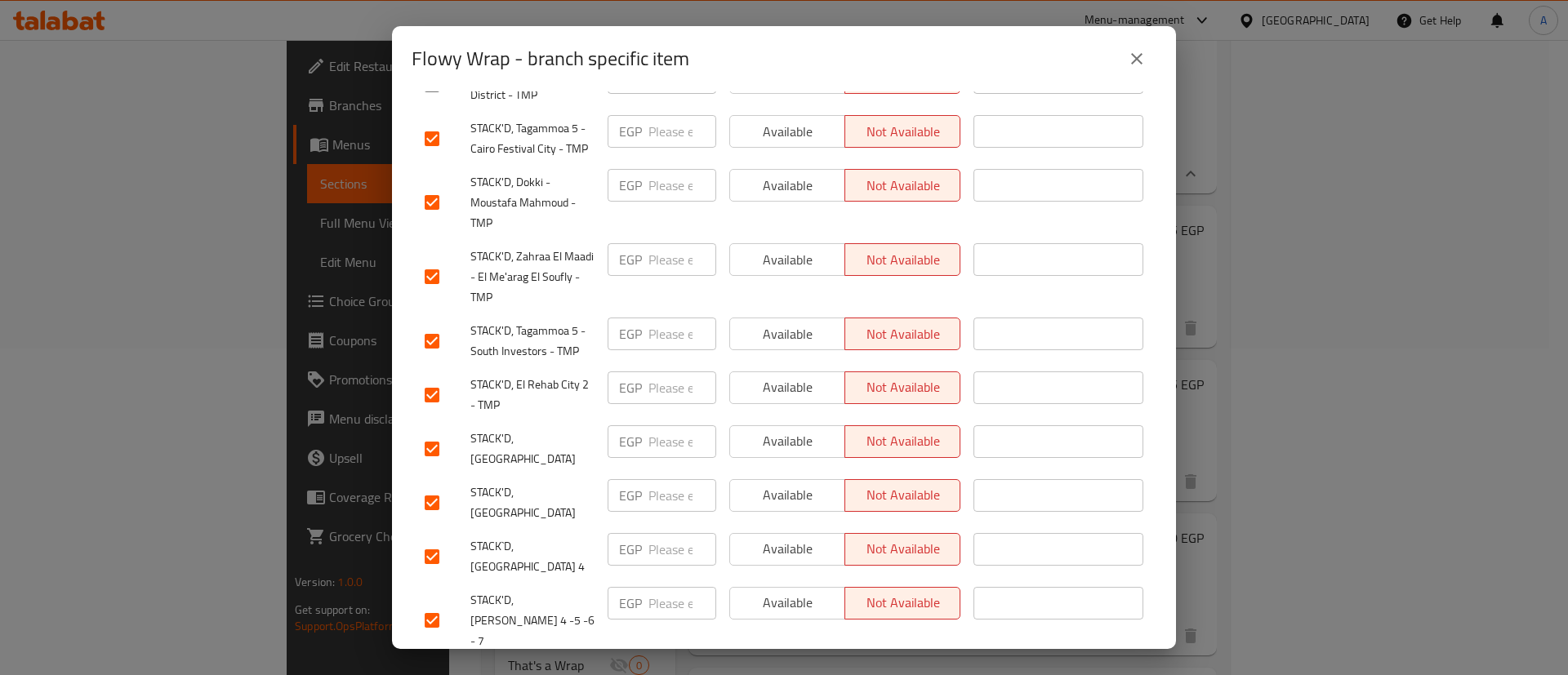
click at [430, 603] on input "checkbox" at bounding box center [432, 620] width 35 height 35
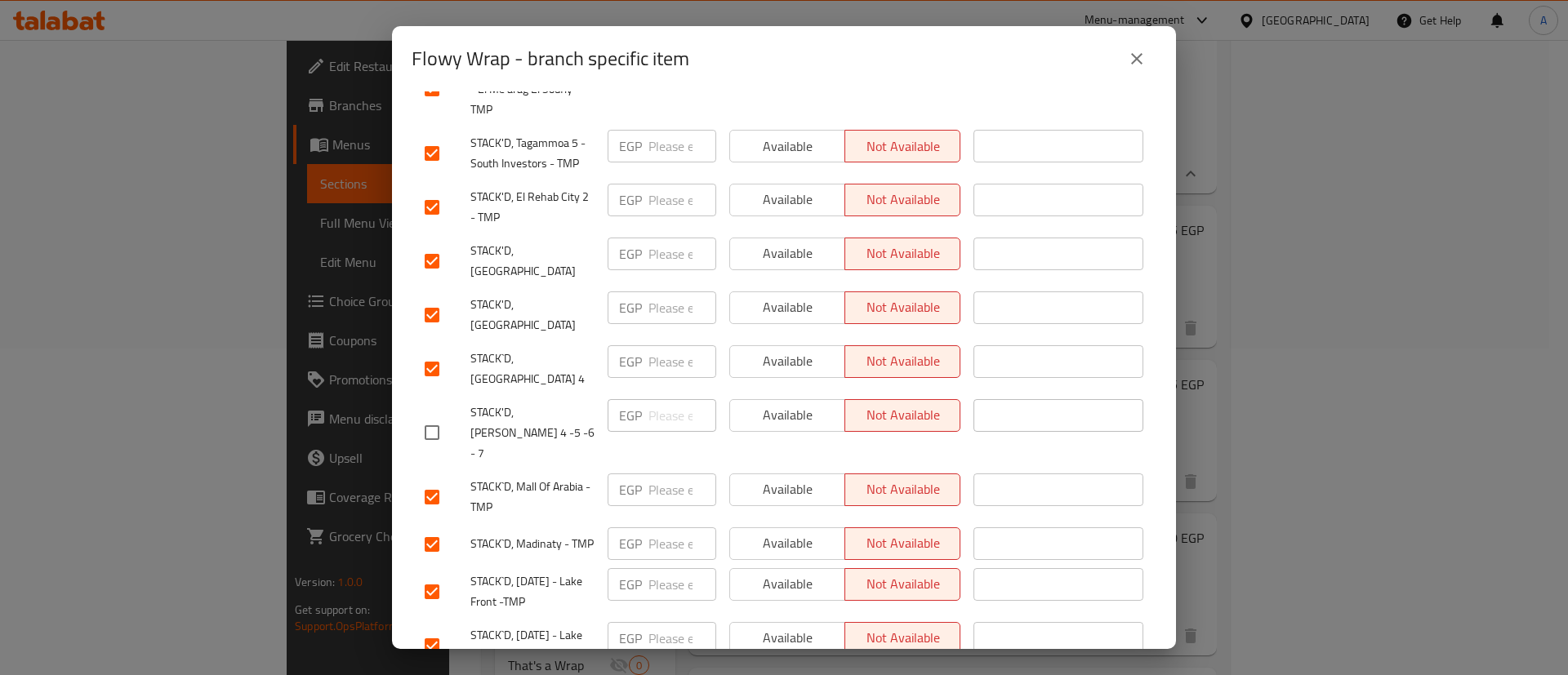
scroll to position [694, 0]
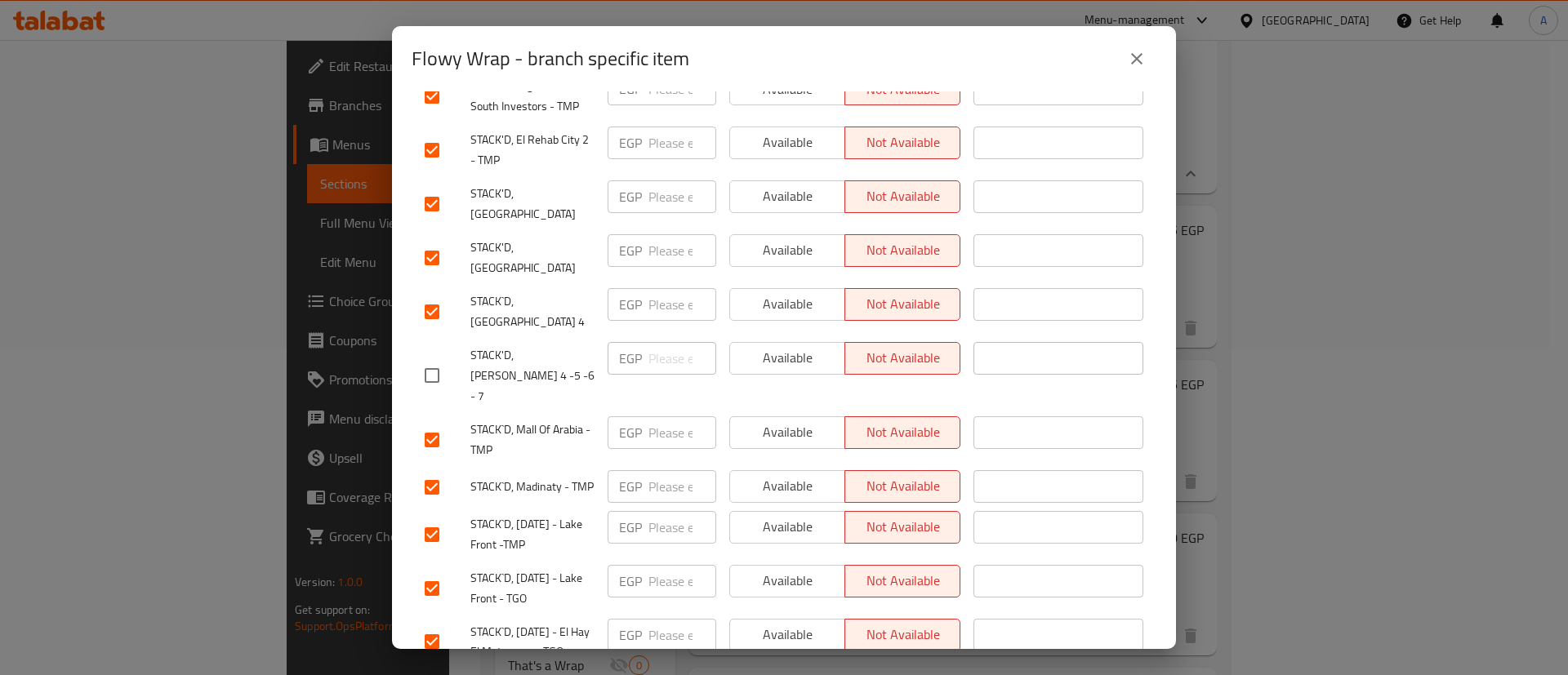
click at [429, 571] on input "checkbox" at bounding box center [432, 588] width 35 height 35
click at [429, 518] on input "checkbox" at bounding box center [432, 535] width 35 height 35
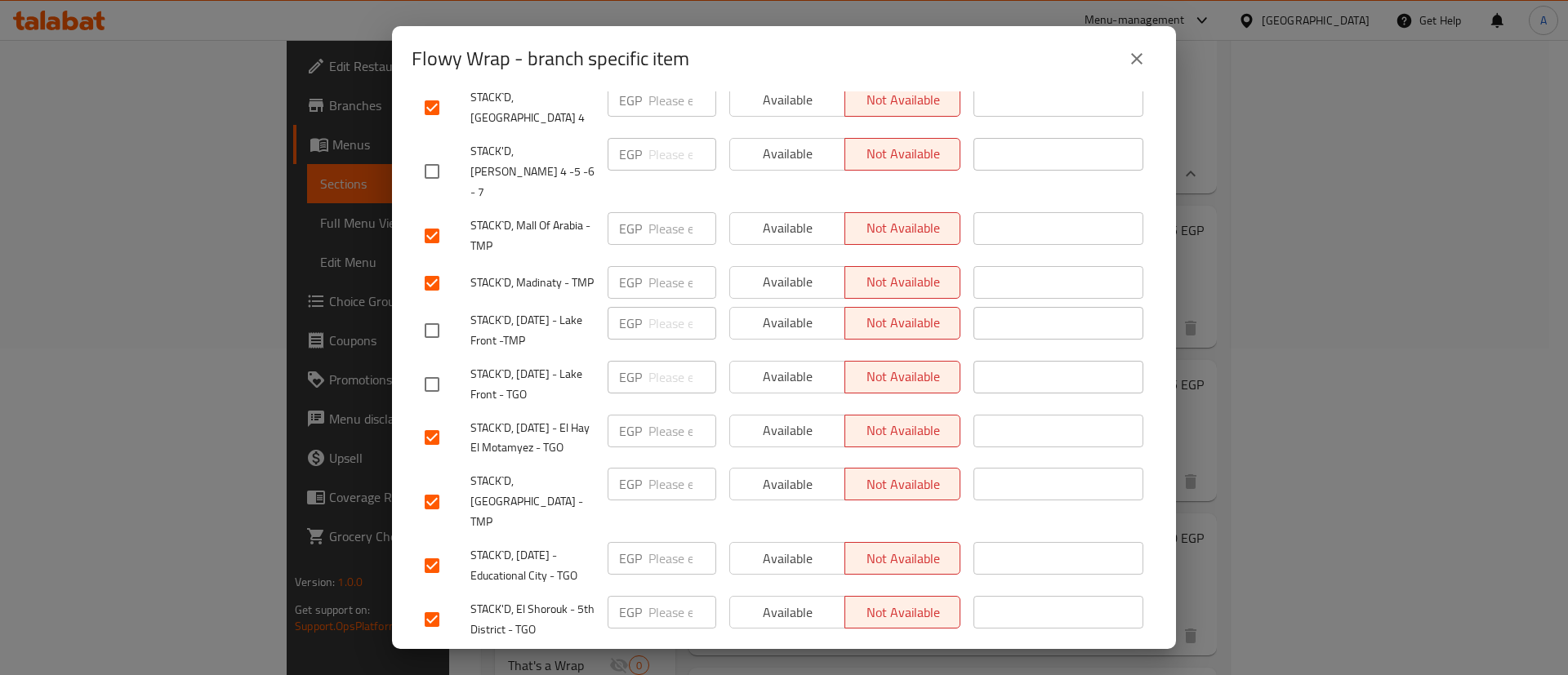
scroll to position [980, 0]
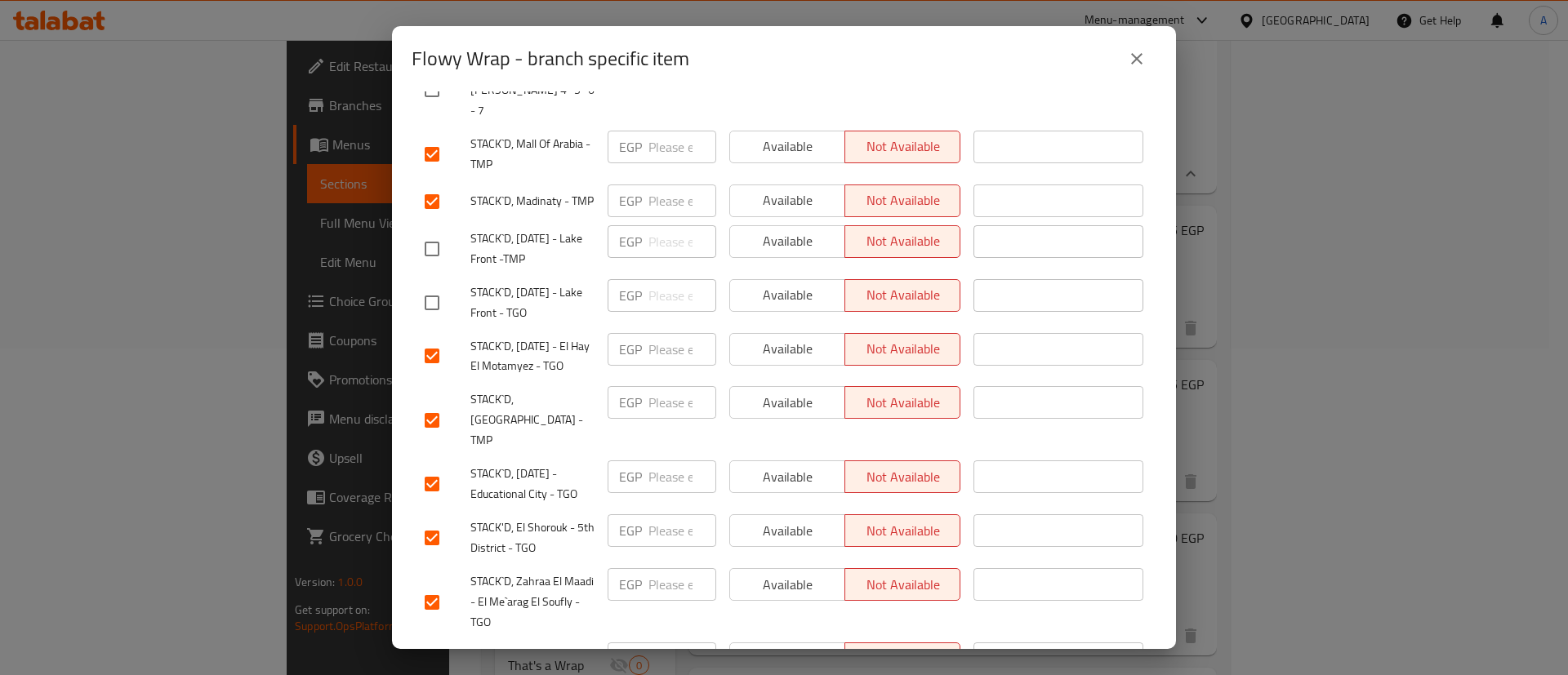
click at [431, 520] on input "checkbox" at bounding box center [432, 537] width 35 height 35
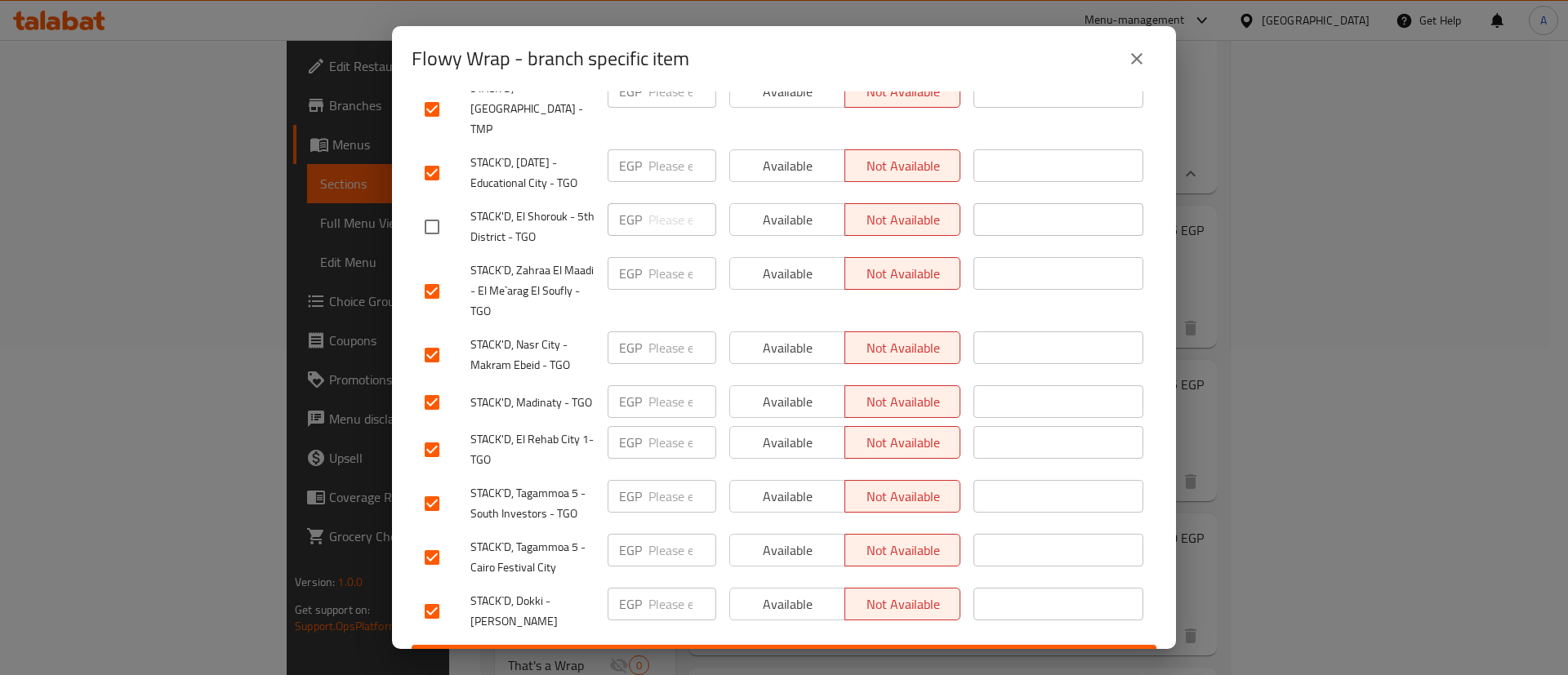
scroll to position [1291, 0]
click at [436, 338] on input "checkbox" at bounding box center [432, 354] width 35 height 35
click at [754, 649] on span "Save" at bounding box center [784, 659] width 719 height 20
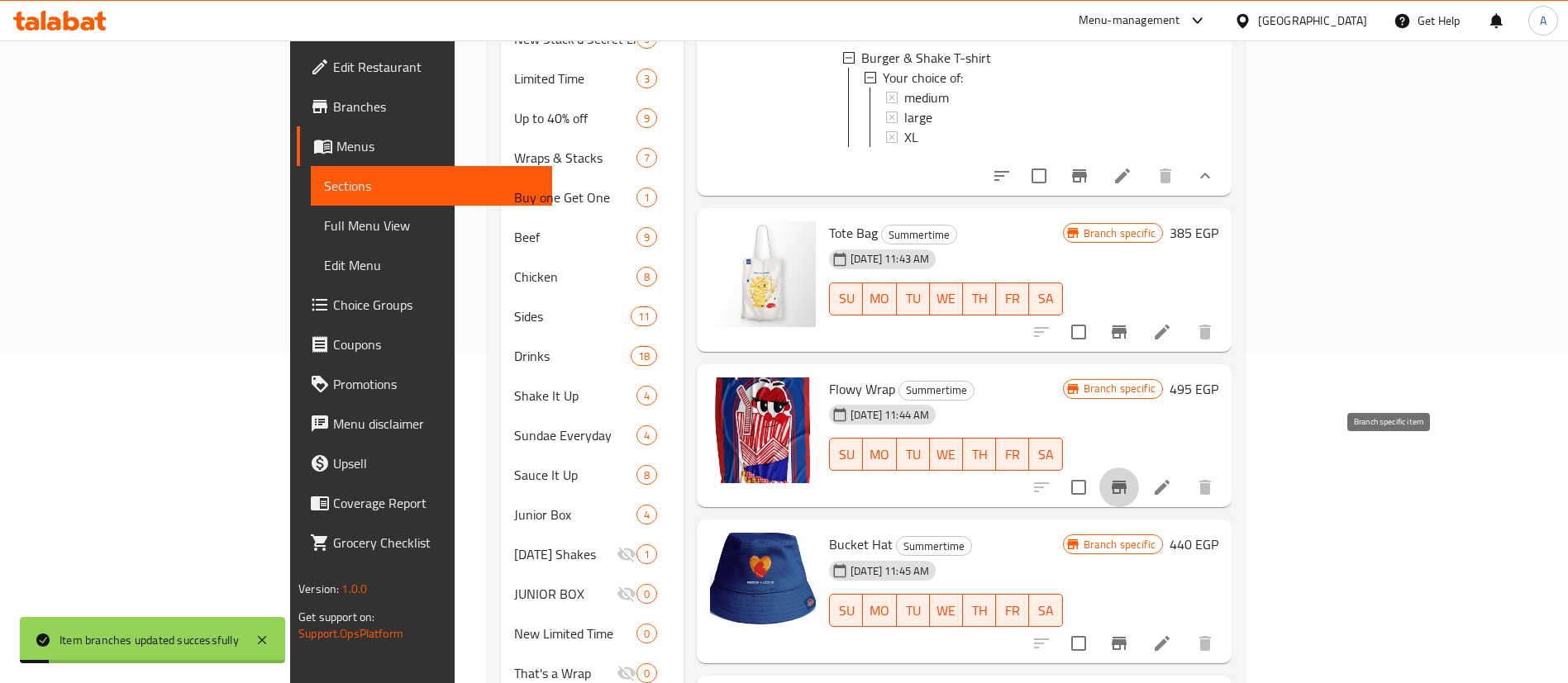
click at [1127, 481] on icon "Branch-specific-item" at bounding box center [1118, 487] width 15 height 13
click at [1127, 325] on icon "Branch-specific-item" at bounding box center [1118, 332] width 15 height 13
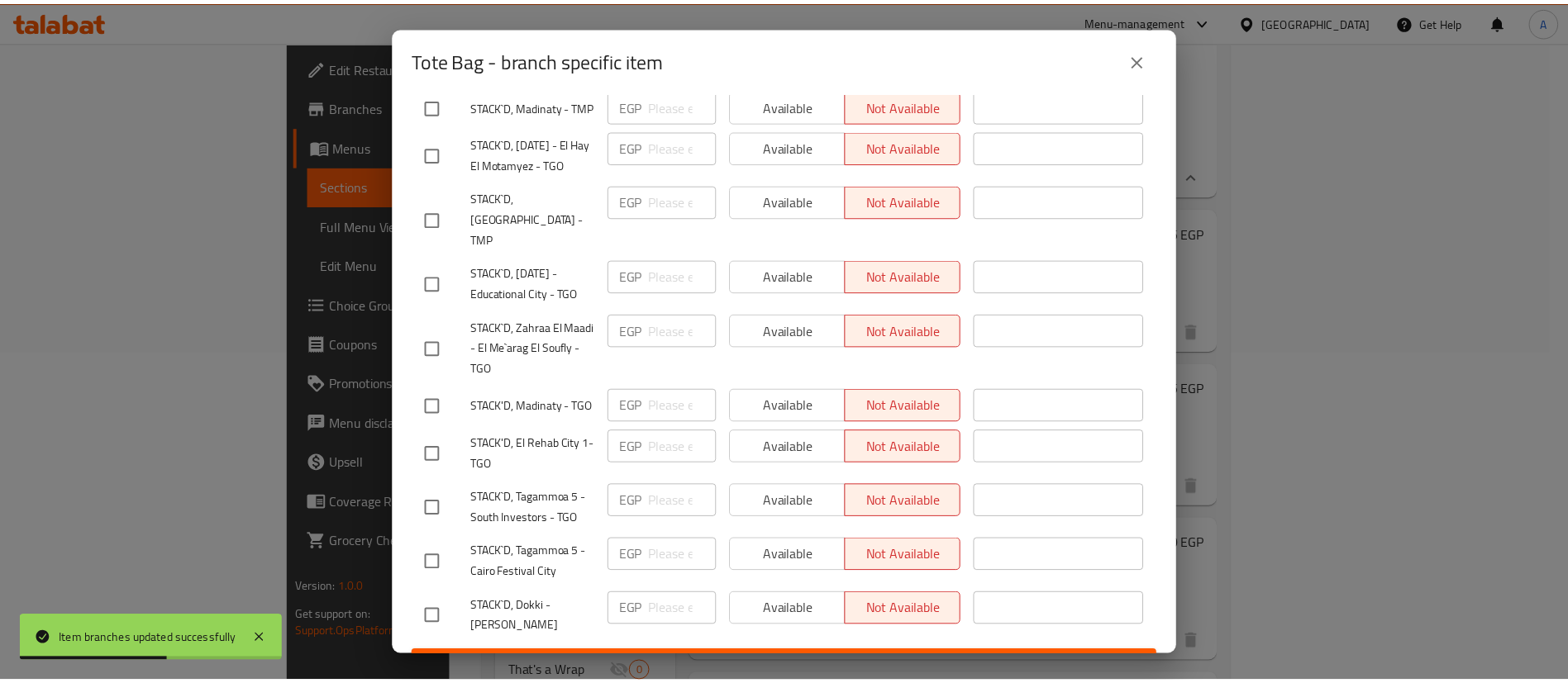
scroll to position [0, 0]
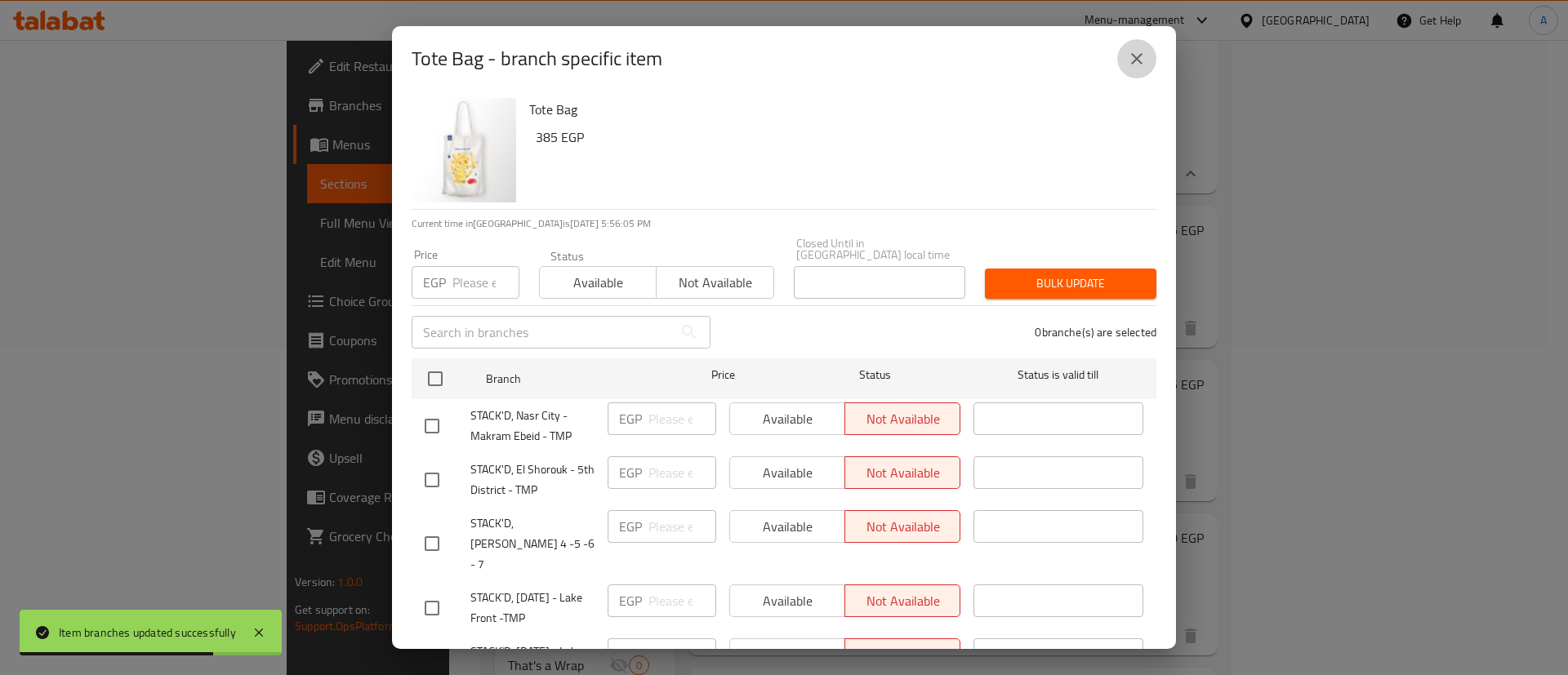
click at [1144, 54] on icon "close" at bounding box center [1136, 59] width 20 height 20
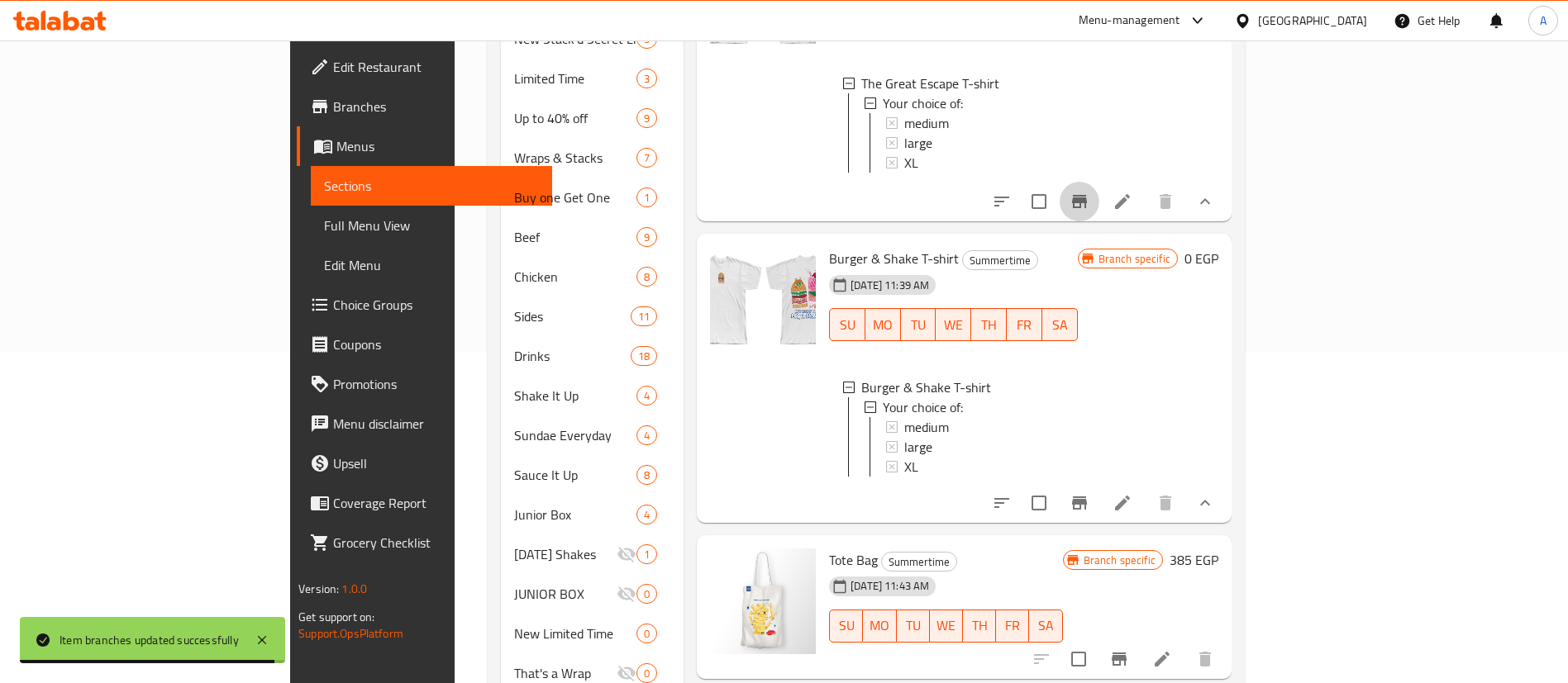
click at [1087, 195] on icon "Branch-specific-item" at bounding box center [1079, 201] width 15 height 13
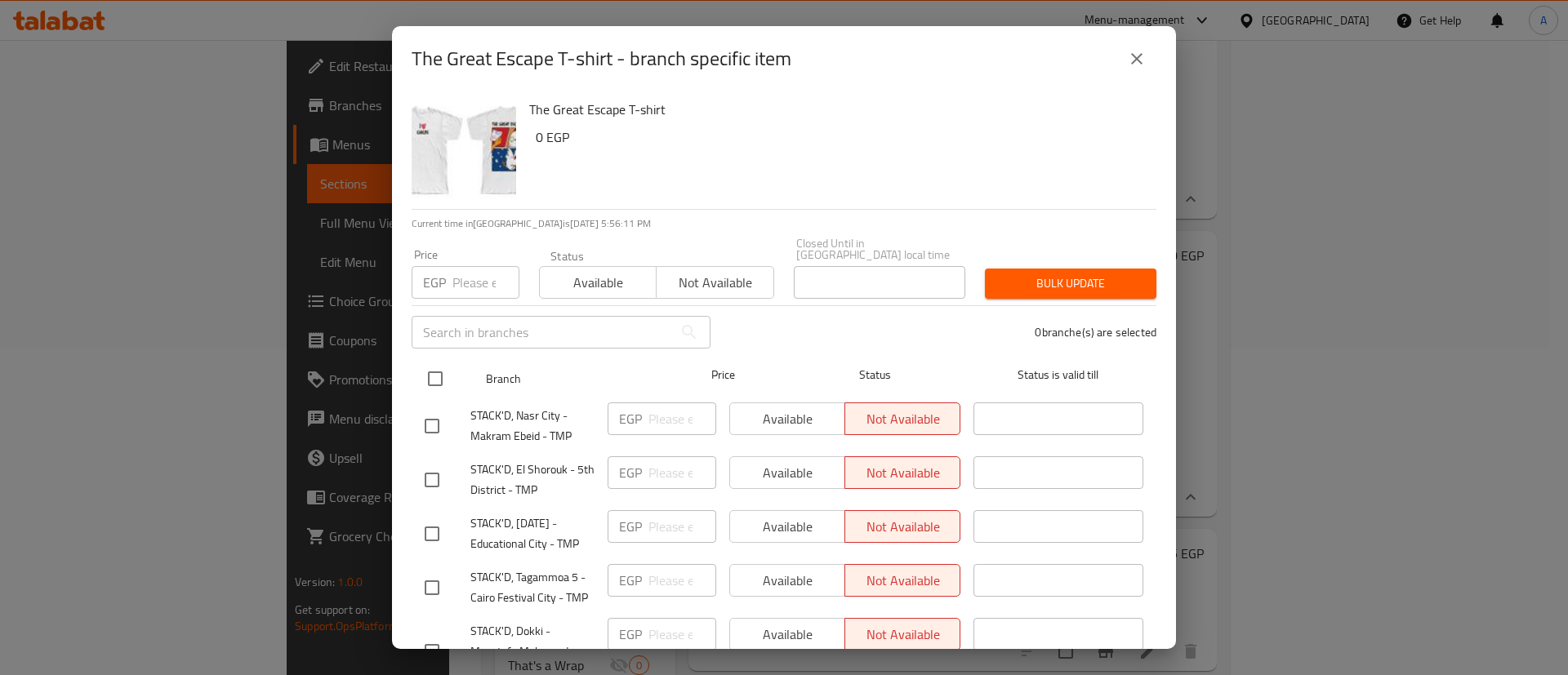
click at [421, 370] on input "checkbox" at bounding box center [435, 378] width 35 height 35
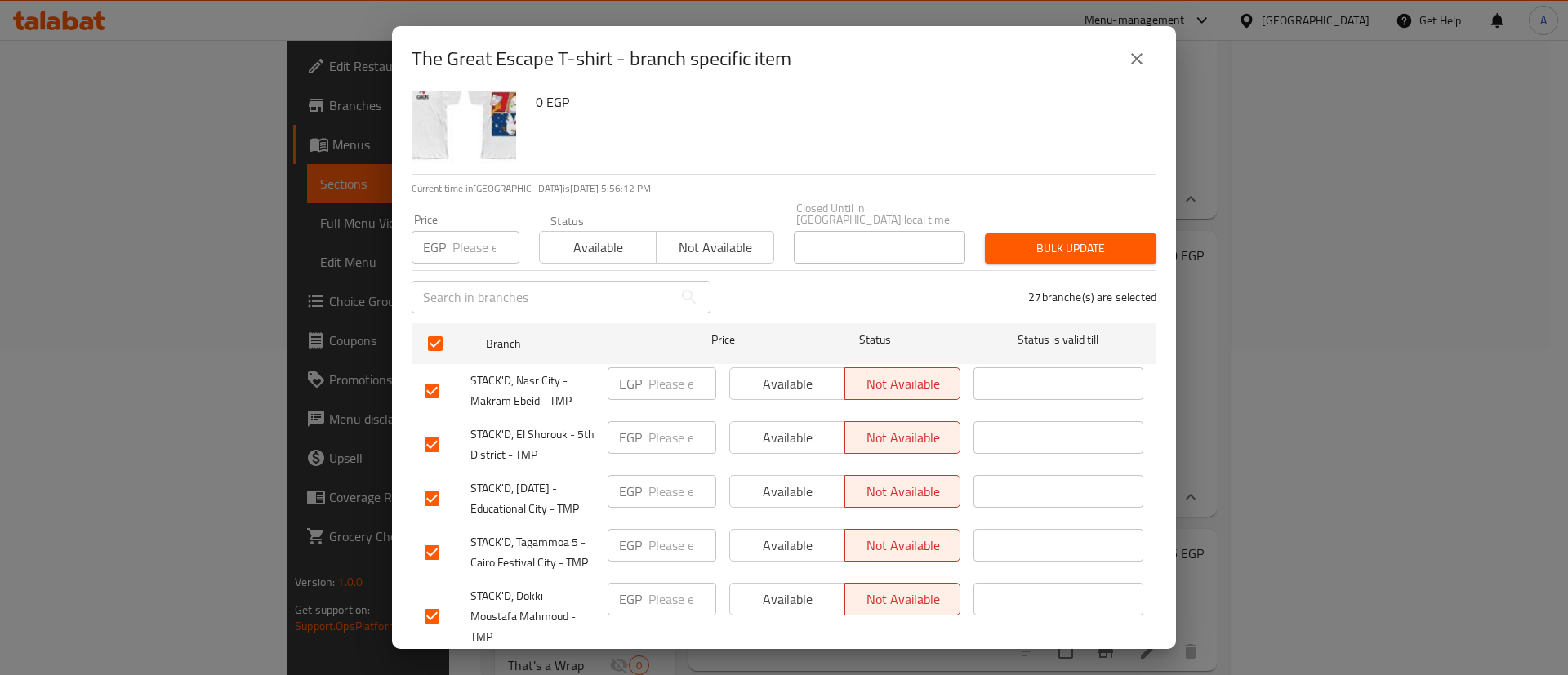
scroll to position [82, 0]
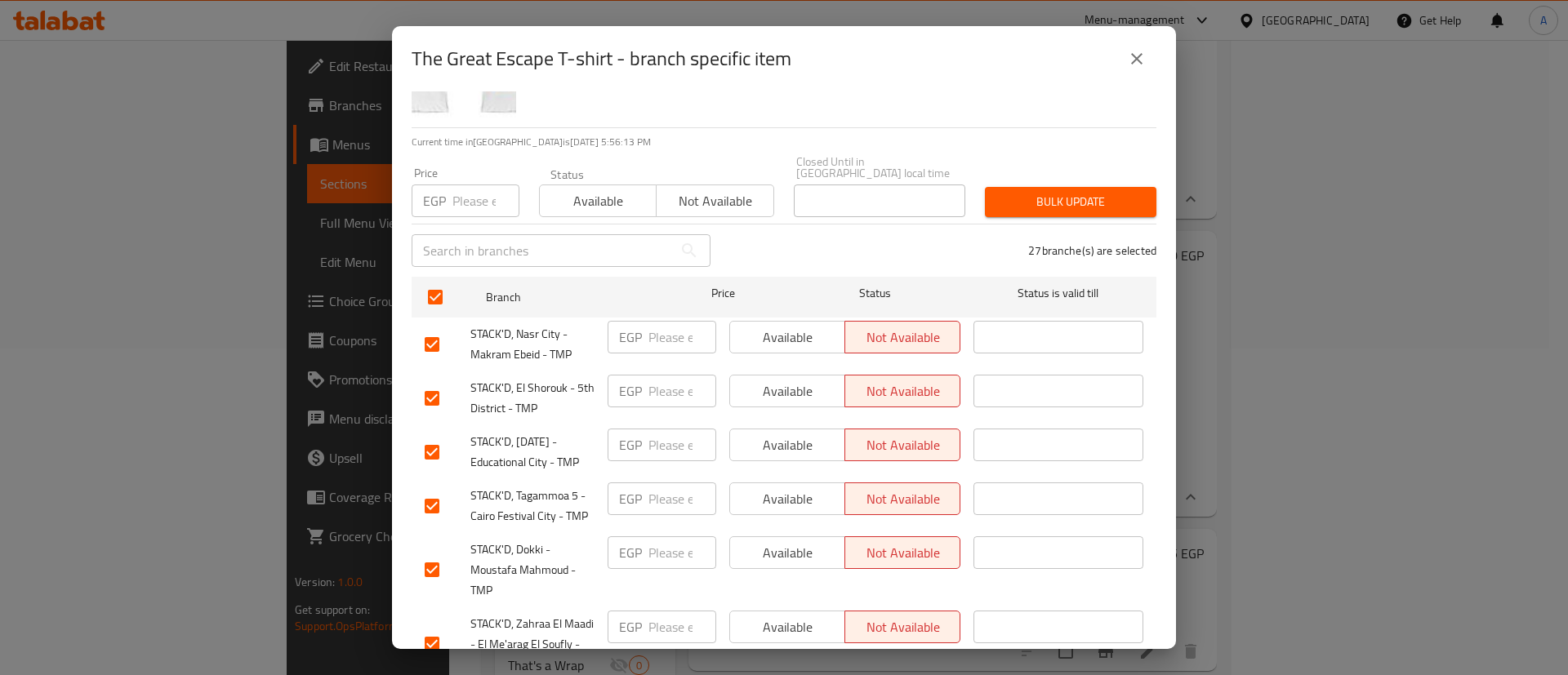
click at [427, 390] on input "checkbox" at bounding box center [432, 398] width 35 height 35
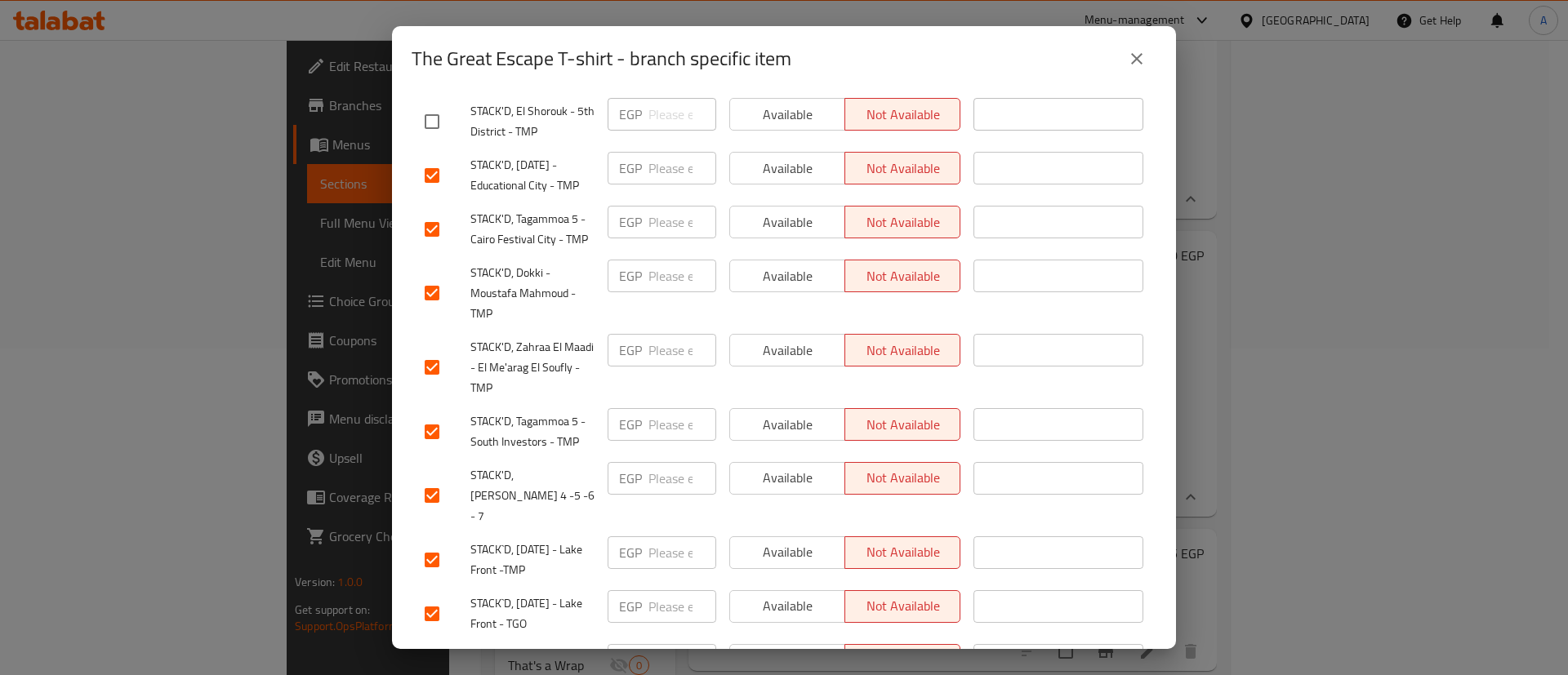
scroll to position [368, 0]
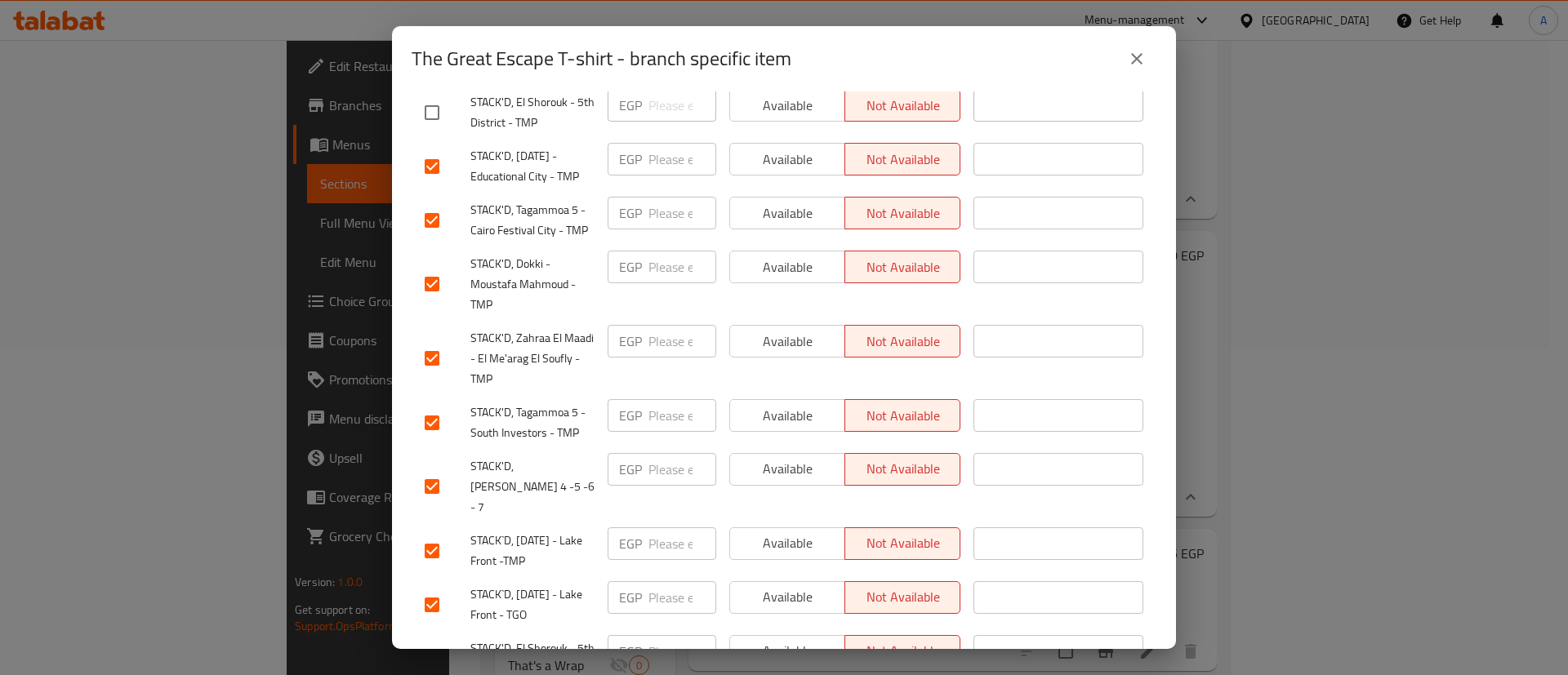
click at [434, 470] on input "checkbox" at bounding box center [432, 487] width 35 height 35
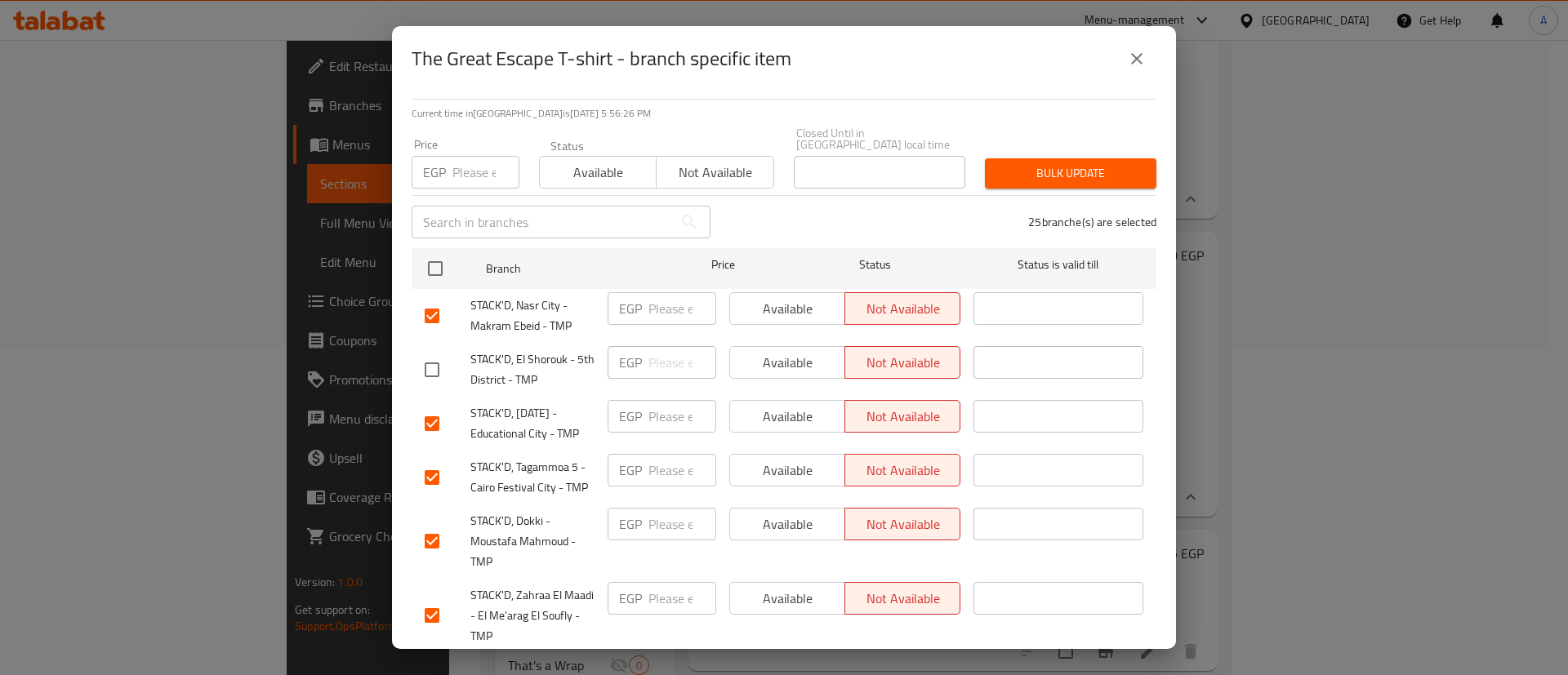
scroll to position [123, 0]
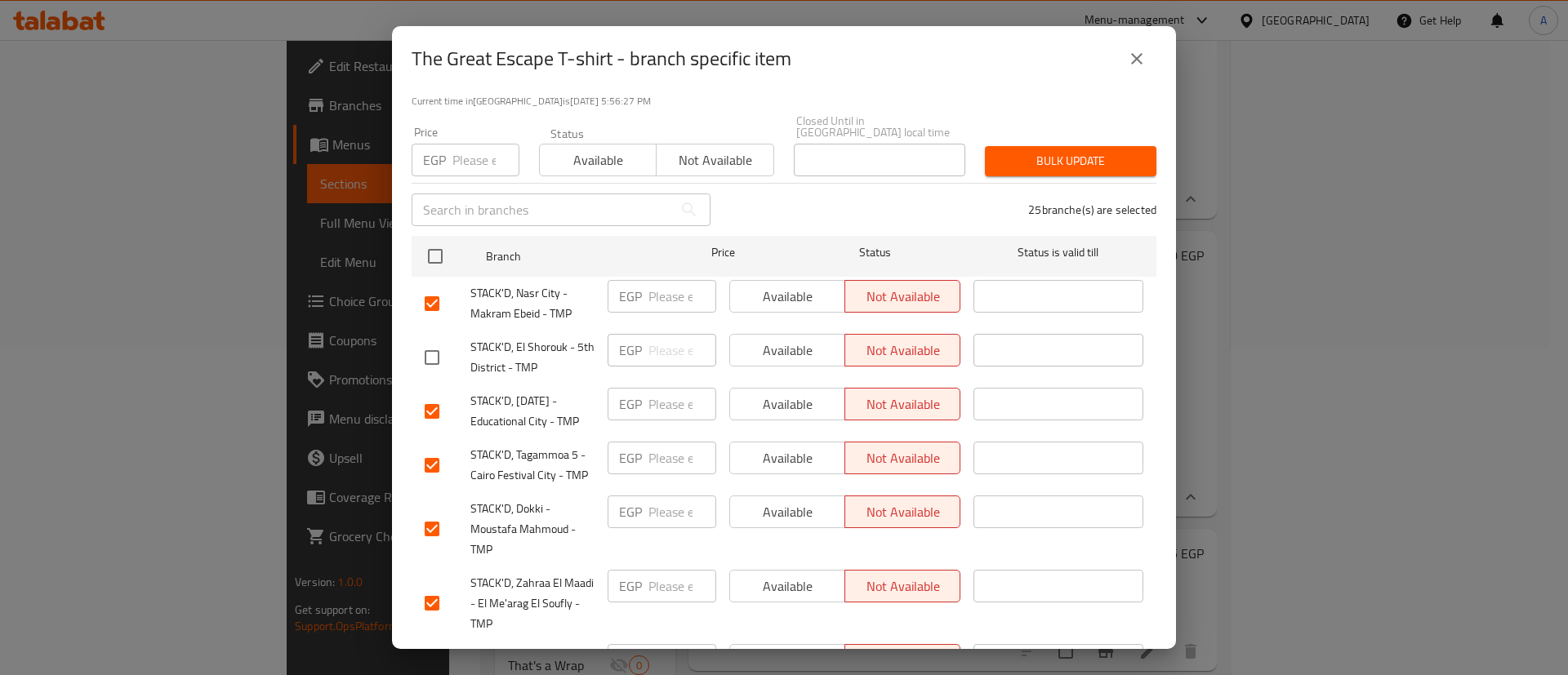
click at [427, 289] on input "checkbox" at bounding box center [432, 304] width 35 height 35
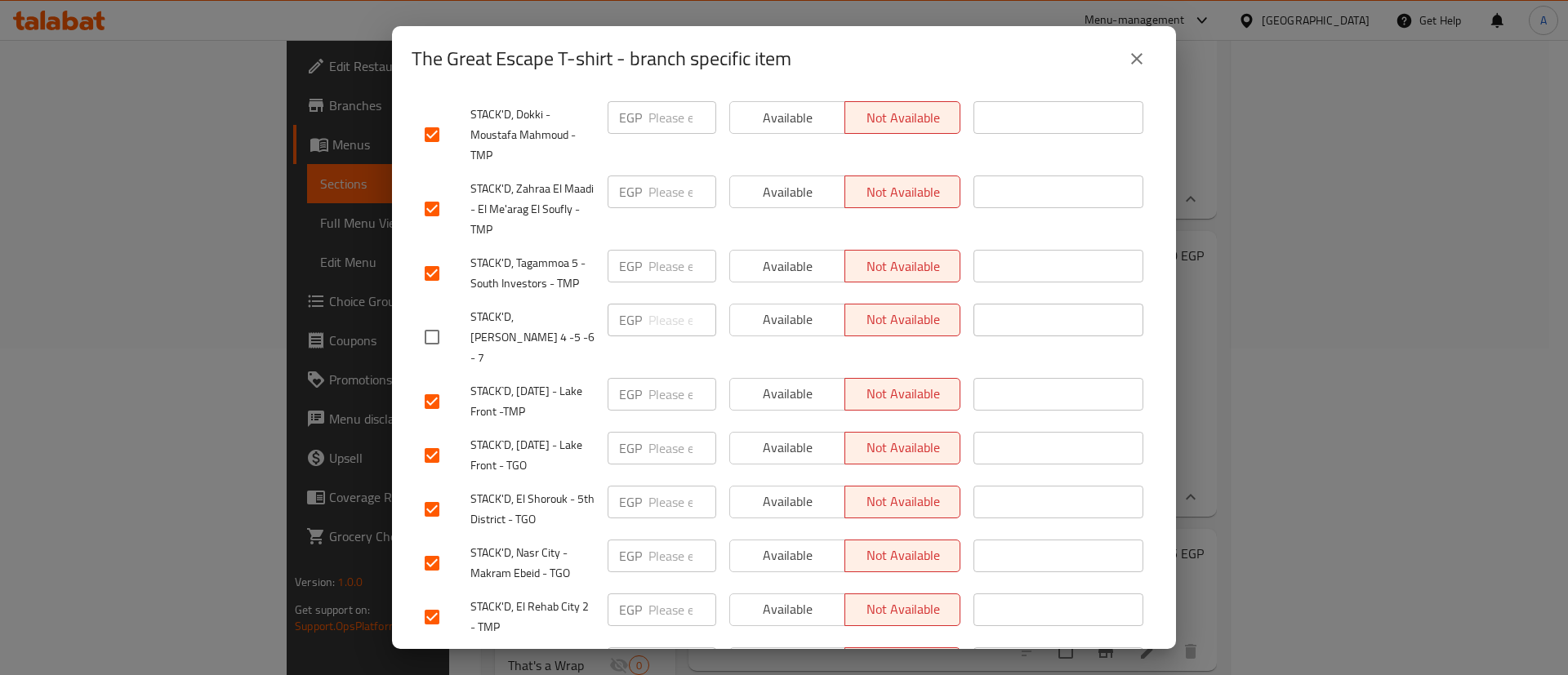
scroll to position [571, 0]
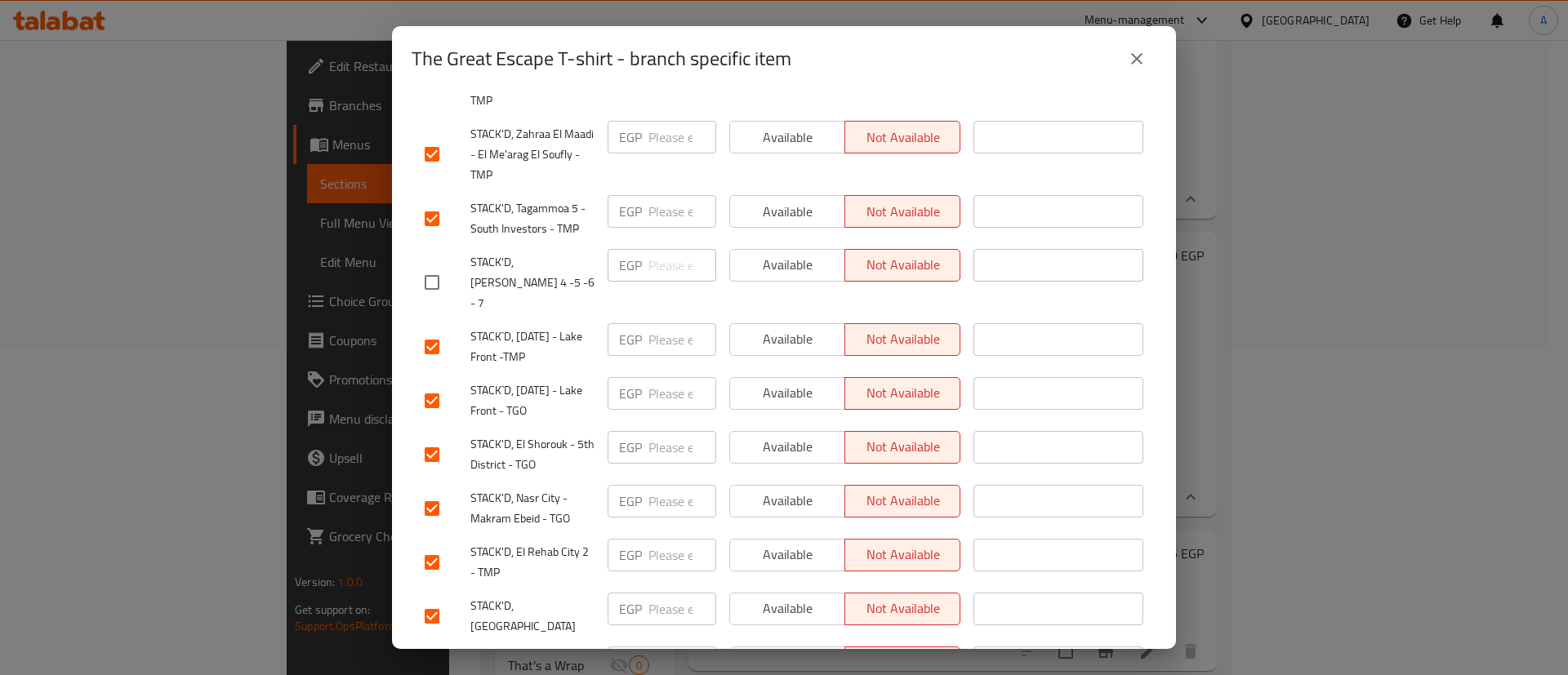
click at [431, 384] on input "checkbox" at bounding box center [432, 401] width 35 height 35
click at [439, 330] on input "checkbox" at bounding box center [432, 346] width 35 height 35
click at [426, 491] on input "checkbox" at bounding box center [432, 508] width 35 height 35
click at [434, 438] on input "checkbox" at bounding box center [432, 455] width 35 height 35
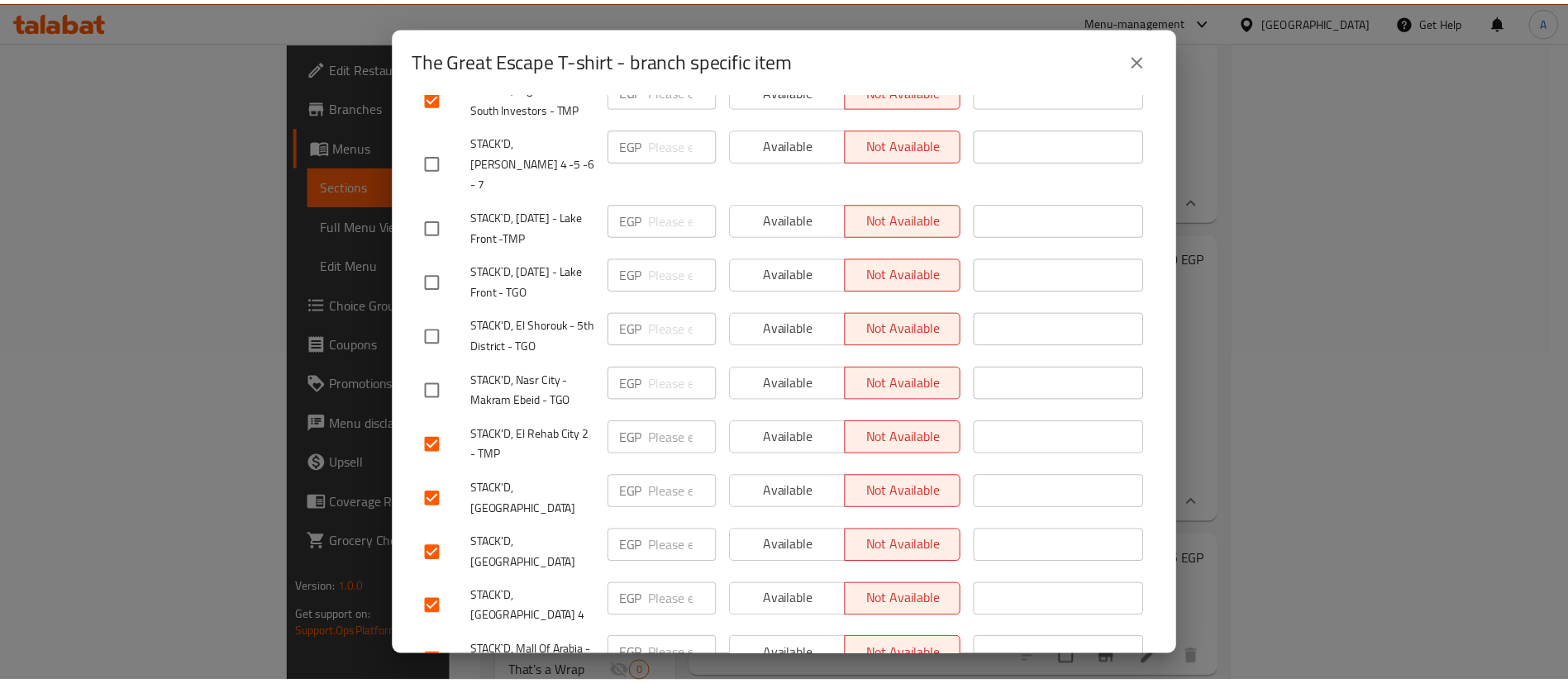
scroll to position [0, 0]
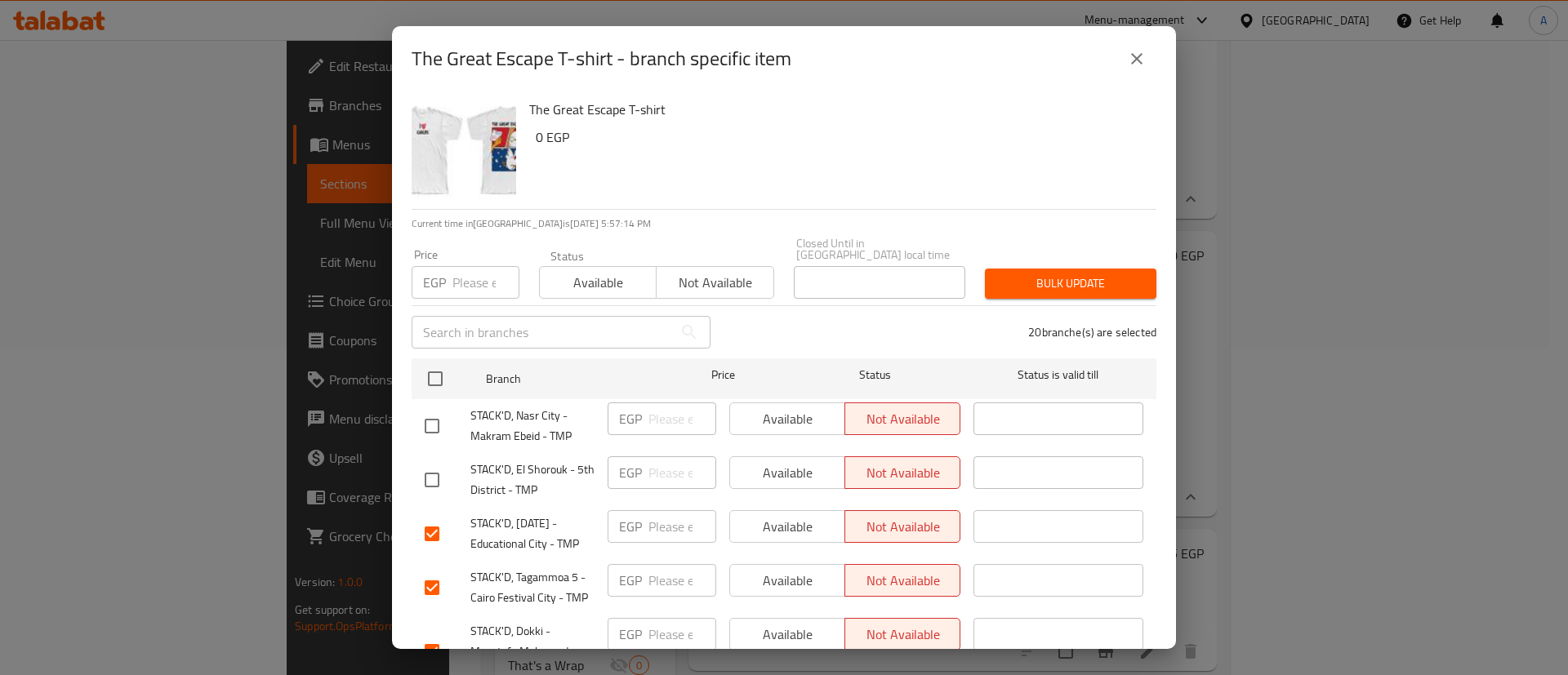
click at [601, 272] on span "Available" at bounding box center [598, 282] width 104 height 24
click at [1086, 274] on span "Bulk update" at bounding box center [1071, 283] width 146 height 20
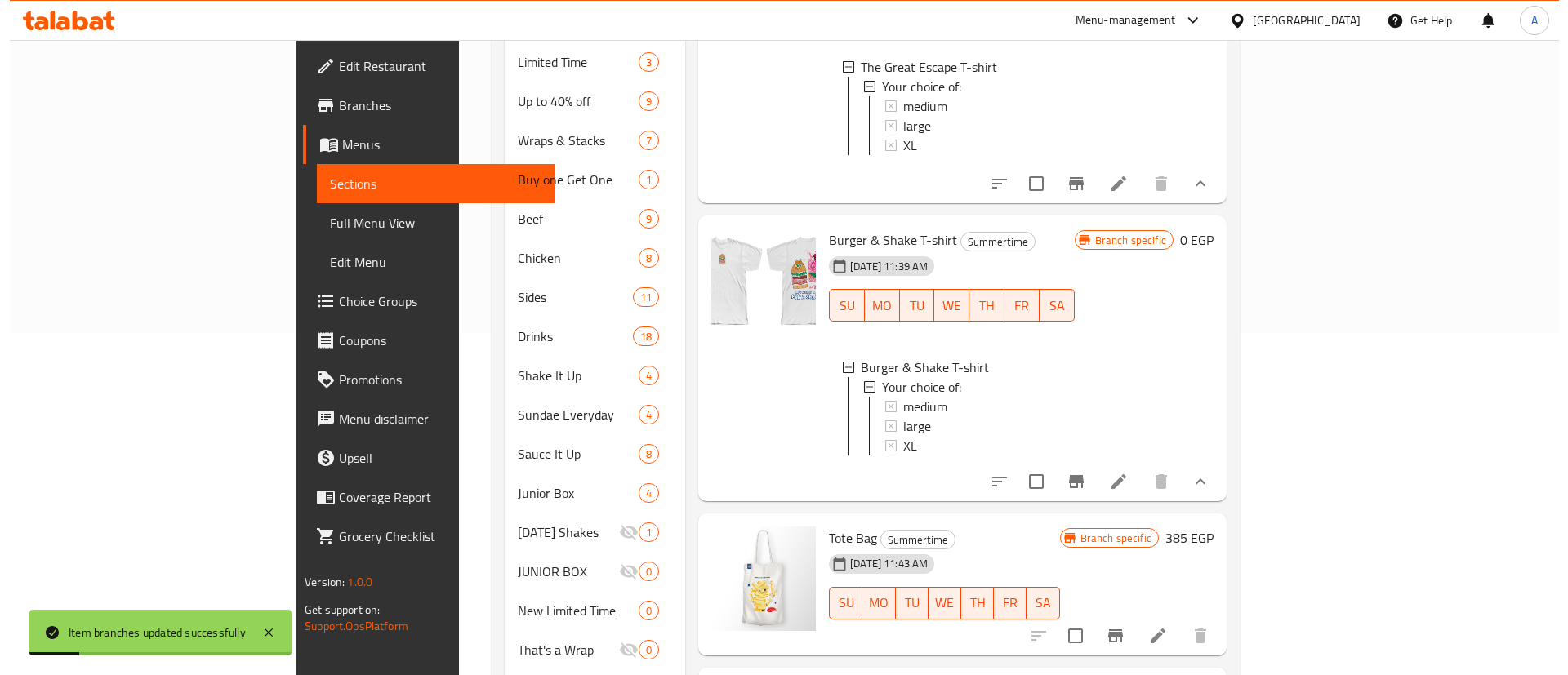
scroll to position [368, 0]
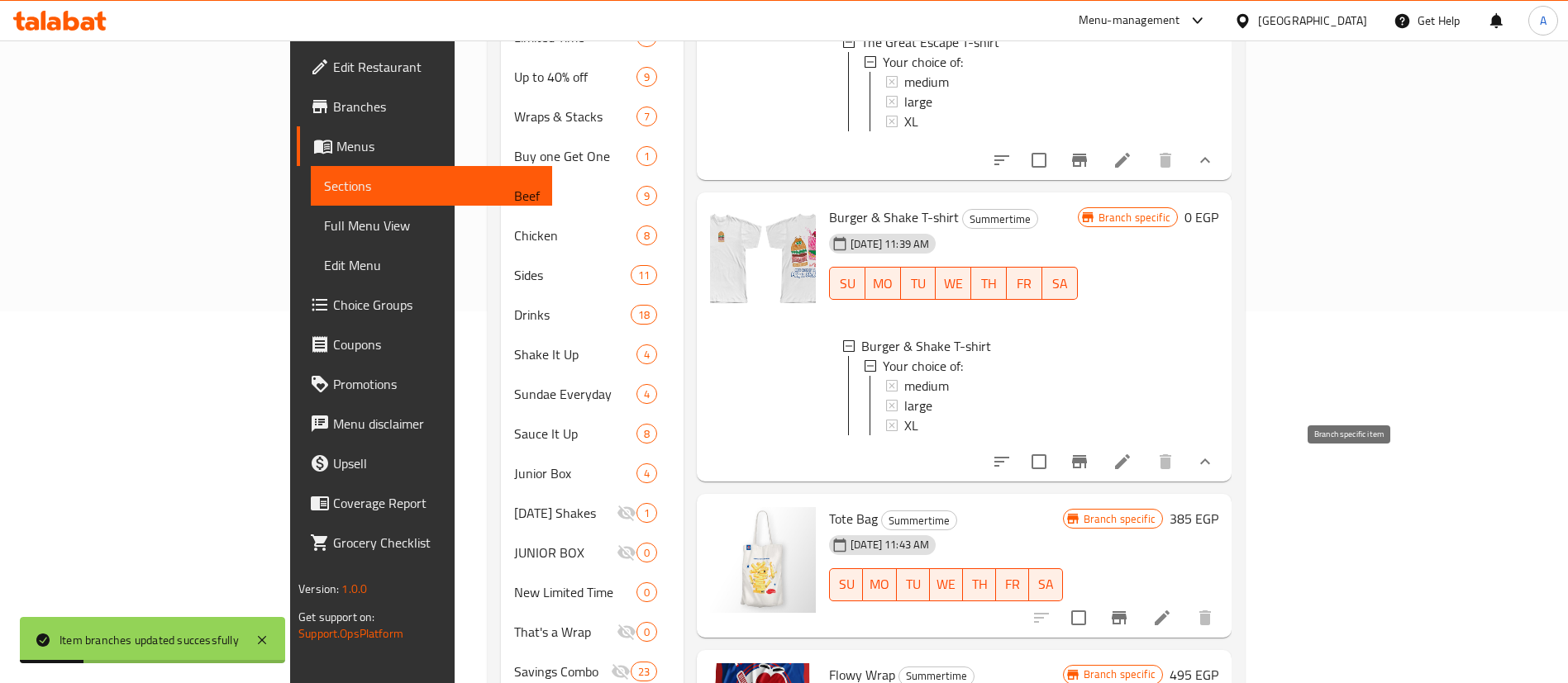
click at [1087, 468] on icon "Branch-specific-item" at bounding box center [1079, 461] width 15 height 13
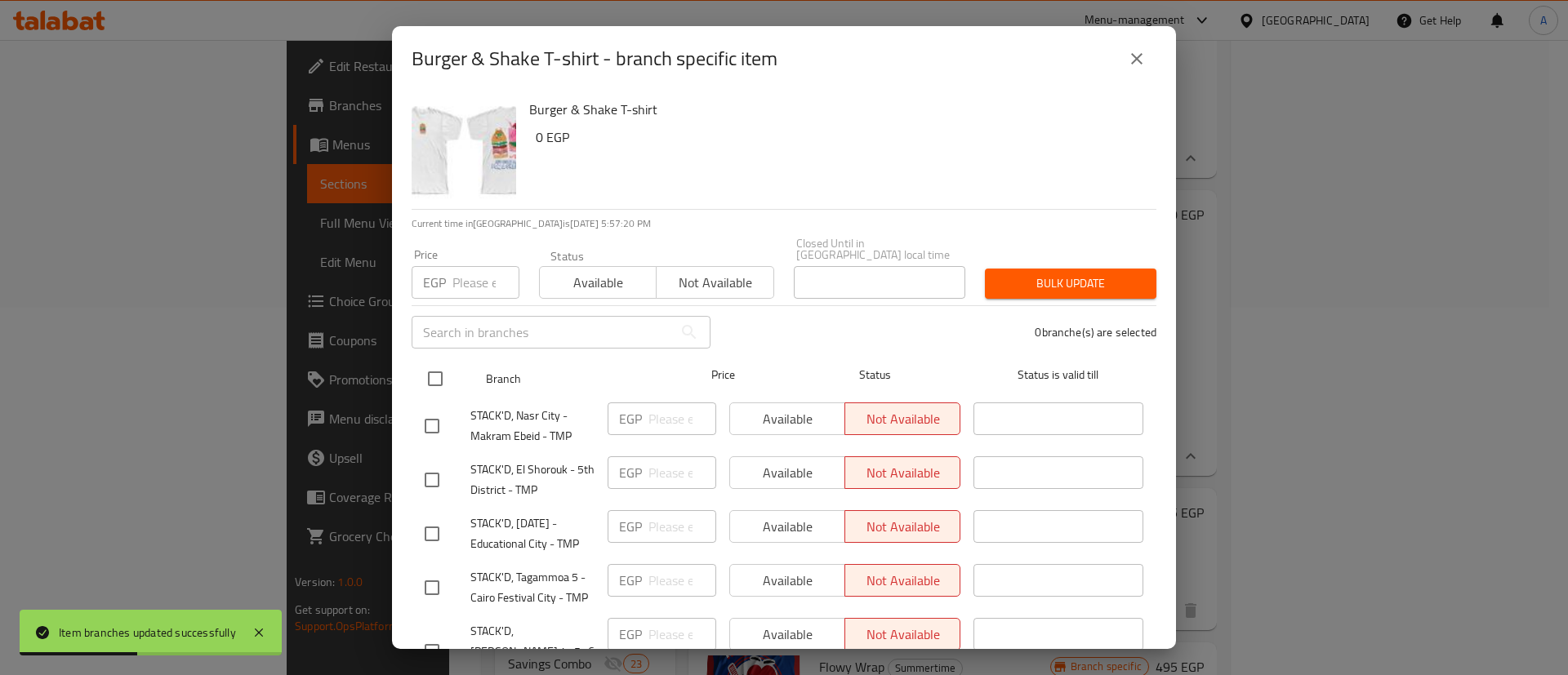
click at [426, 369] on input "checkbox" at bounding box center [435, 378] width 35 height 35
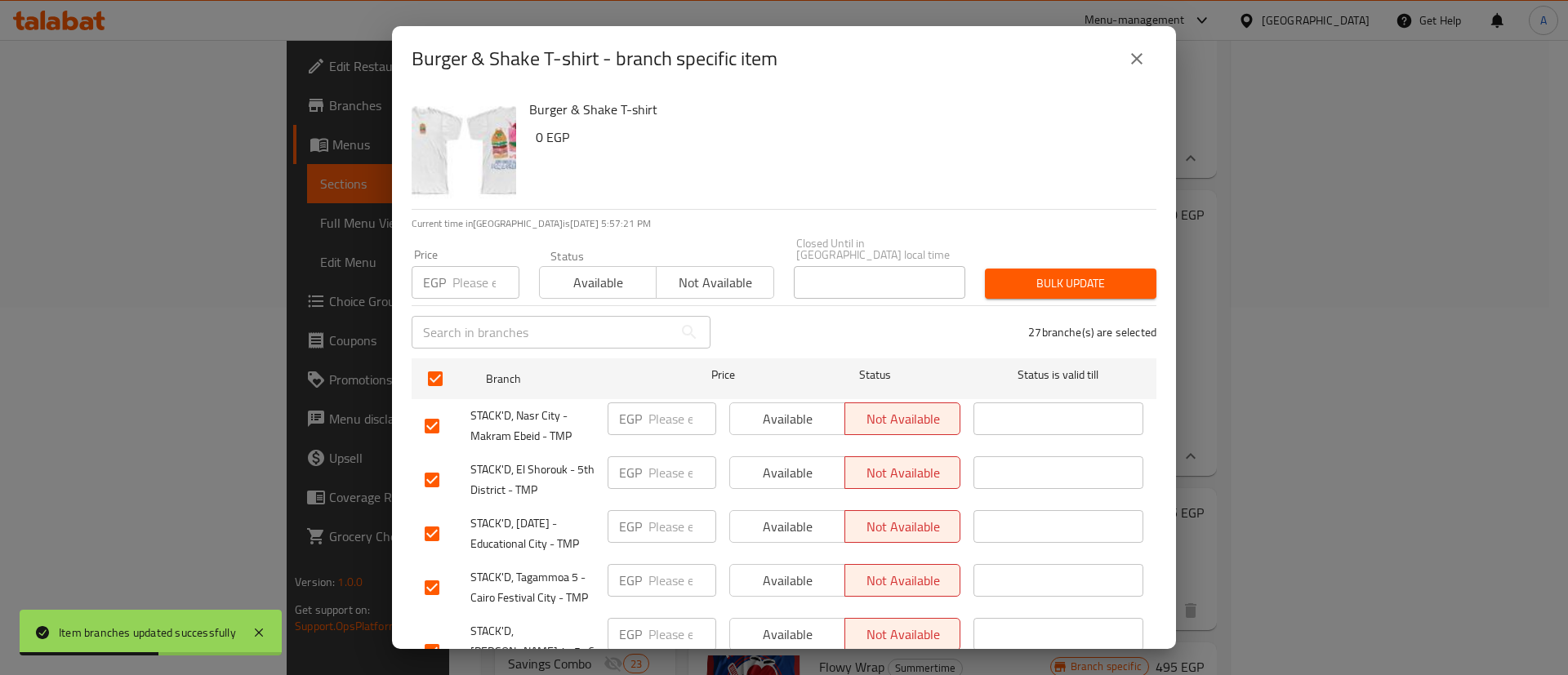
click at [439, 409] on input "checkbox" at bounding box center [432, 425] width 35 height 35
click at [426, 474] on input "checkbox" at bounding box center [432, 480] width 35 height 35
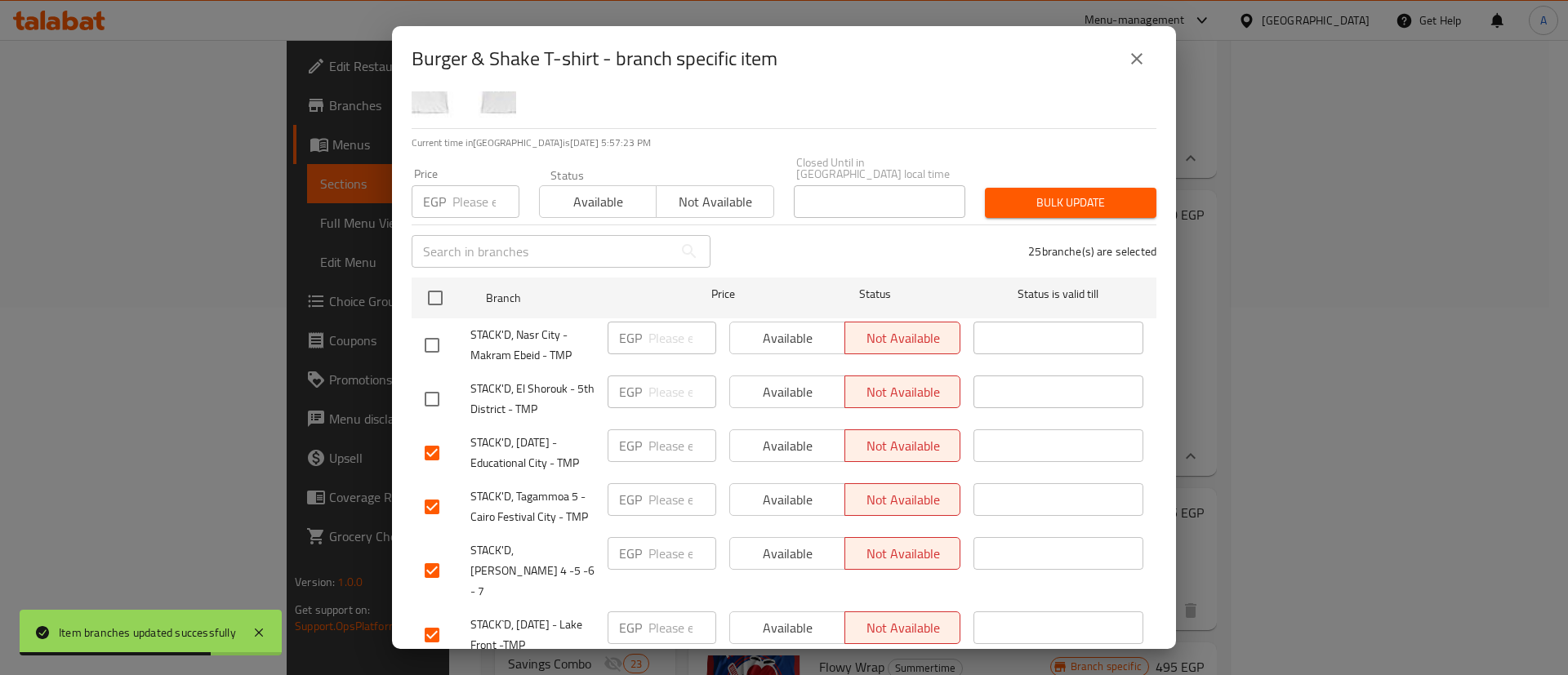
scroll to position [82, 0]
click at [431, 552] on input "checkbox" at bounding box center [432, 569] width 35 height 35
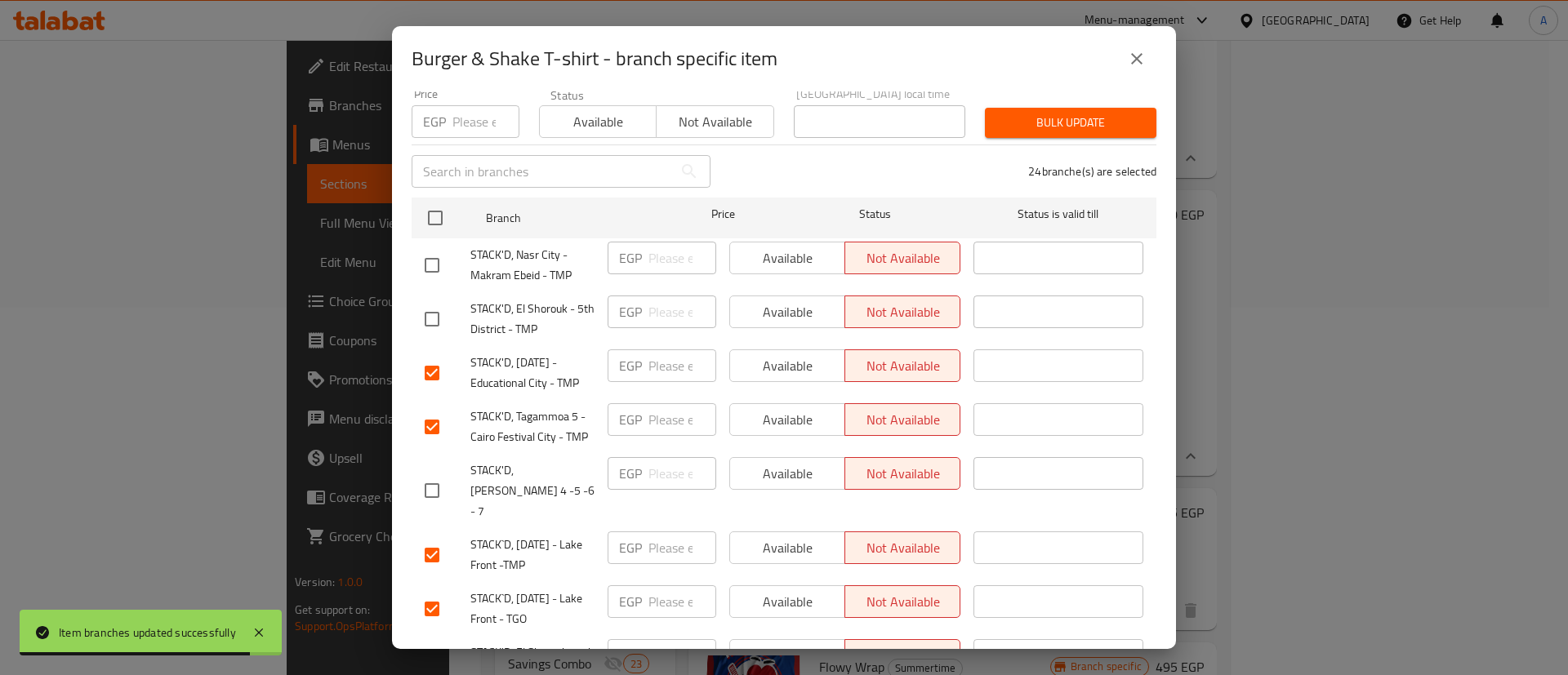
scroll to position [163, 0]
click at [426, 536] on input "checkbox" at bounding box center [432, 552] width 35 height 35
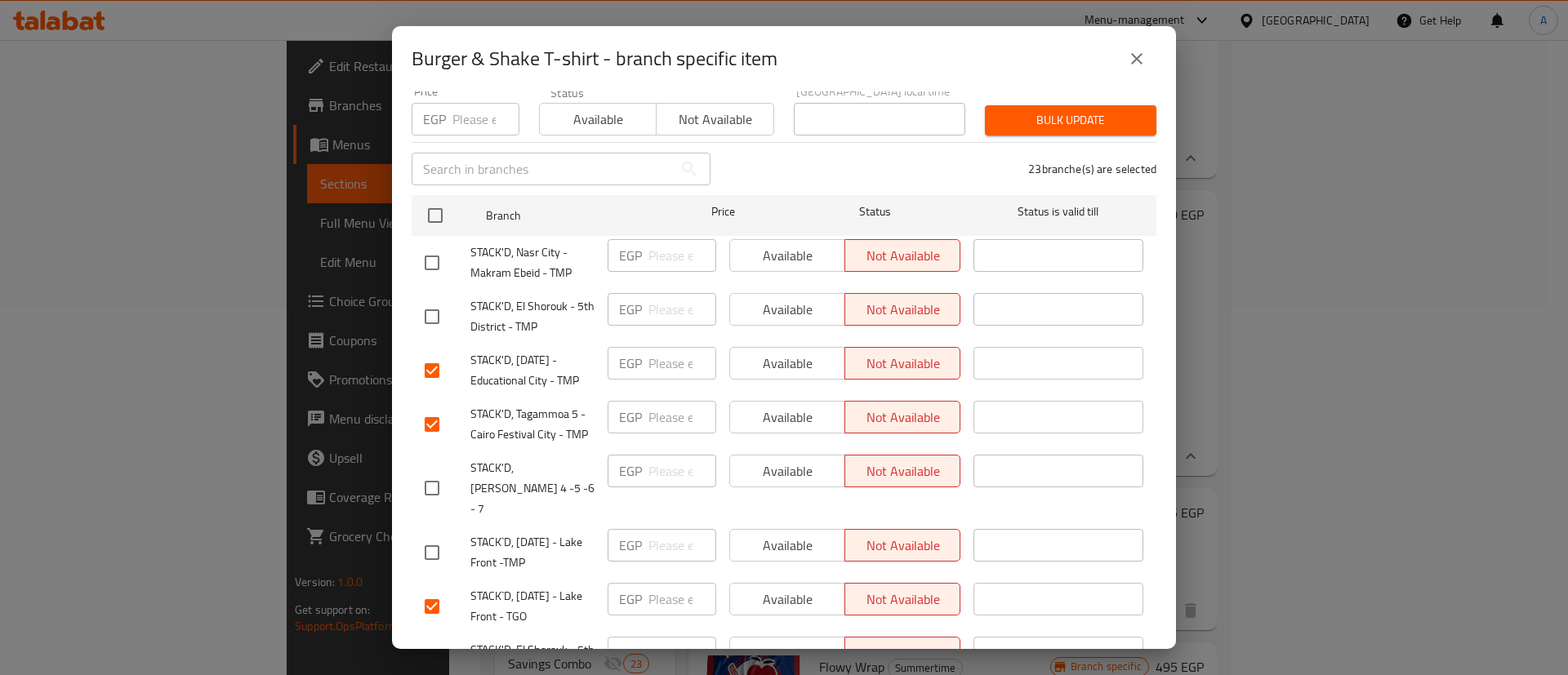
click at [429, 590] on input "checkbox" at bounding box center [432, 607] width 35 height 35
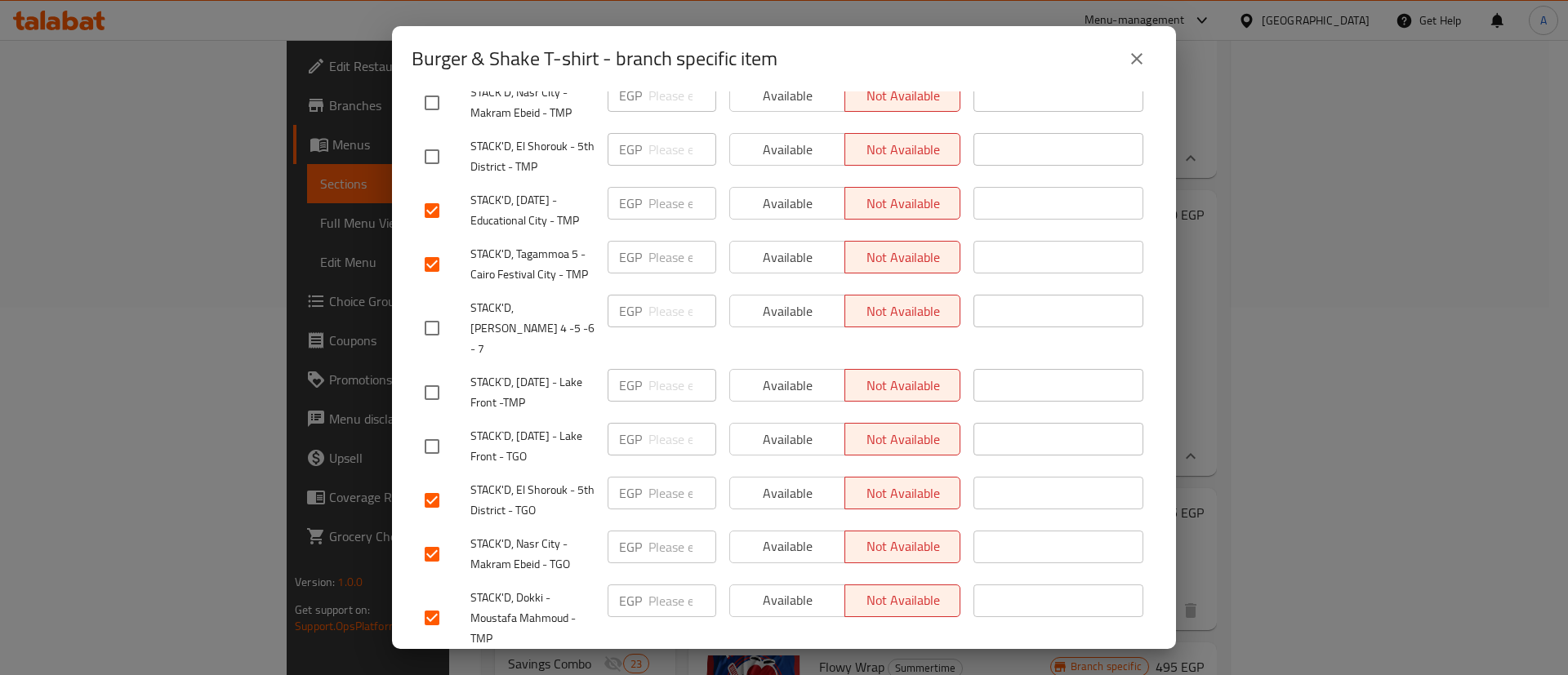
scroll to position [327, 0]
click at [436, 480] on input "checkbox" at bounding box center [432, 496] width 35 height 35
click at [435, 534] on input "checkbox" at bounding box center [432, 551] width 35 height 35
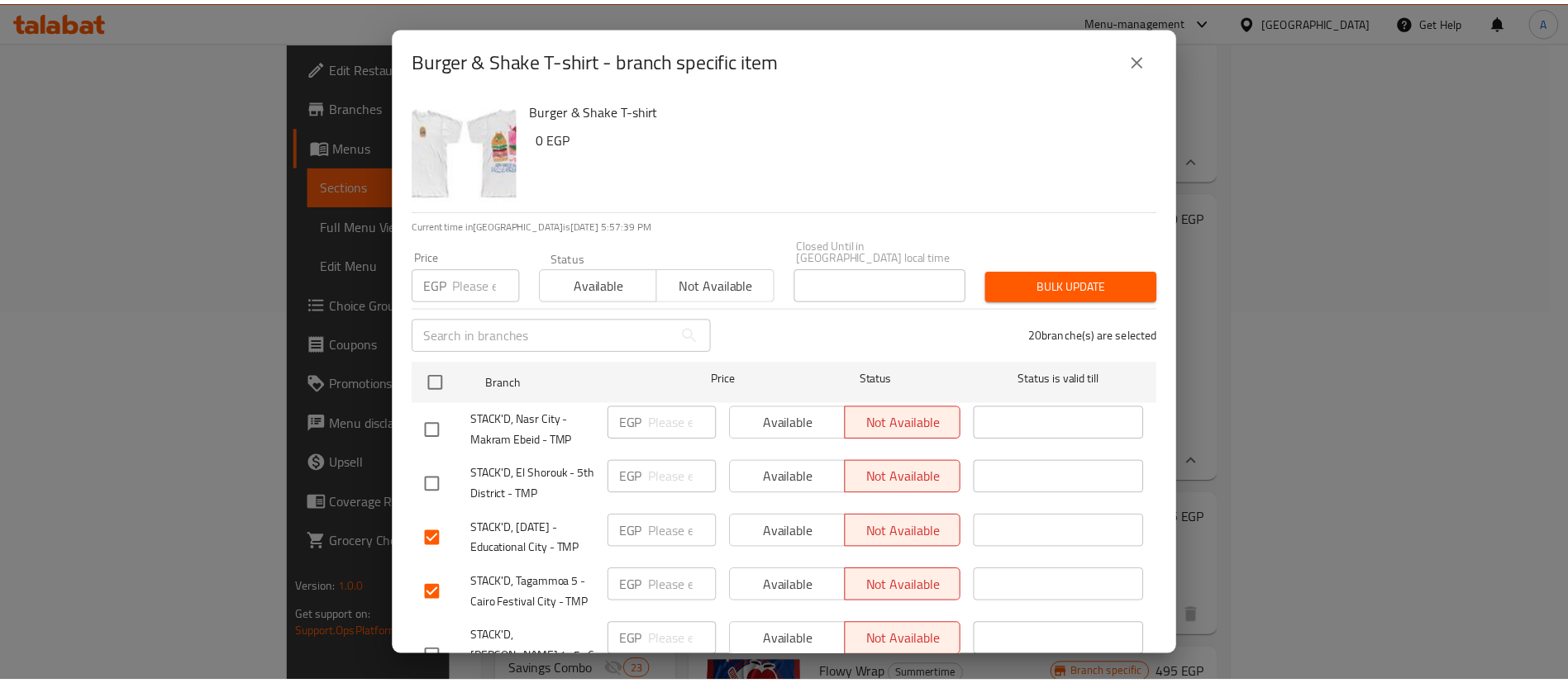
scroll to position [0, 0]
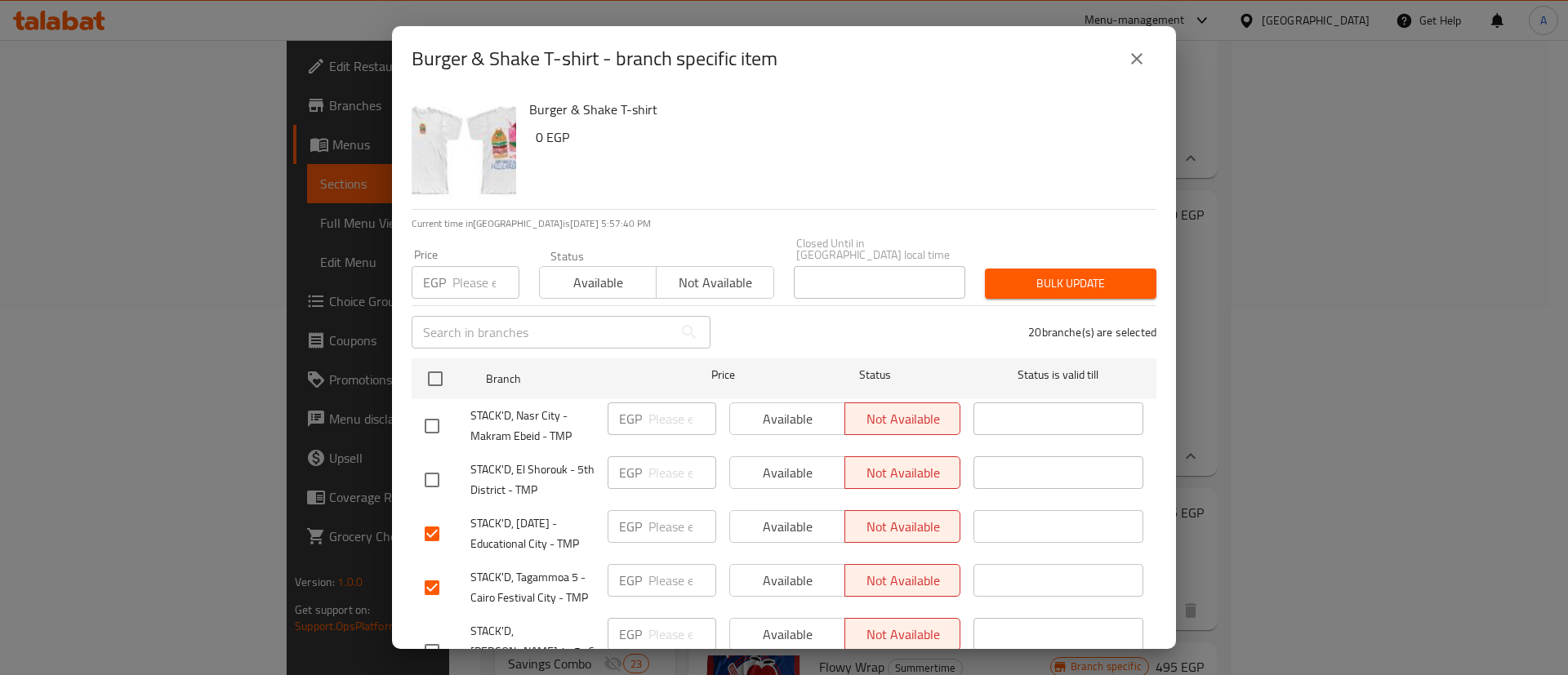
click at [611, 271] on span "Available" at bounding box center [598, 282] width 104 height 24
click at [1104, 274] on span "Bulk update" at bounding box center [1071, 283] width 146 height 20
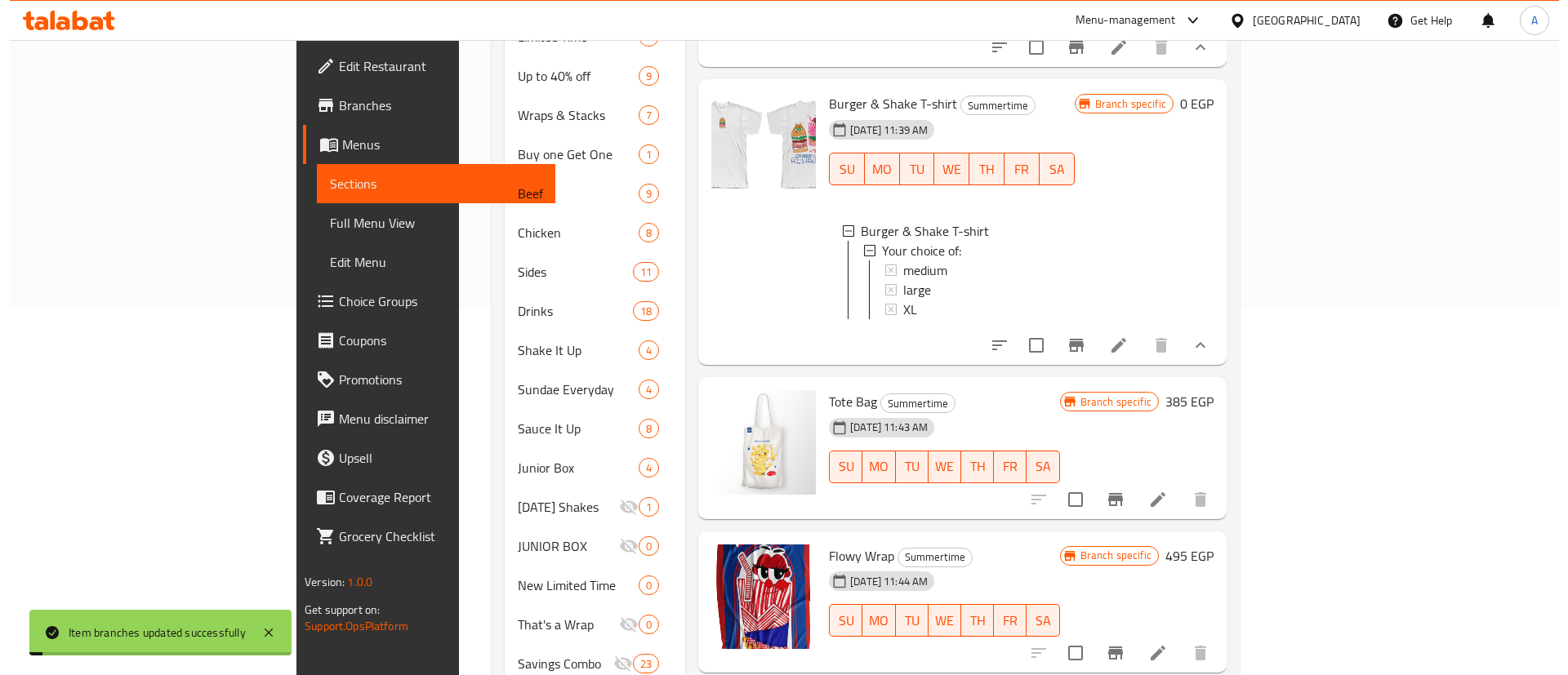
scroll to position [163, 0]
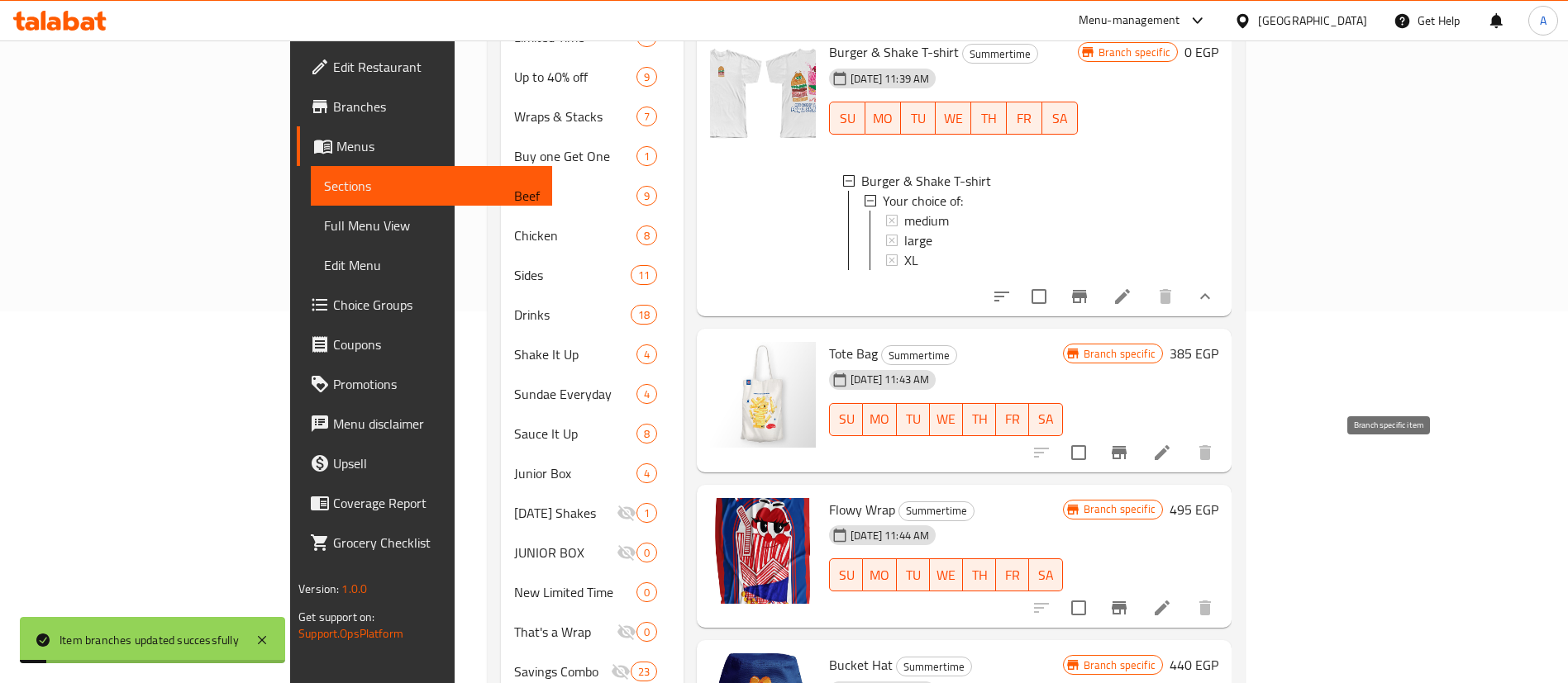
click at [1127, 459] on icon "Branch-specific-item" at bounding box center [1118, 452] width 15 height 13
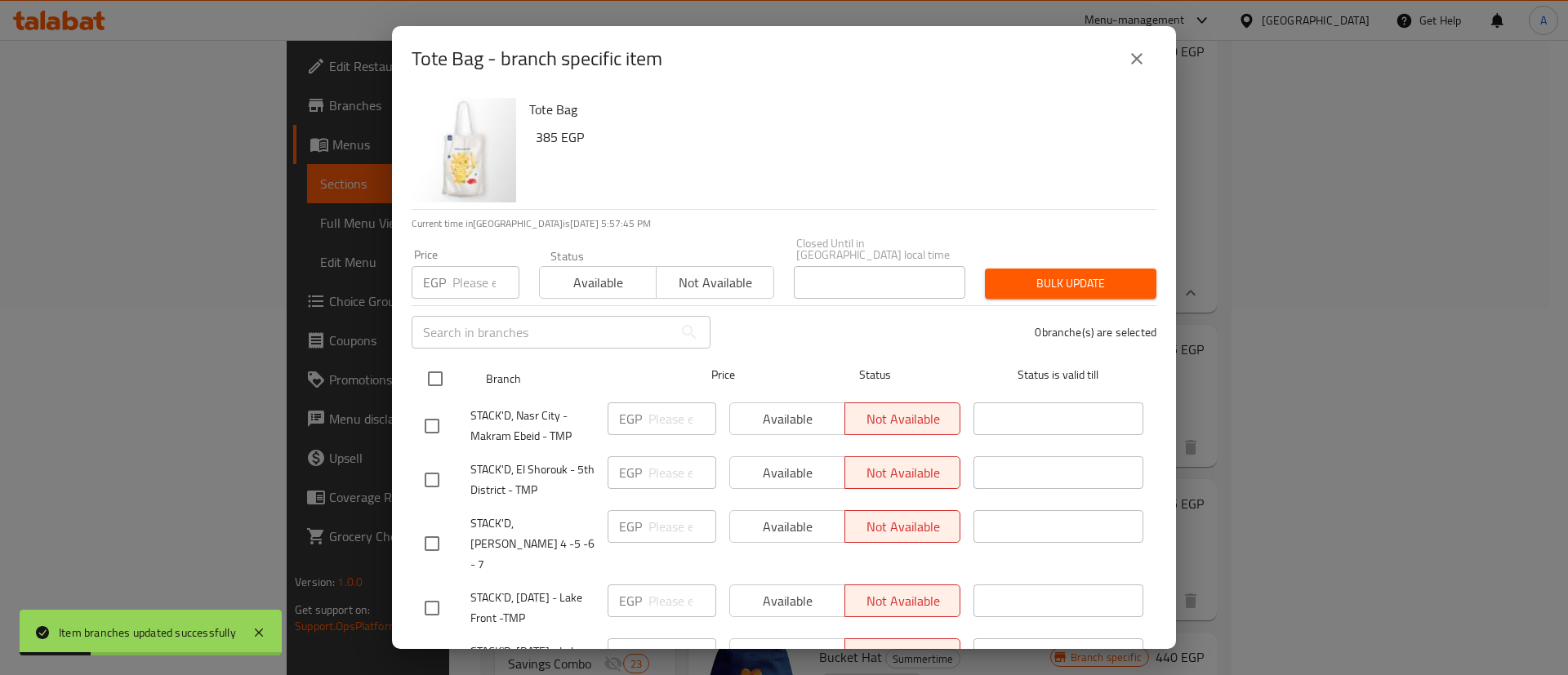
click at [438, 368] on input "checkbox" at bounding box center [435, 378] width 35 height 35
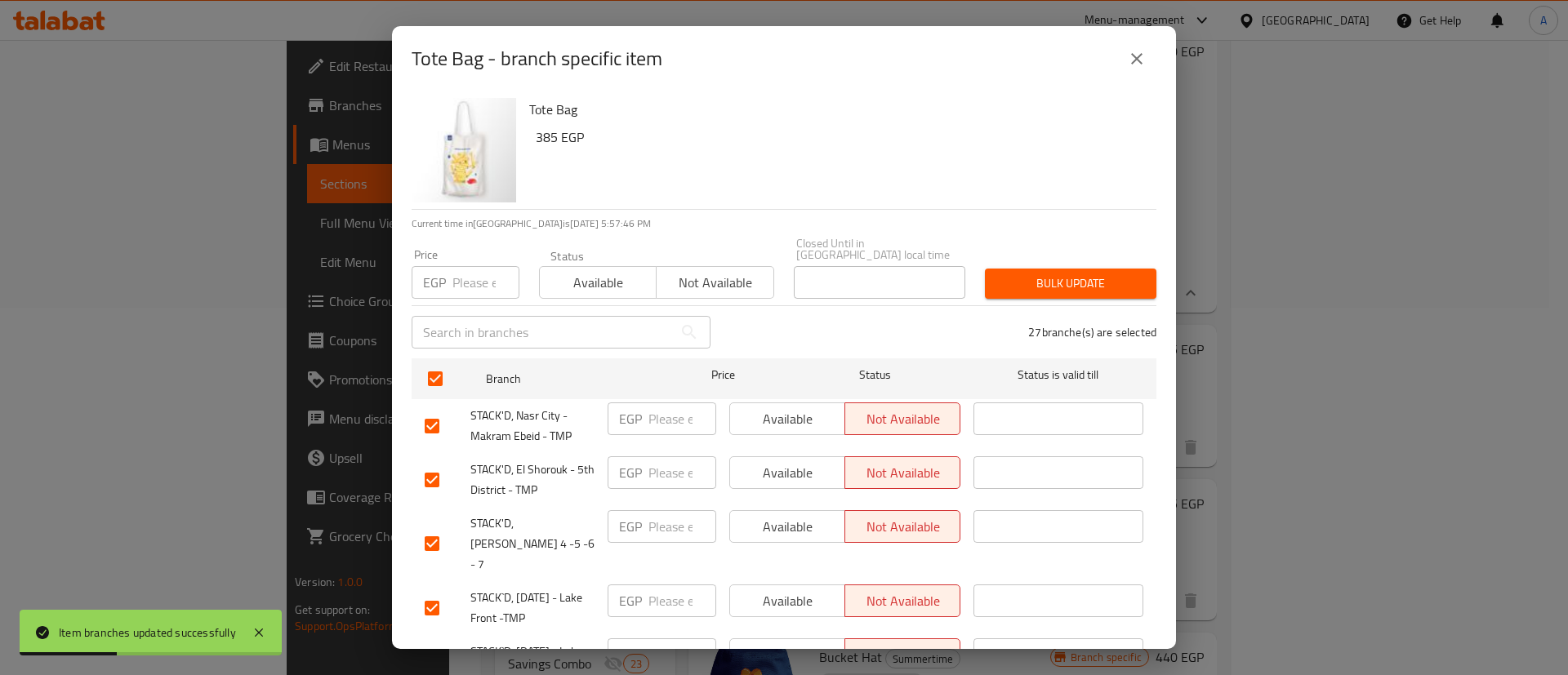
click at [429, 420] on input "checkbox" at bounding box center [432, 425] width 35 height 35
click at [438, 463] on input "checkbox" at bounding box center [432, 480] width 35 height 35
click at [433, 527] on input "checkbox" at bounding box center [432, 544] width 35 height 35
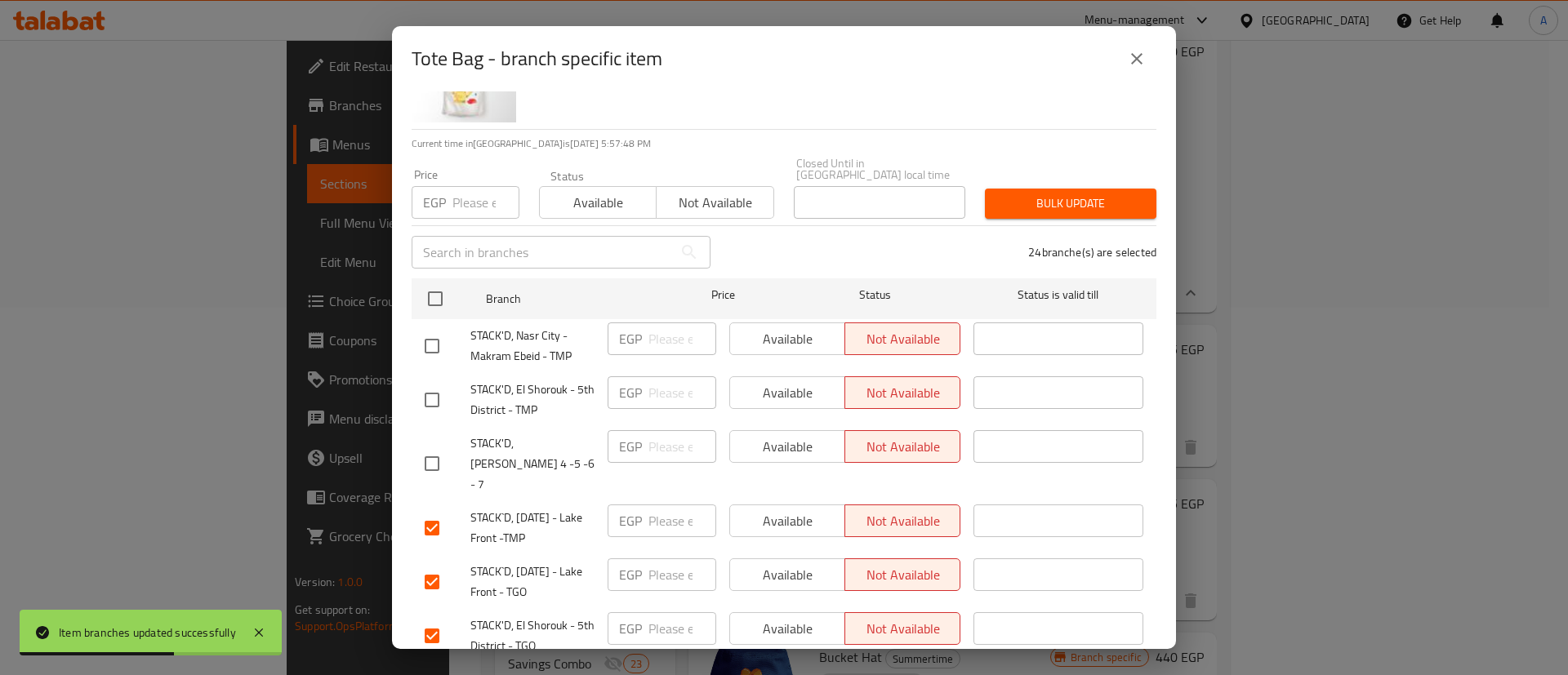
scroll to position [82, 0]
click at [437, 510] on input "checkbox" at bounding box center [432, 527] width 35 height 35
click at [434, 563] on input "checkbox" at bounding box center [432, 580] width 35 height 35
click at [436, 617] on input "checkbox" at bounding box center [432, 634] width 35 height 35
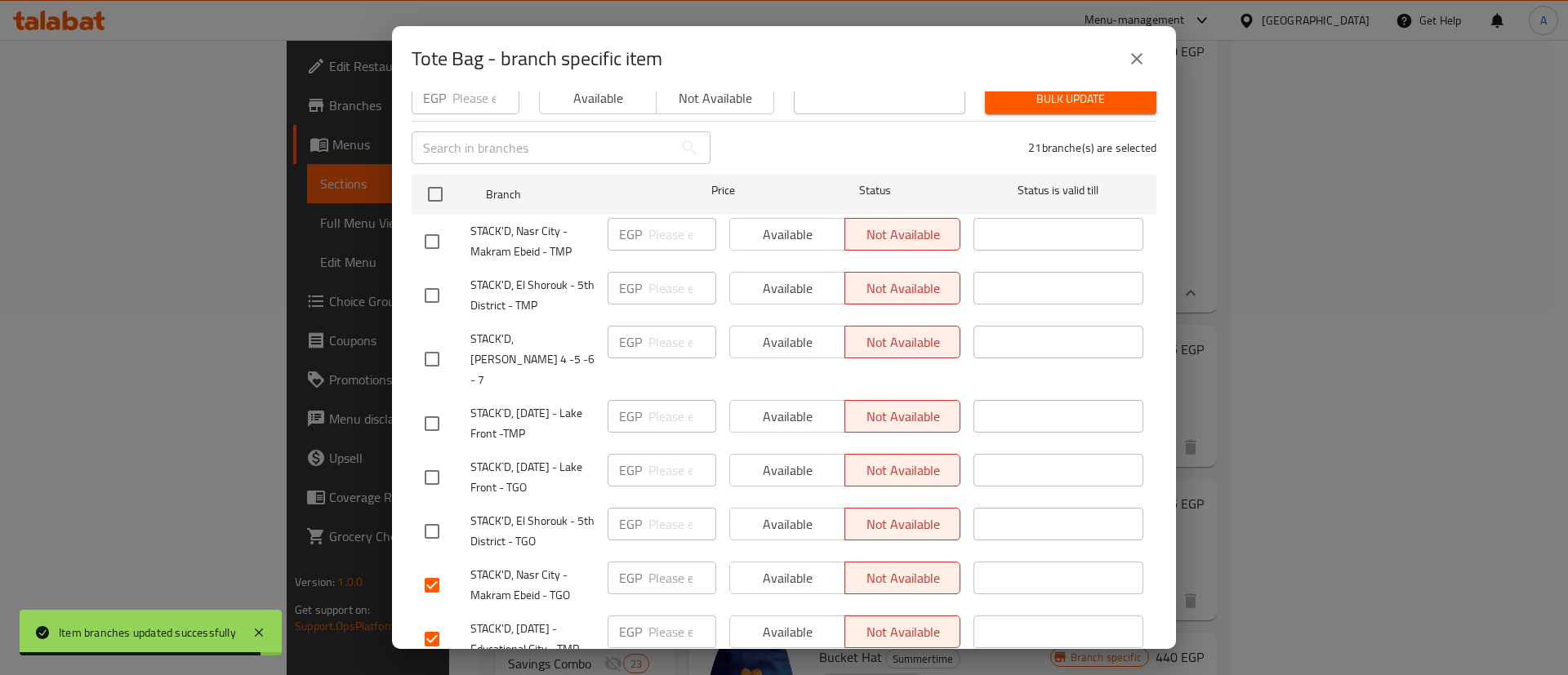
scroll to position [204, 0]
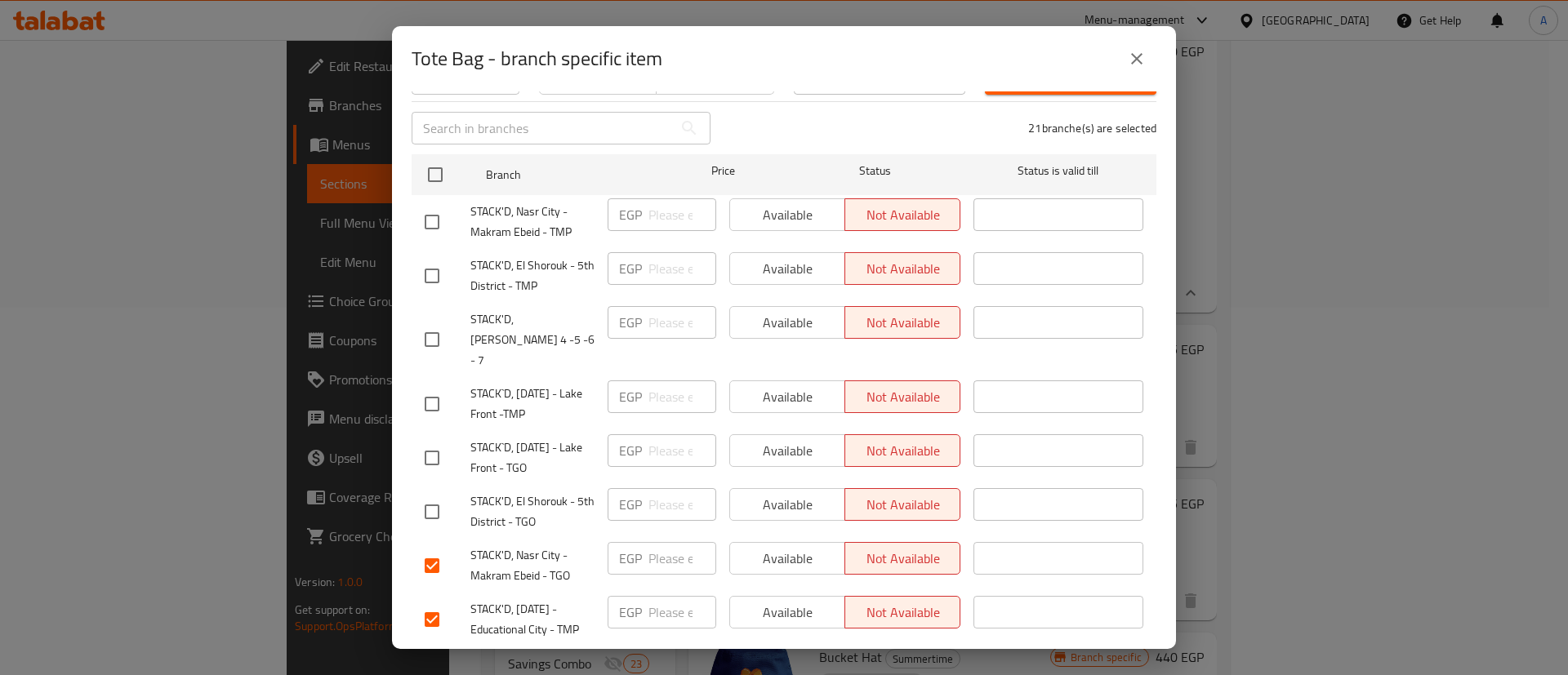
click at [434, 549] on input "checkbox" at bounding box center [432, 566] width 35 height 35
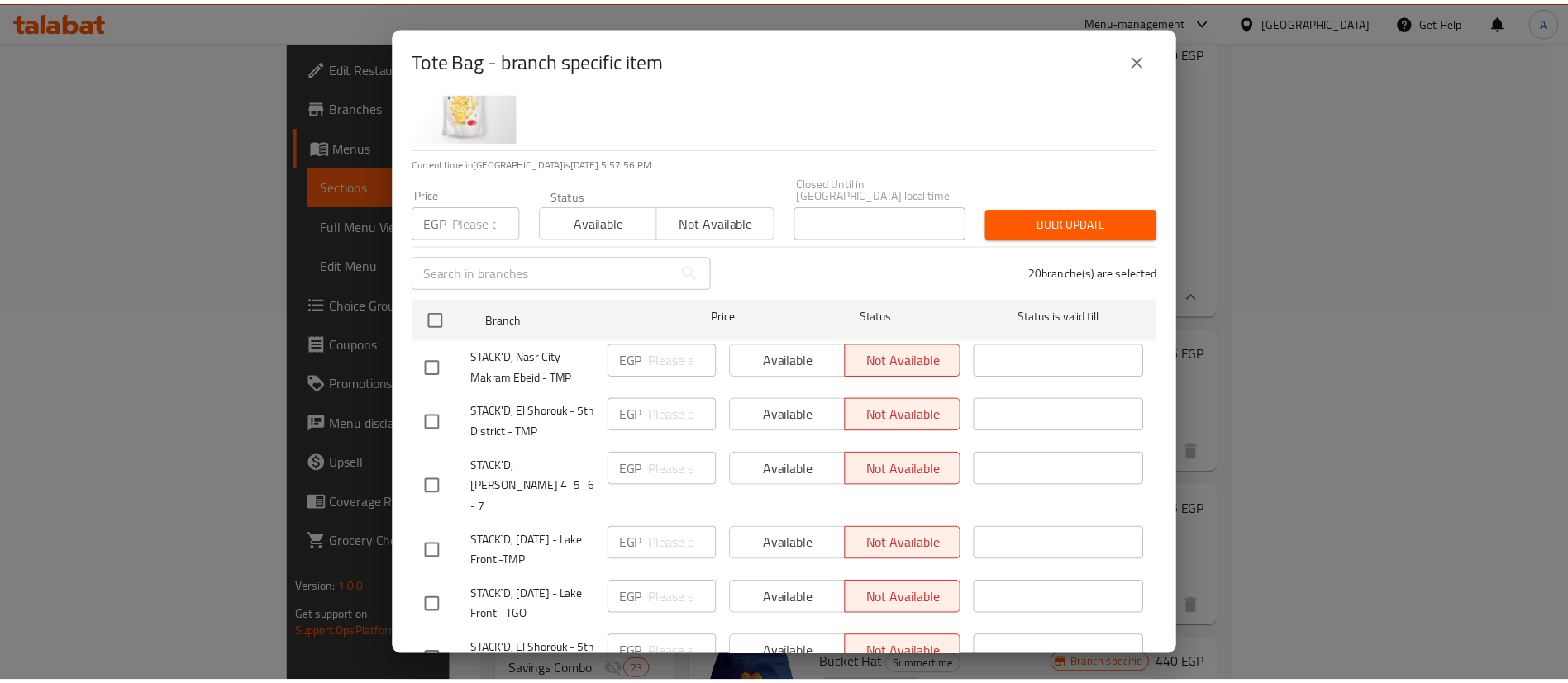
scroll to position [0, 0]
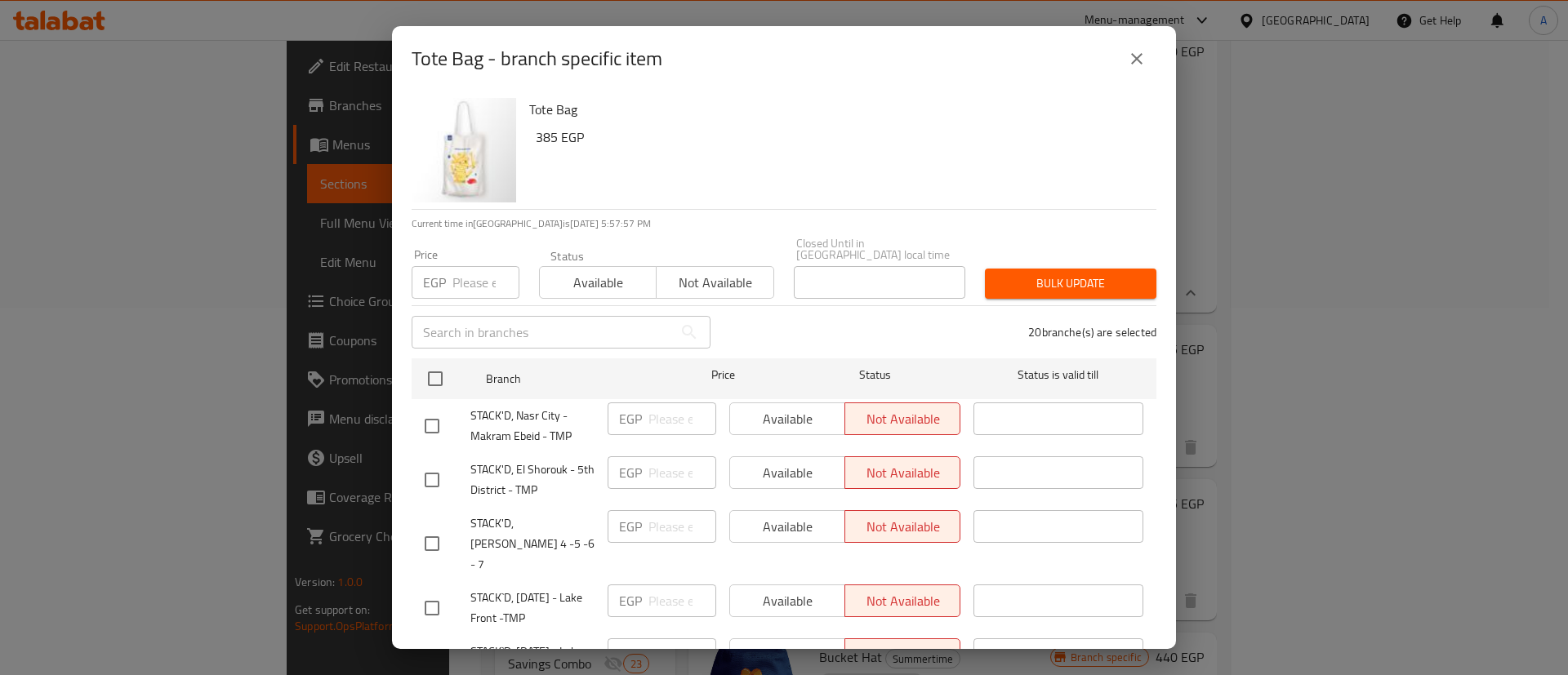
click at [574, 274] on span "Available" at bounding box center [598, 282] width 104 height 24
click at [1065, 274] on span "Bulk update" at bounding box center [1071, 283] width 146 height 20
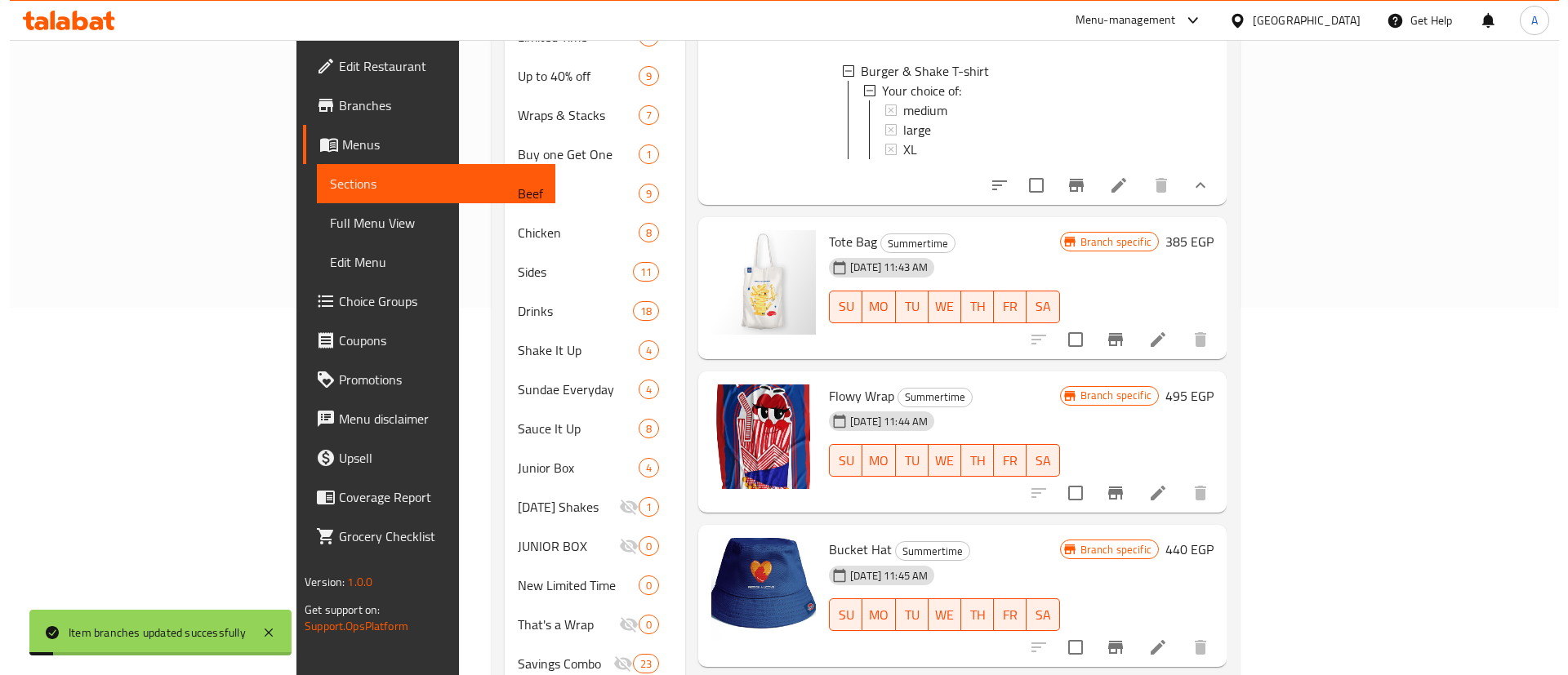
scroll to position [286, 0]
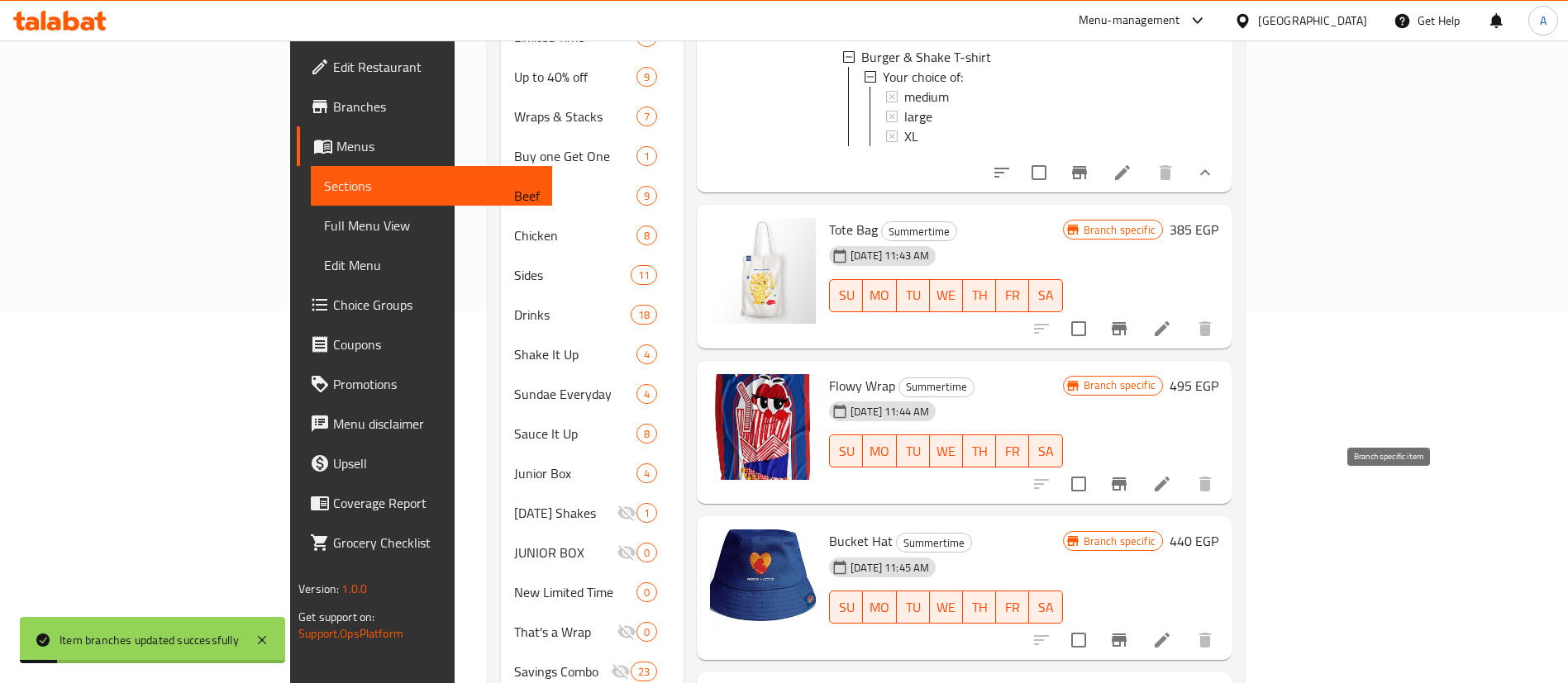
click at [1139, 498] on button "Branch-specific-item" at bounding box center [1118, 484] width 40 height 40
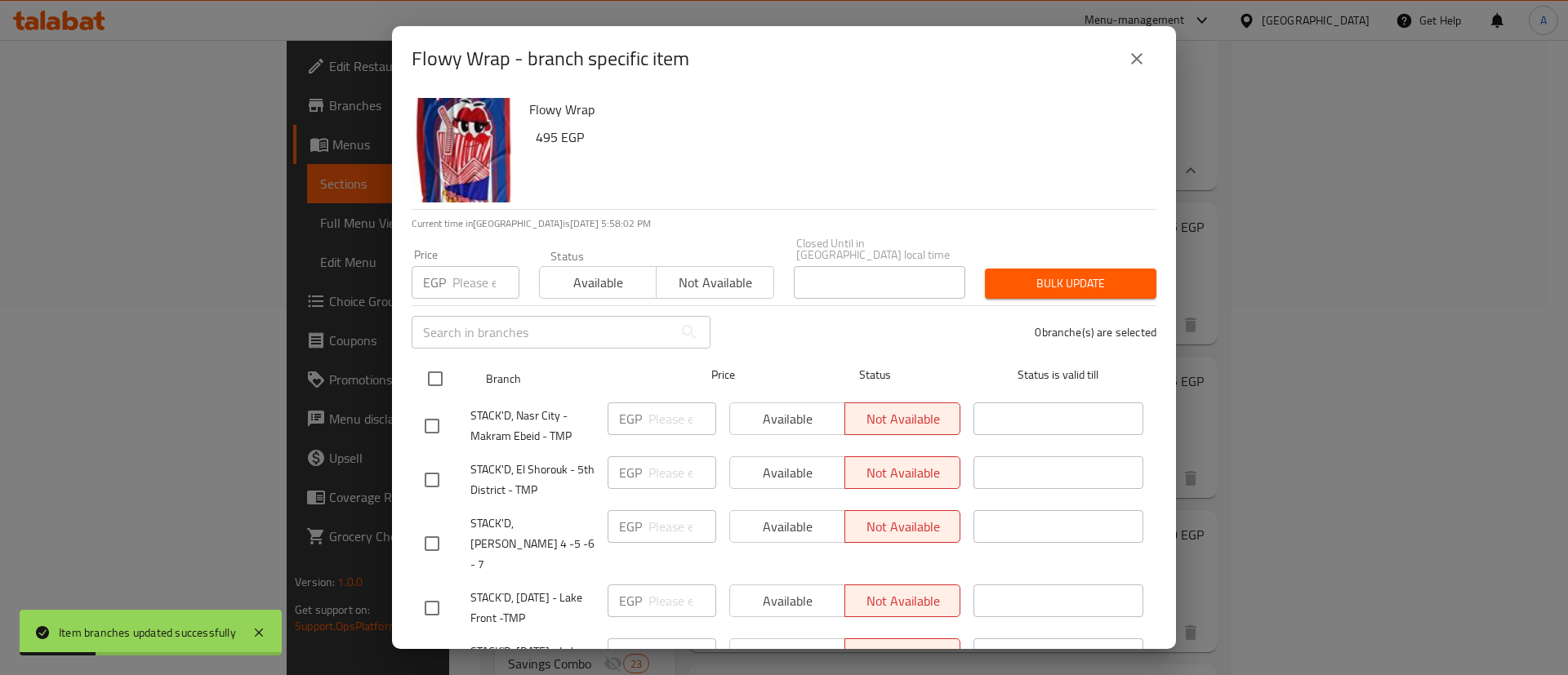
click at [440, 361] on input "checkbox" at bounding box center [435, 378] width 35 height 35
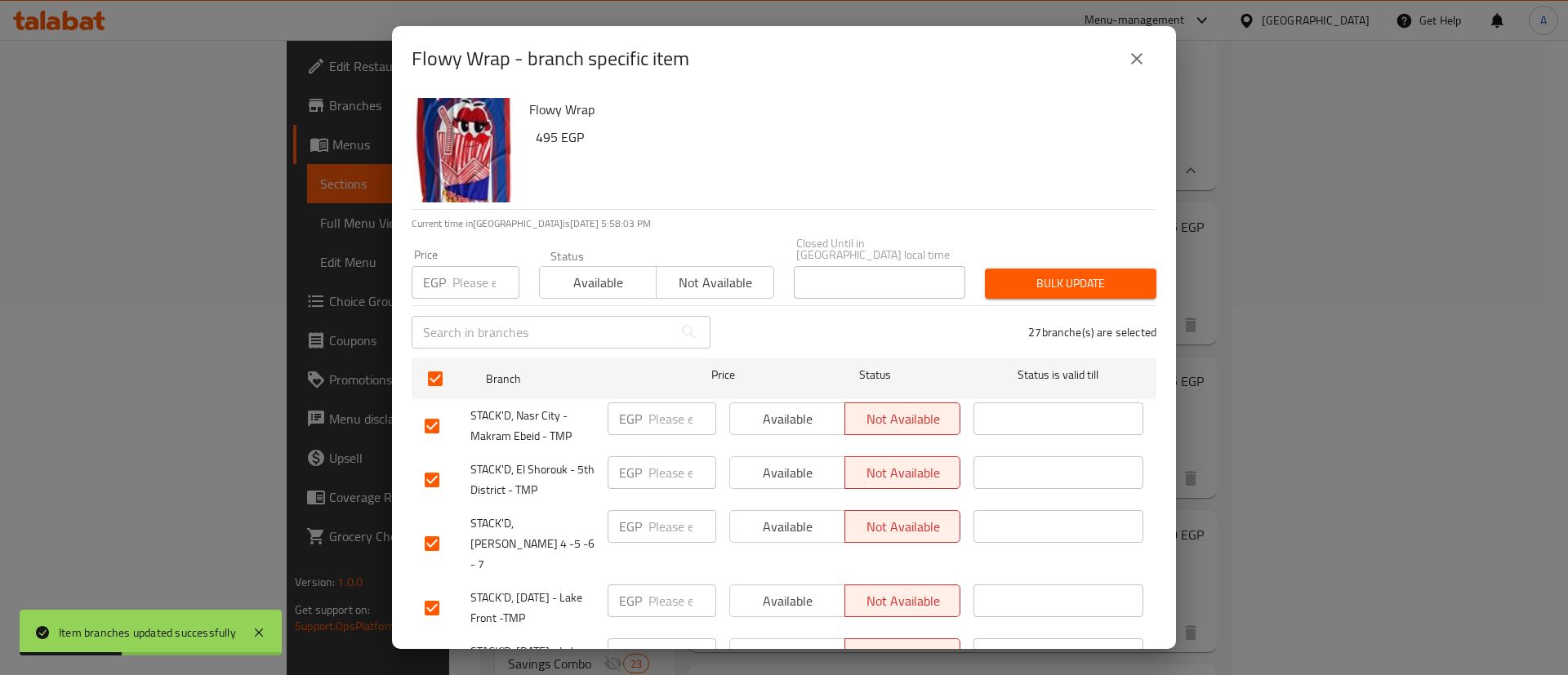
click at [433, 412] on input "checkbox" at bounding box center [432, 425] width 35 height 35
click at [426, 468] on input "checkbox" at bounding box center [432, 480] width 35 height 35
click at [428, 527] on input "checkbox" at bounding box center [432, 544] width 35 height 35
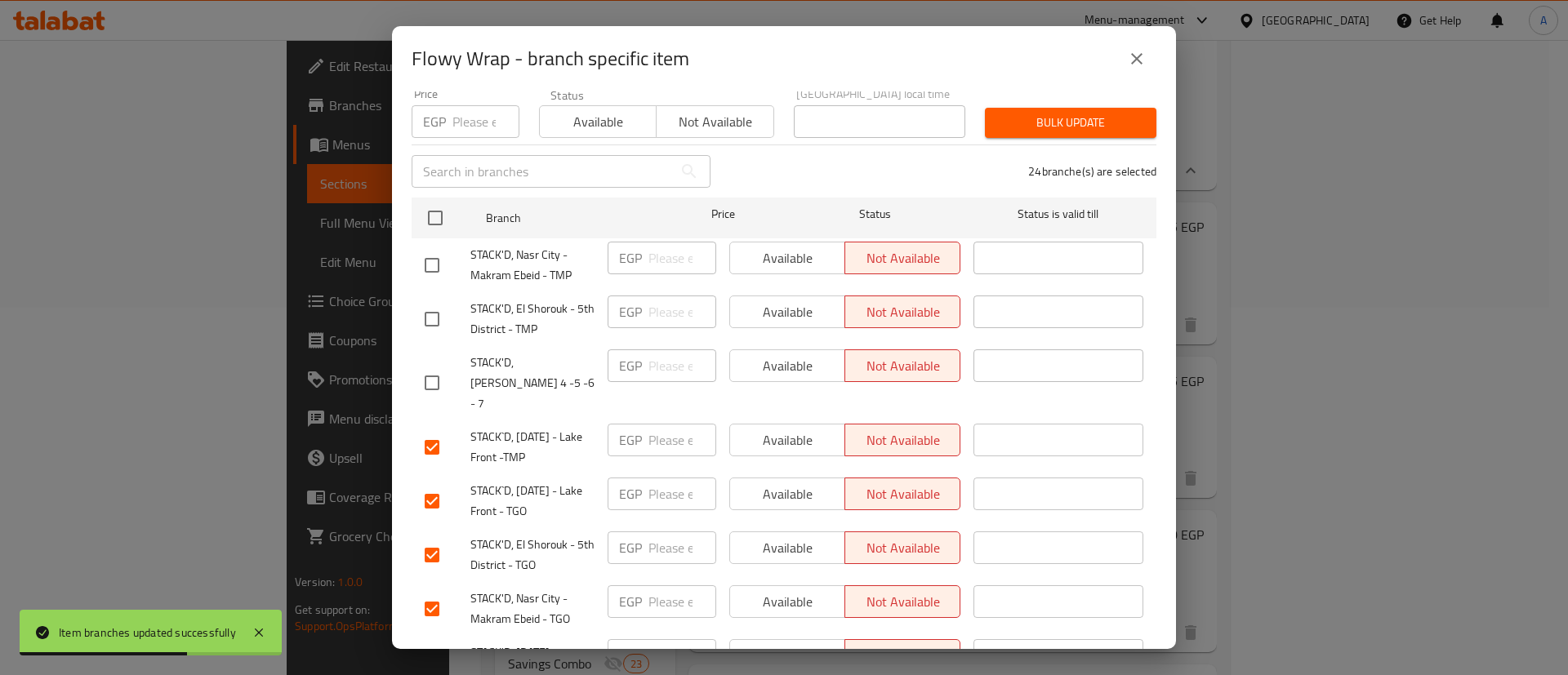
scroll to position [163, 0]
click at [429, 428] on input "checkbox" at bounding box center [432, 445] width 35 height 35
click at [434, 481] on input "checkbox" at bounding box center [432, 498] width 35 height 35
click at [434, 536] on input "checkbox" at bounding box center [432, 552] width 35 height 35
click at [434, 590] on input "checkbox" at bounding box center [432, 607] width 35 height 35
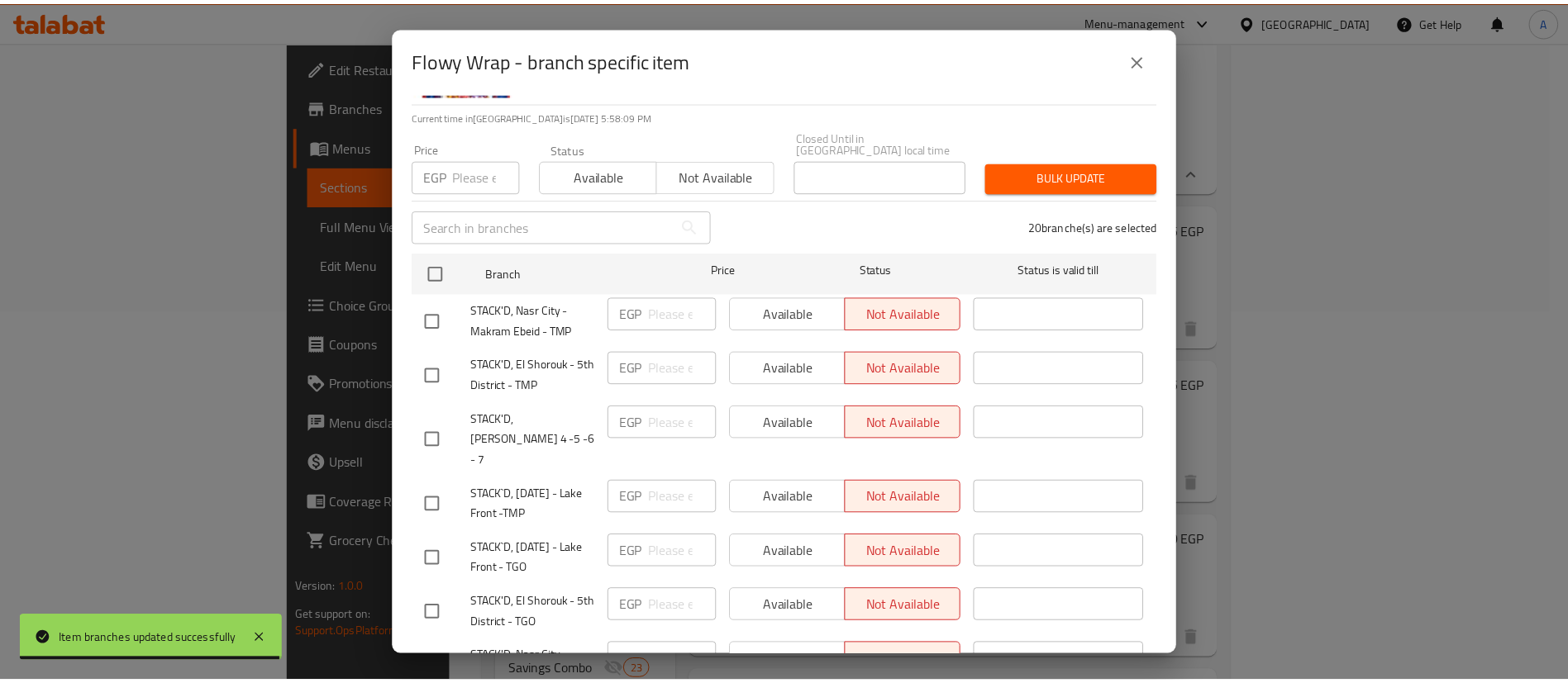
scroll to position [0, 0]
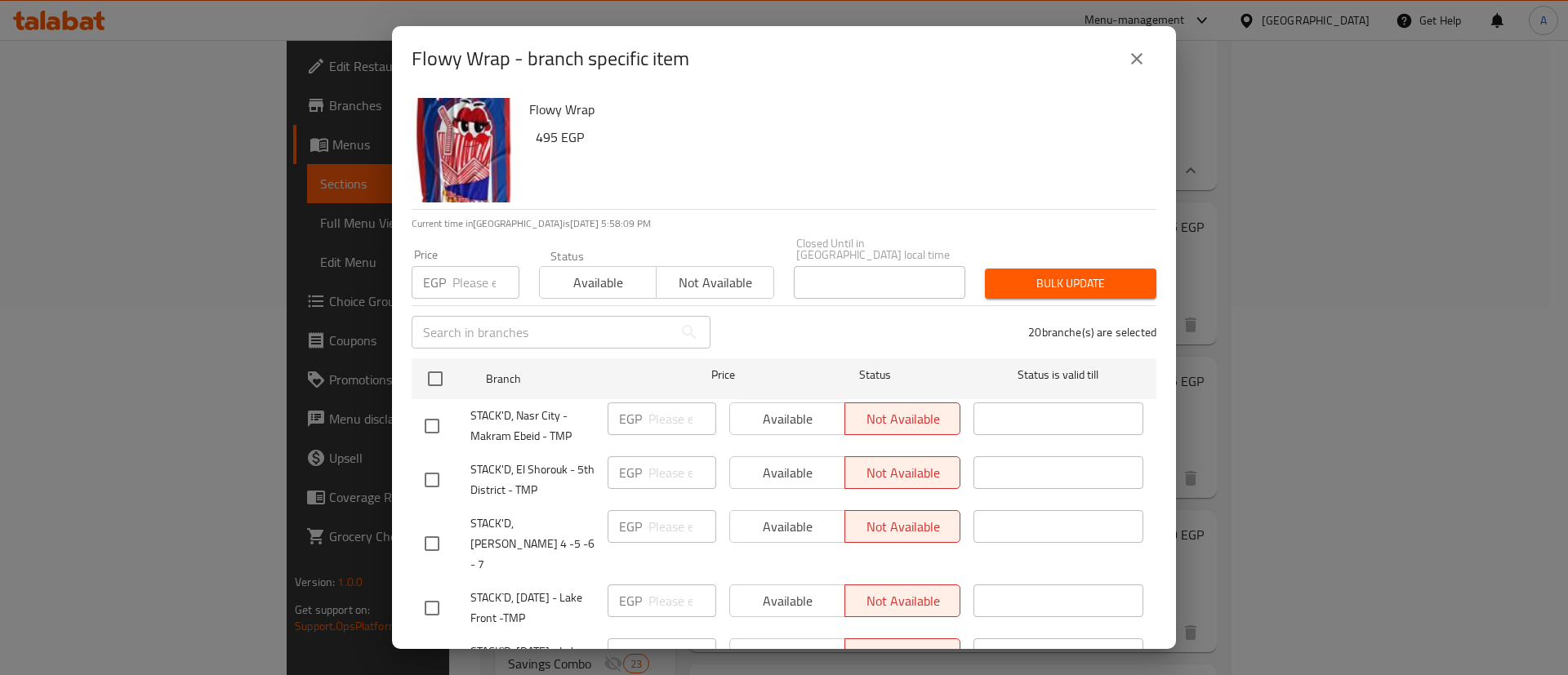
click at [601, 271] on span "Available" at bounding box center [598, 282] width 104 height 24
click at [1009, 274] on span "Bulk update" at bounding box center [1071, 283] width 146 height 20
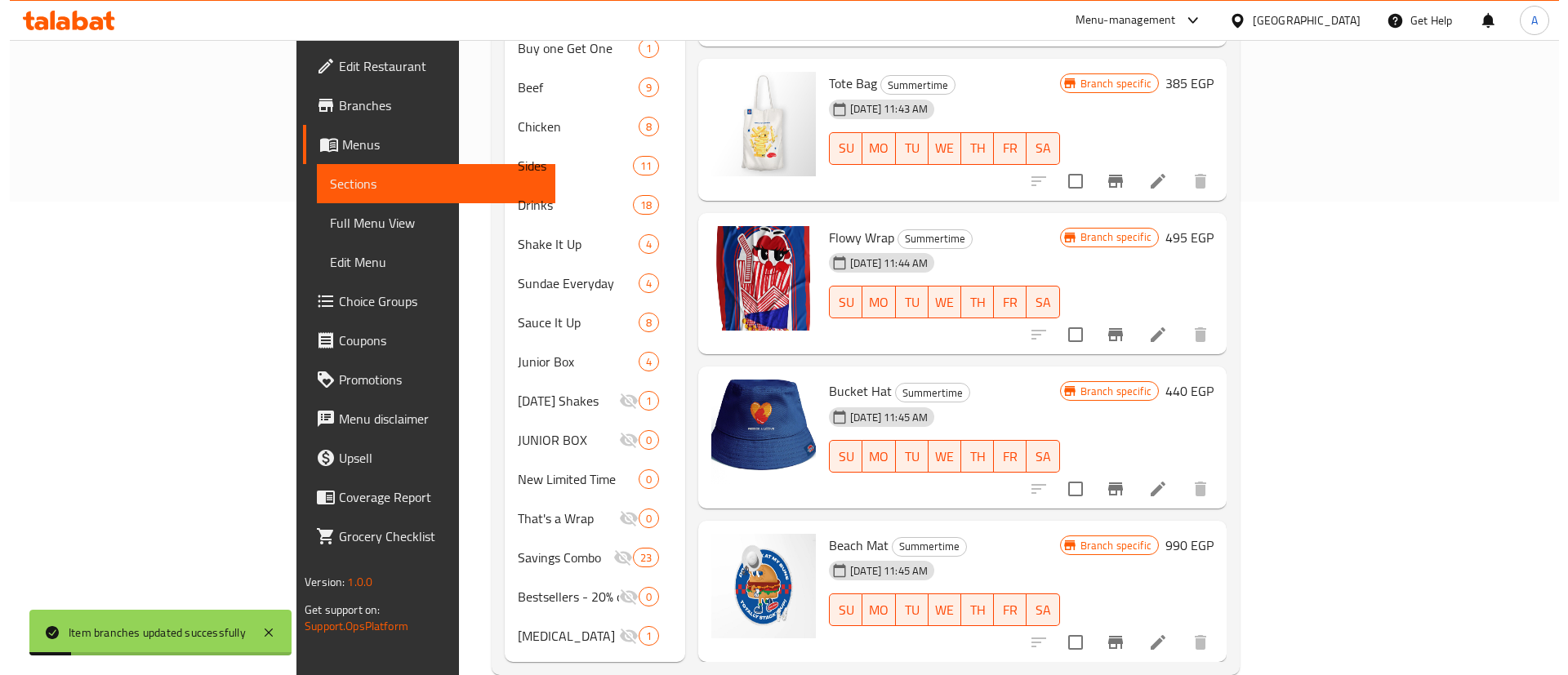
scroll to position [481, 0]
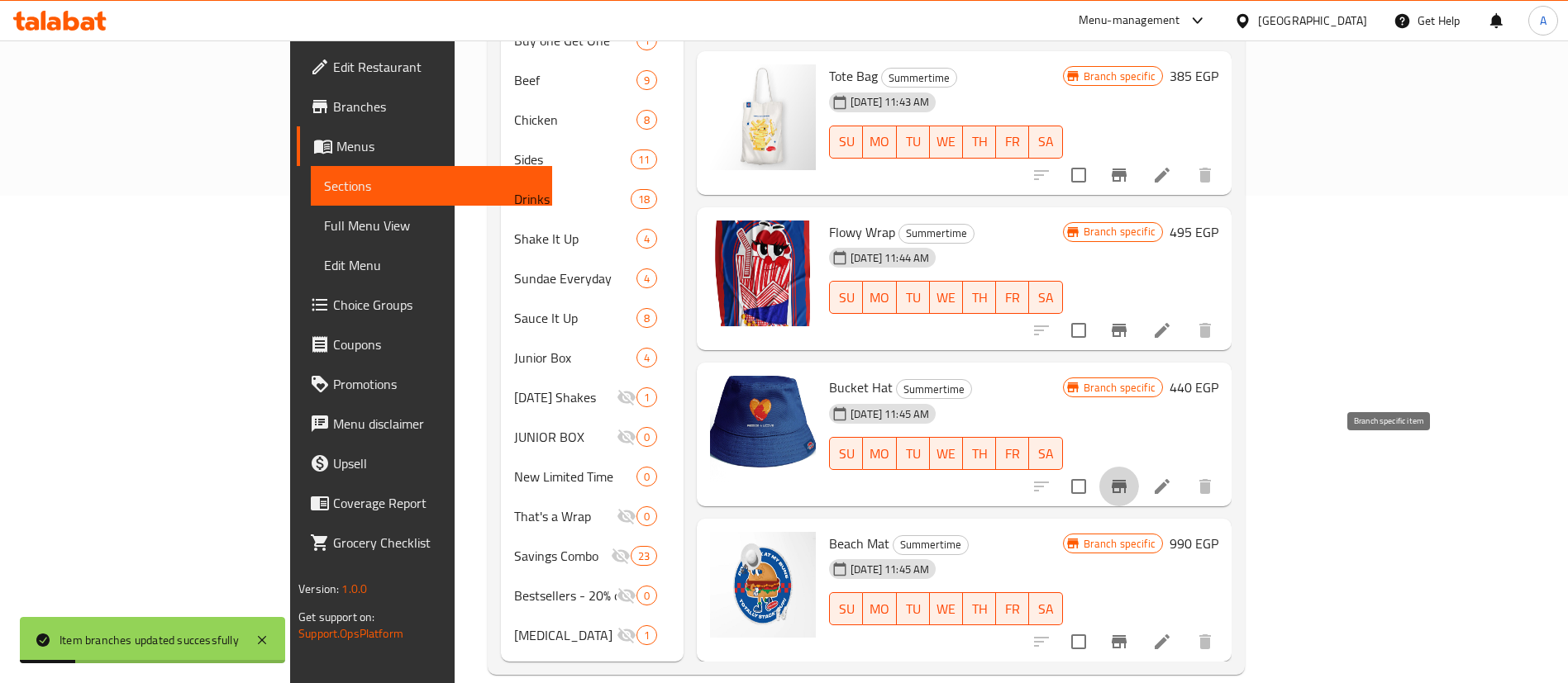
click at [1129, 476] on icon "Branch-specific-item" at bounding box center [1118, 486] width 20 height 20
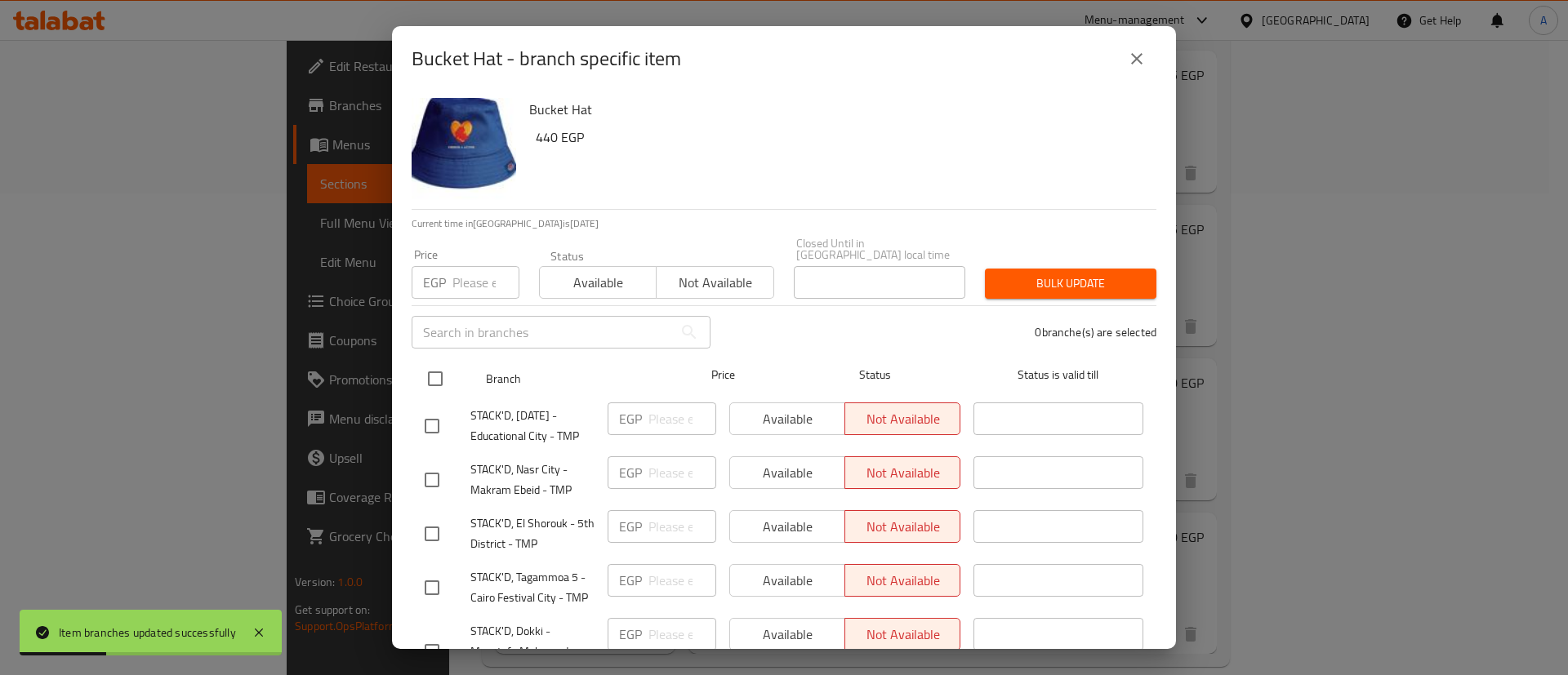
click at [441, 363] on input "checkbox" at bounding box center [435, 378] width 35 height 35
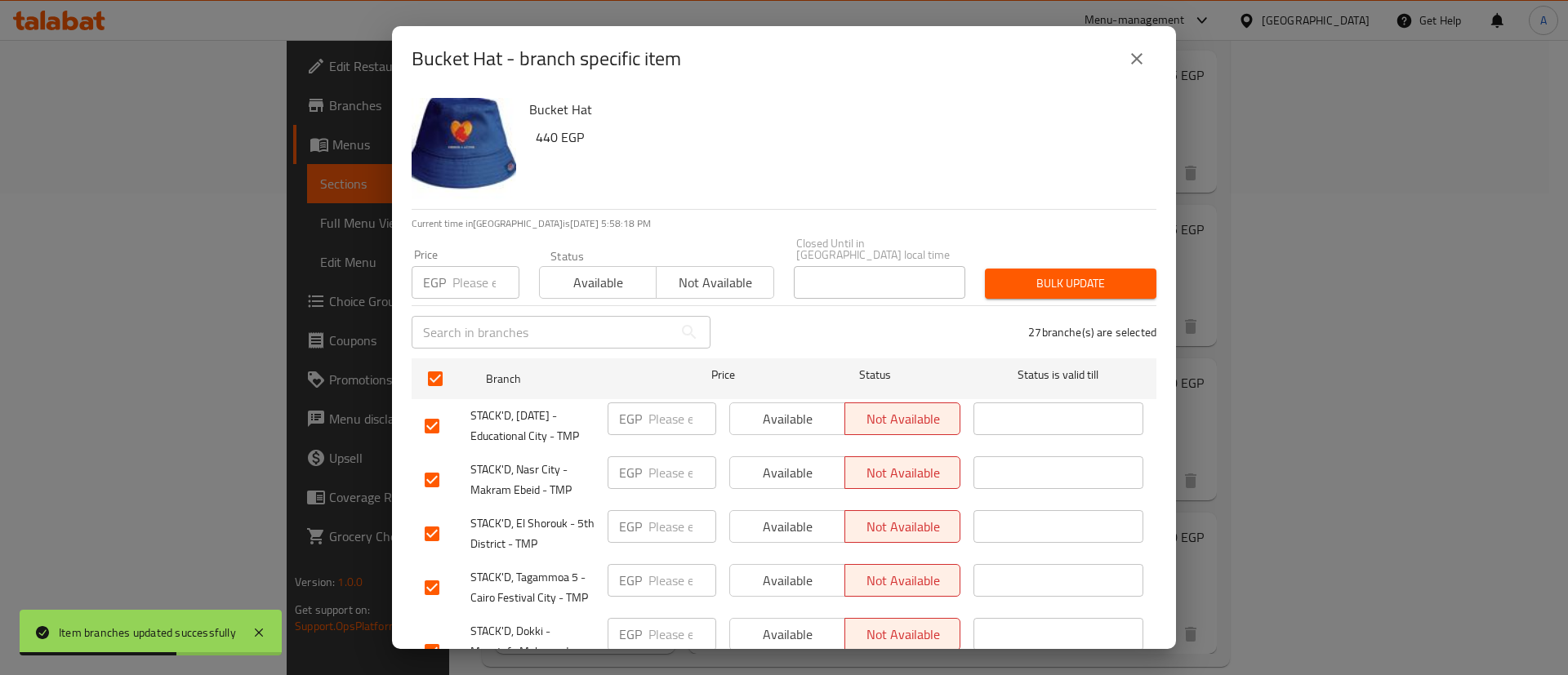
click at [434, 471] on input "checkbox" at bounding box center [432, 480] width 35 height 35
click at [421, 530] on input "checkbox" at bounding box center [432, 534] width 35 height 35
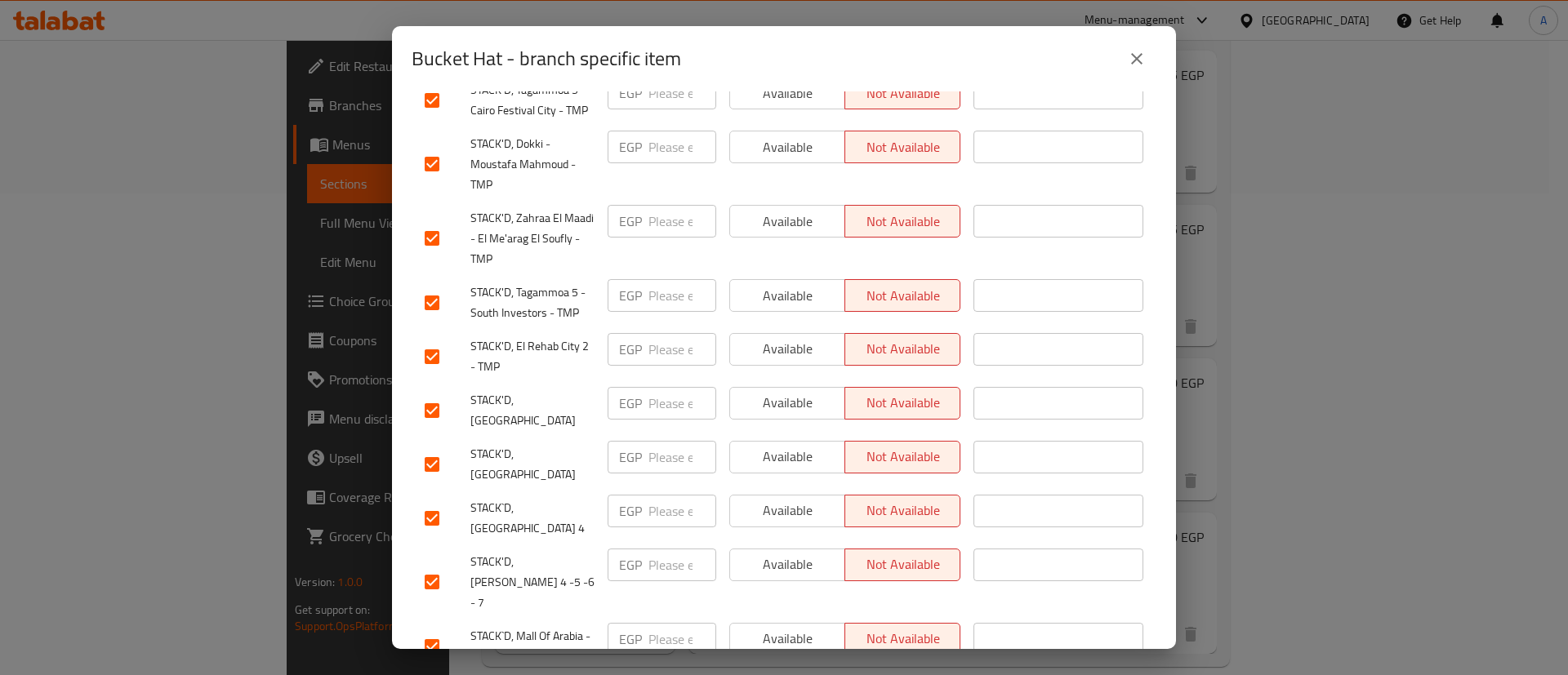
scroll to position [489, 0]
click at [441, 562] on input "checkbox" at bounding box center [432, 579] width 35 height 35
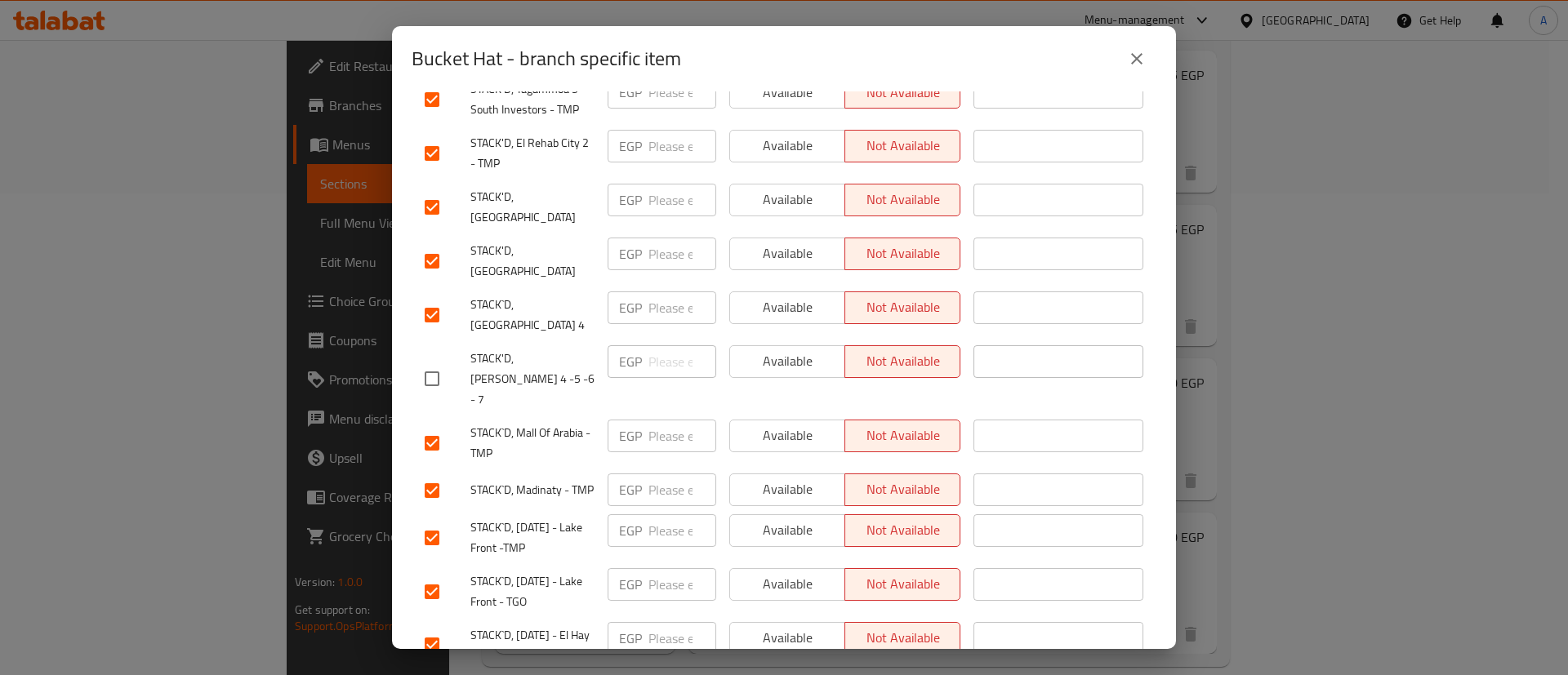
scroll to position [694, 0]
click at [442, 518] on input "checkbox" at bounding box center [432, 535] width 35 height 35
click at [429, 571] on input "checkbox" at bounding box center [432, 588] width 35 height 35
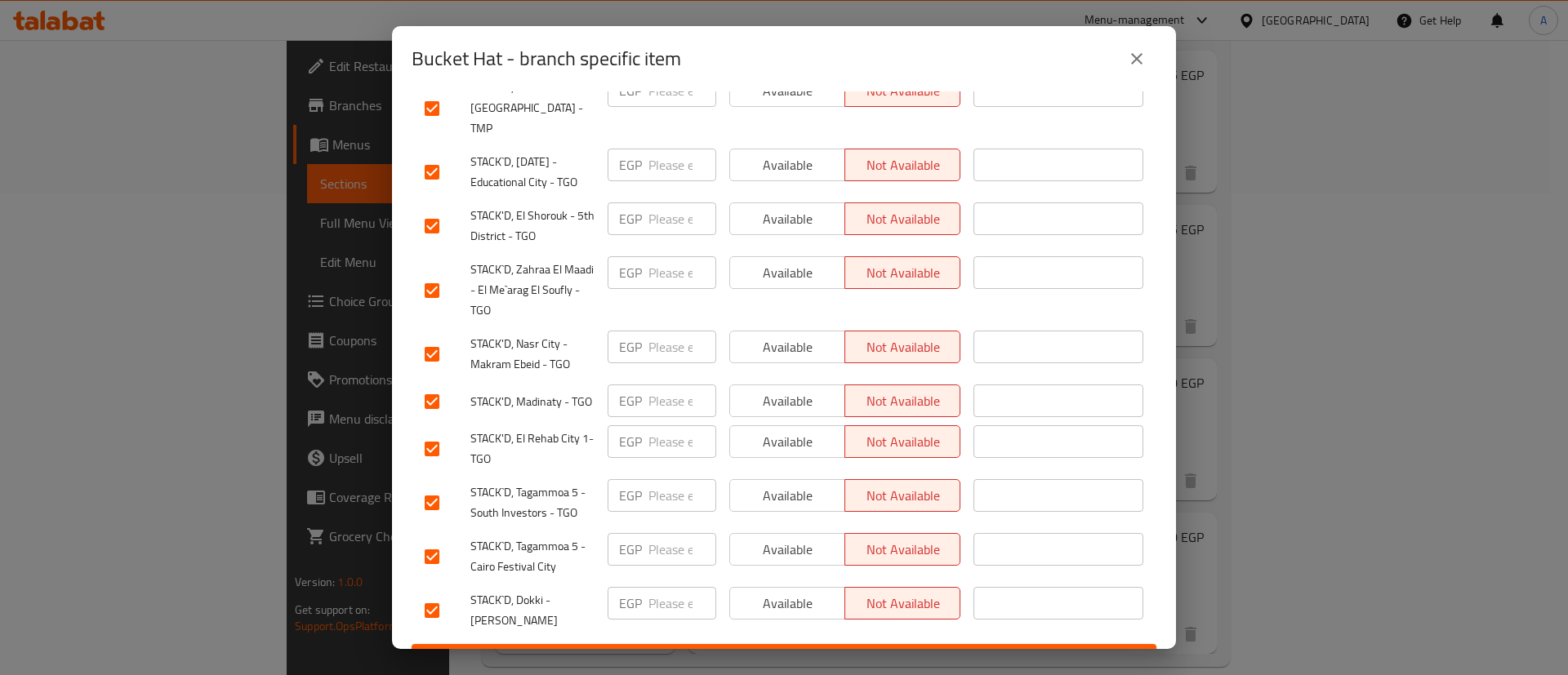
scroll to position [1251, 0]
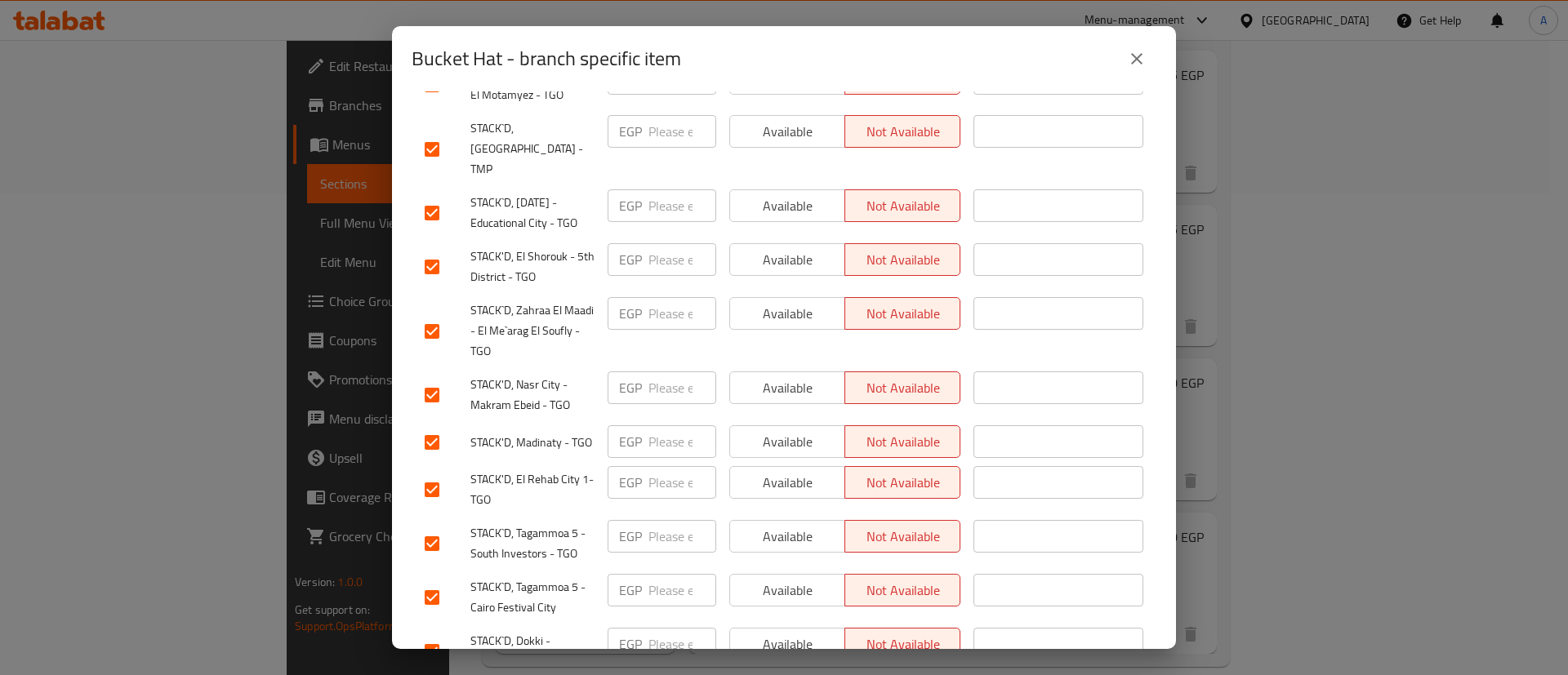
click at [438, 378] on input "checkbox" at bounding box center [432, 395] width 35 height 35
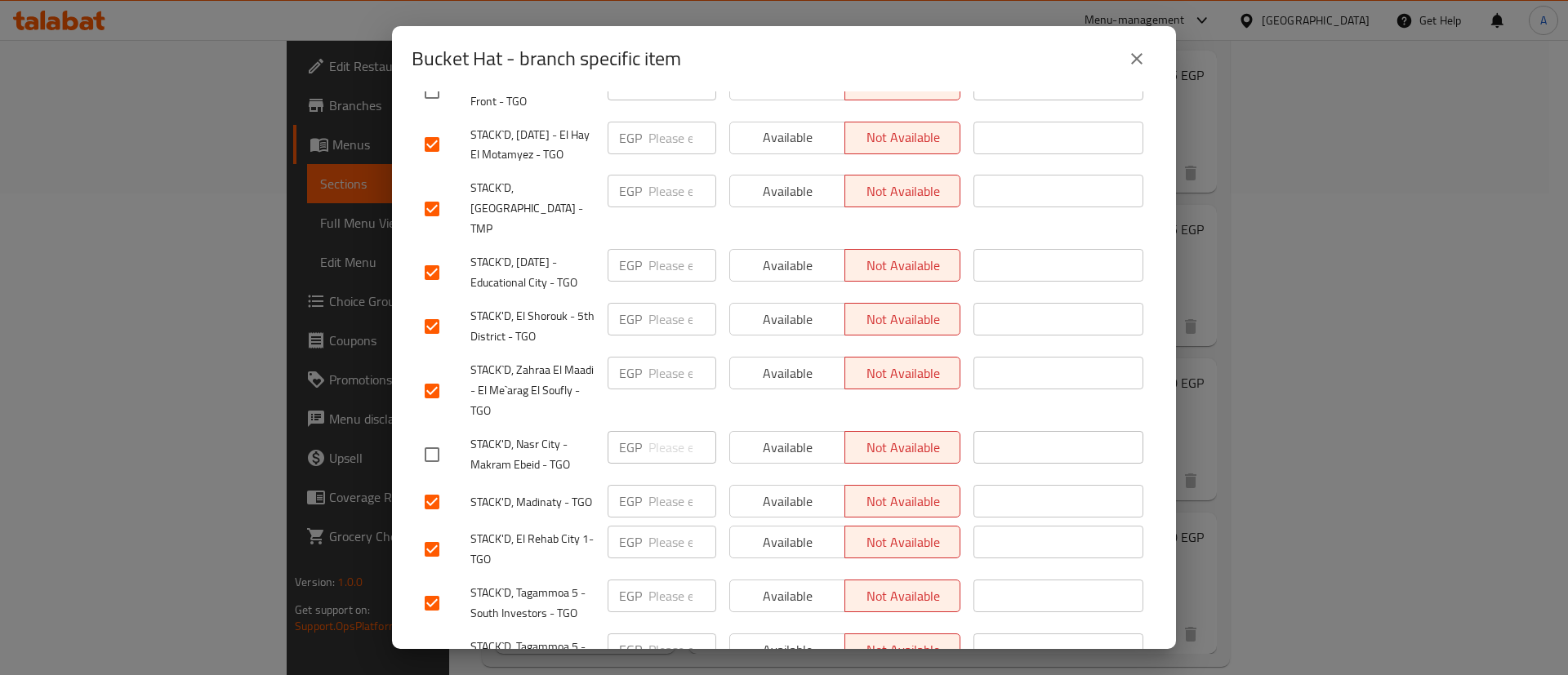
scroll to position [1169, 0]
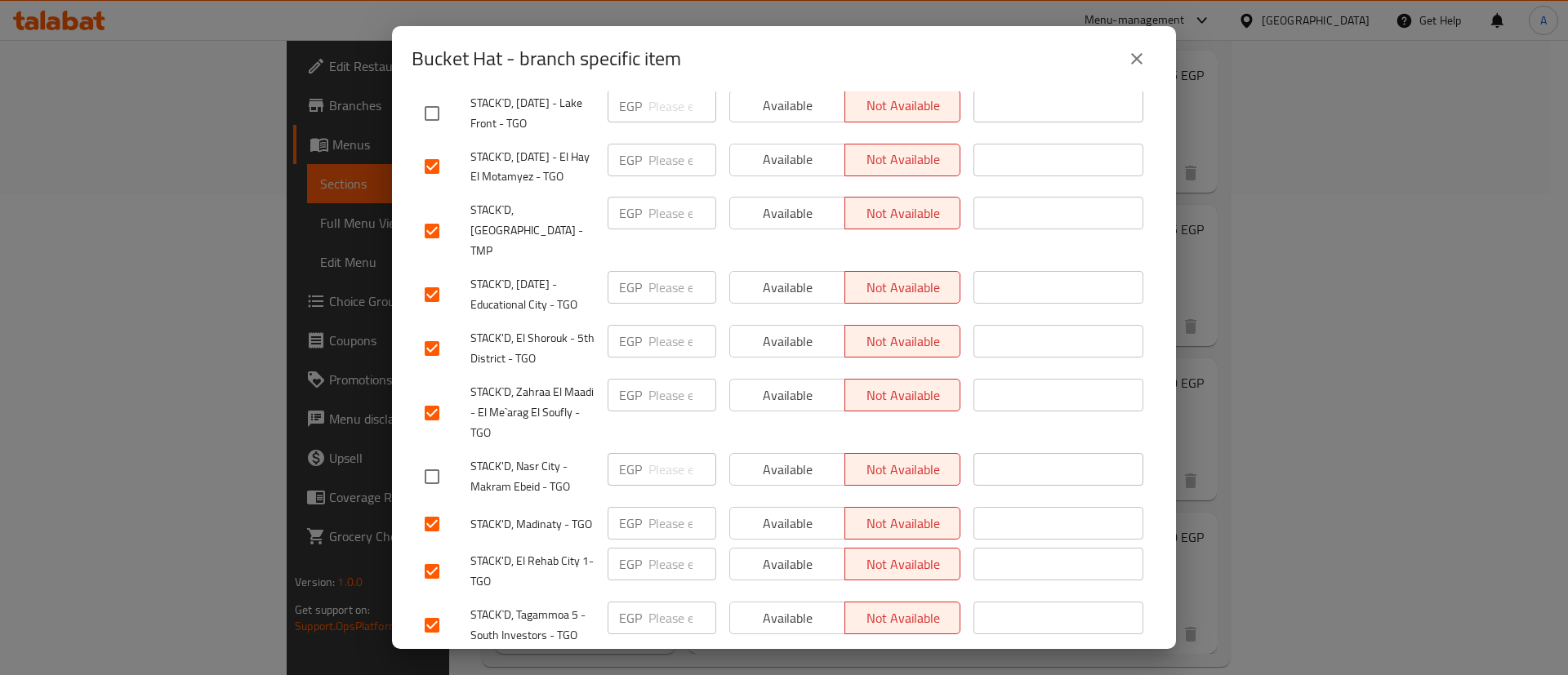
click at [435, 331] on input "checkbox" at bounding box center [432, 348] width 35 height 35
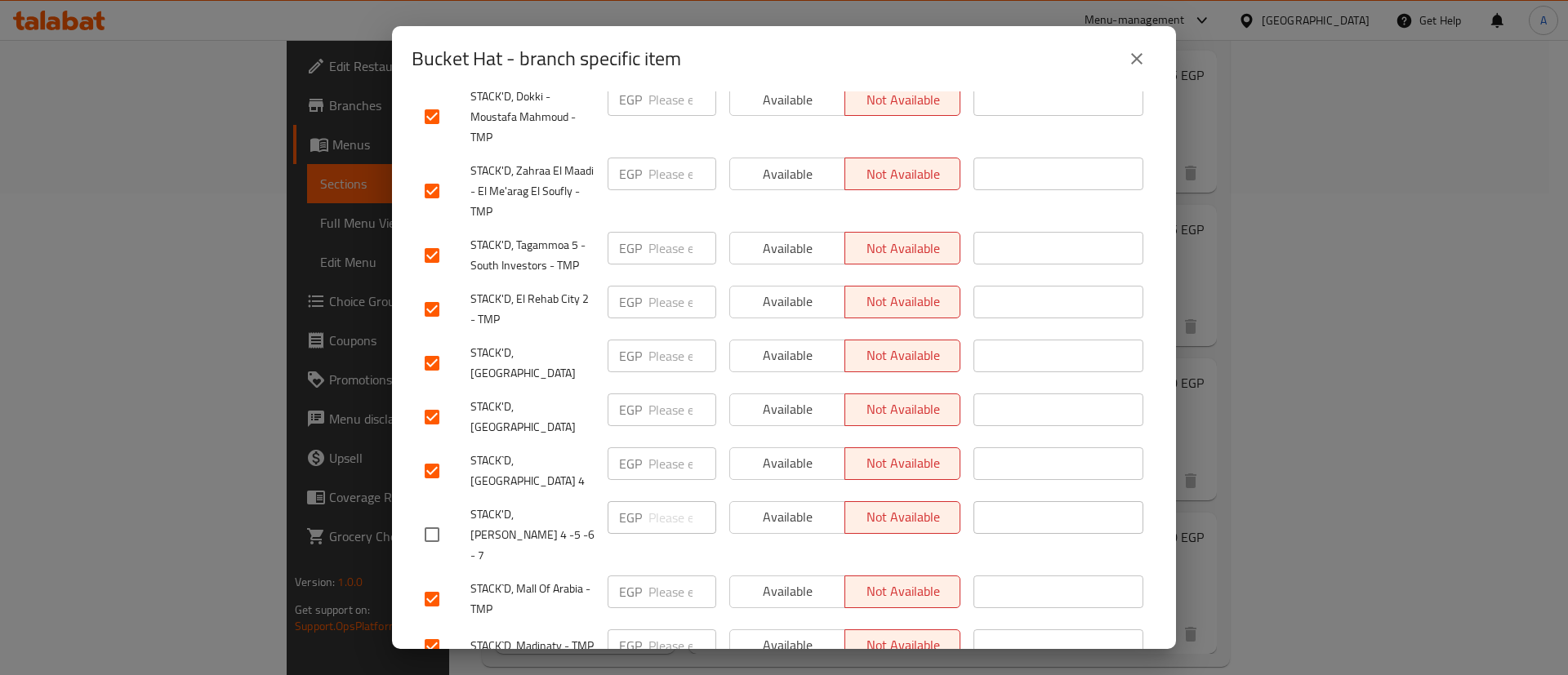
scroll to position [0, 0]
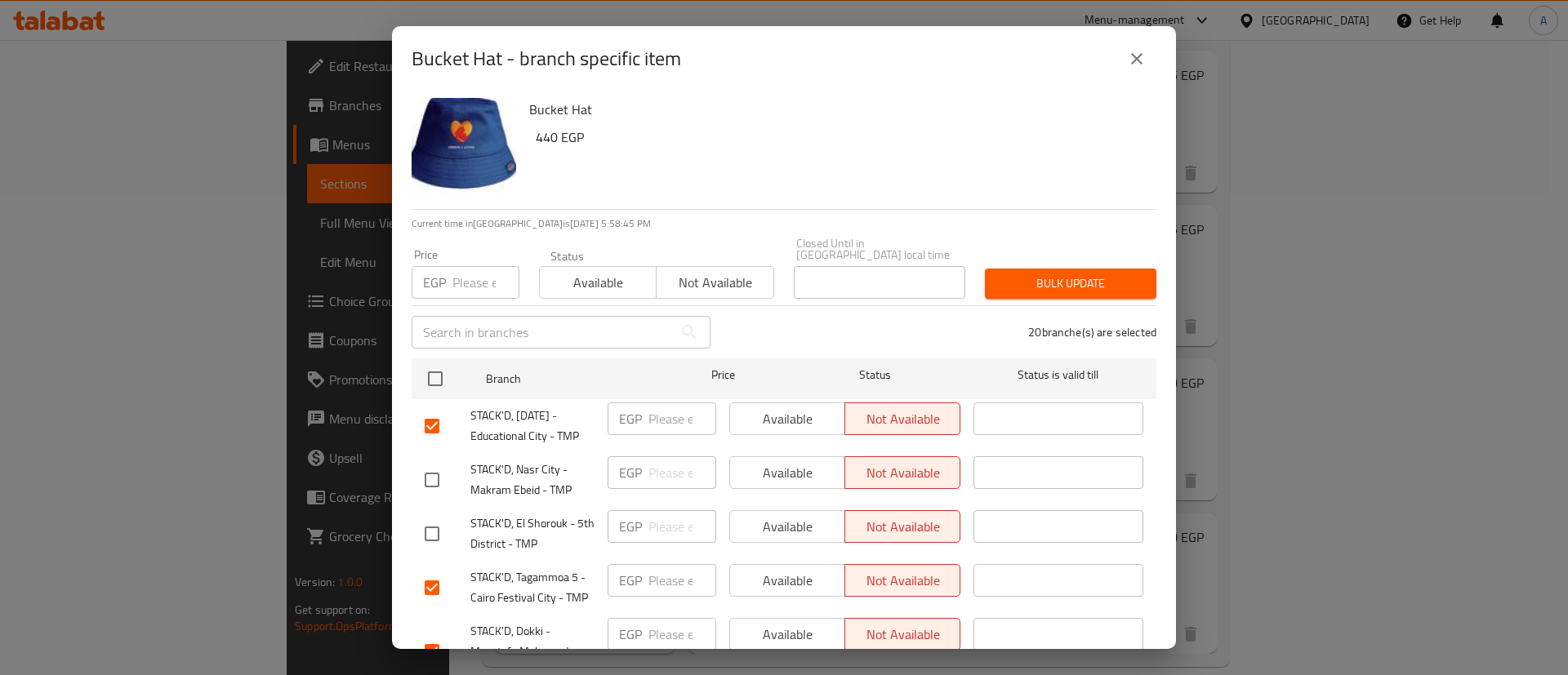
drag, startPoint x: 600, startPoint y: 279, endPoint x: 777, endPoint y: 276, distance: 177.0
click at [601, 279] on span "Available" at bounding box center [598, 282] width 104 height 24
click at [1036, 279] on span "Bulk update" at bounding box center [1071, 283] width 146 height 20
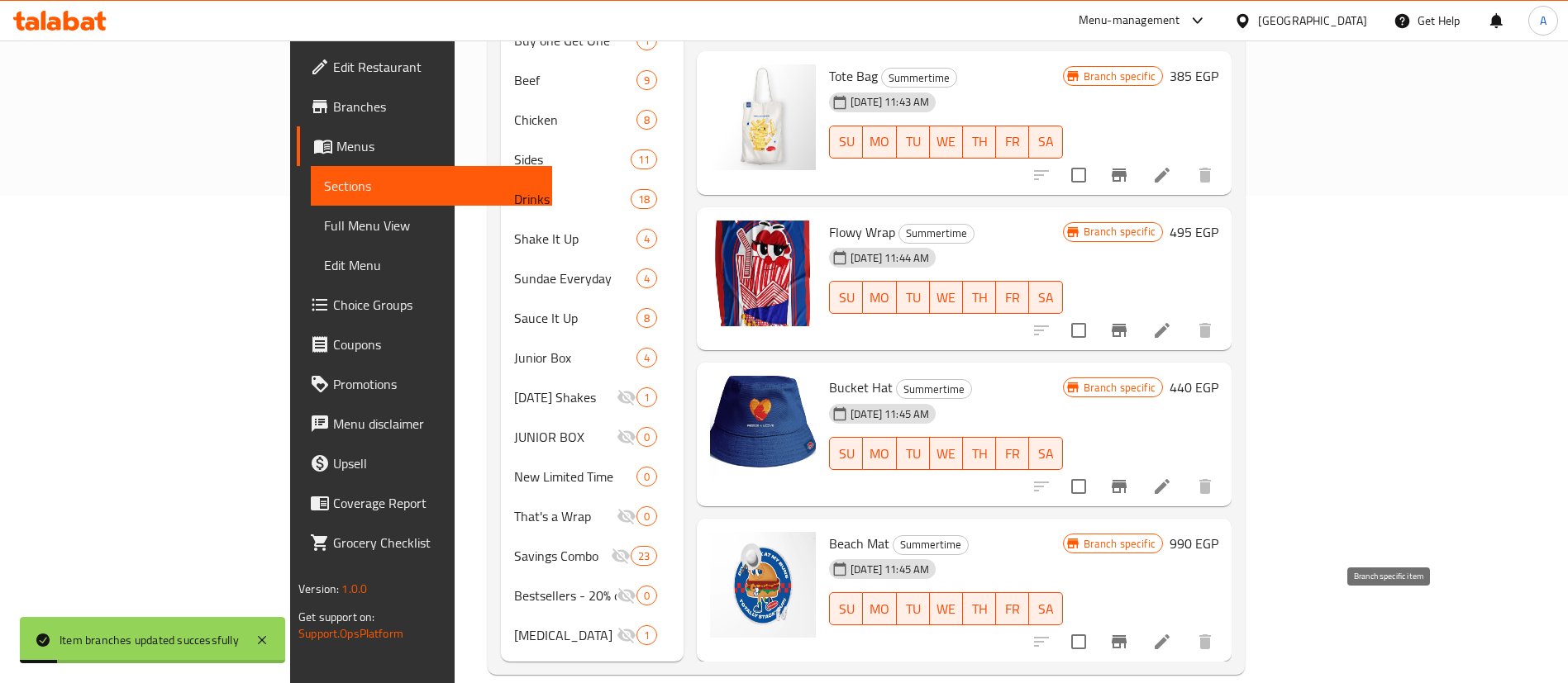
click at [1127, 635] on icon "Branch-specific-item" at bounding box center [1118, 642] width 15 height 13
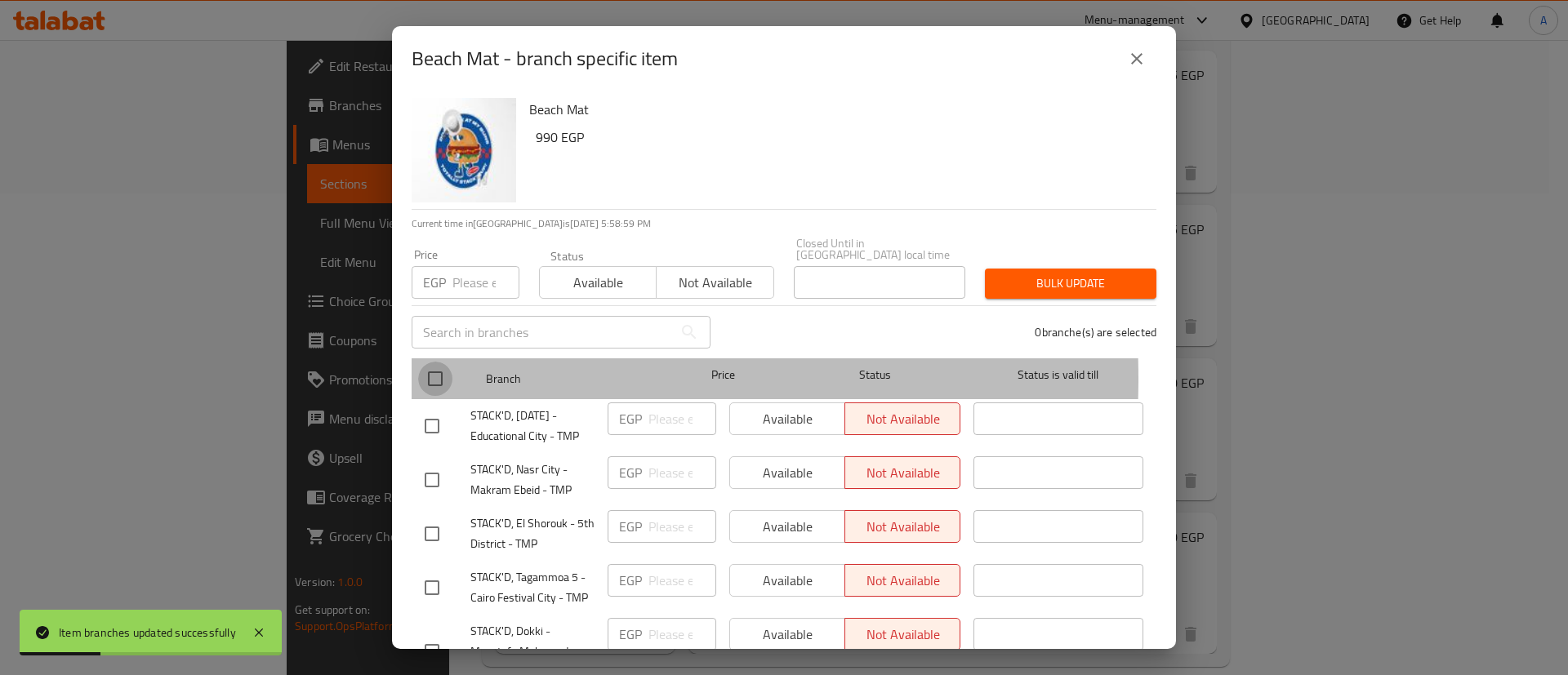
click at [419, 368] on input "checkbox" at bounding box center [435, 378] width 35 height 35
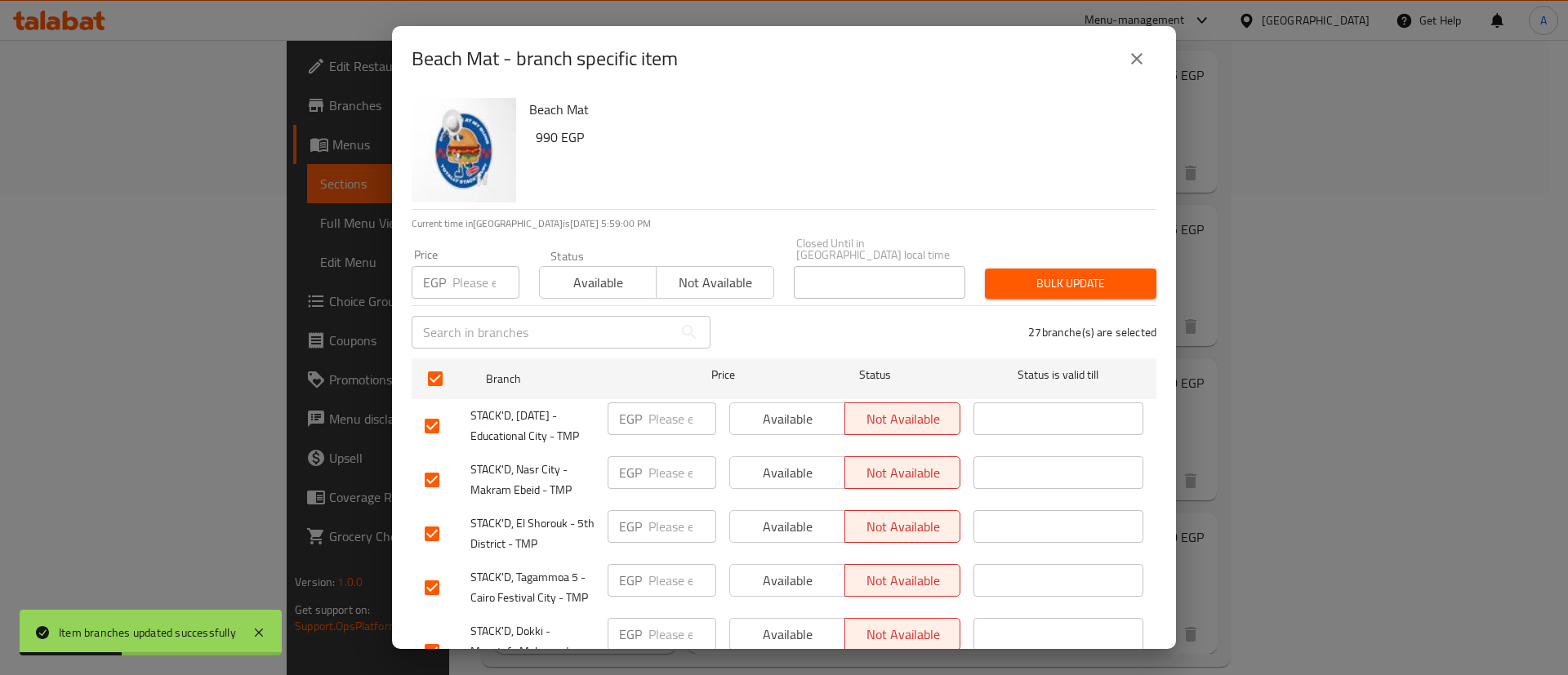
click at [603, 271] on span "Available" at bounding box center [598, 282] width 104 height 24
click at [439, 463] on input "checkbox" at bounding box center [432, 480] width 35 height 35
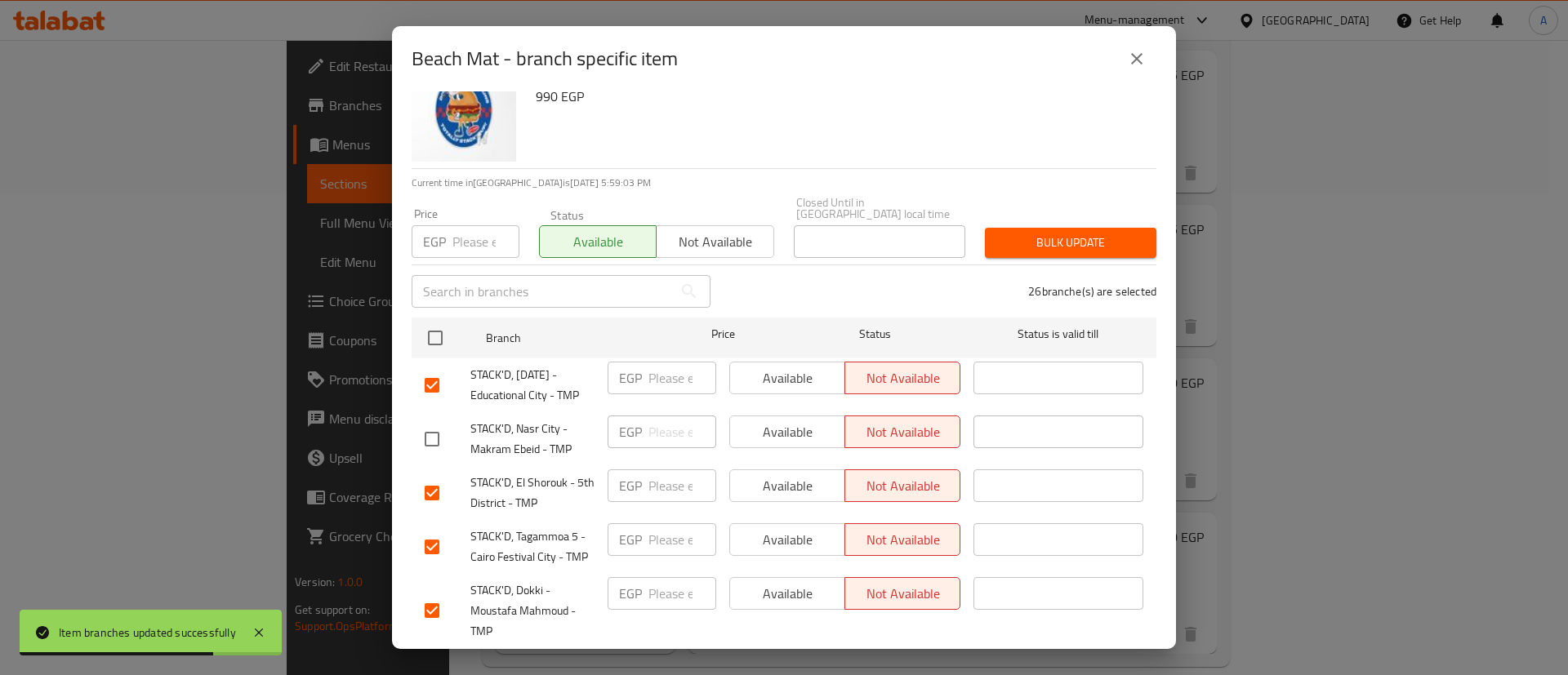
click at [435, 479] on input "checkbox" at bounding box center [432, 493] width 35 height 35
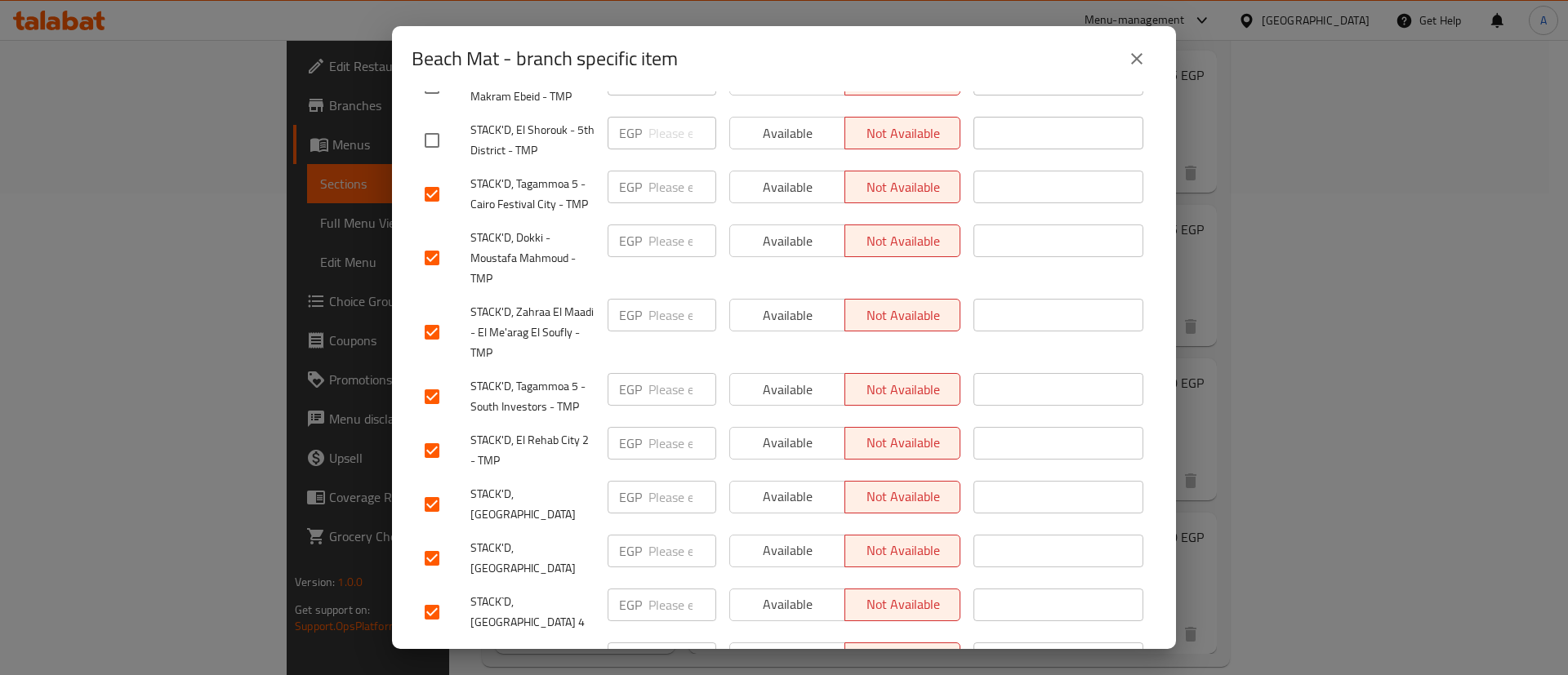
scroll to position [449, 0]
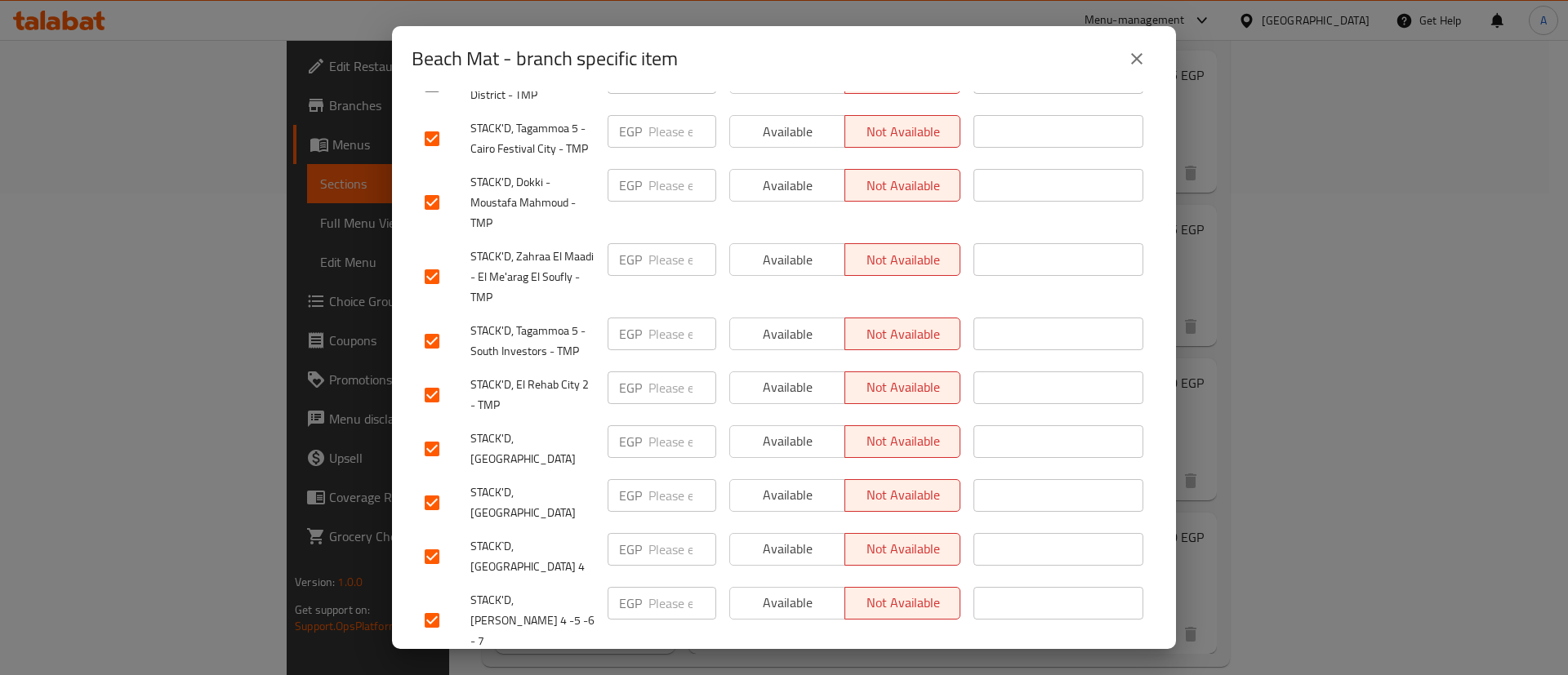
click at [431, 603] on input "checkbox" at bounding box center [432, 620] width 35 height 35
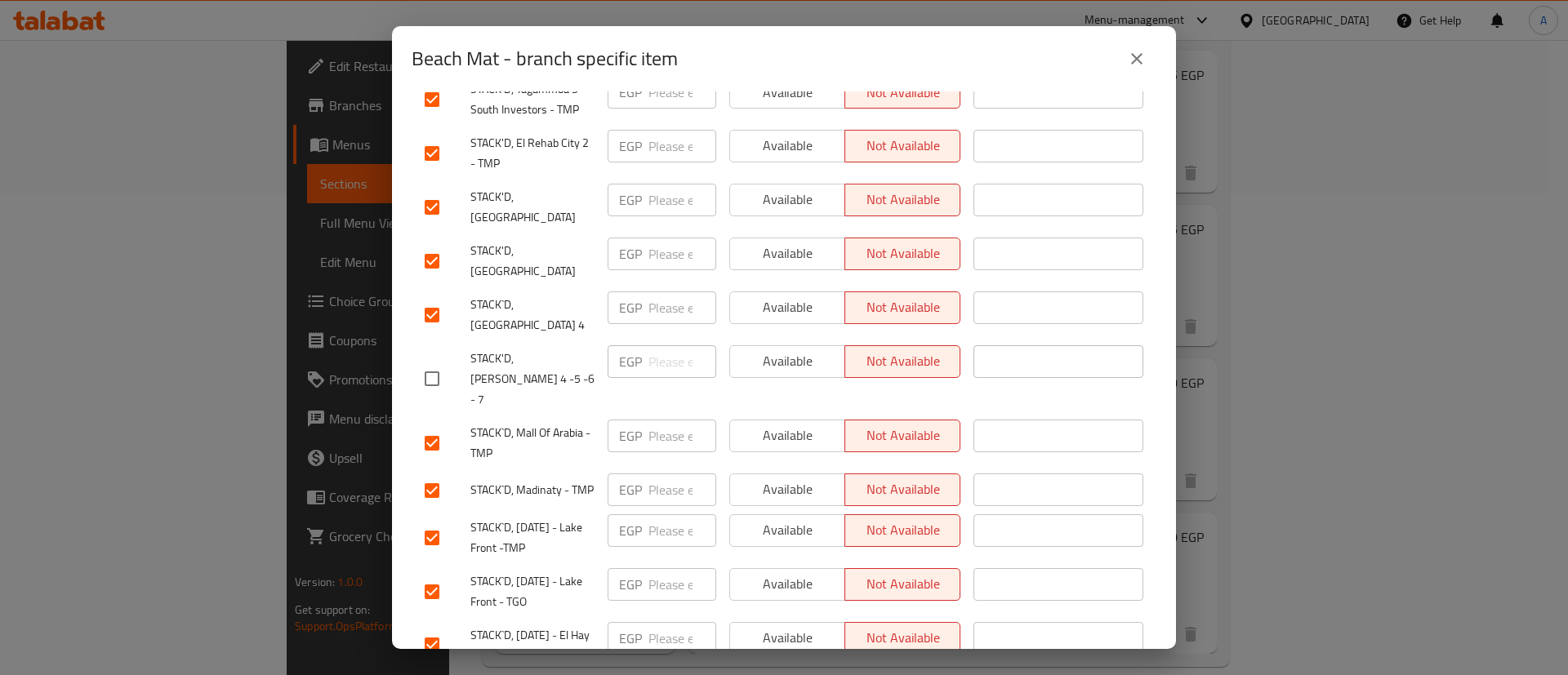
scroll to position [694, 0]
click at [426, 571] on input "checkbox" at bounding box center [432, 588] width 35 height 35
drag, startPoint x: 436, startPoint y: 489, endPoint x: 458, endPoint y: 482, distance: 23.1
click at [438, 518] on input "checkbox" at bounding box center [432, 535] width 35 height 35
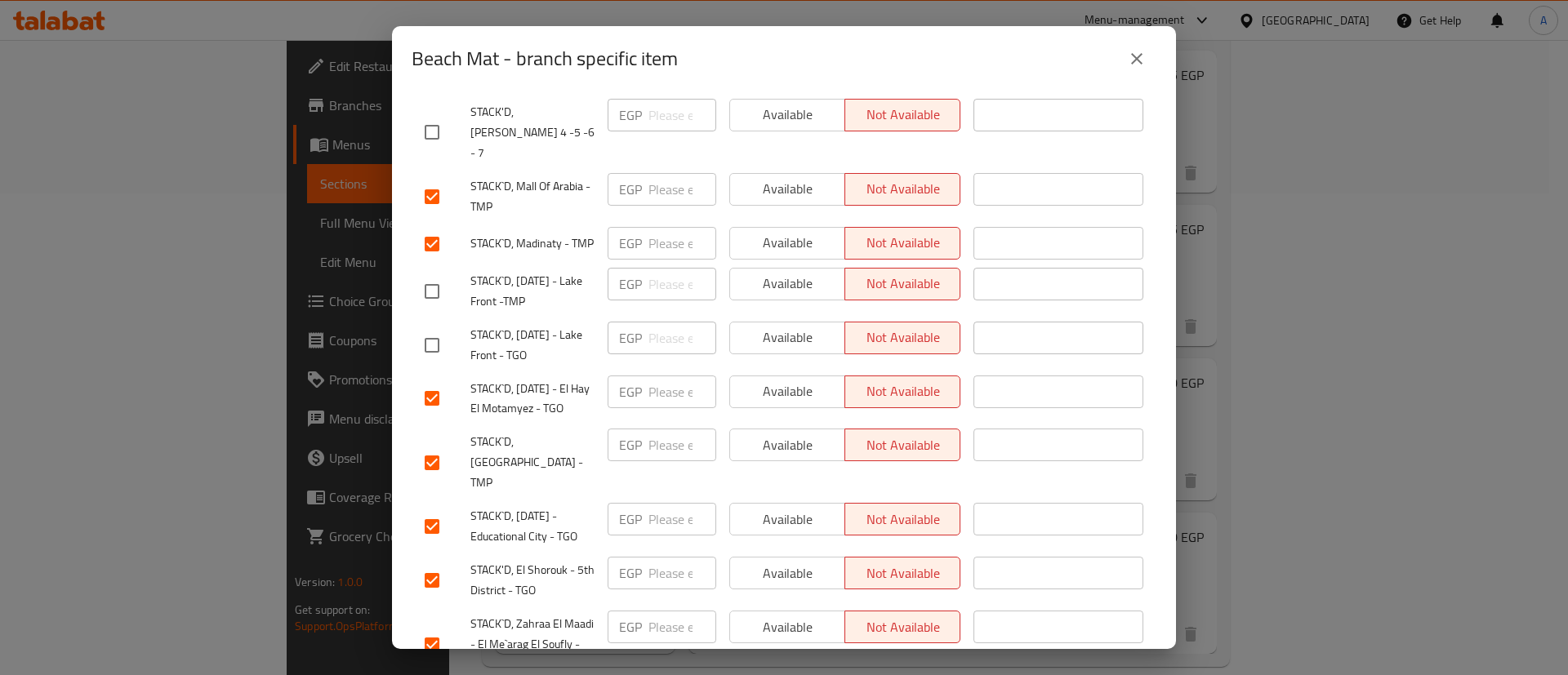
scroll to position [939, 0]
click at [434, 561] on input "checkbox" at bounding box center [432, 578] width 35 height 35
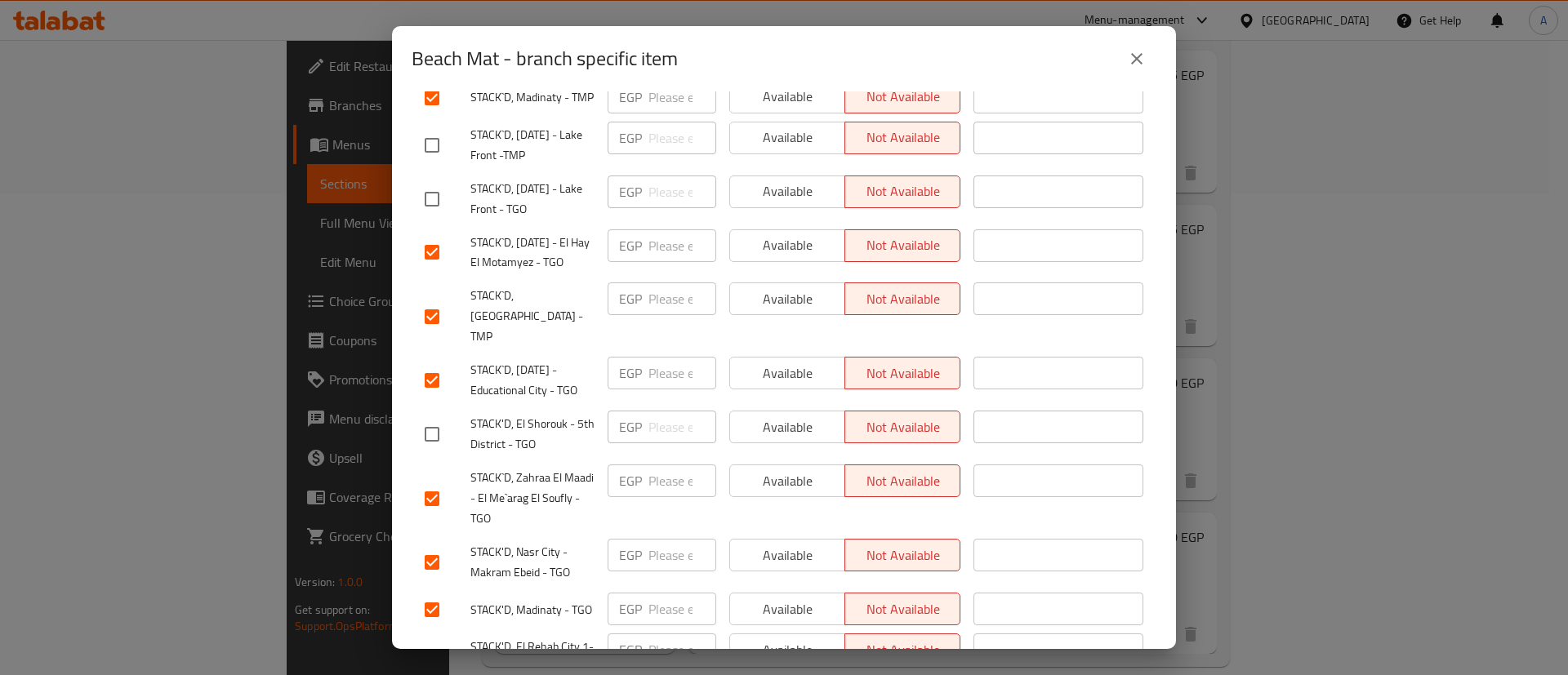
scroll to position [1102, 0]
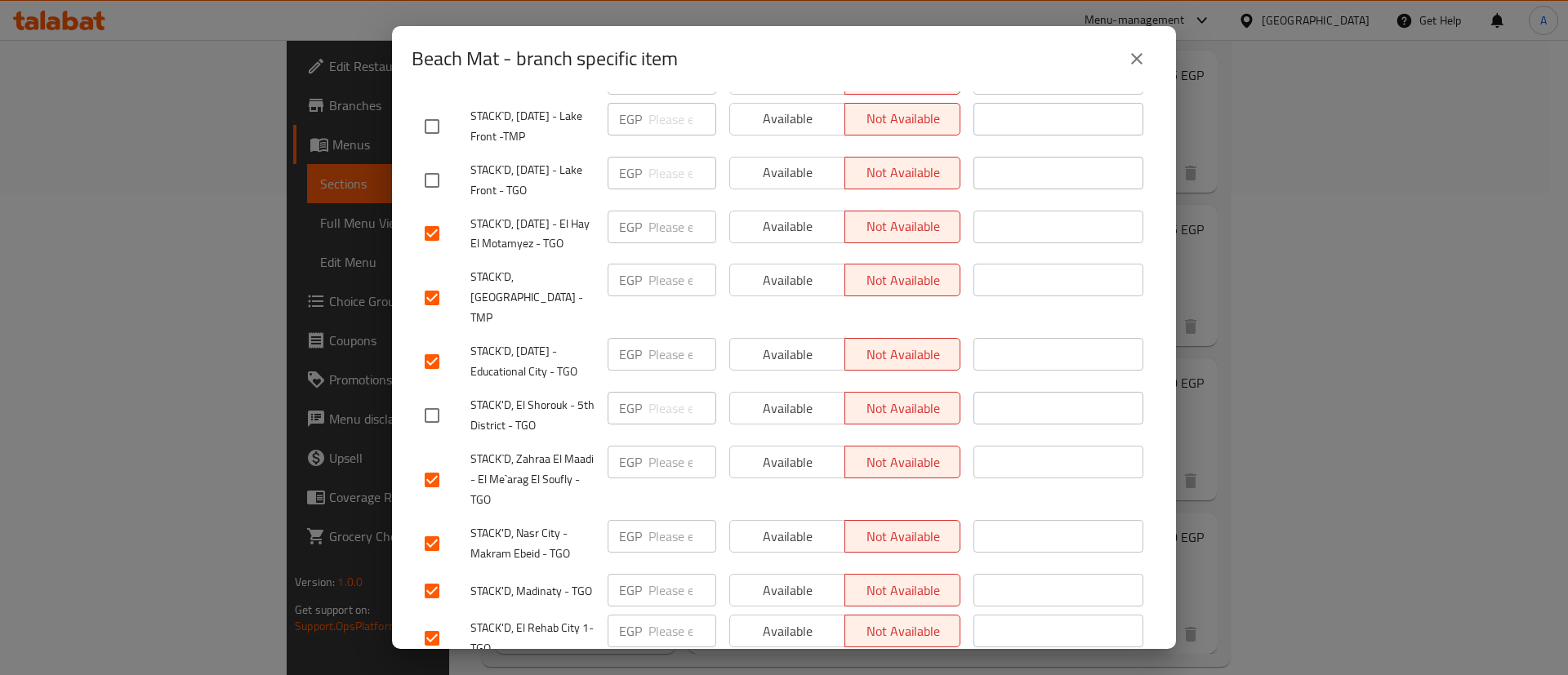
click at [427, 527] on input "checkbox" at bounding box center [432, 544] width 35 height 35
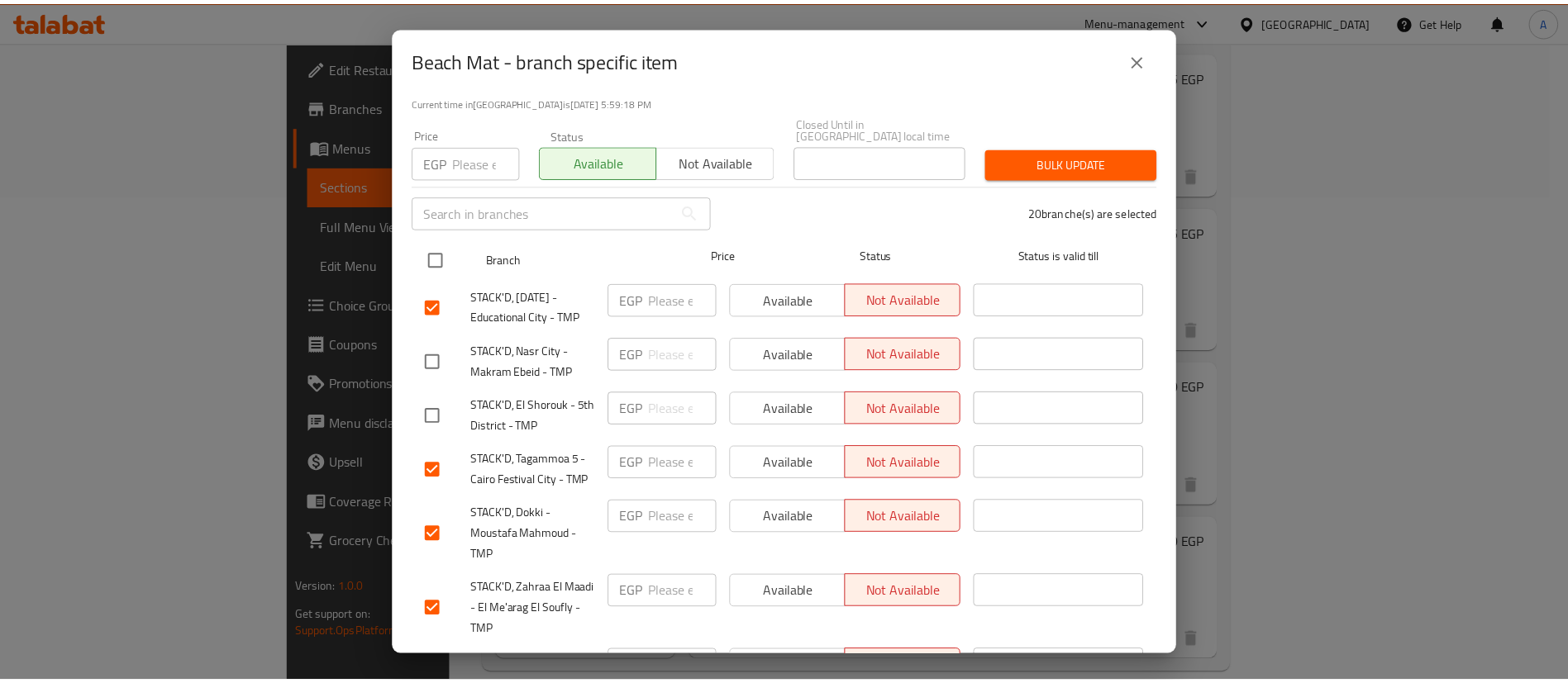
scroll to position [0, 0]
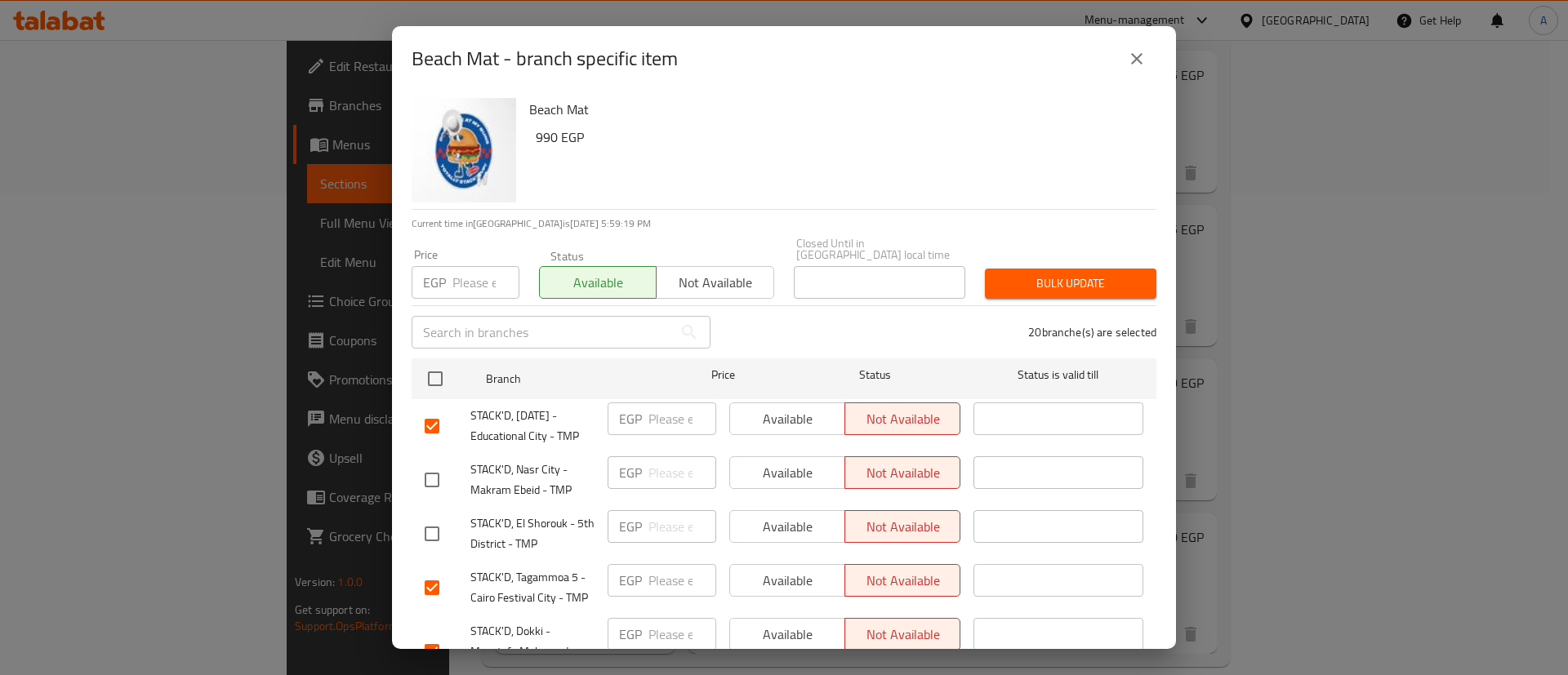
click at [1025, 284] on button "Bulk update" at bounding box center [1070, 283] width 171 height 30
